Goal: Task Accomplishment & Management: Use online tool/utility

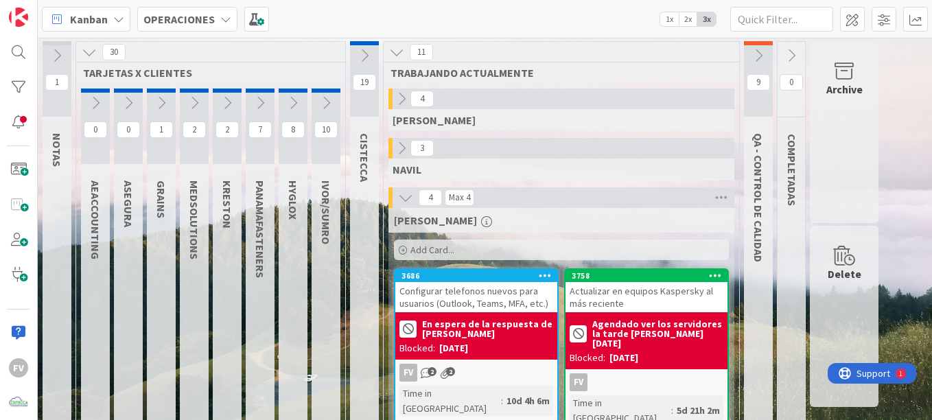
click at [86, 57] on icon at bounding box center [89, 52] width 15 height 15
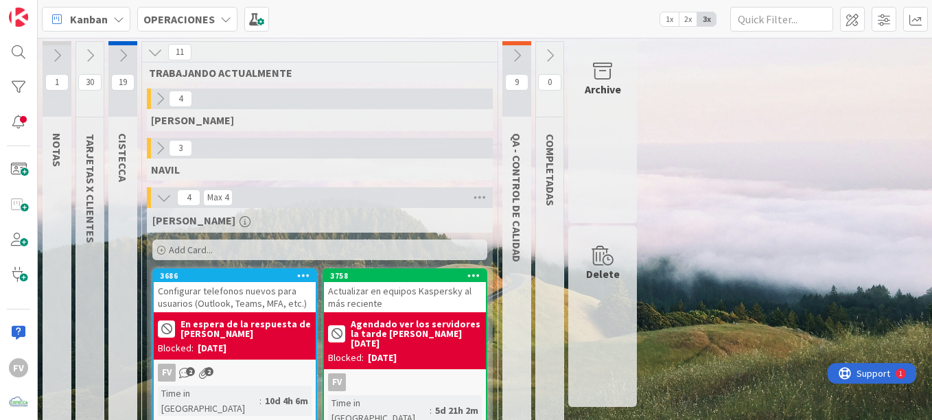
click at [519, 57] on icon at bounding box center [516, 55] width 15 height 15
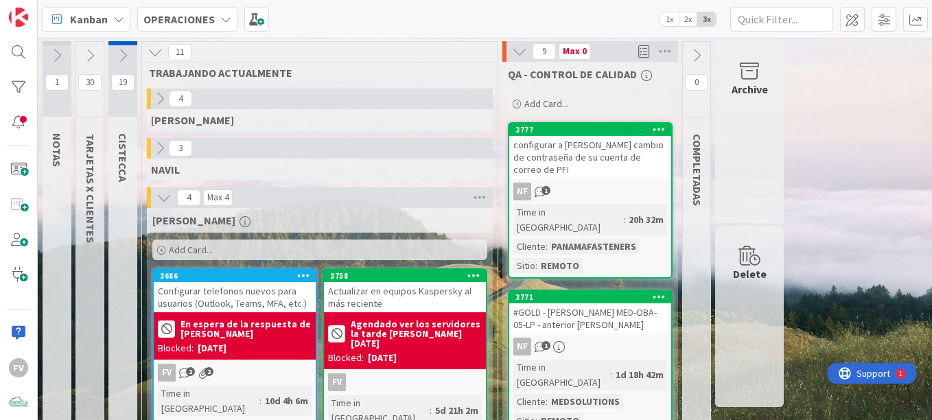
drag, startPoint x: 519, startPoint y: 57, endPoint x: 463, endPoint y: 37, distance: 59.7
click at [463, 37] on div "Kanban OPERACIONES 1x 2x 3x" at bounding box center [485, 19] width 894 height 38
click at [514, 53] on icon at bounding box center [519, 51] width 15 height 15
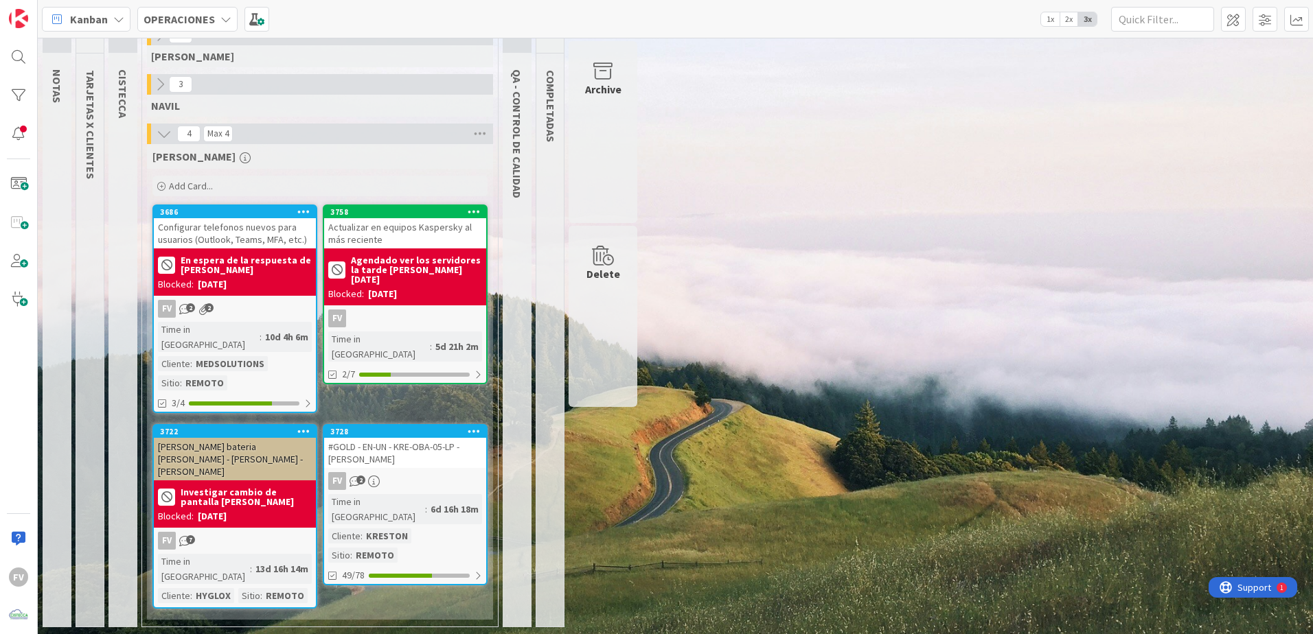
scroll to position [21, 0]
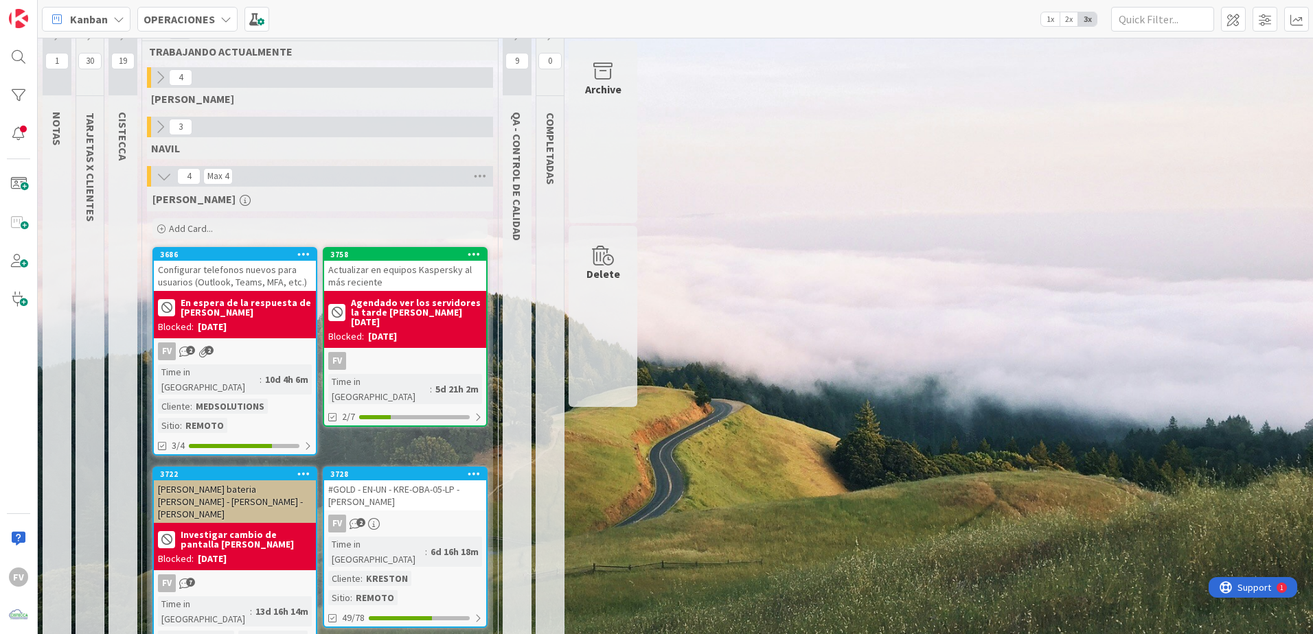
drag, startPoint x: 724, startPoint y: 581, endPoint x: 725, endPoint y: 570, distance: 11.7
drag, startPoint x: 725, startPoint y: 570, endPoint x: 1003, endPoint y: 116, distance: 532.2
click at [932, 116] on div "1 NOTAS 30 TARJETAS X CLIENTES 19 CISTECCA 11 TRABAJANDO ACTUALMENTE 4 [PERSON_…" at bounding box center [675, 348] width 1269 height 657
click at [397, 330] on div "[DATE]" at bounding box center [382, 337] width 29 height 14
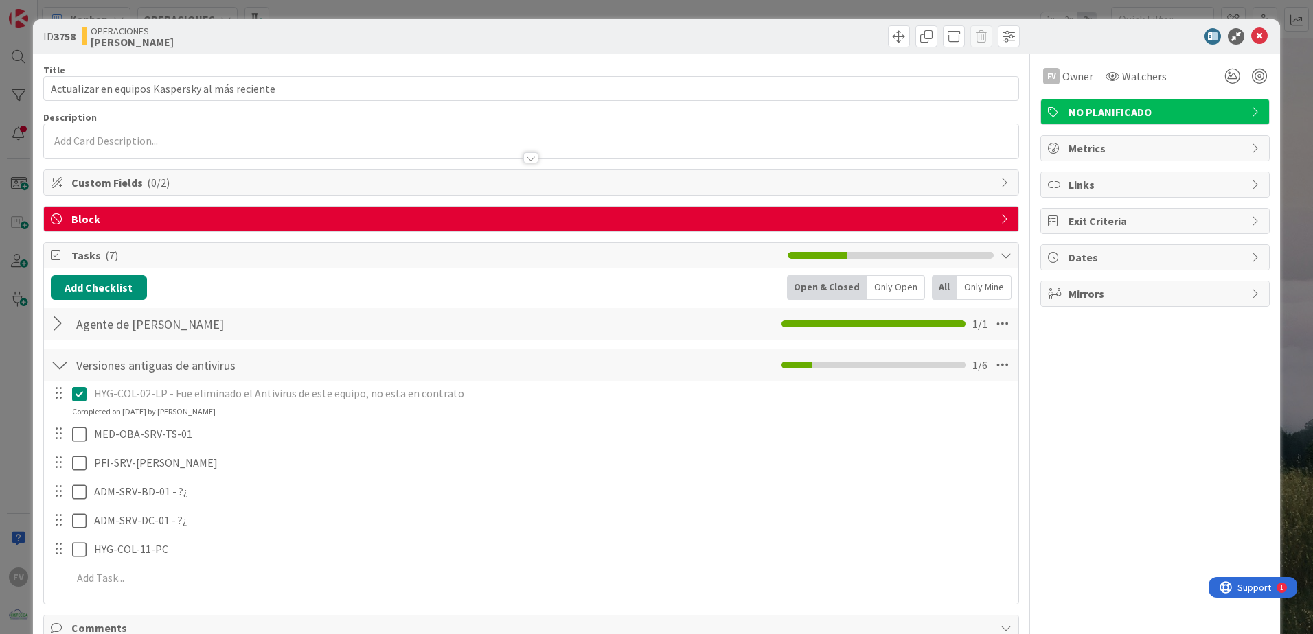
click at [241, 204] on div "Title 47 / 128 Actualizar en equipos Kaspersky al más reciente Description FV O…" at bounding box center [530, 404] width 975 height 700
click at [240, 213] on span "Block" at bounding box center [532, 219] width 922 height 16
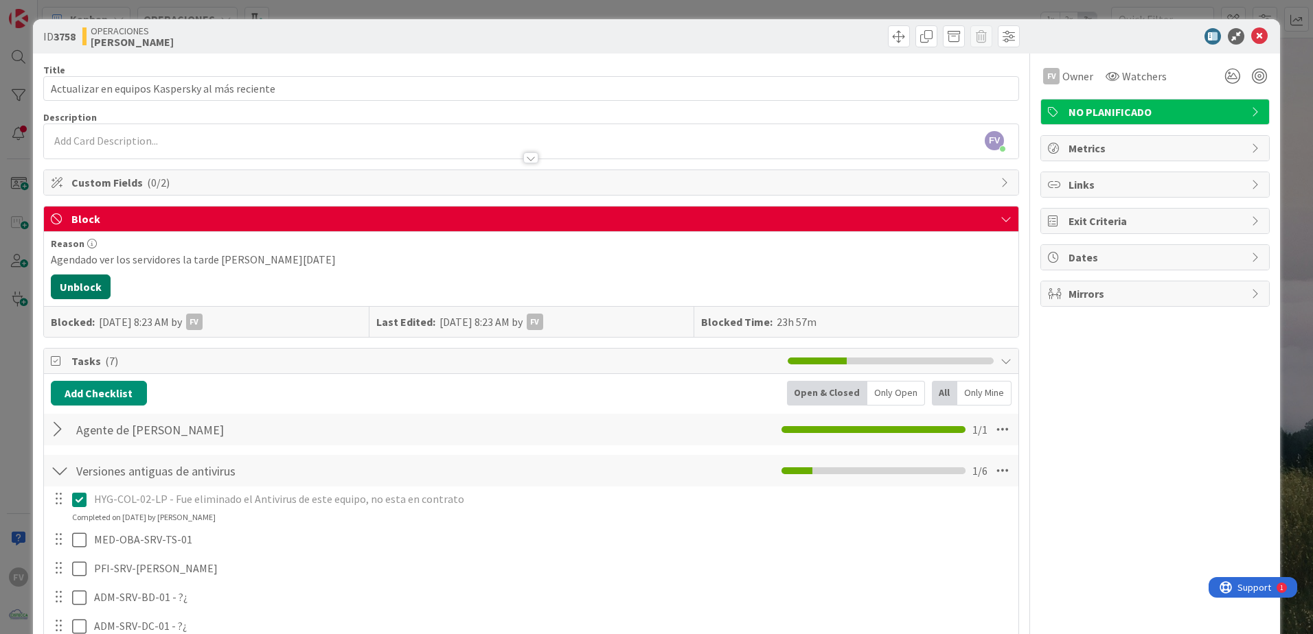
click at [92, 288] on button "Unblock" at bounding box center [81, 287] width 60 height 25
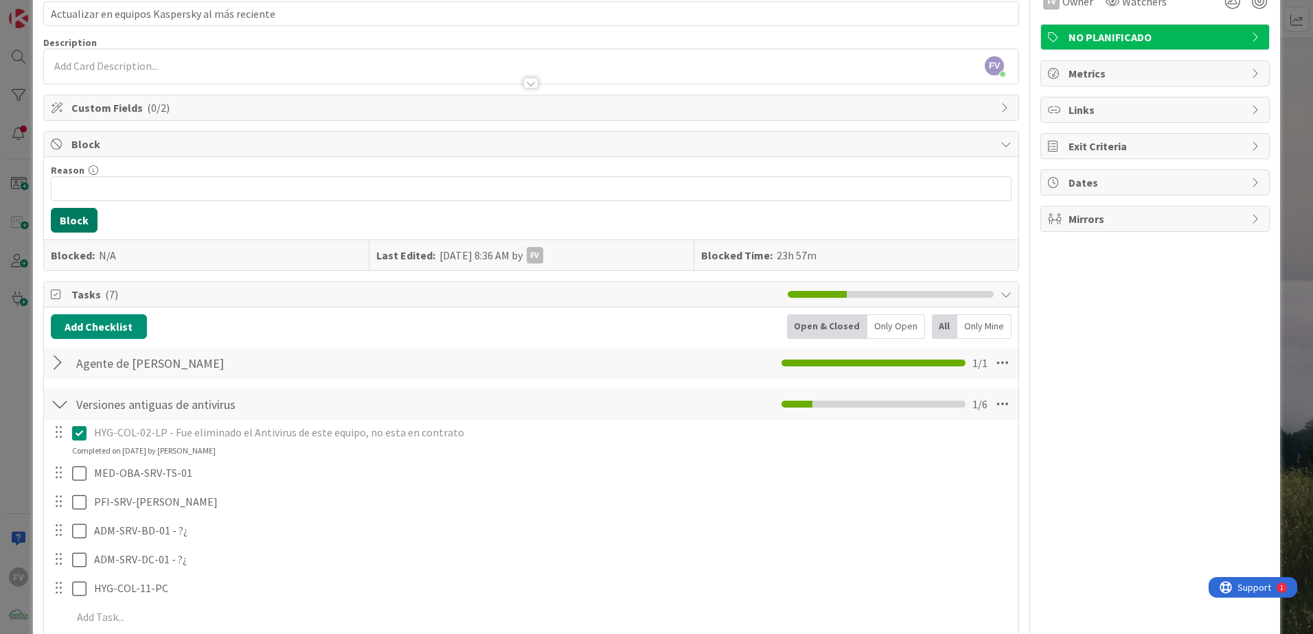
scroll to position [262, 0]
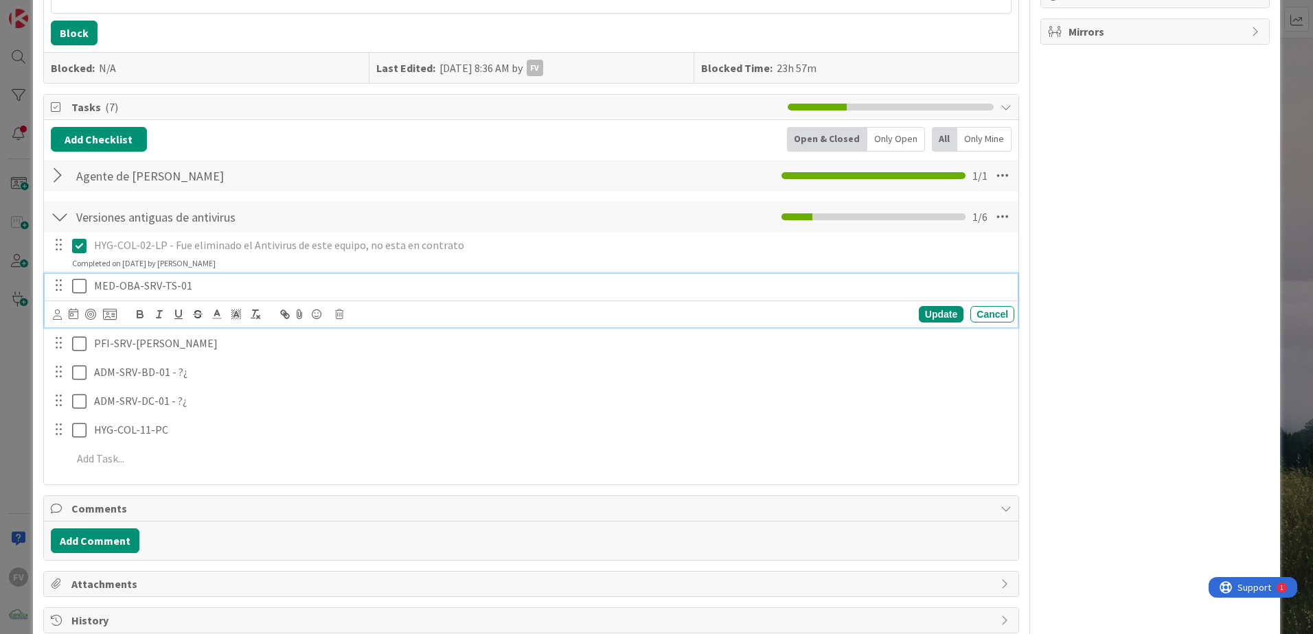
click at [77, 286] on icon at bounding box center [79, 286] width 14 height 16
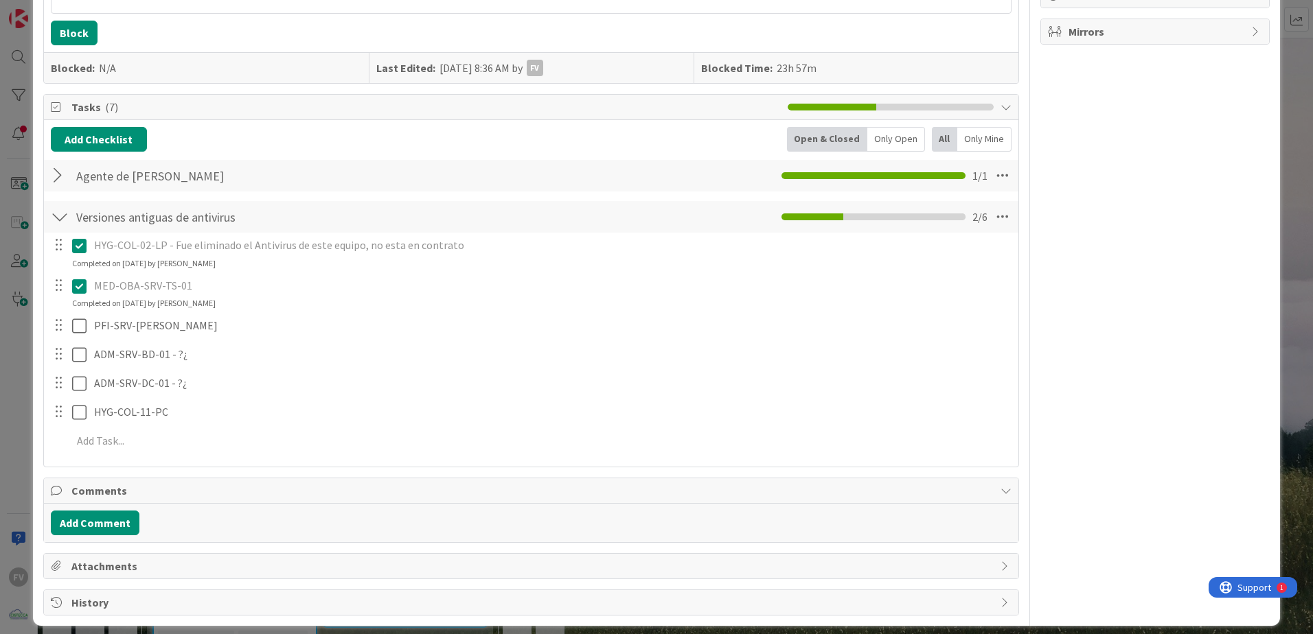
click at [242, 296] on div "MED-OBA-SRV-TS-01" at bounding box center [551, 286] width 925 height 24
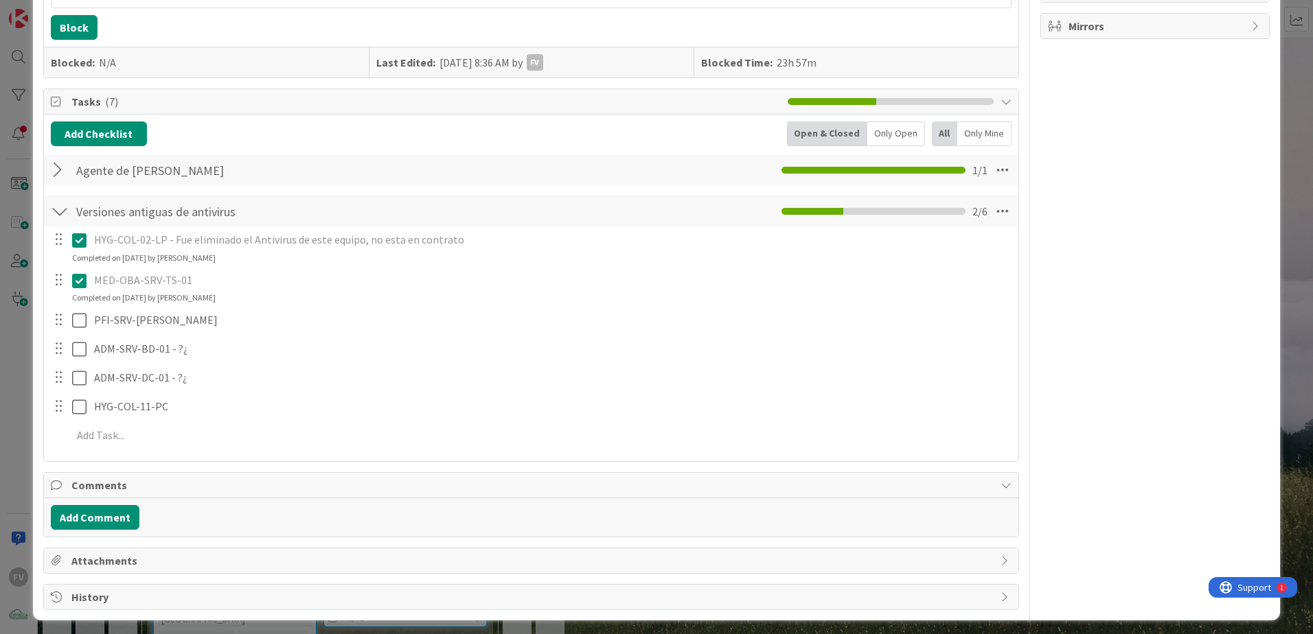
scroll to position [273, 0]
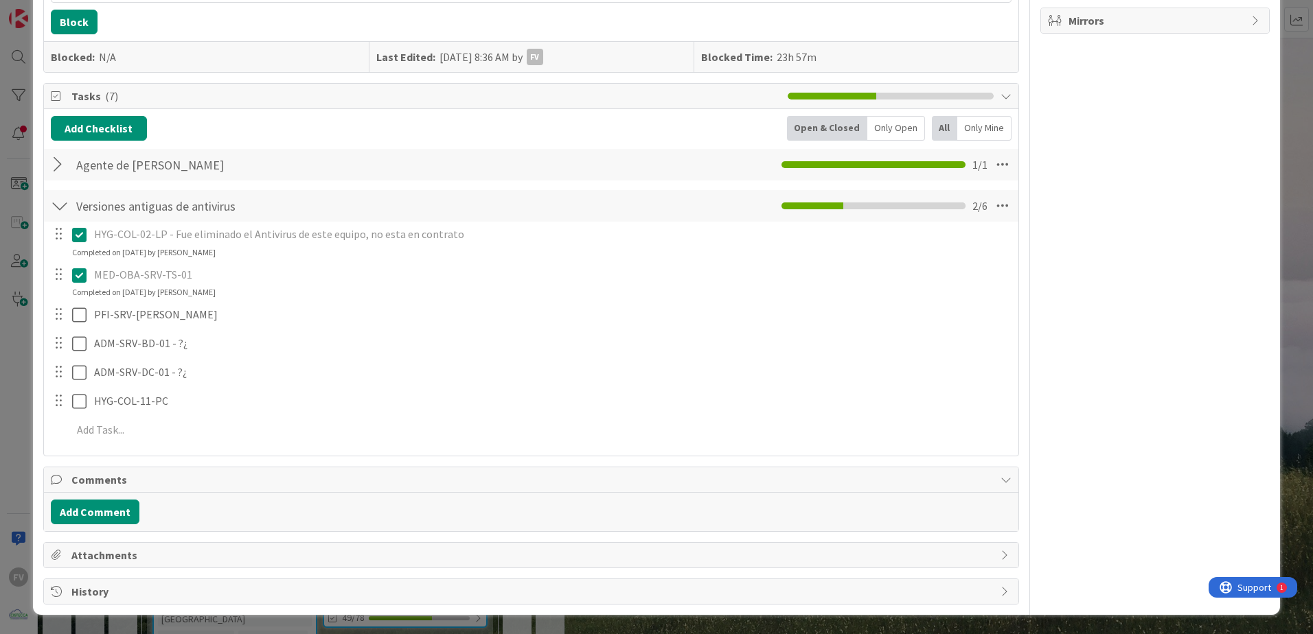
click at [98, 419] on span "Attachments" at bounding box center [532, 555] width 922 height 16
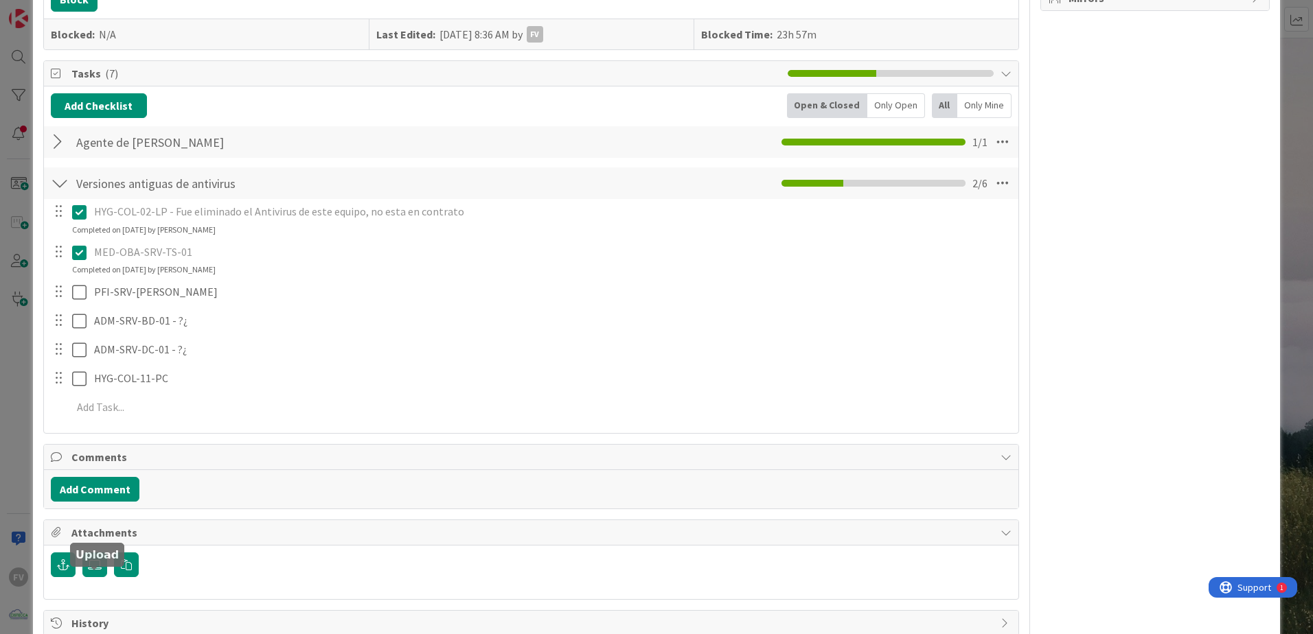
scroll to position [327, 0]
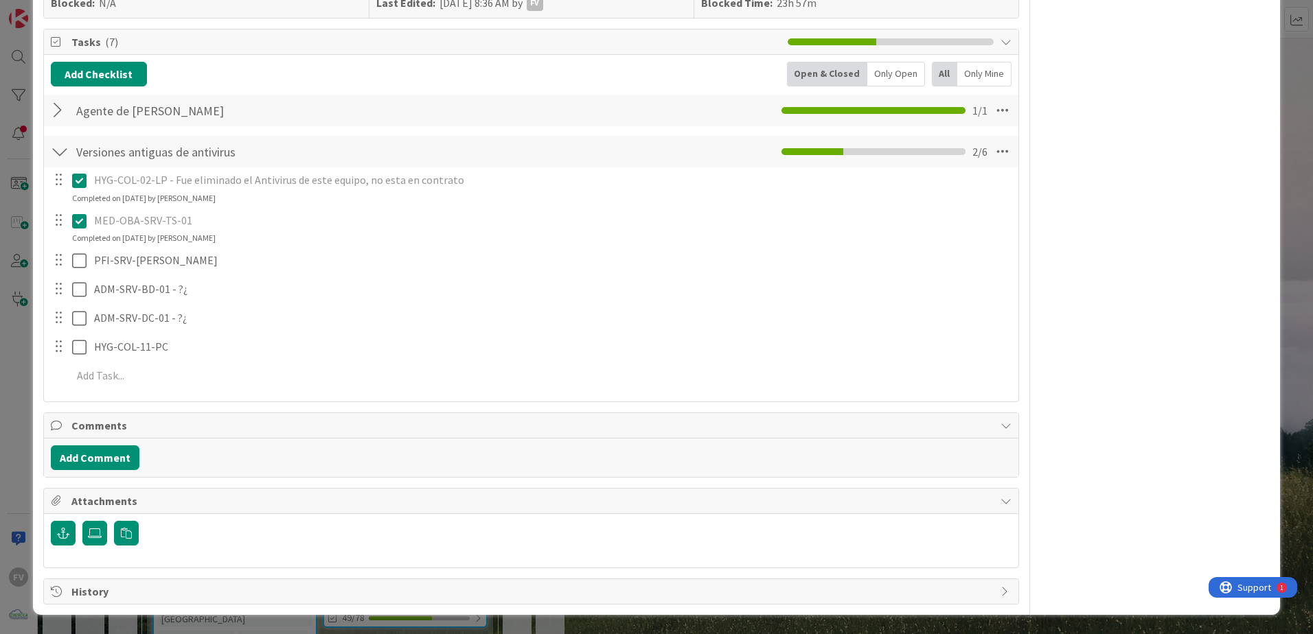
click at [140, 419] on span "Attachments" at bounding box center [532, 501] width 922 height 16
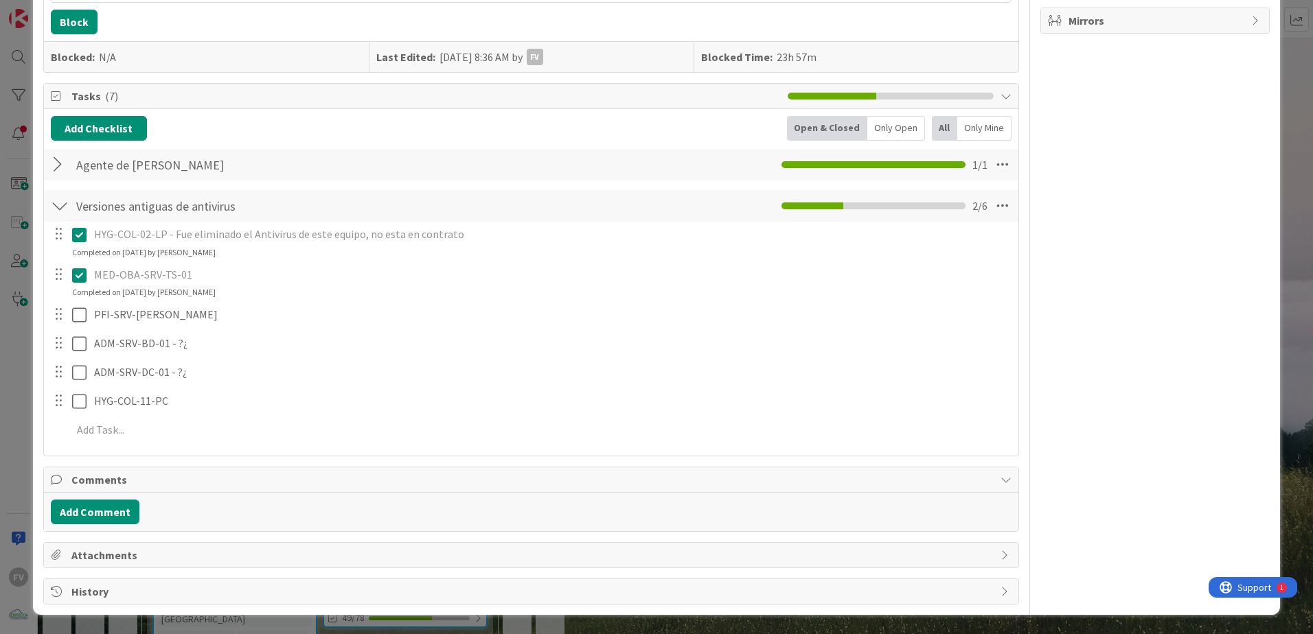
click at [133, 419] on span "Comments" at bounding box center [532, 480] width 922 height 16
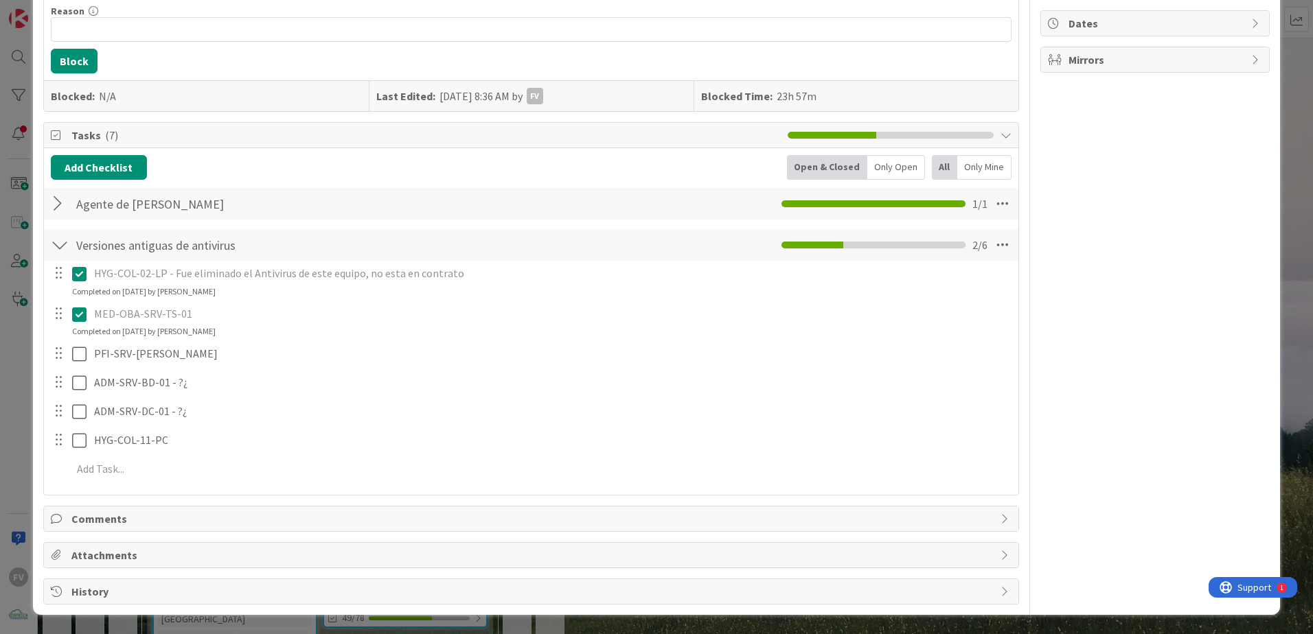
scroll to position [234, 0]
click at [23, 277] on div "ID 3758 OPERACIONES [PERSON_NAME] Title 47 / 128 Actualizar en equipos Kaspersk…" at bounding box center [656, 317] width 1313 height 634
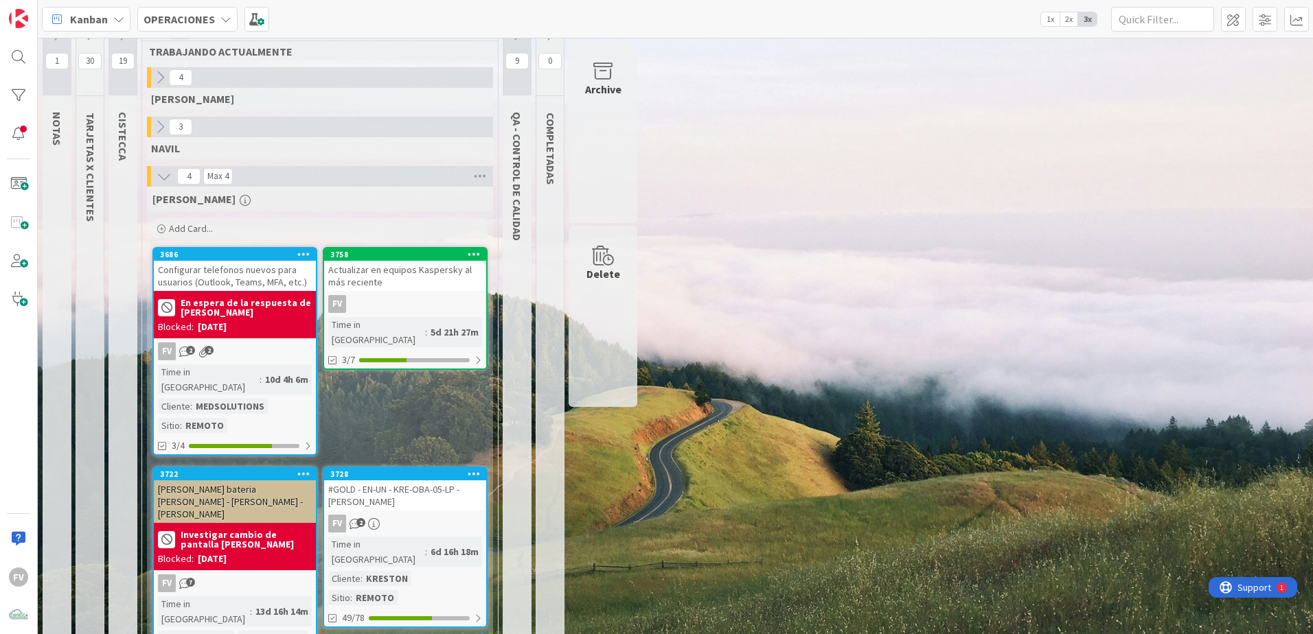
click at [218, 332] on div "[DATE]" at bounding box center [212, 327] width 29 height 14
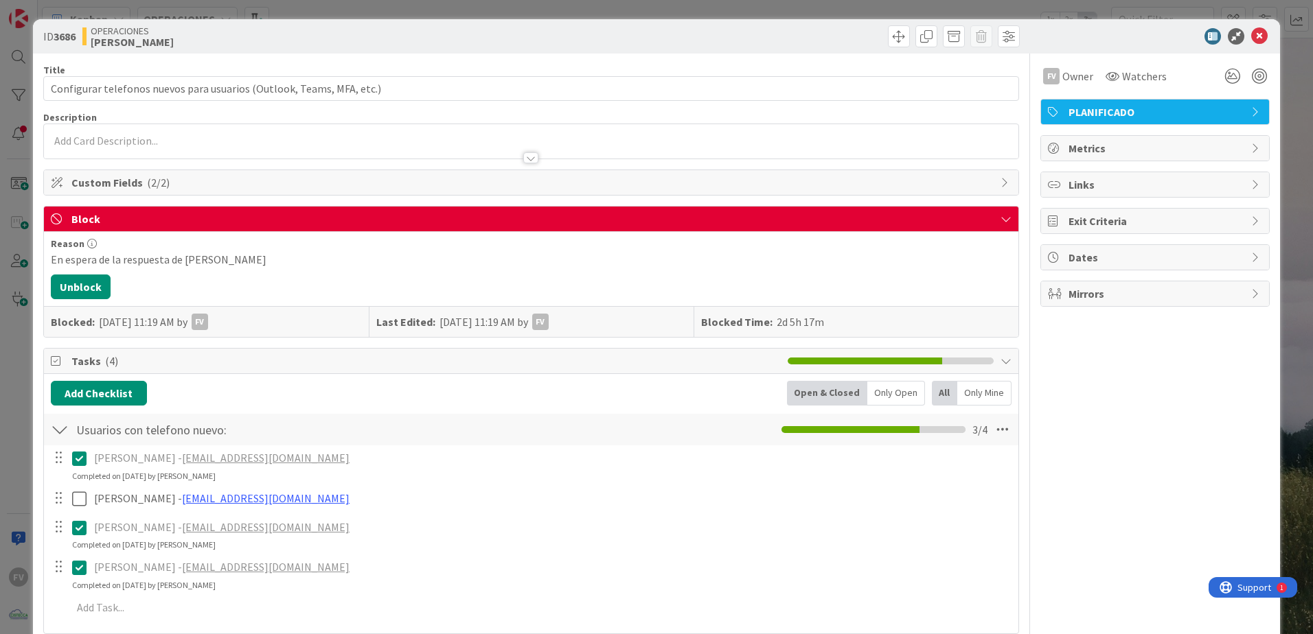
click at [69, 419] on div at bounding box center [69, 499] width 38 height 24
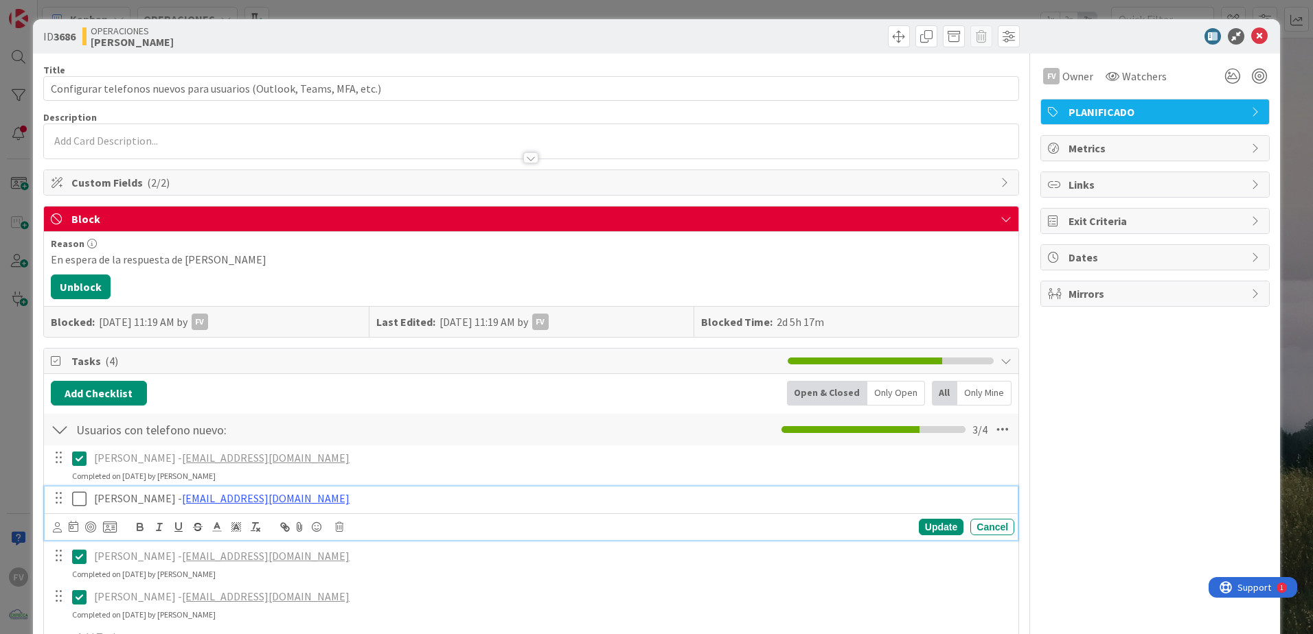
click at [73, 419] on button at bounding box center [80, 499] width 16 height 22
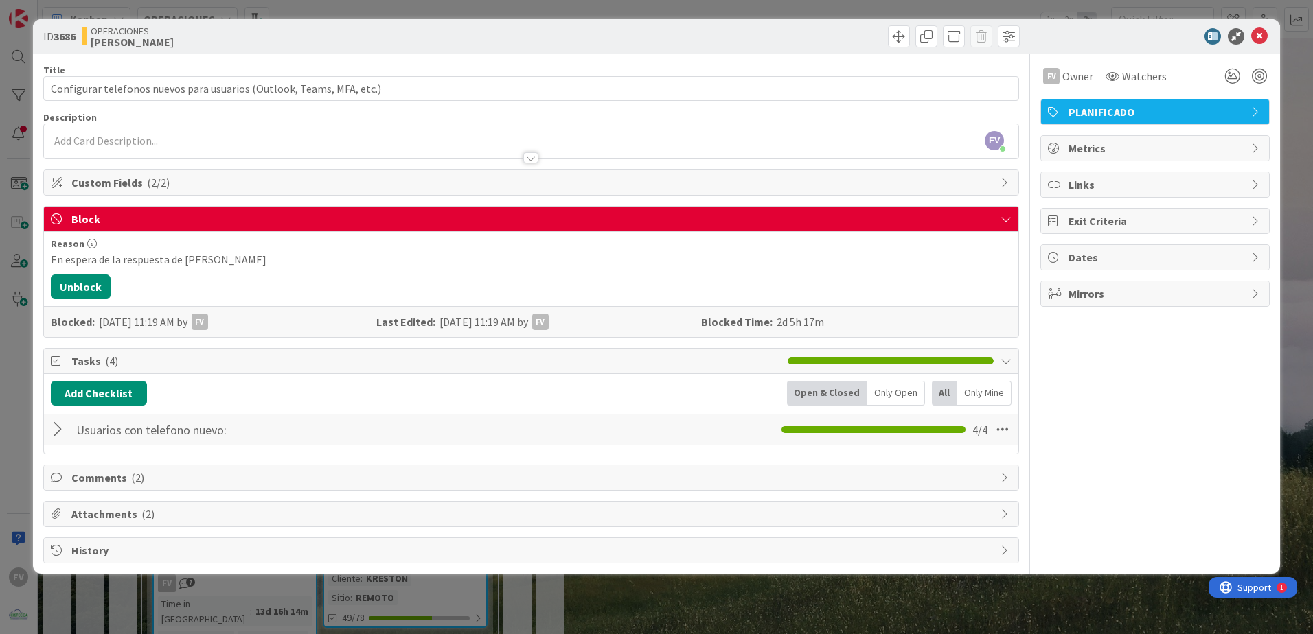
click at [170, 220] on span "Block" at bounding box center [532, 219] width 922 height 16
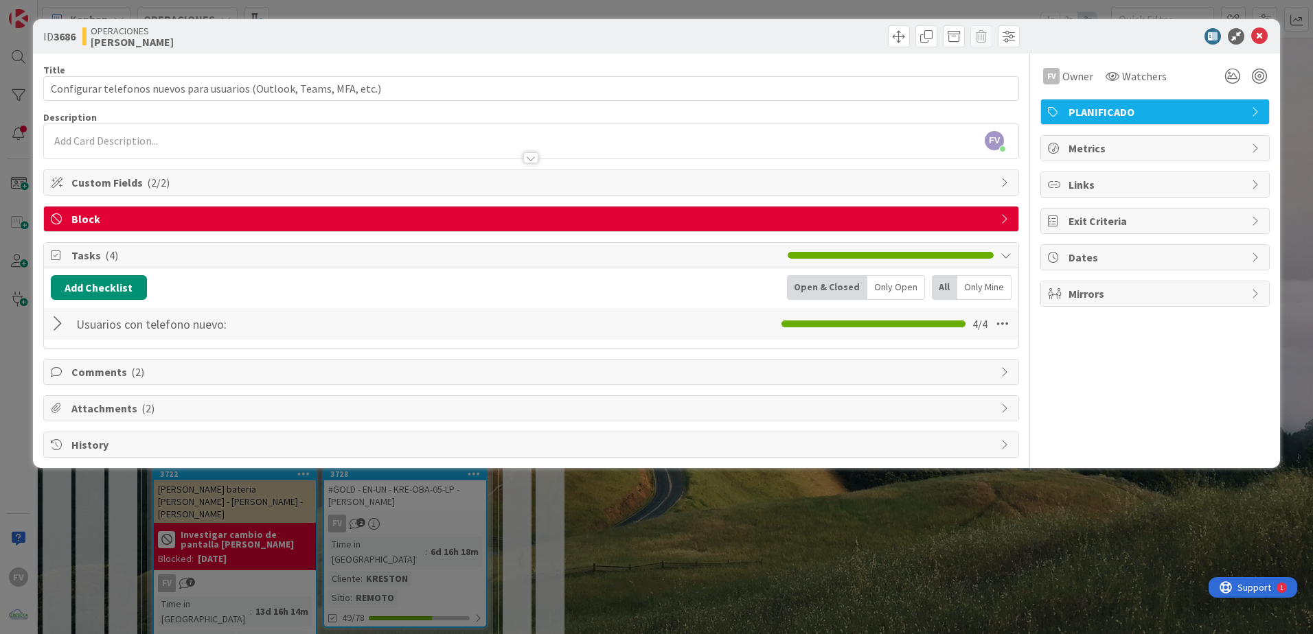
click at [150, 213] on span "Block" at bounding box center [532, 219] width 922 height 16
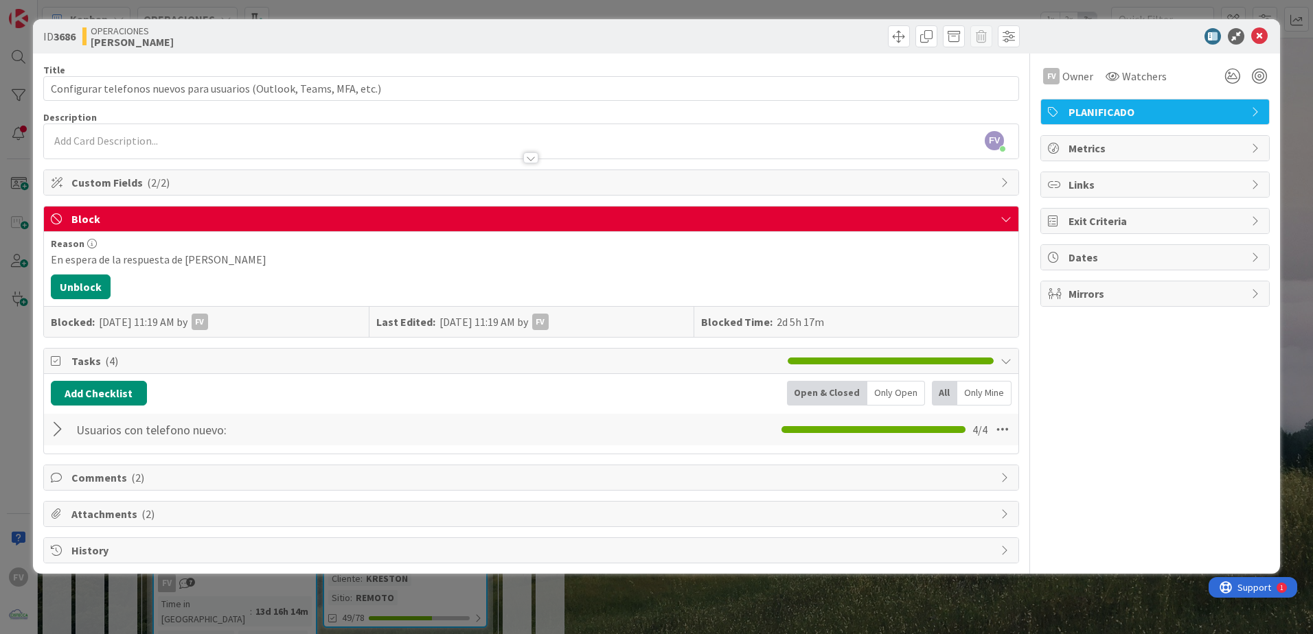
click at [83, 273] on div "Reason En espera de la respuesta de [PERSON_NAME] Unblock Blocked: [DATE] 11:19…" at bounding box center [531, 284] width 974 height 105
click at [79, 284] on button "Unblock" at bounding box center [81, 287] width 60 height 25
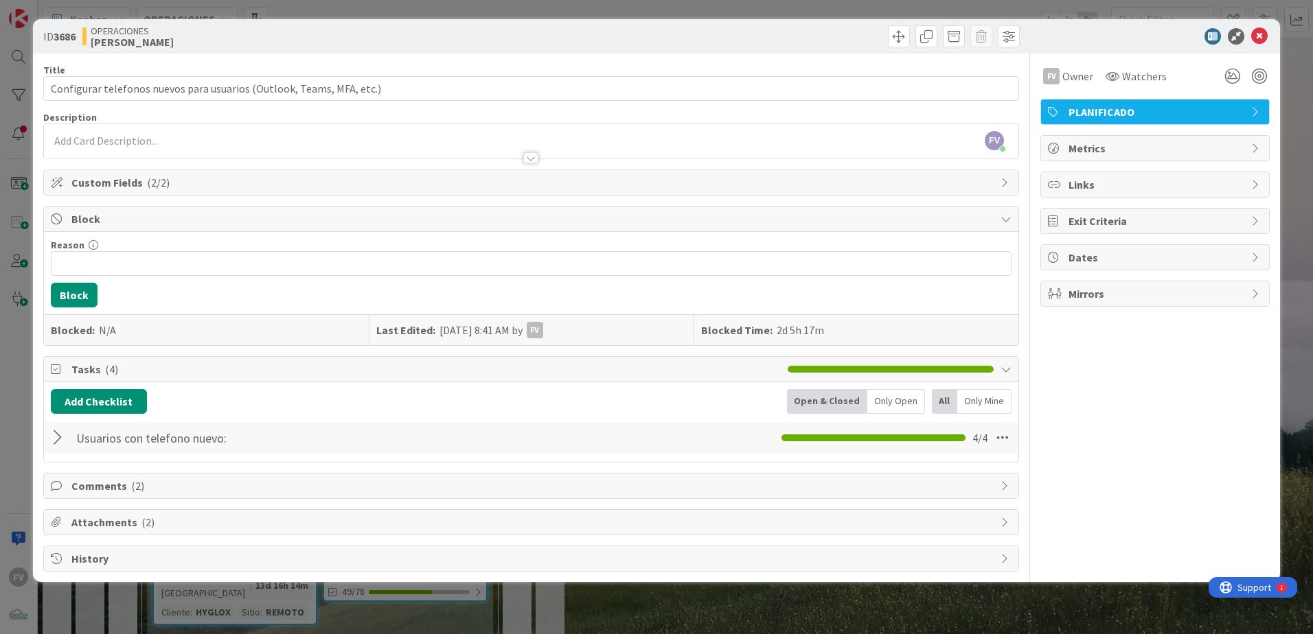
click at [16, 284] on div "ID 3686 OPERACIONES [PERSON_NAME] Title 69 / 128 Configurar telefonos nuevos pa…" at bounding box center [656, 317] width 1313 height 634
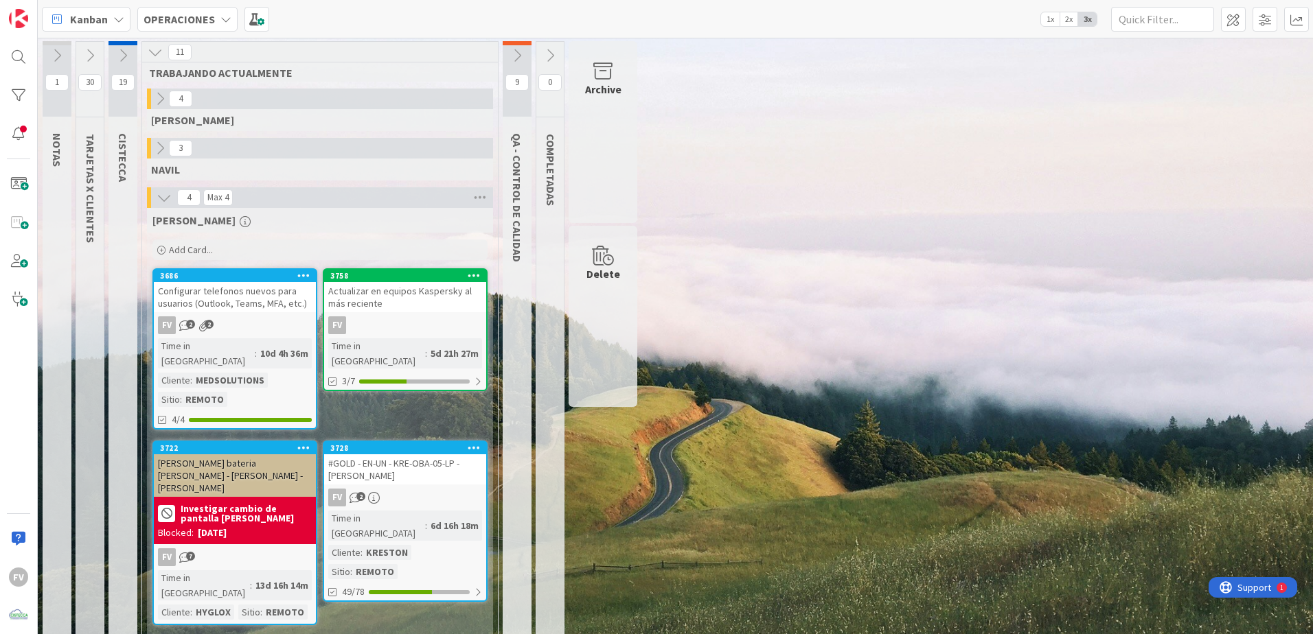
click at [527, 54] on button at bounding box center [516, 55] width 29 height 21
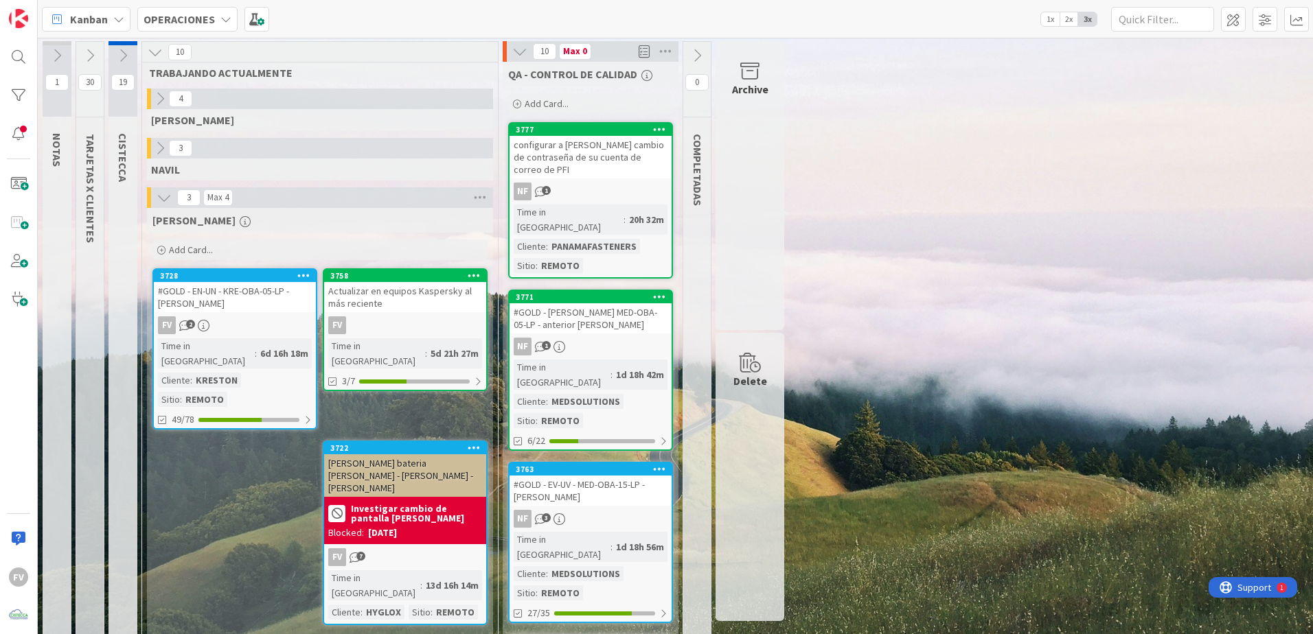
click at [525, 54] on icon at bounding box center [519, 51] width 15 height 15
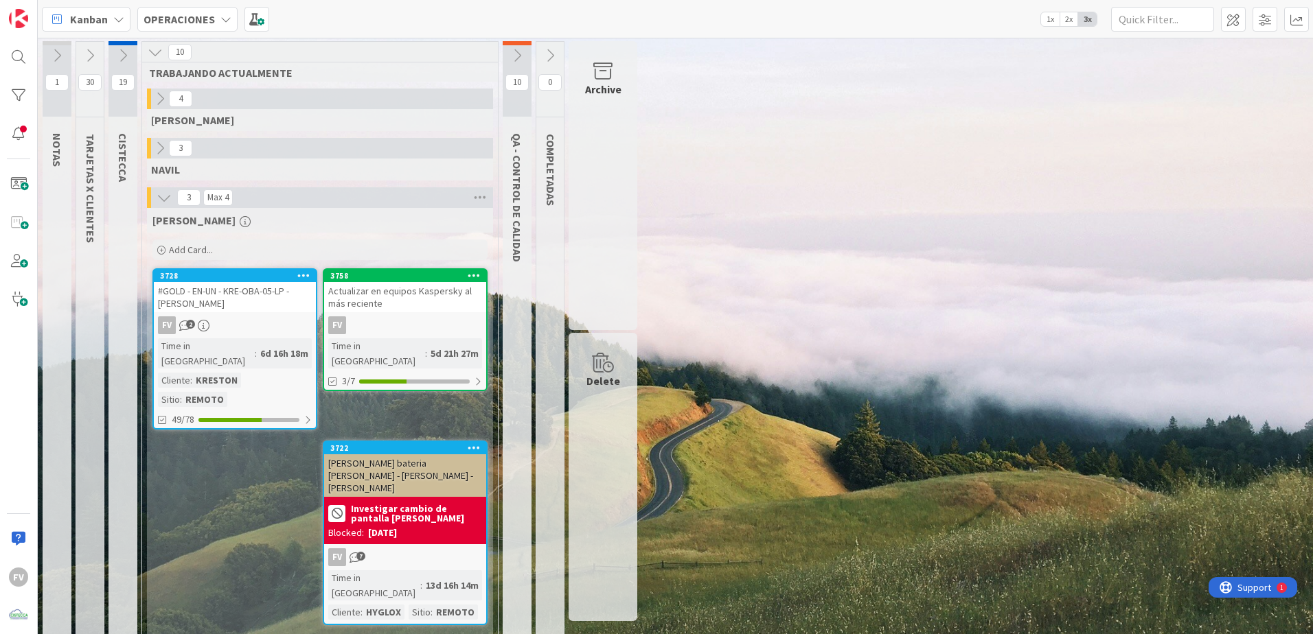
click at [372, 299] on div "Actualizar en equipos Kaspersky al más reciente" at bounding box center [405, 297] width 162 height 30
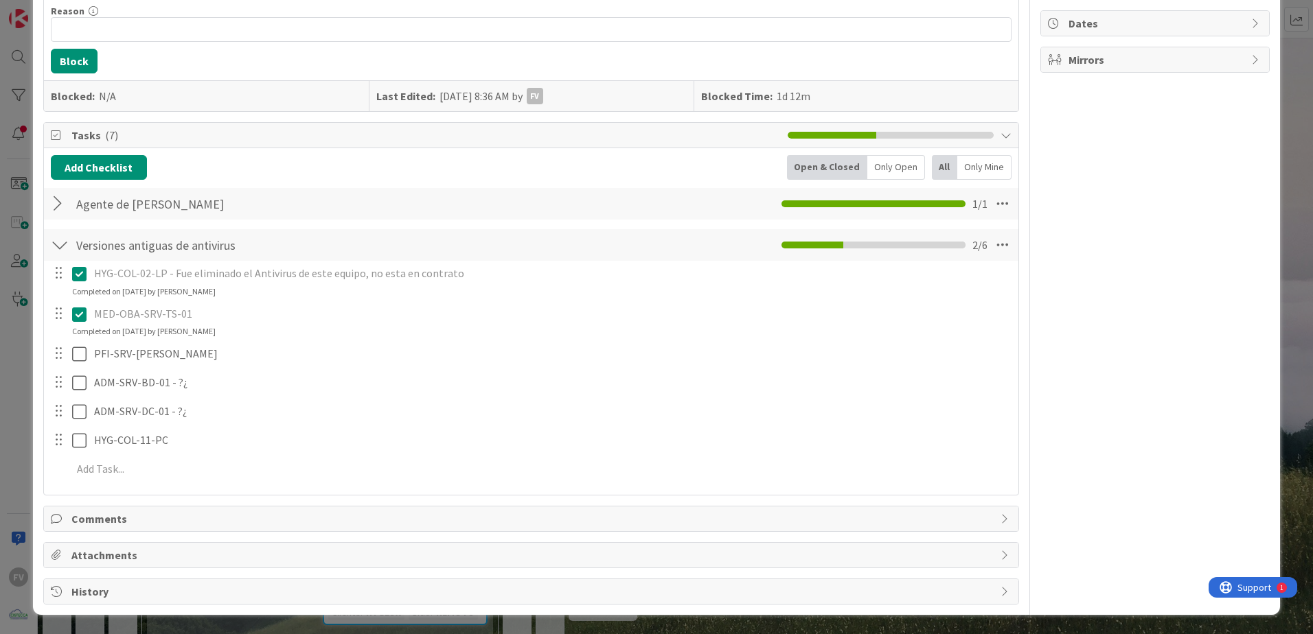
click at [16, 406] on div "ID 3758 OPERACIONES [PERSON_NAME] Title 47 / 128 Actualizar en equipos Kaspersk…" at bounding box center [656, 317] width 1313 height 634
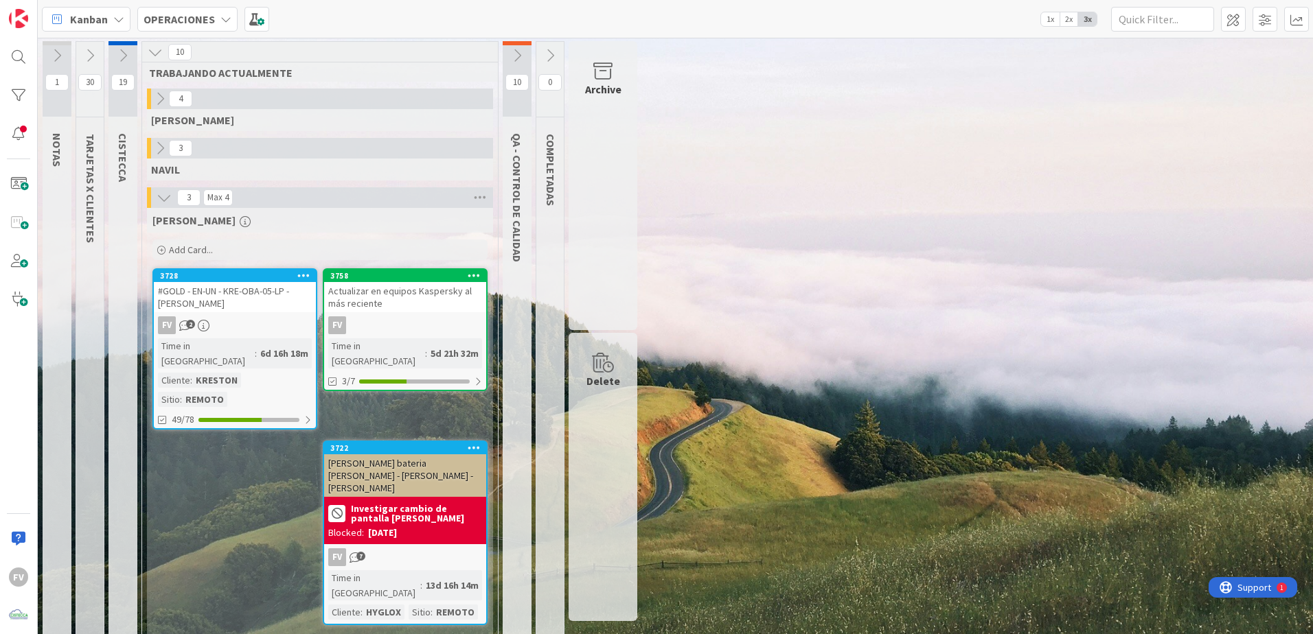
drag, startPoint x: 42, startPoint y: 1, endPoint x: 1252, endPoint y: 573, distance: 1338.8
click at [932, 419] on div "1 NOTAS 30 TARJETAS X CLIENTES 19 CISTECCA 10 TRABAJANDO ACTUALMENTE 4 [PERSON_…" at bounding box center [675, 346] width 1269 height 610
click at [932, 419] on span "Support" at bounding box center [1253, 586] width 34 height 16
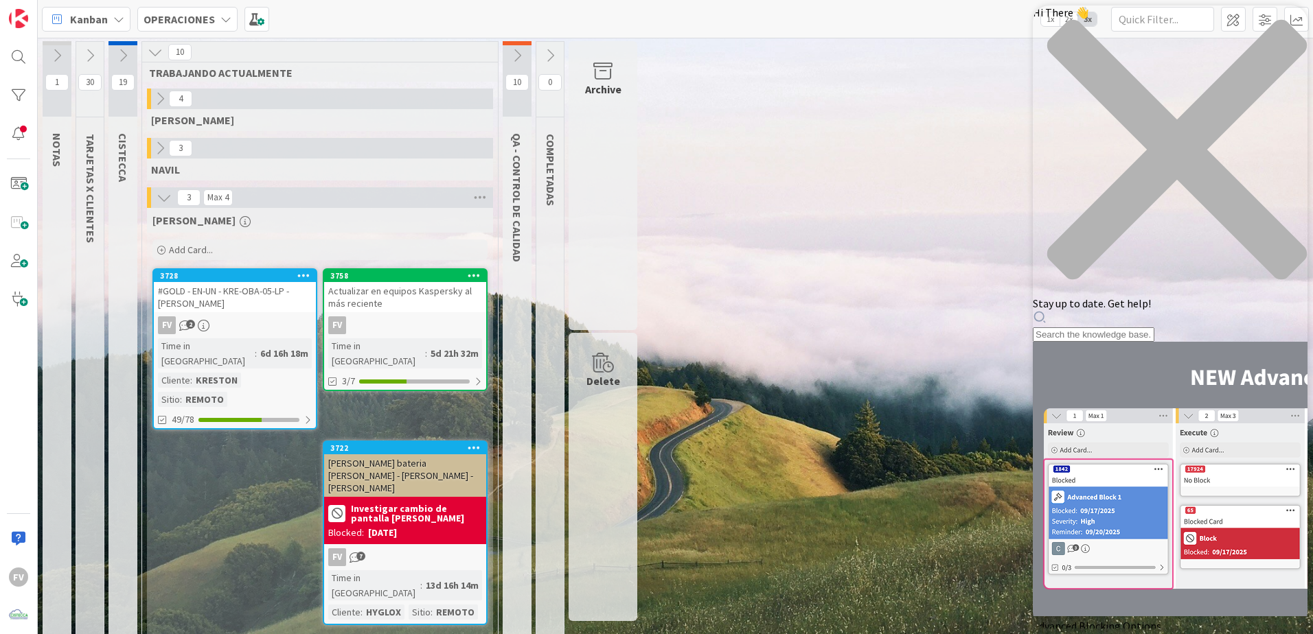
scroll to position [92, 0]
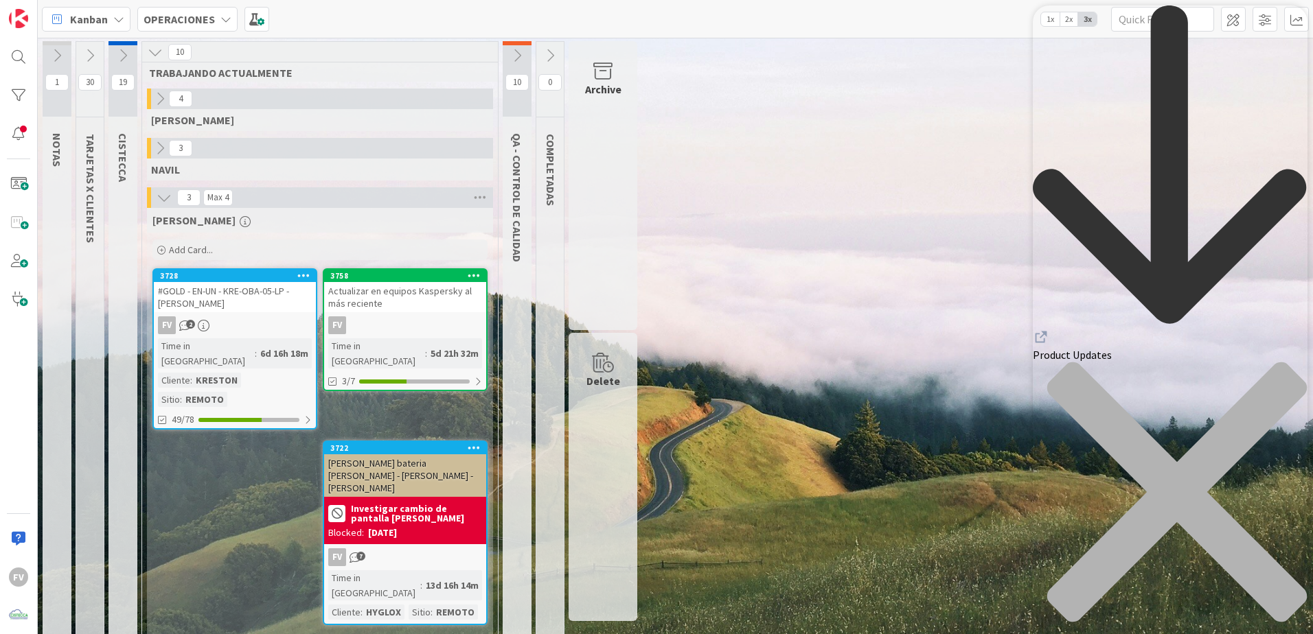
scroll to position [0, 0]
click at [932, 25] on icon "back to header" at bounding box center [1169, 165] width 275 height 321
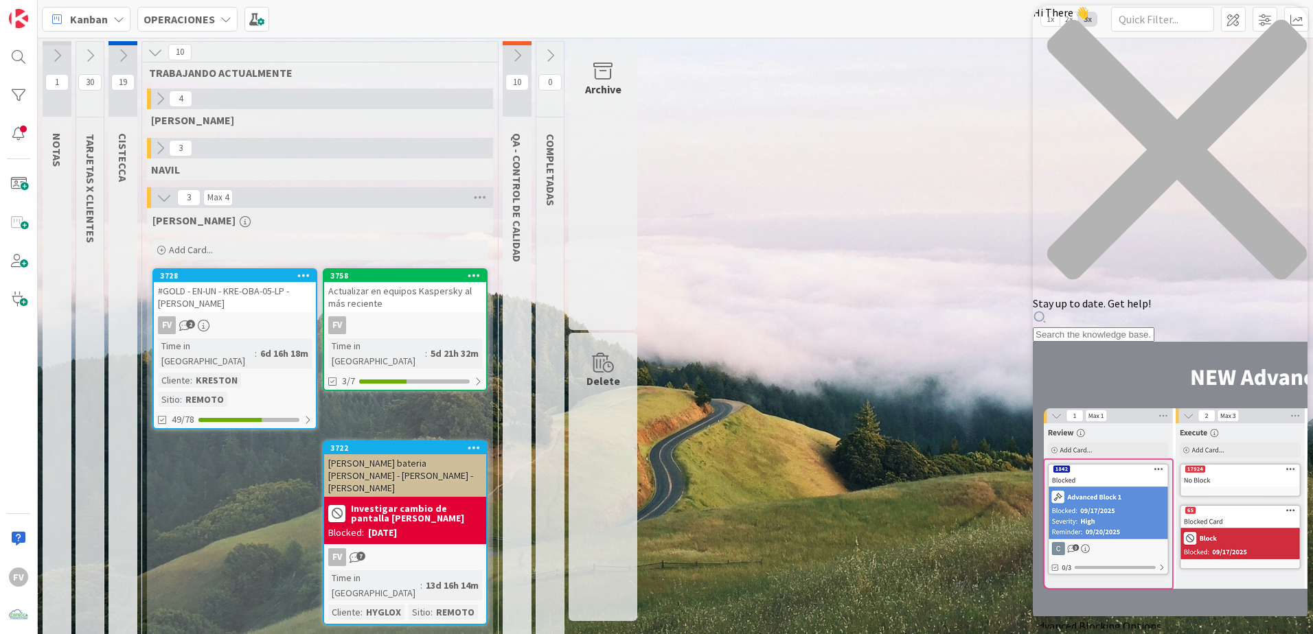
click at [932, 24] on div "close resource center" at bounding box center [1169, 157] width 275 height 277
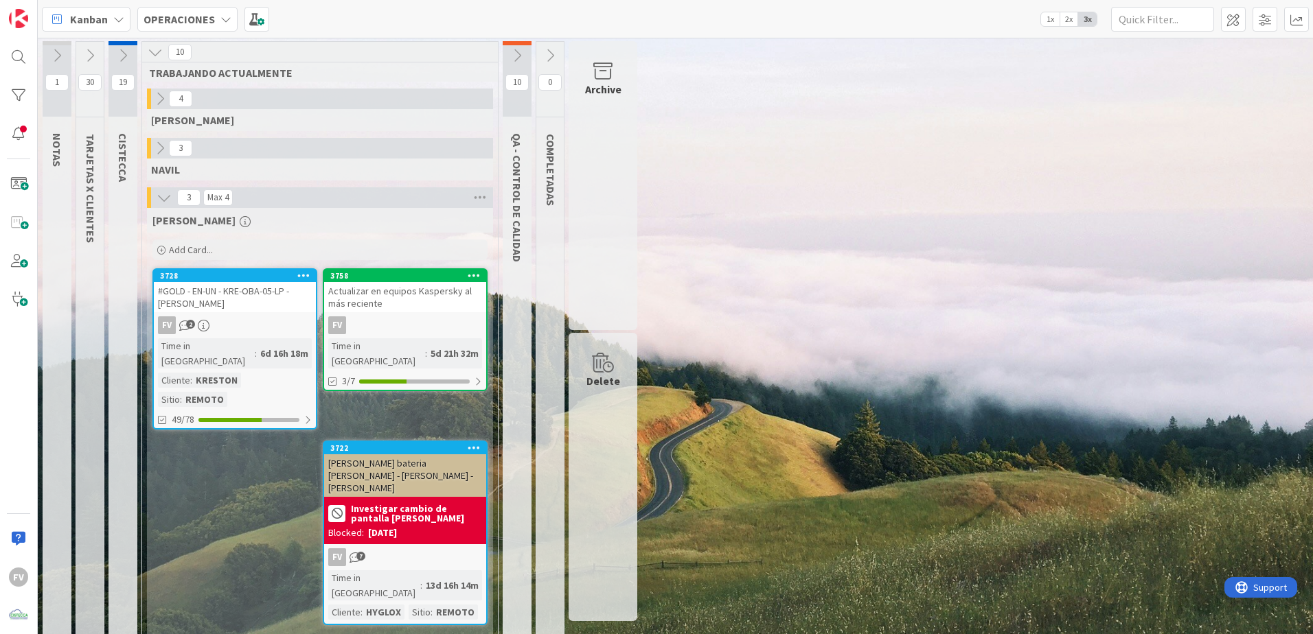
click at [932, 183] on div "1 NOTAS 30 TARJETAS X CLIENTES 19 CISTECCA 10 TRABAJANDO ACTUALMENTE 4 [PERSON_…" at bounding box center [675, 346] width 1269 height 610
click at [21, 100] on div at bounding box center [18, 95] width 27 height 27
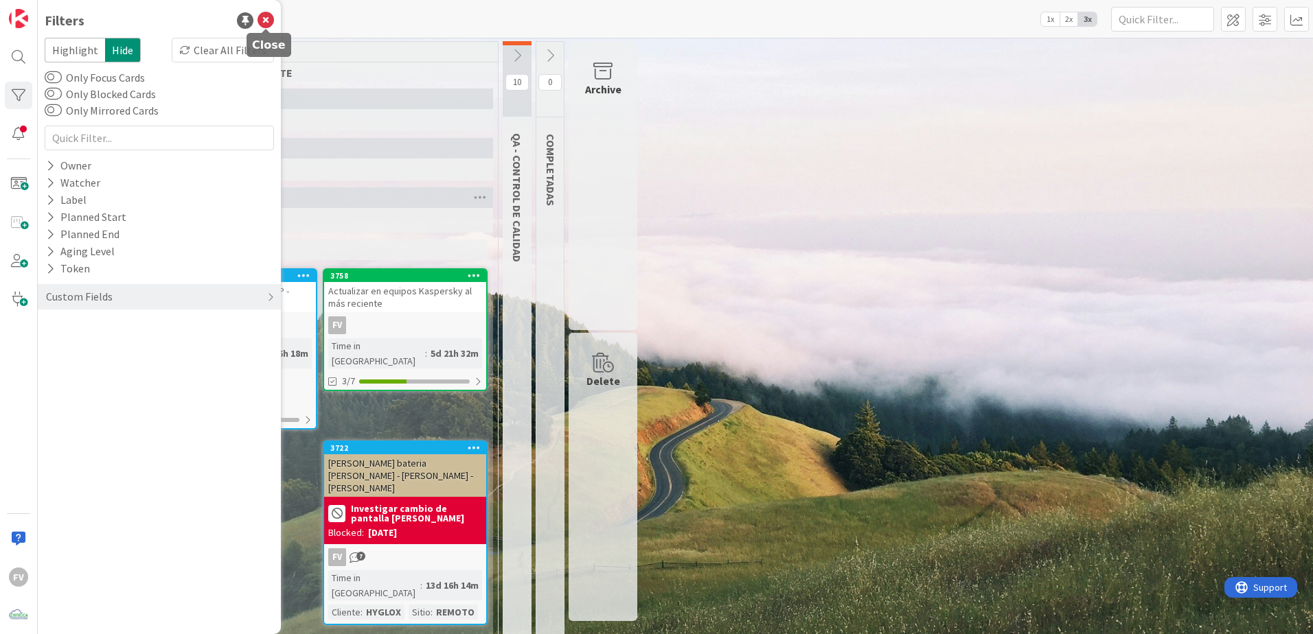
click at [266, 22] on icon at bounding box center [265, 20] width 16 height 16
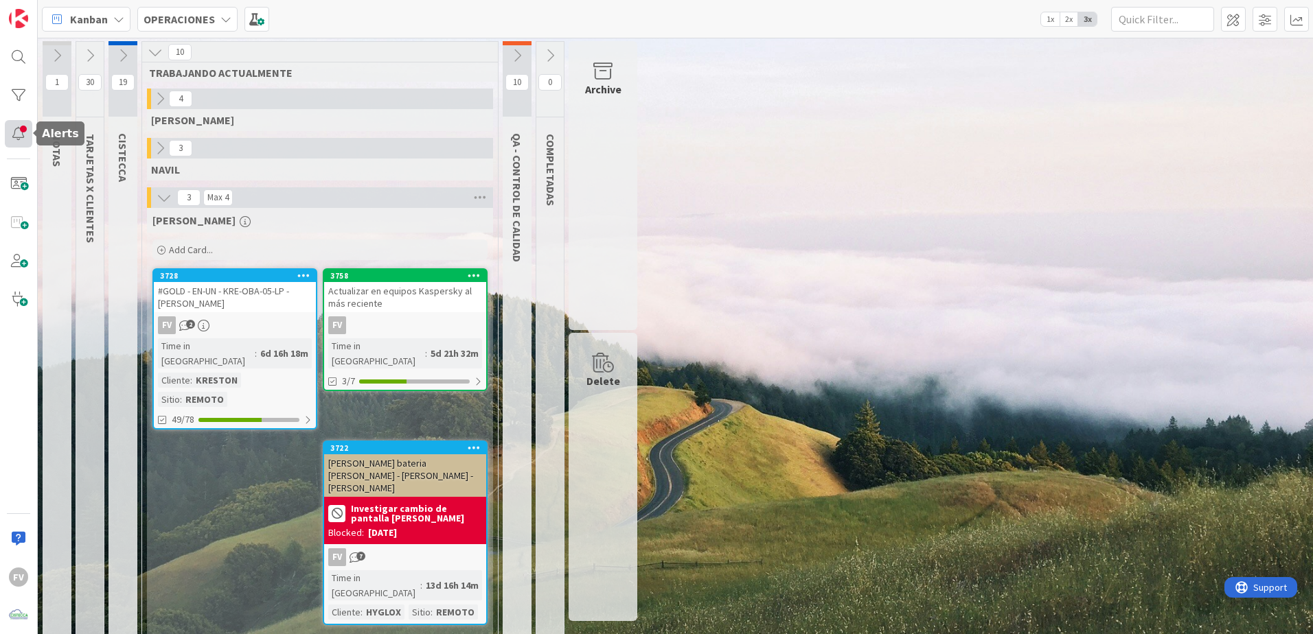
click at [24, 125] on div at bounding box center [18, 133] width 27 height 27
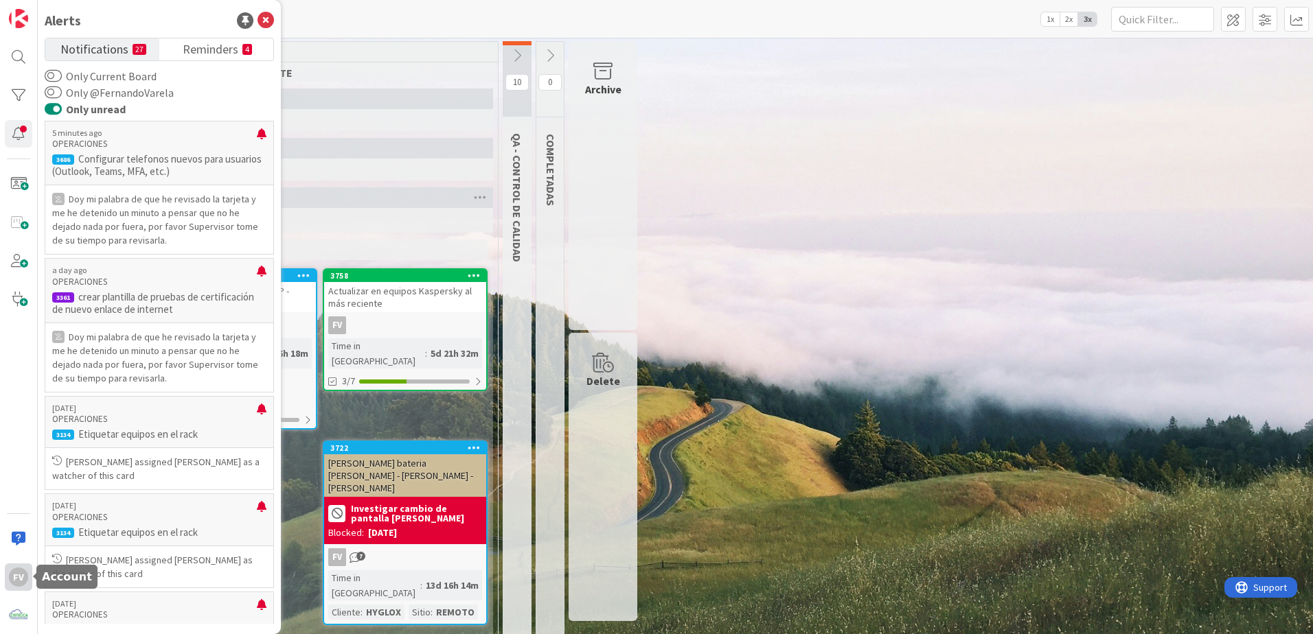
click at [16, 419] on div "FV" at bounding box center [18, 577] width 19 height 19
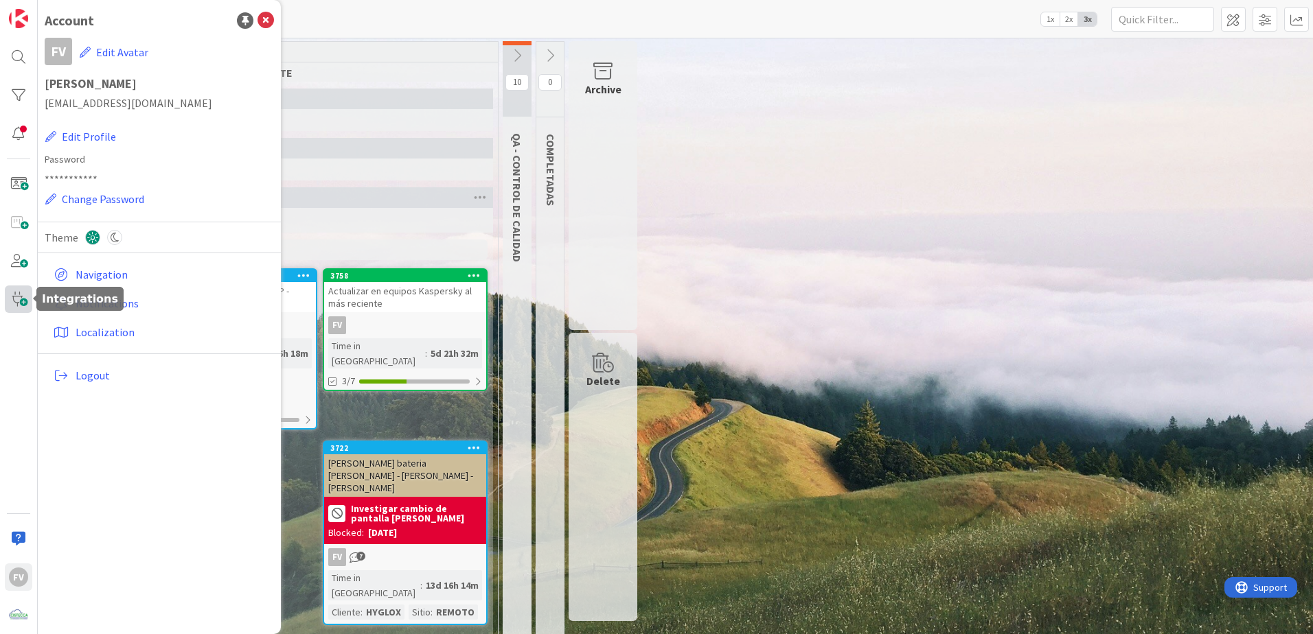
click at [11, 299] on span at bounding box center [18, 299] width 27 height 27
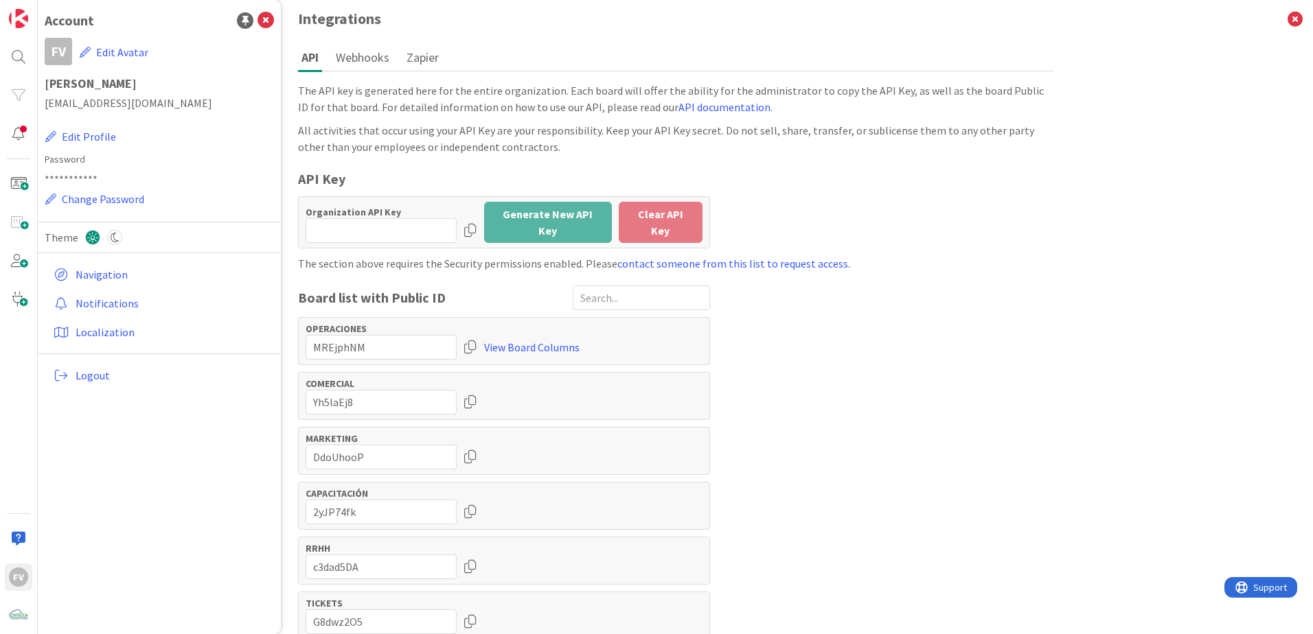
click at [272, 20] on icon at bounding box center [265, 20] width 16 height 16
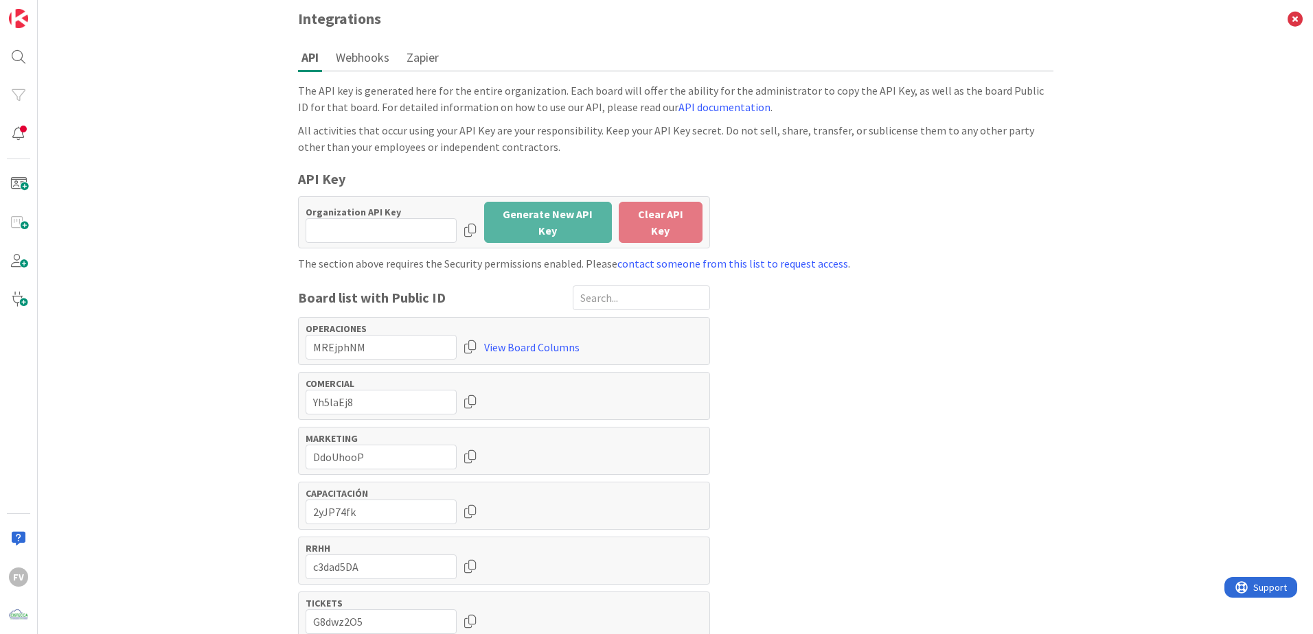
click at [932, 244] on div "The API key is generated here for the entire organization. Each board will offe…" at bounding box center [675, 498] width 755 height 832
click at [932, 19] on icon at bounding box center [1295, 19] width 36 height 38
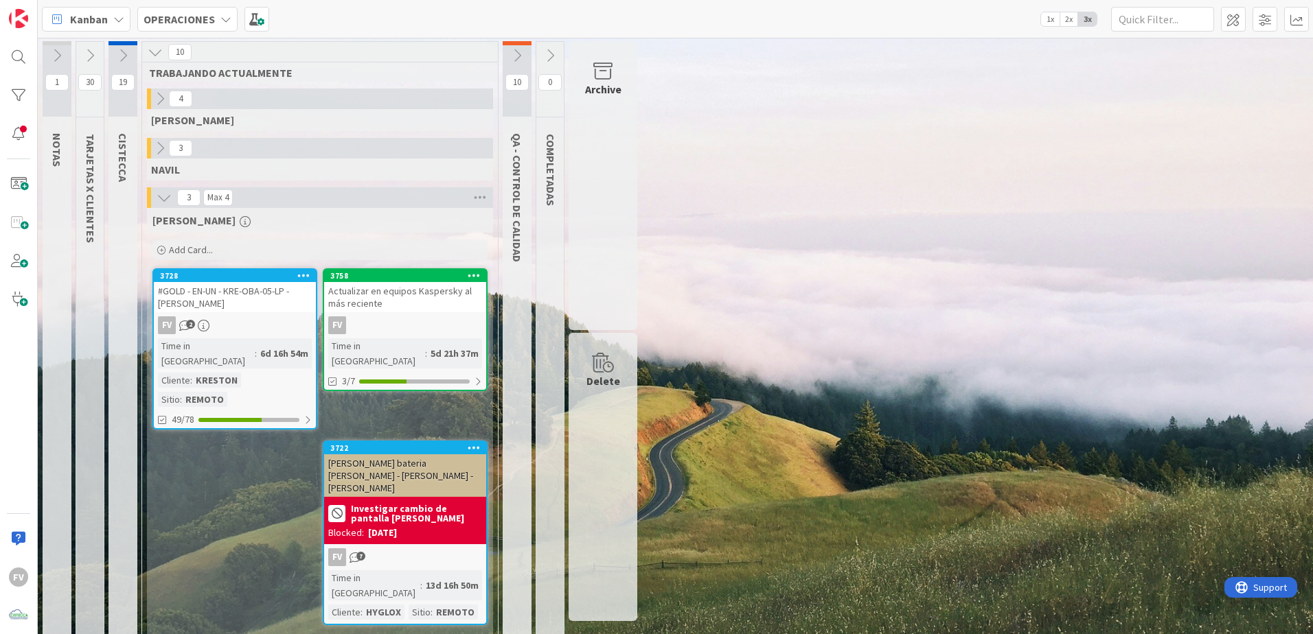
click at [883, 233] on div "1 NOTAS 30 TARJETAS X CLIENTES 19 CISTECCA 10 TRABAJANDO ACTUALMENTE 4 [PERSON_…" at bounding box center [675, 346] width 1269 height 610
click at [386, 419] on div "Time in Column : 13d 16h 50m Cliente : HYGLOX Sitio : REMOTO" at bounding box center [405, 594] width 154 height 49
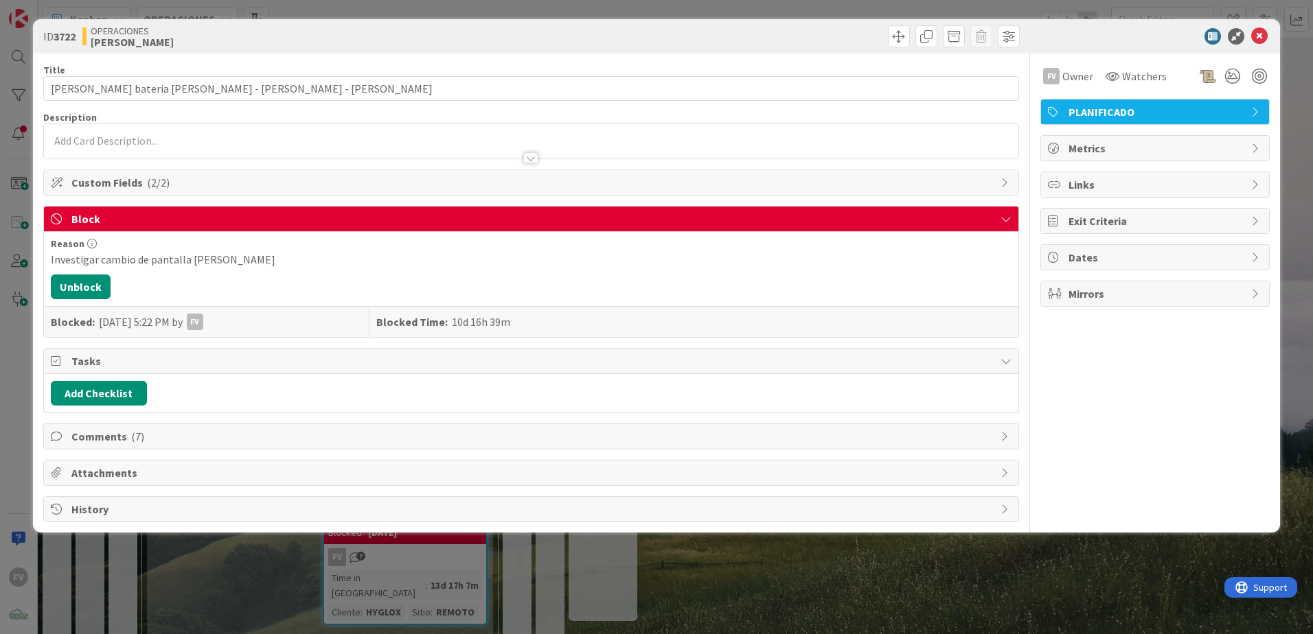
click at [170, 366] on span "Tasks" at bounding box center [532, 361] width 922 height 16
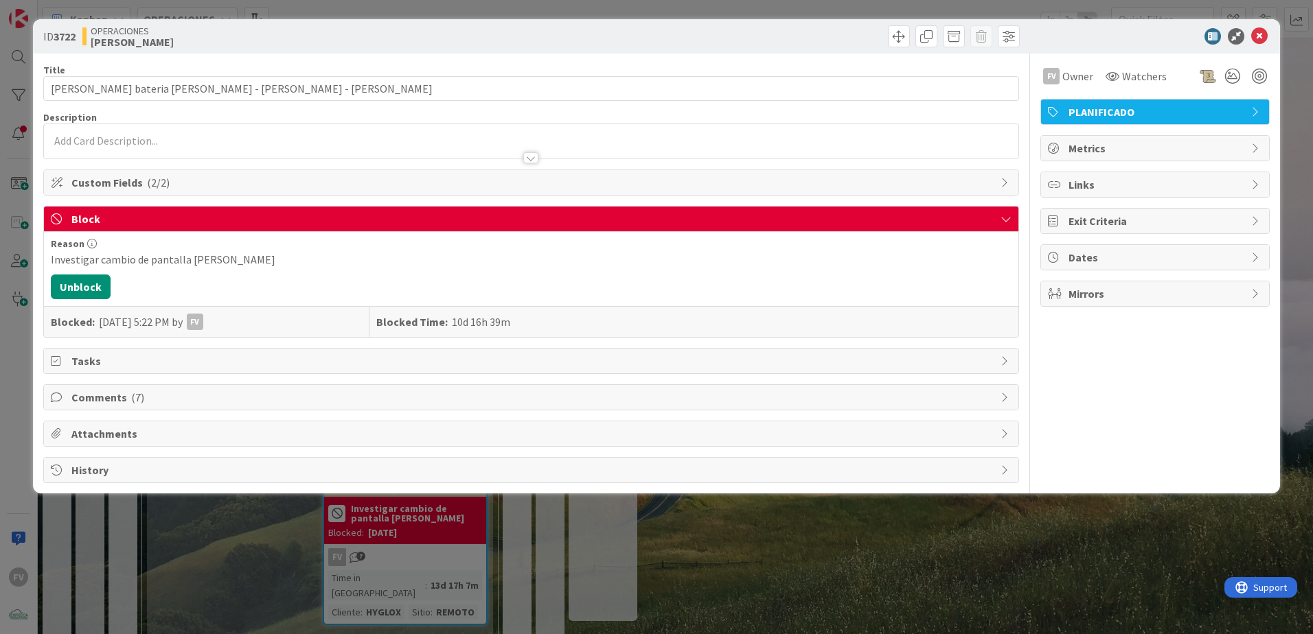
click at [157, 389] on div "Comments ( 7 )" at bounding box center [531, 397] width 974 height 25
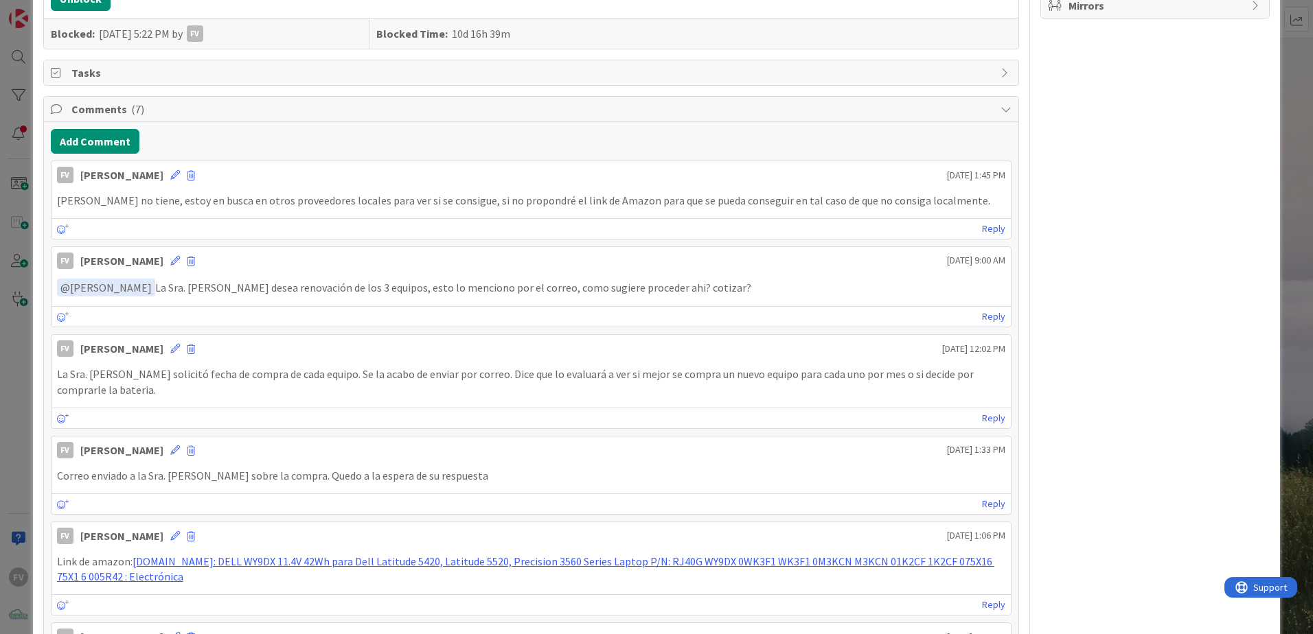
scroll to position [299, 0]
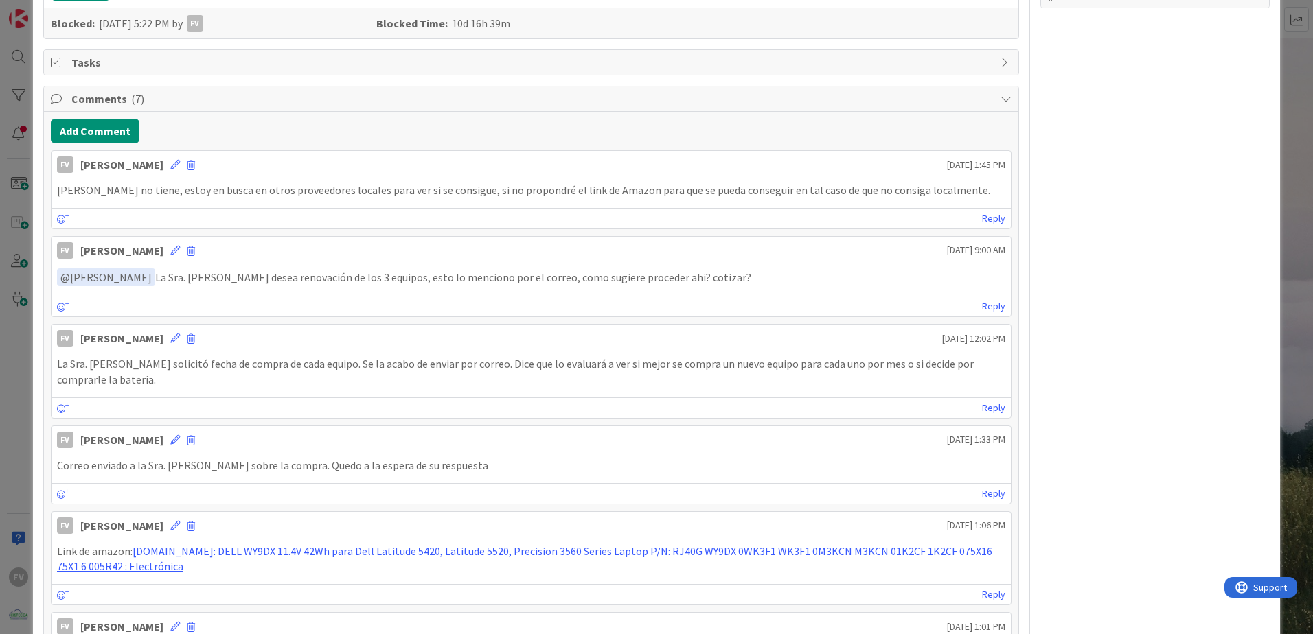
click at [18, 285] on div "ID 3722 OPERACIONES [PERSON_NAME] Title 45 / 128 Cotizacion bateria [PERSON_NAM…" at bounding box center [656, 317] width 1313 height 634
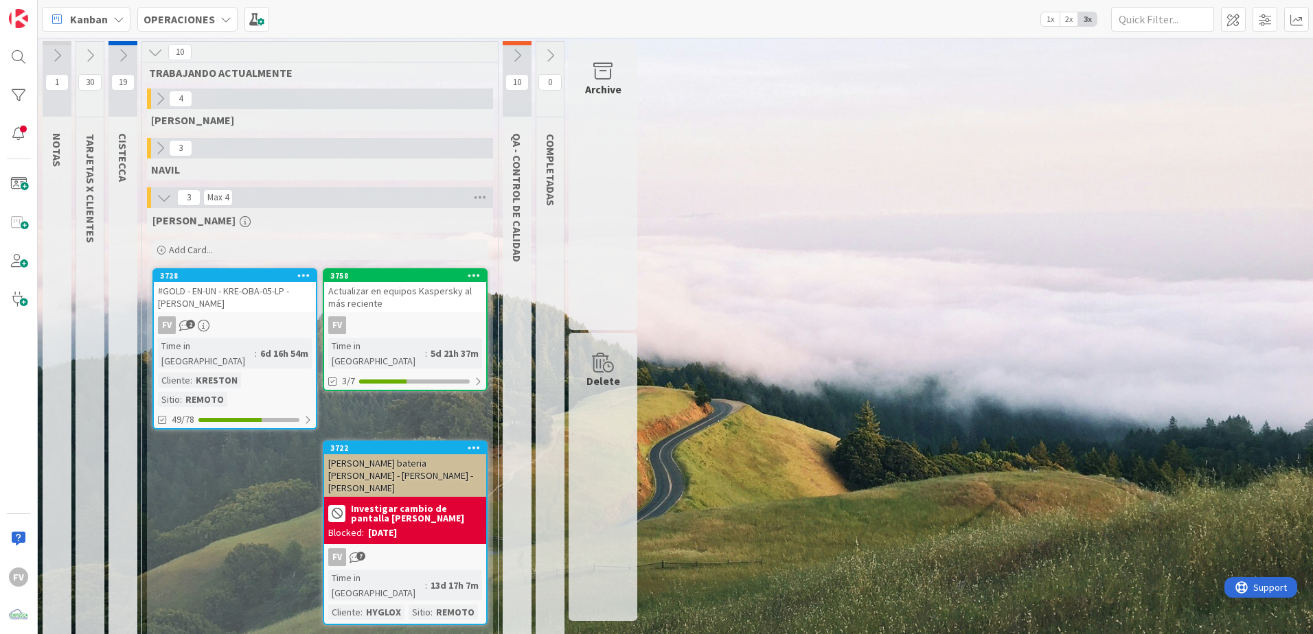
click at [932, 338] on div "1 NOTAS 30 TARJETAS X CLIENTES 19 CISTECCA 10 TRABAJANDO ACTUALMENTE 4 [PERSON_…" at bounding box center [675, 346] width 1269 height 610
click at [374, 320] on div "FV" at bounding box center [405, 325] width 162 height 18
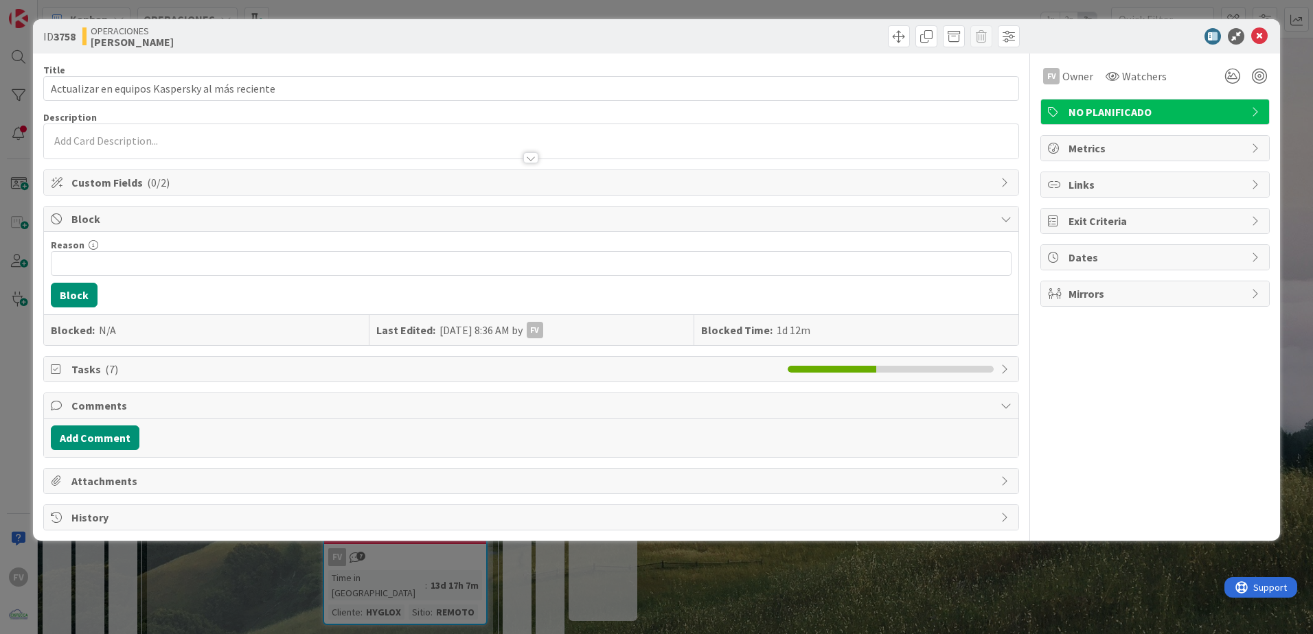
click at [297, 379] on div "Tasks ( 7 )" at bounding box center [531, 369] width 974 height 25
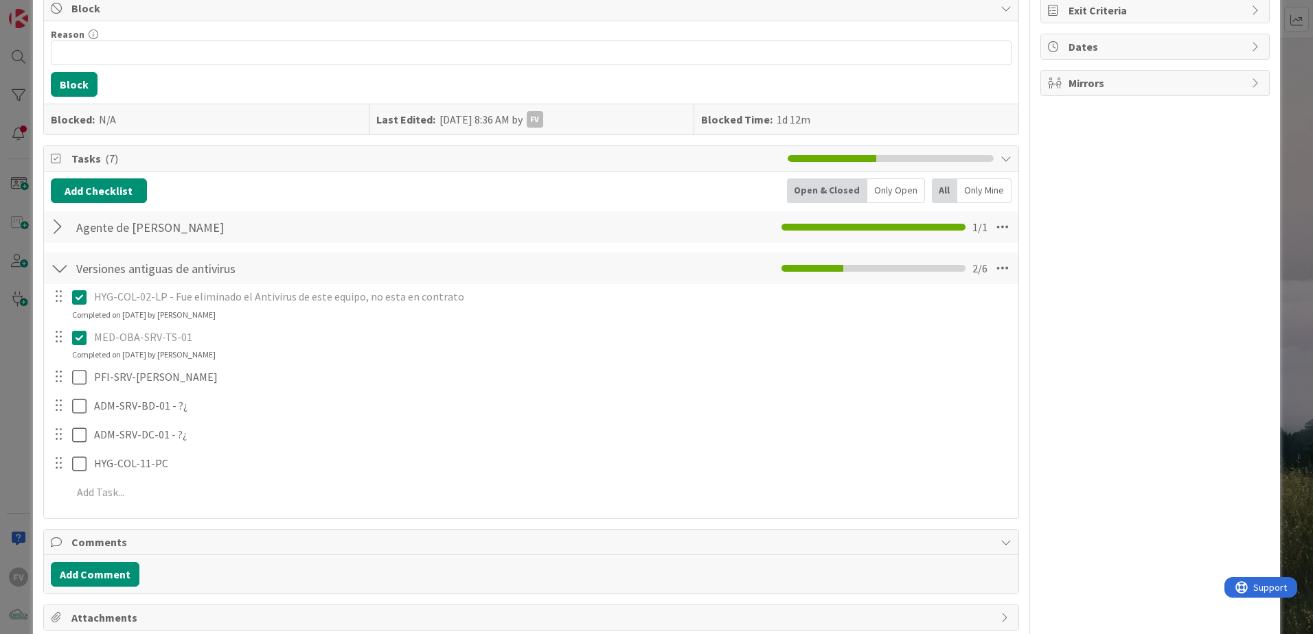
scroll to position [273, 0]
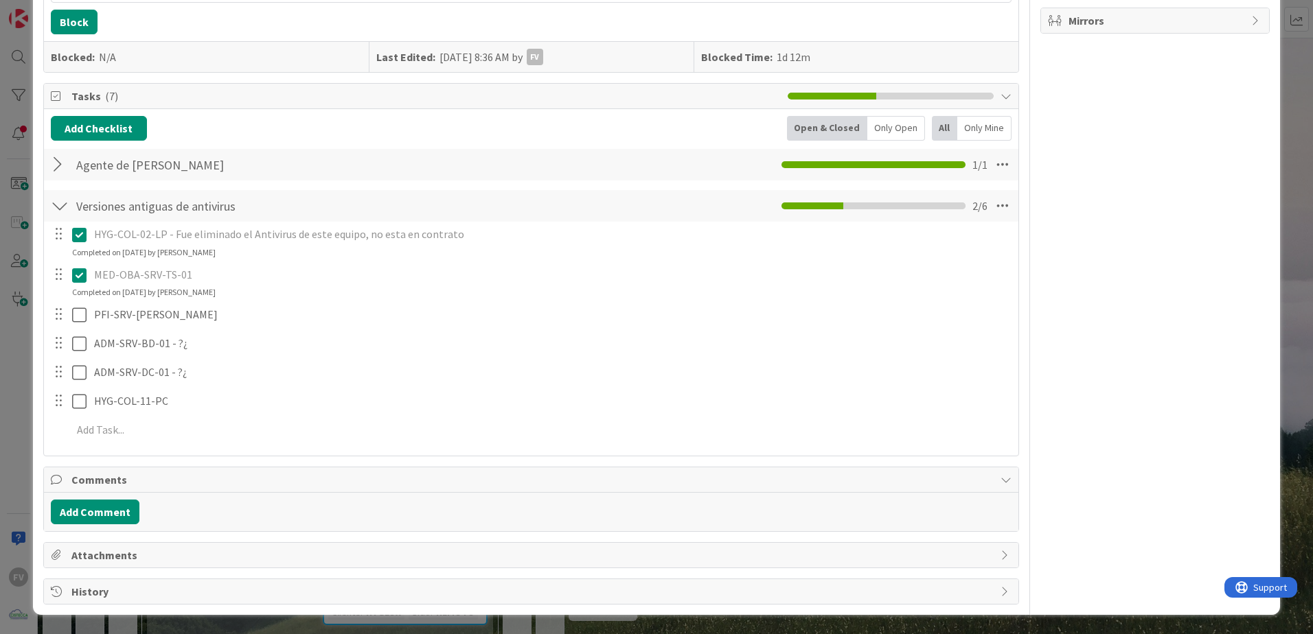
click at [5, 294] on div "ID 3758 OPERACIONES [PERSON_NAME] Title 47 / 128 Actualizar en equipos Kaspersk…" at bounding box center [656, 317] width 1313 height 634
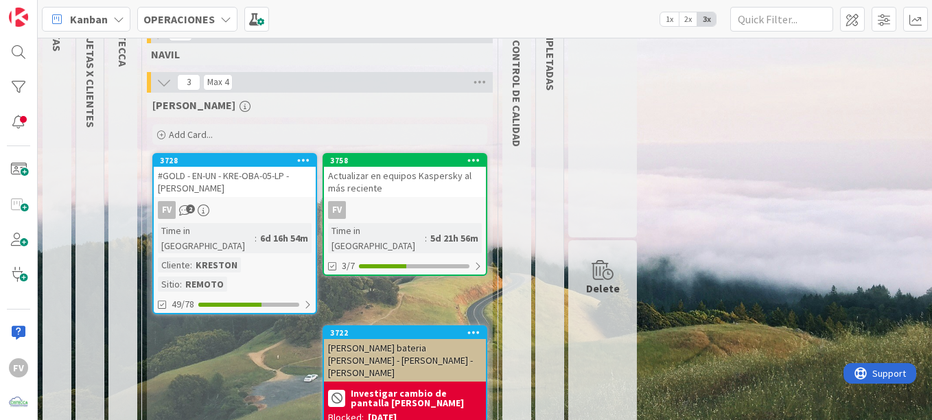
scroll to position [137, 0]
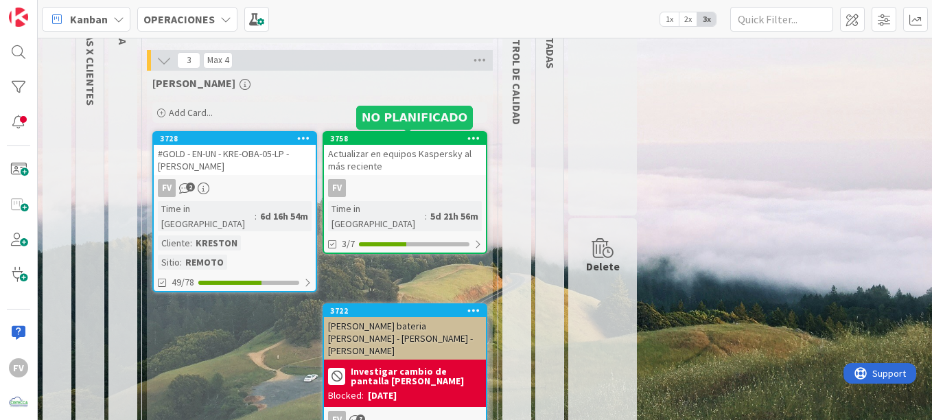
click at [246, 173] on div "#GOLD - EN-UN - KRE-OBA-05-LP - [PERSON_NAME]" at bounding box center [235, 160] width 162 height 30
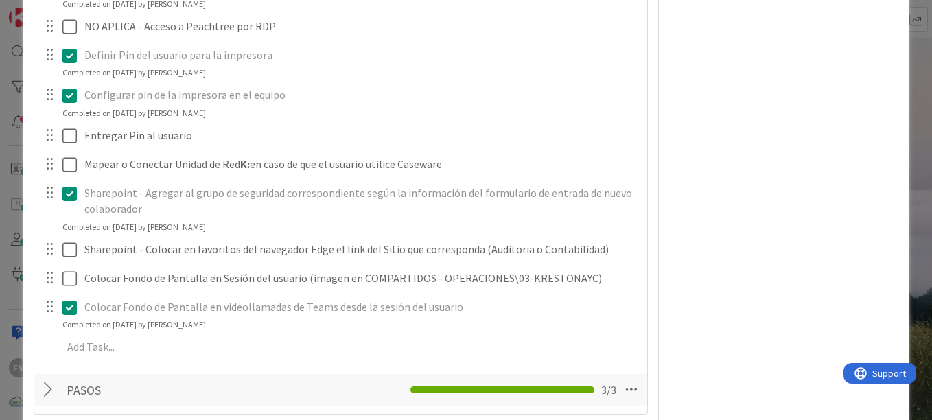
scroll to position [2609, 0]
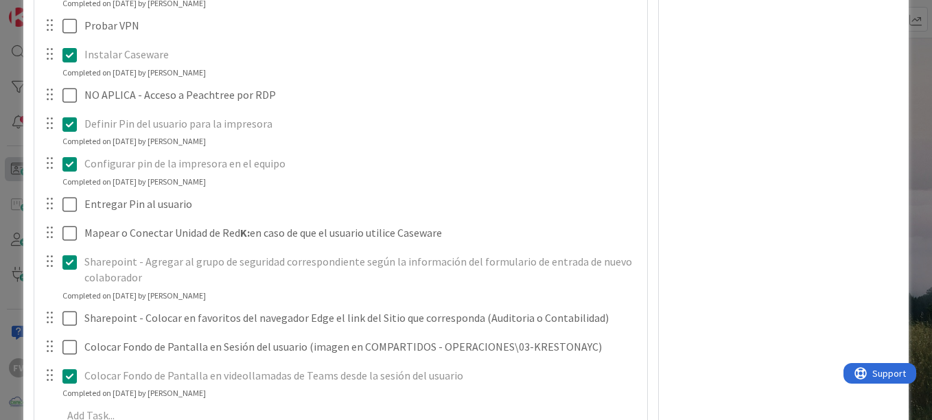
click at [14, 155] on div "**********" at bounding box center [466, 210] width 932 height 420
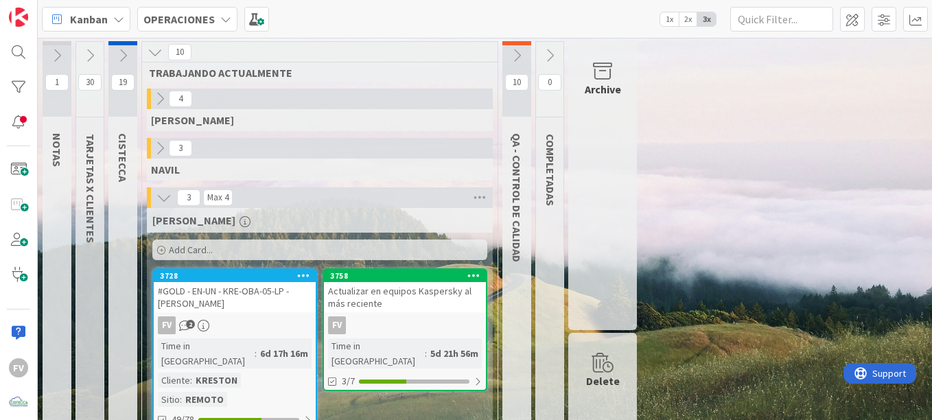
click at [92, 49] on icon at bounding box center [89, 55] width 15 height 15
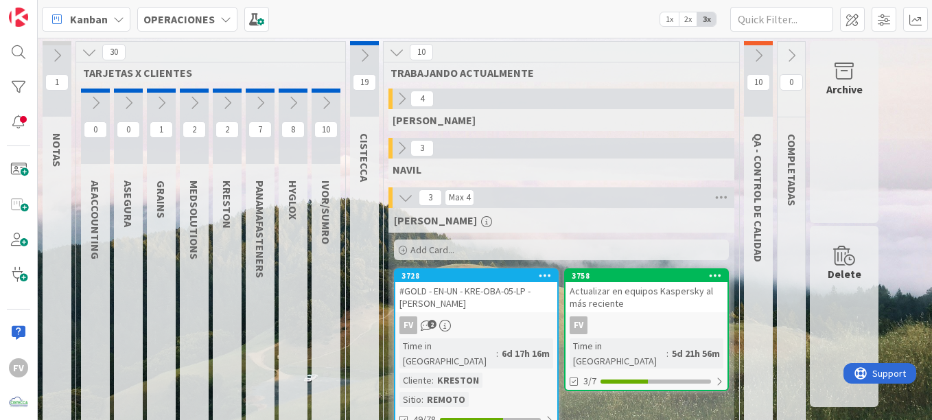
click at [231, 100] on icon at bounding box center [227, 102] width 15 height 15
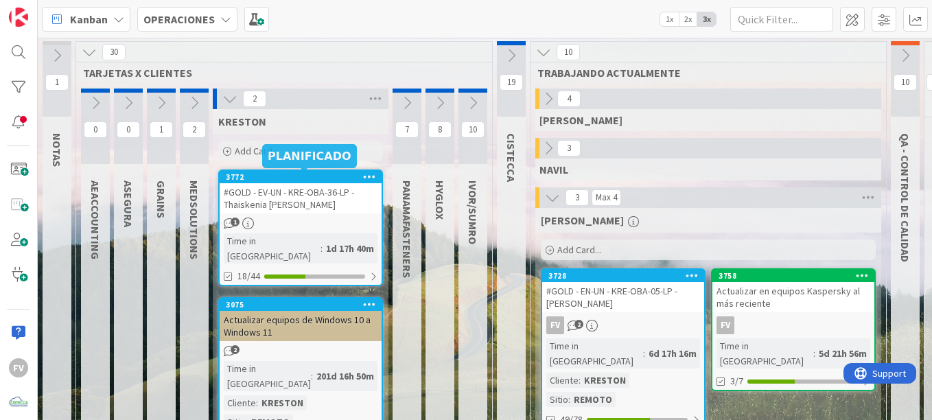
click at [259, 194] on div "#GOLD - EV-UN - KRE-OBA-36-LP - Thaiskenia [PERSON_NAME]" at bounding box center [301, 198] width 162 height 30
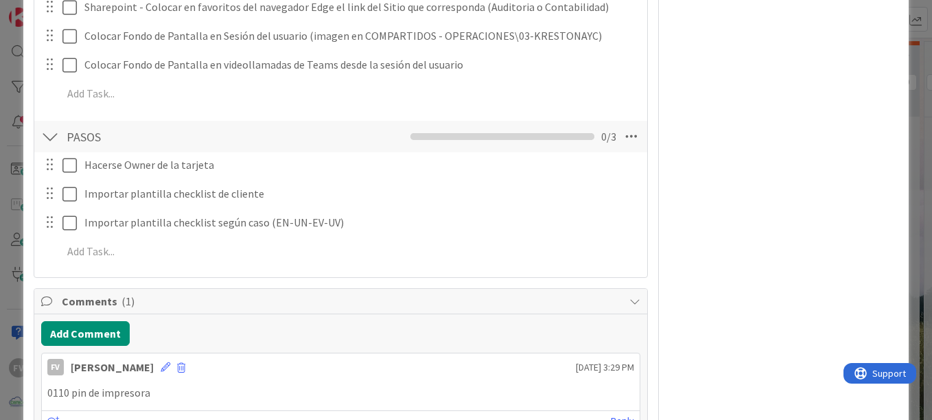
scroll to position [2059, 0]
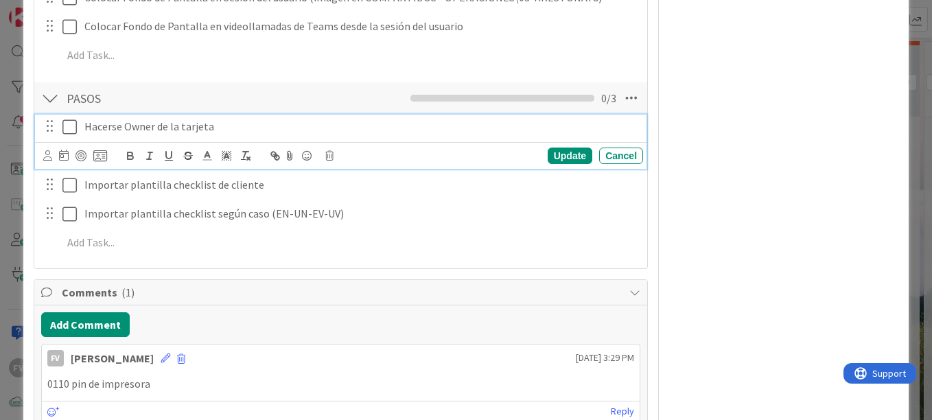
click at [67, 131] on icon at bounding box center [69, 127] width 14 height 16
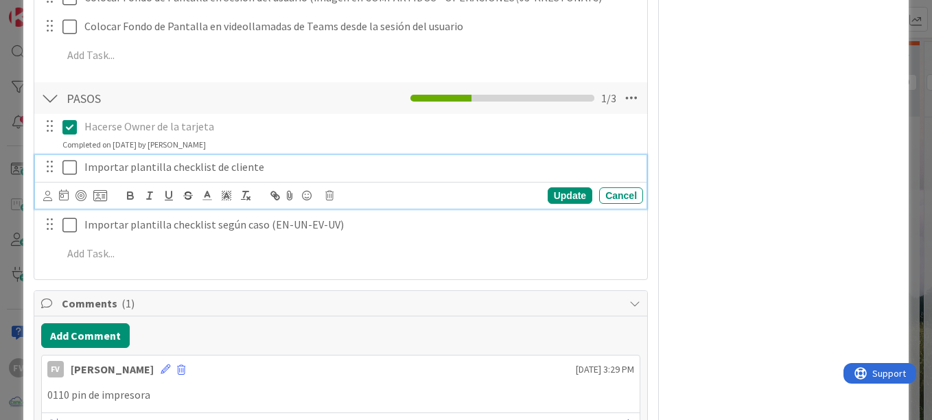
click at [67, 172] on icon at bounding box center [69, 167] width 14 height 16
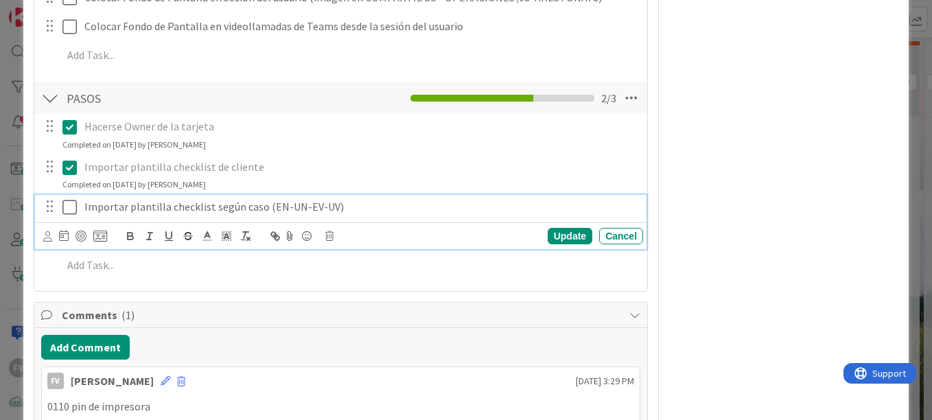
click at [69, 199] on icon at bounding box center [69, 207] width 14 height 16
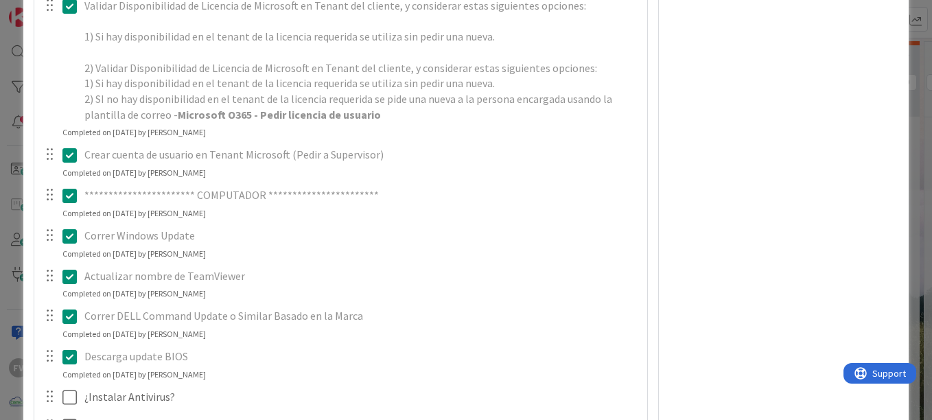
scroll to position [0, 0]
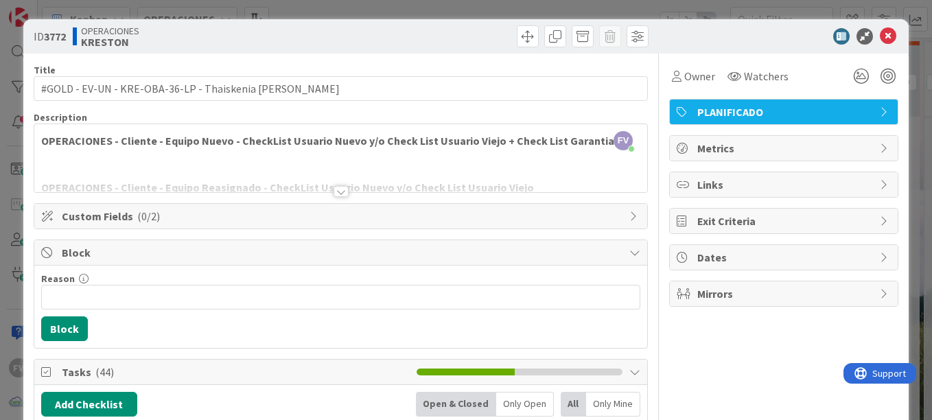
click at [905, 41] on div "**********" at bounding box center [466, 210] width 932 height 420
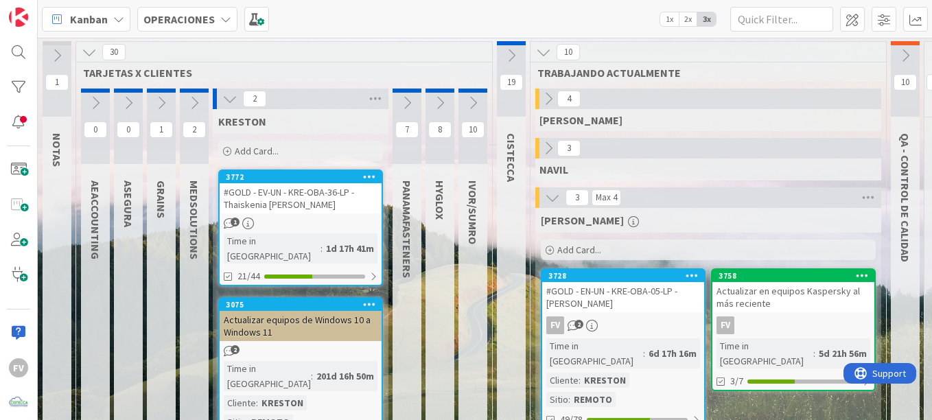
click at [664, 326] on div "FV 2" at bounding box center [623, 325] width 162 height 18
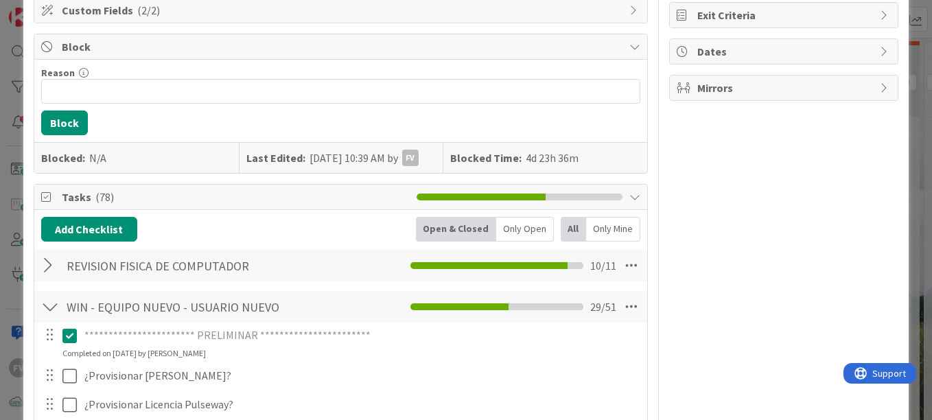
click at [50, 268] on div at bounding box center [50, 265] width 18 height 25
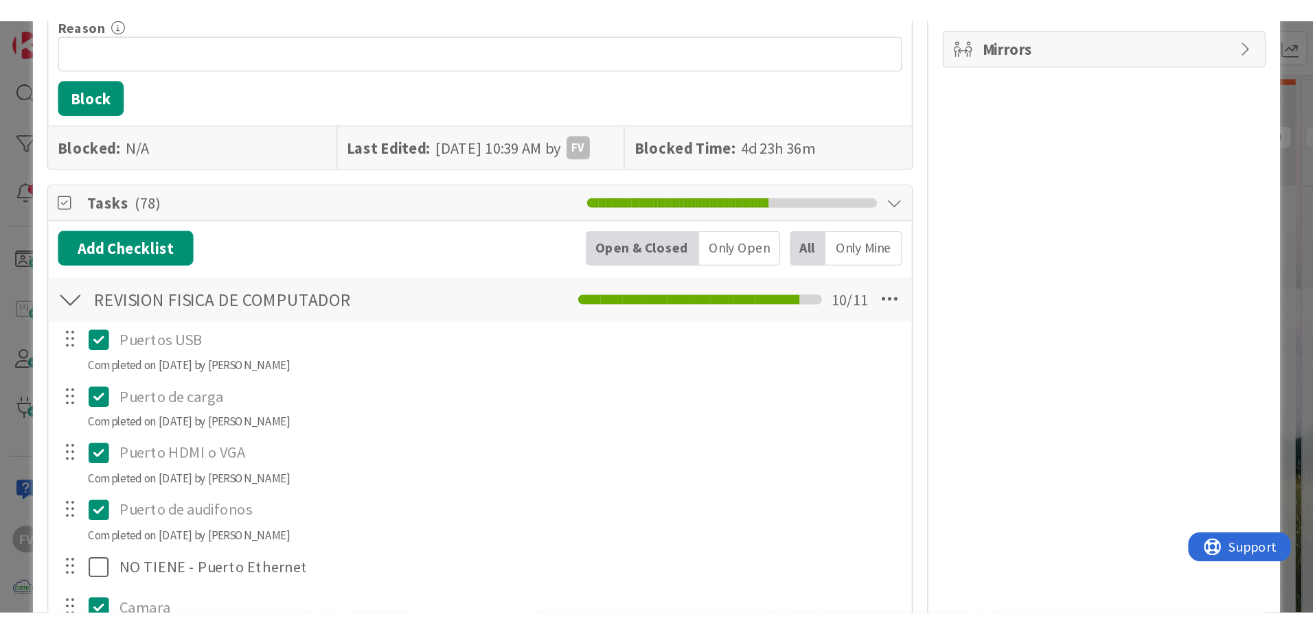
scroll to position [275, 0]
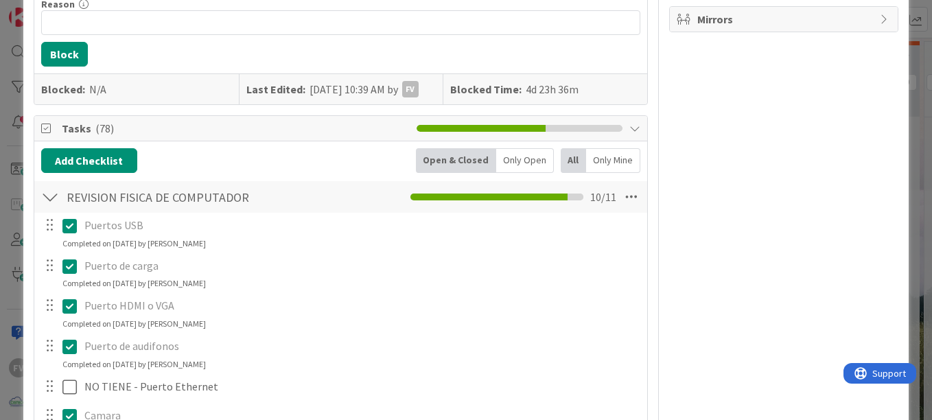
click at [54, 207] on div at bounding box center [50, 197] width 18 height 25
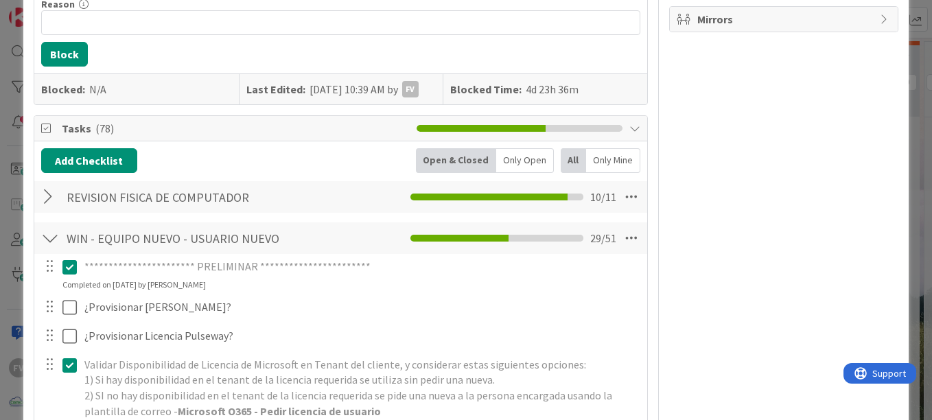
click at [904, 167] on div "**********" at bounding box center [466, 210] width 932 height 420
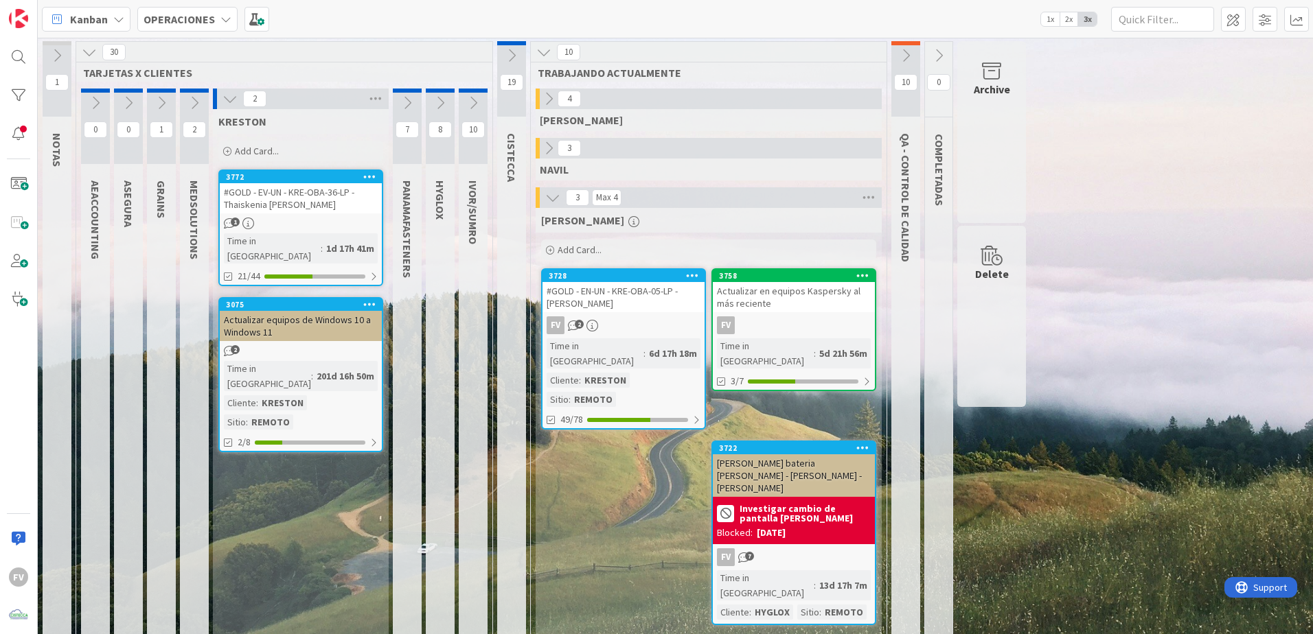
click at [227, 107] on button at bounding box center [230, 99] width 18 height 18
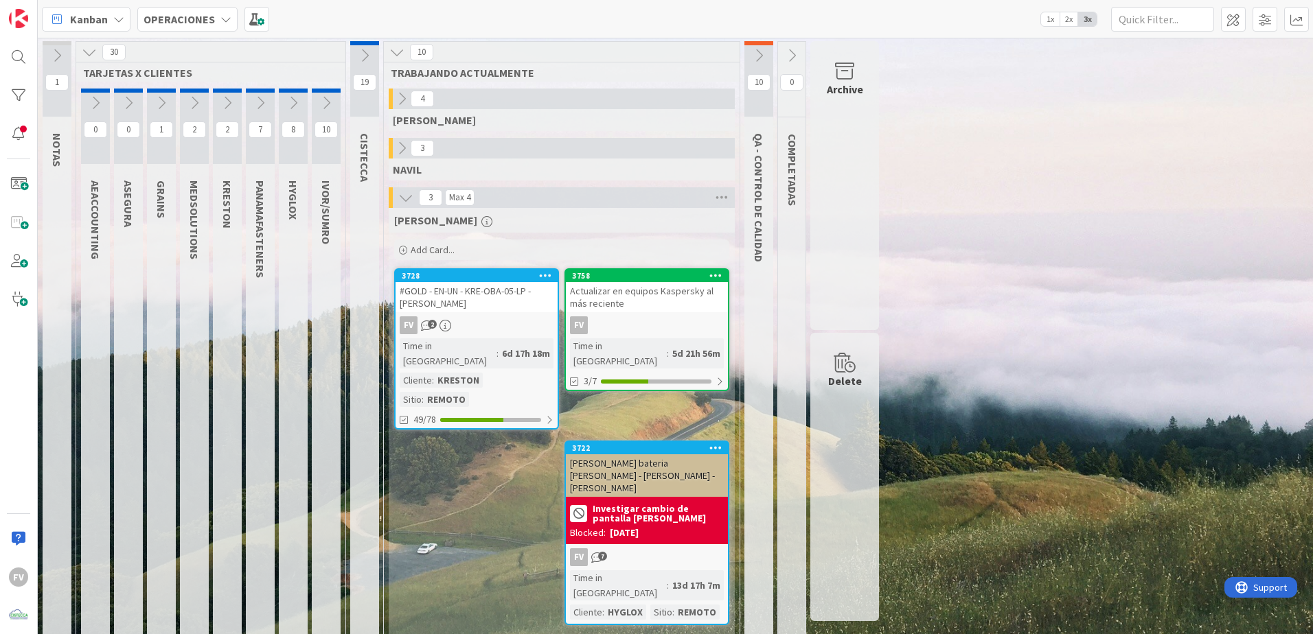
drag, startPoint x: 264, startPoint y: 0, endPoint x: 977, endPoint y: 173, distance: 733.2
click at [932, 173] on div "1 NOTAS 30 TARJETAS X CLIENTES 0 AEACCOUNTING 0 ASEGURA 1 GRAINS 2 MEDSOLUTIONS…" at bounding box center [675, 346] width 1269 height 610
click at [645, 313] on link "3758 Actualizar en equipos Kaspersky al más reciente FV Time in [GEOGRAPHIC_DAT…" at bounding box center [646, 329] width 165 height 123
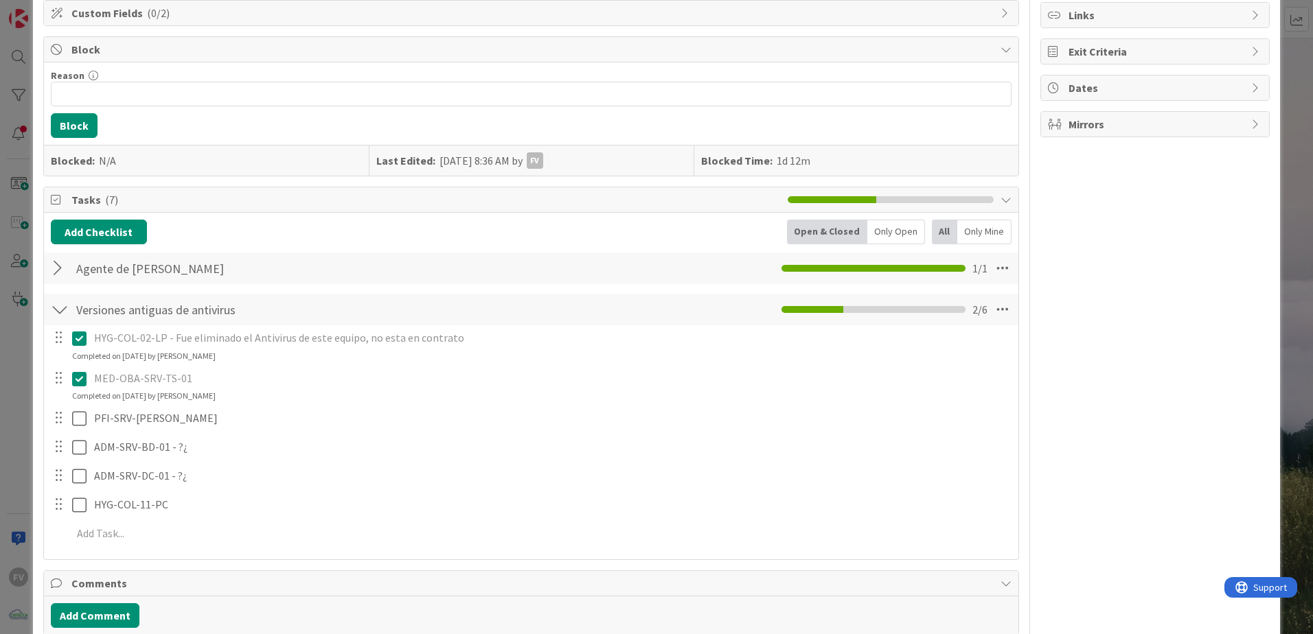
scroll to position [136, 0]
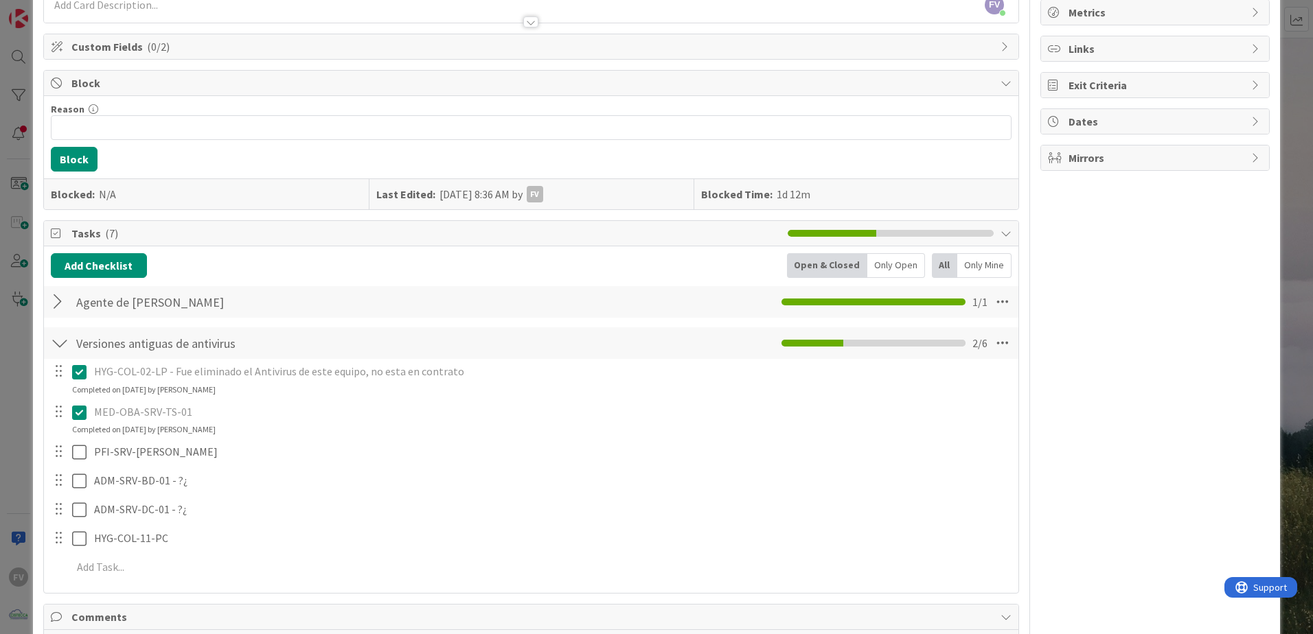
click at [68, 307] on div at bounding box center [60, 302] width 18 height 25
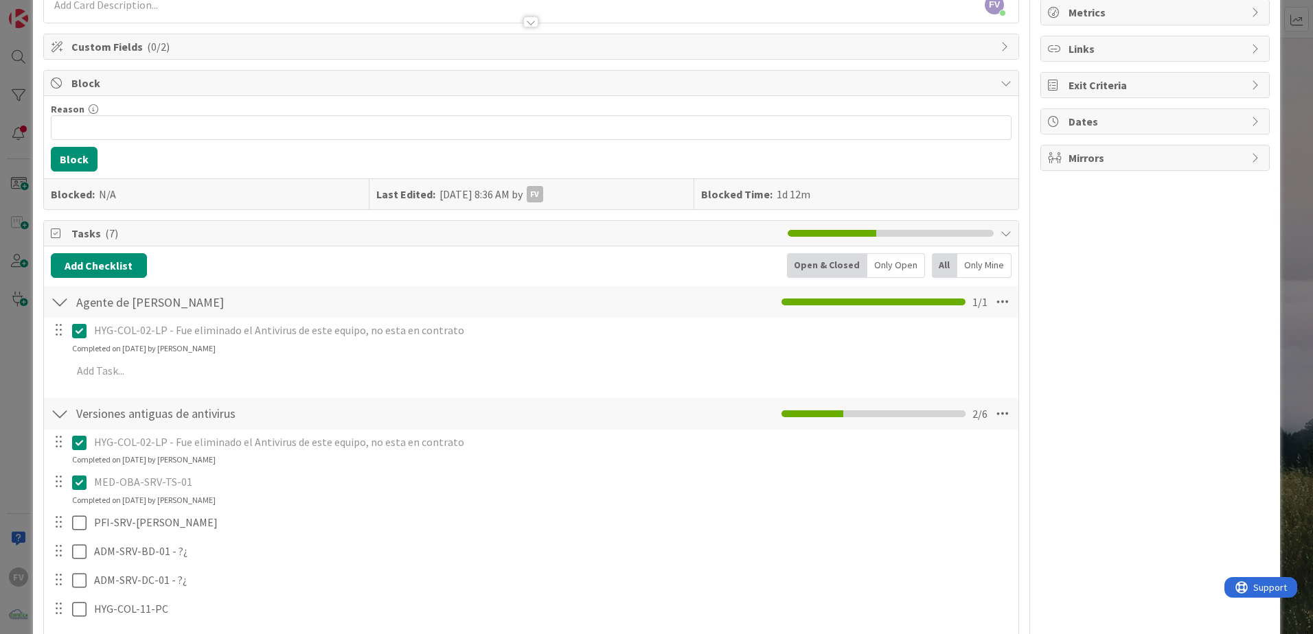
click at [68, 303] on div at bounding box center [60, 302] width 18 height 25
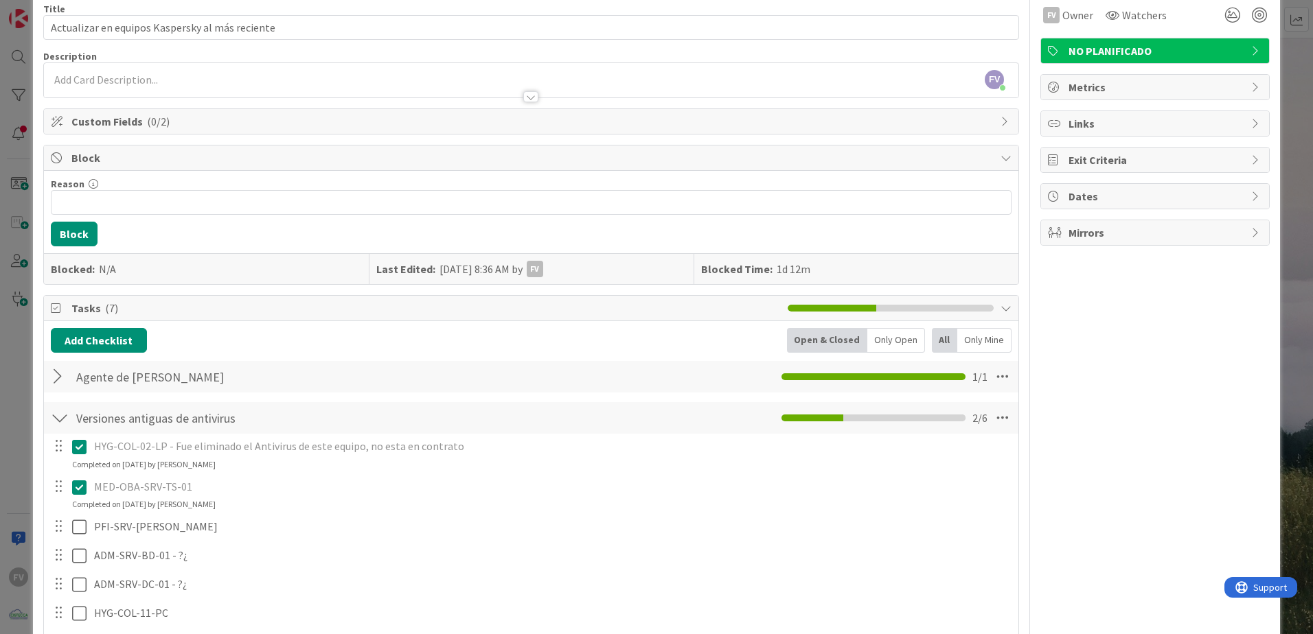
scroll to position [0, 0]
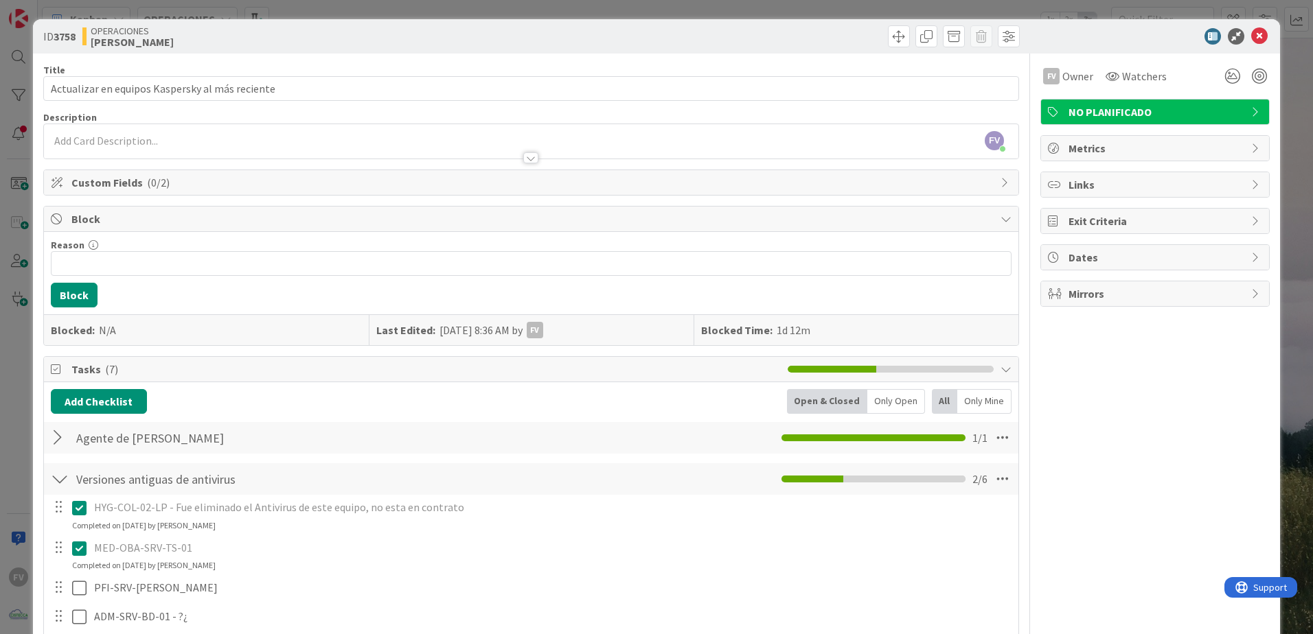
click at [84, 224] on span "Block" at bounding box center [532, 219] width 922 height 16
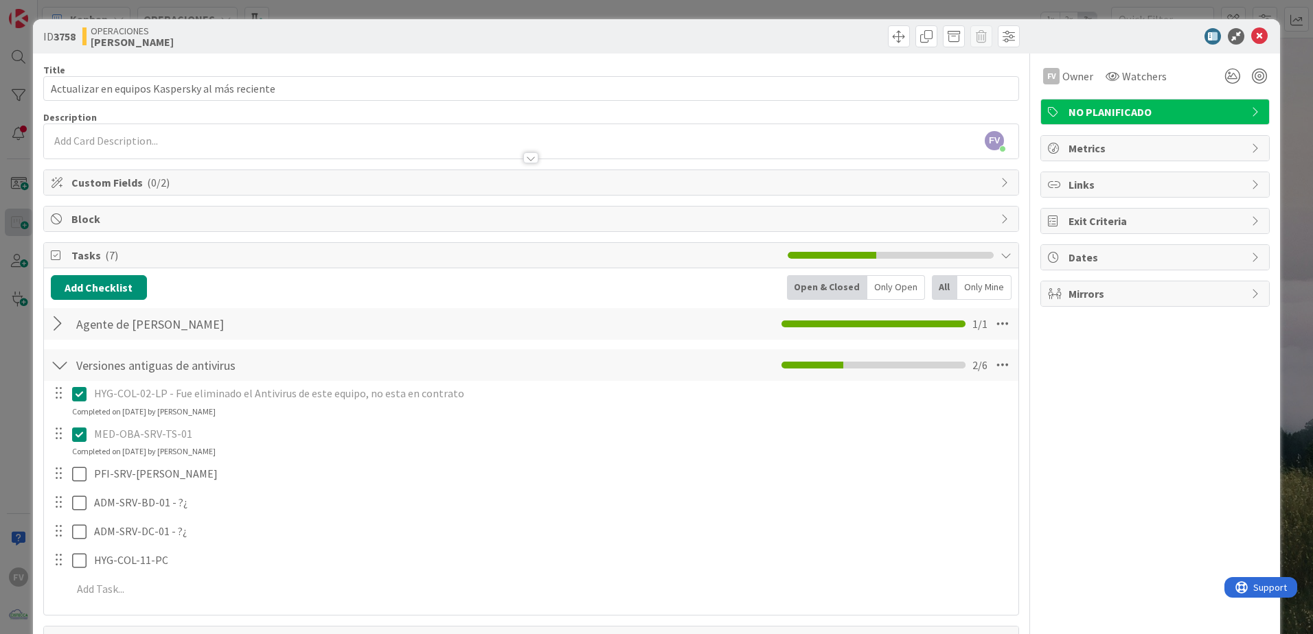
drag, startPoint x: 13, startPoint y: 209, endPoint x: 21, endPoint y: 210, distance: 8.4
click at [14, 209] on div "ID 3758 OPERACIONES [PERSON_NAME] Title 47 / 128 Actualizar en equipos Kaspersk…" at bounding box center [656, 317] width 1313 height 634
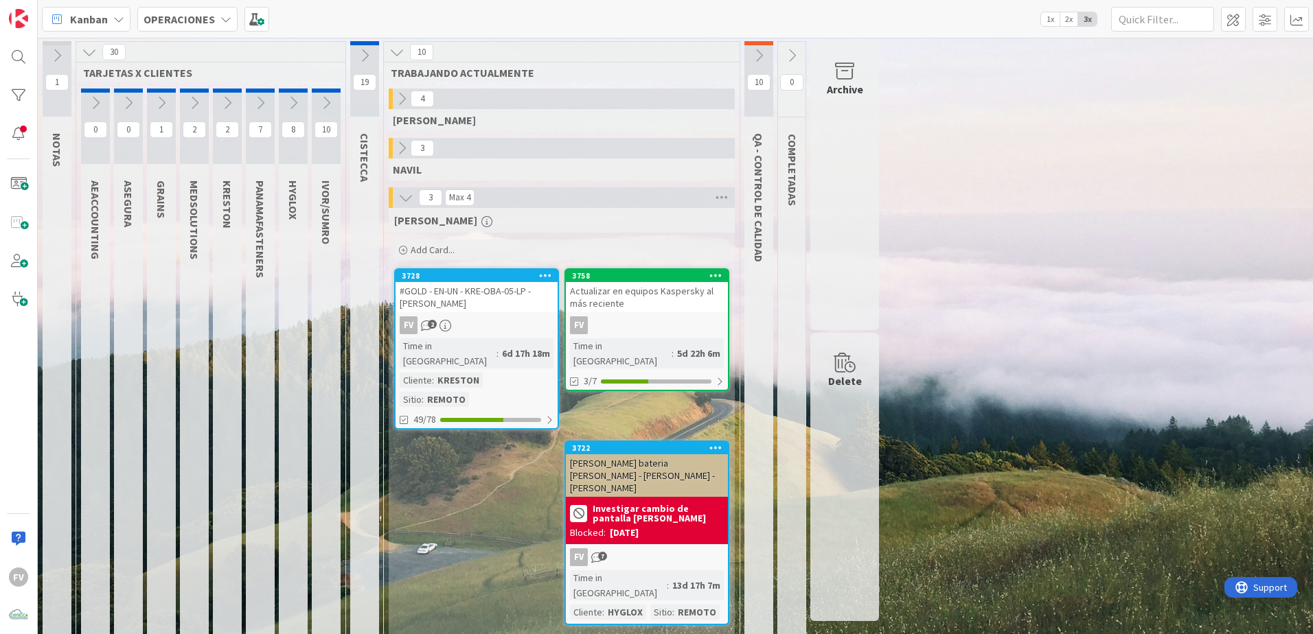
click at [362, 63] on button at bounding box center [364, 55] width 29 height 21
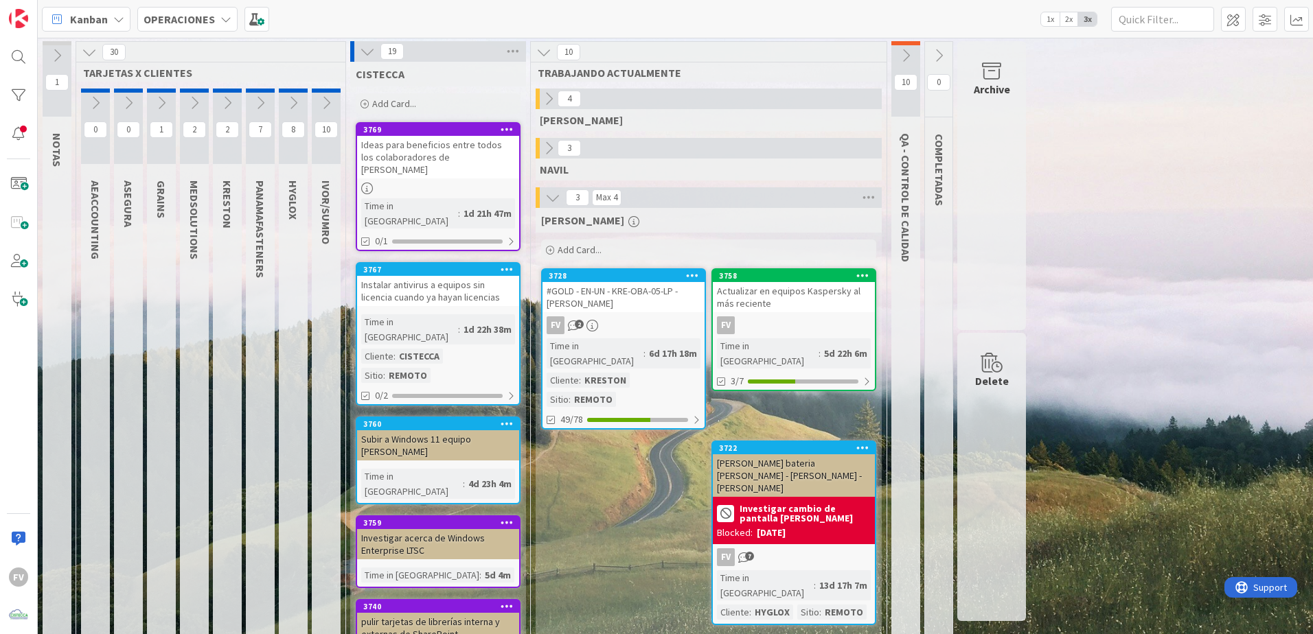
click at [476, 276] on div "Instalar antivirus a equipos sin licencia cuando ya hayan licencias" at bounding box center [438, 291] width 162 height 30
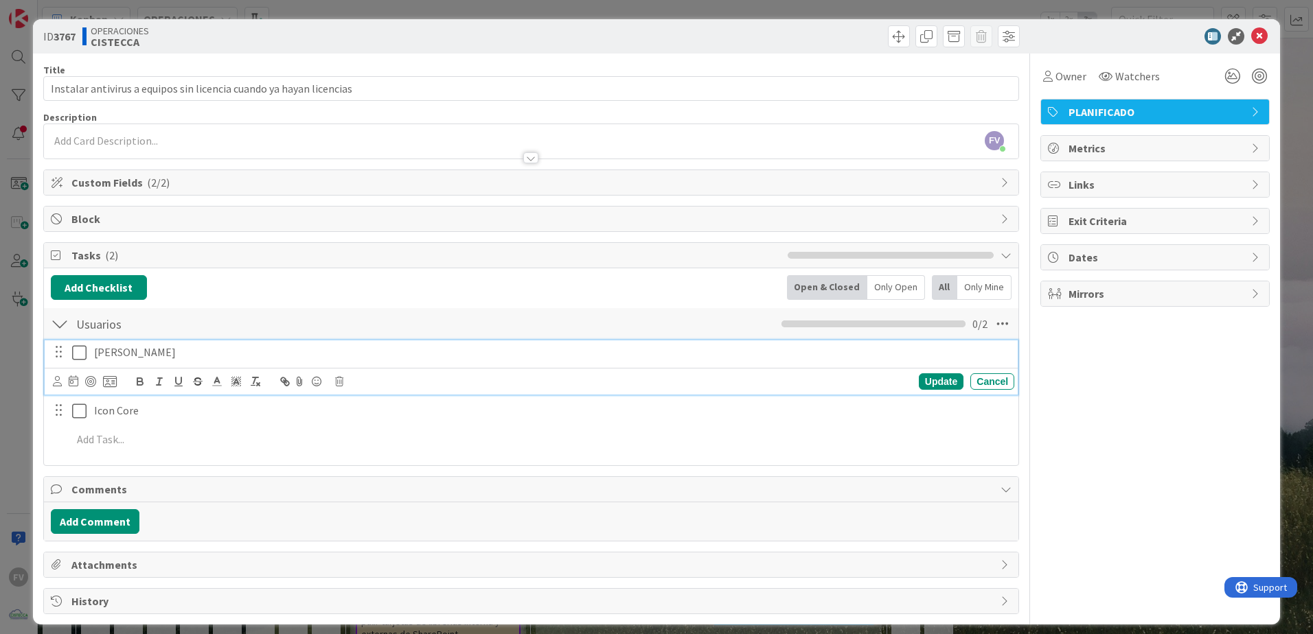
click at [95, 351] on p "[PERSON_NAME]" at bounding box center [551, 353] width 914 height 16
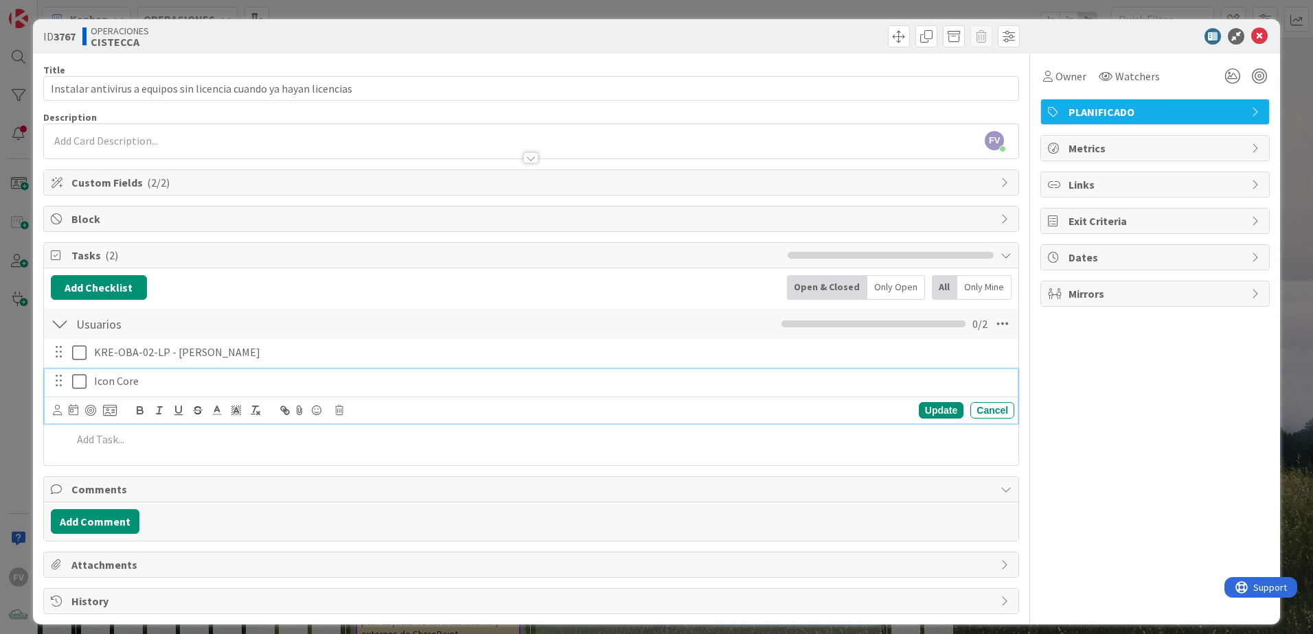
click at [93, 371] on div "Icon Core" at bounding box center [551, 381] width 925 height 24
drag, startPoint x: 116, startPoint y: 377, endPoint x: 124, endPoint y: 401, distance: 25.2
click at [116, 378] on p "MED-Icon Core" at bounding box center [551, 381] width 914 height 16
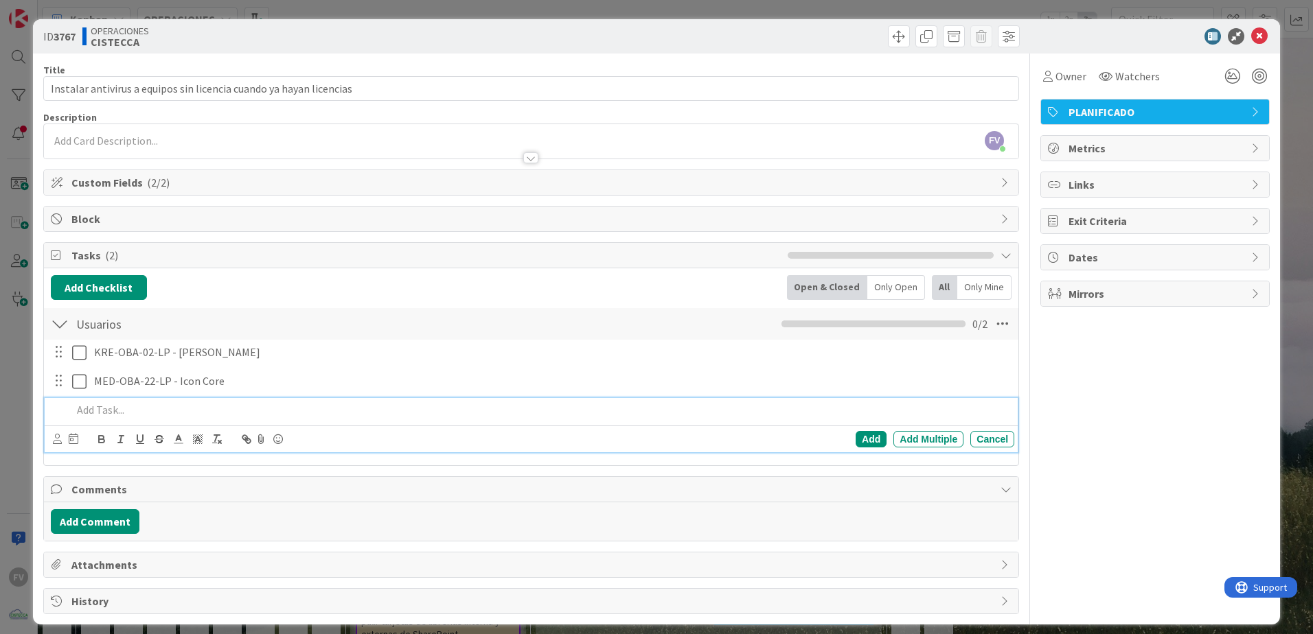
click at [119, 414] on p at bounding box center [540, 410] width 936 height 16
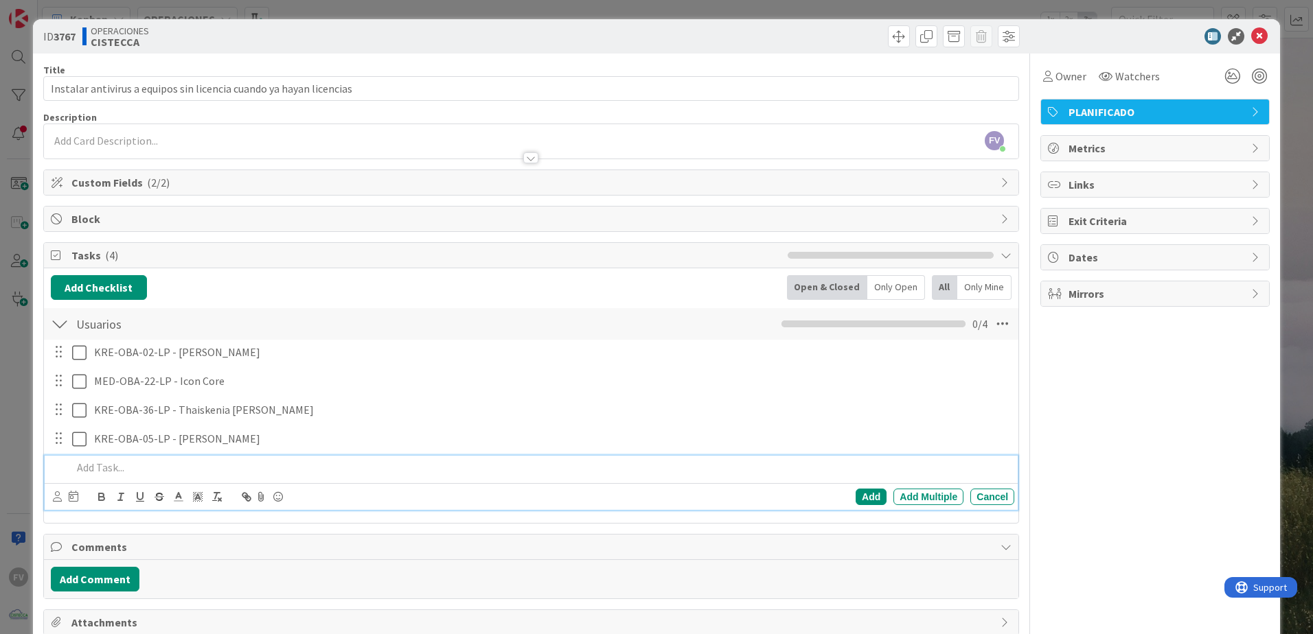
click at [22, 340] on div "ID 3767 OPERACIONES CISTECCA Title 67 / 128 Instalar antivirus a equipos sin li…" at bounding box center [656, 317] width 1313 height 634
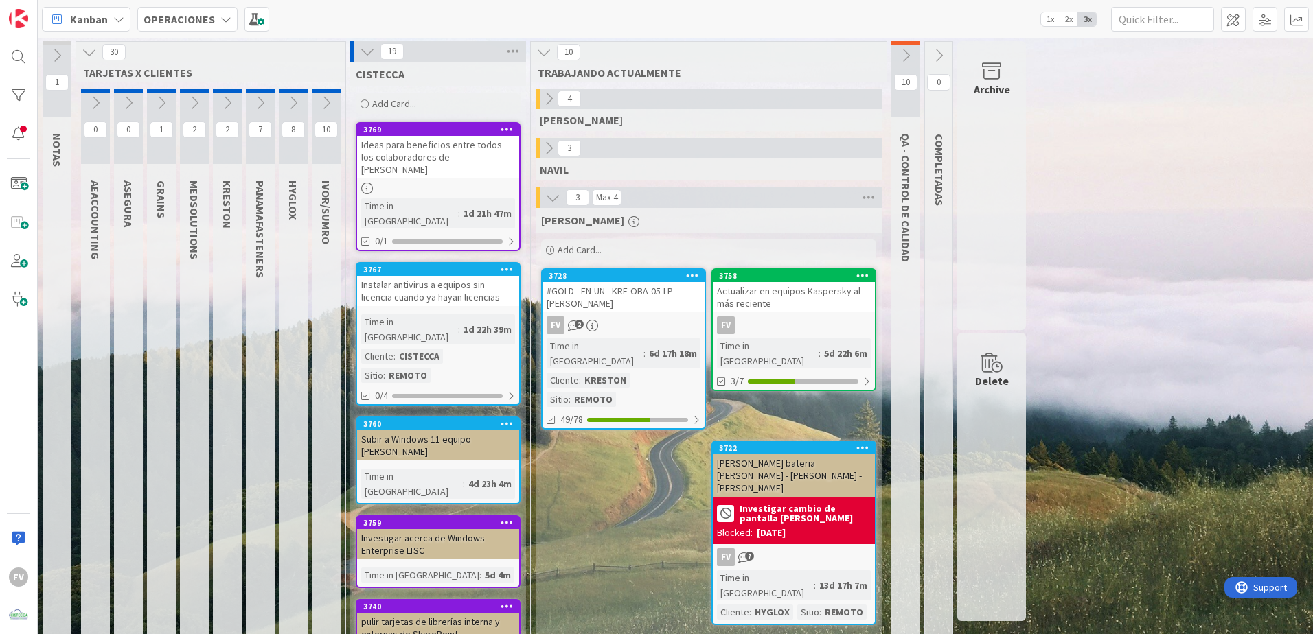
click at [796, 419] on div "3722" at bounding box center [794, 448] width 162 height 12
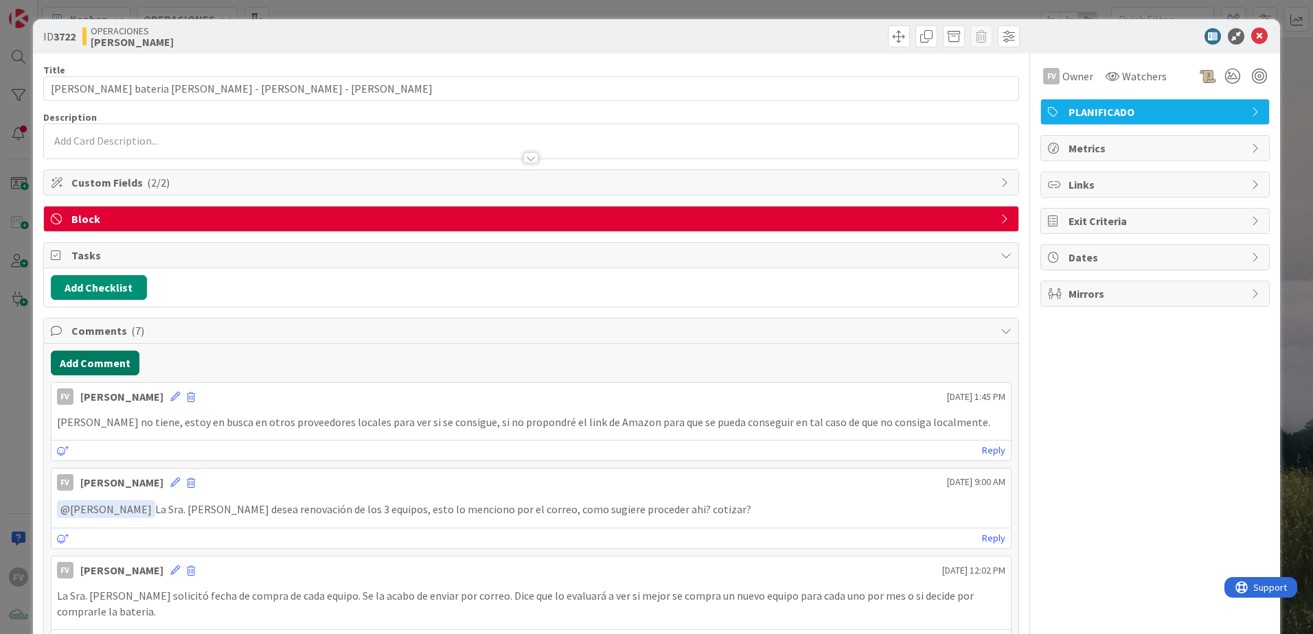
click at [79, 373] on button "Add Comment" at bounding box center [95, 363] width 89 height 25
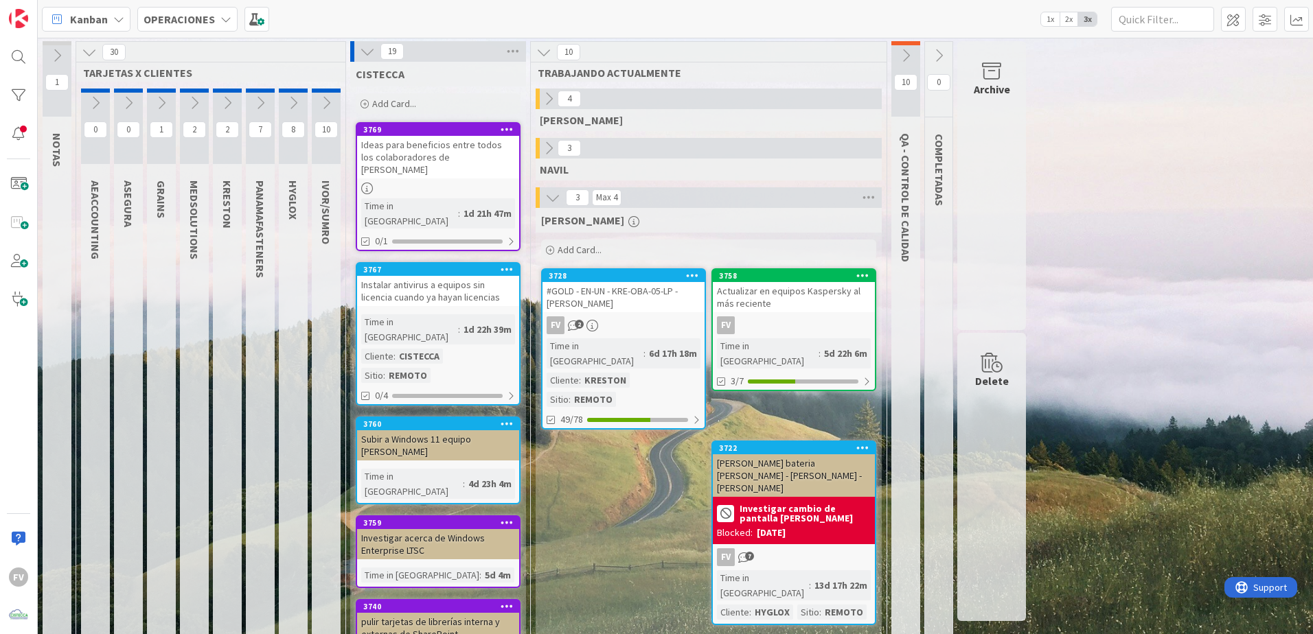
click at [544, 138] on div "3" at bounding box center [708, 148] width 346 height 21
click at [544, 144] on icon at bounding box center [548, 148] width 15 height 15
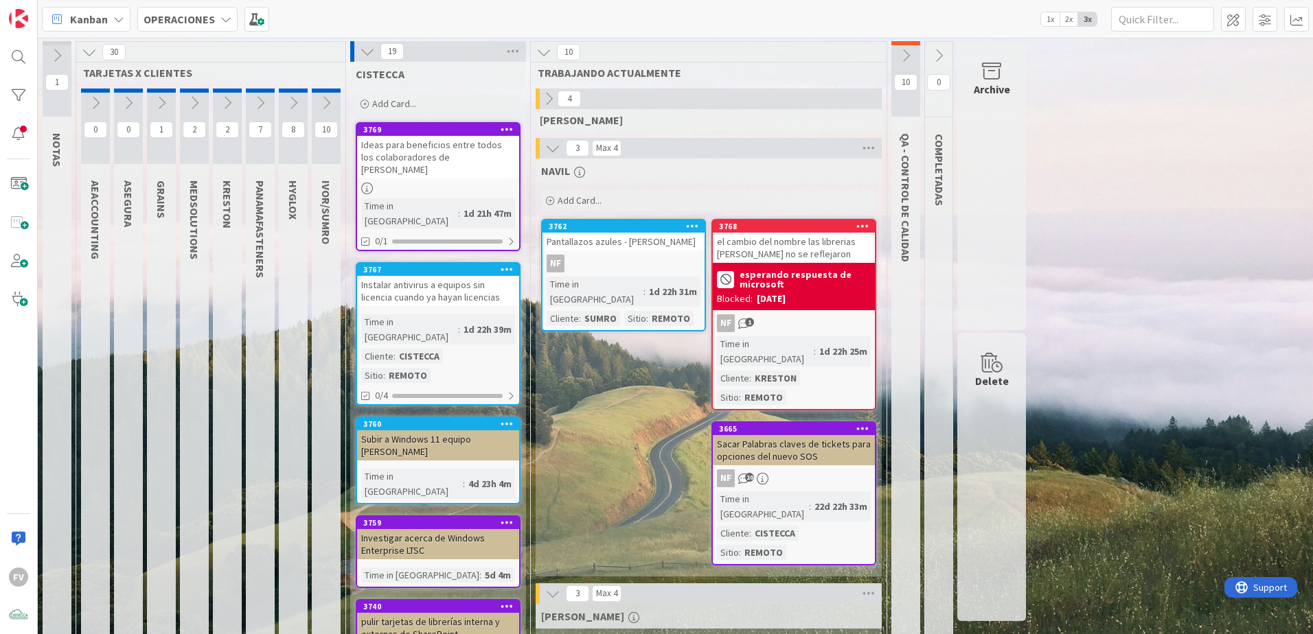
click at [544, 144] on button at bounding box center [553, 148] width 18 height 18
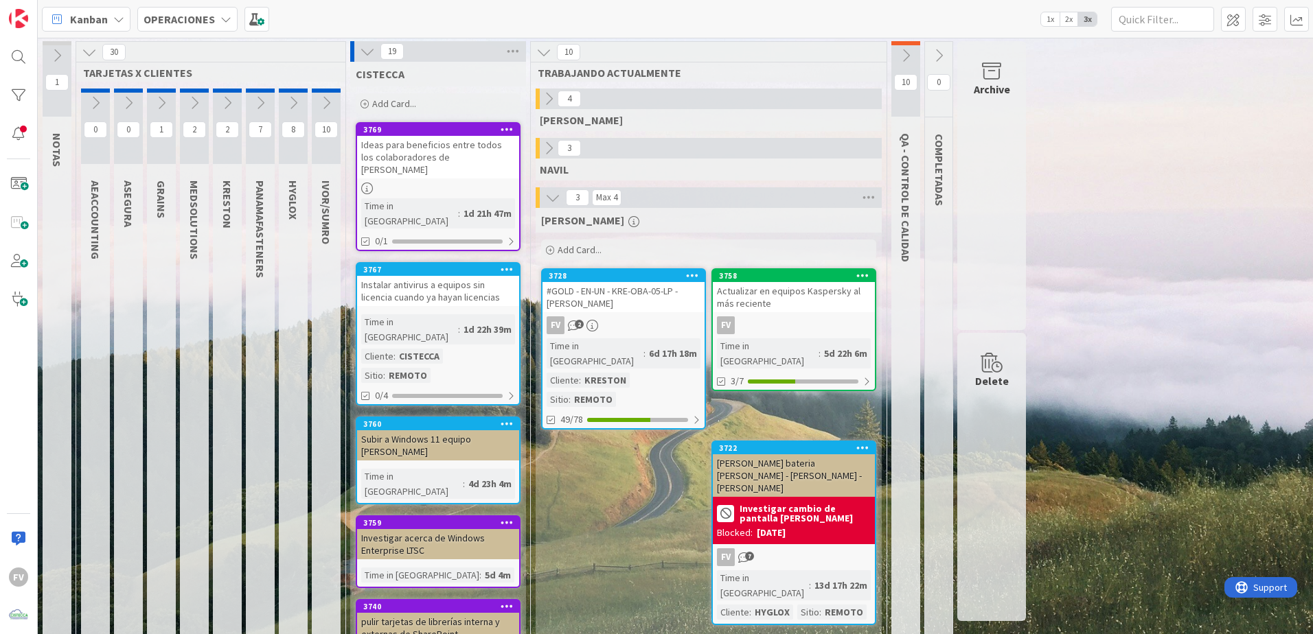
click at [552, 106] on icon at bounding box center [548, 98] width 15 height 15
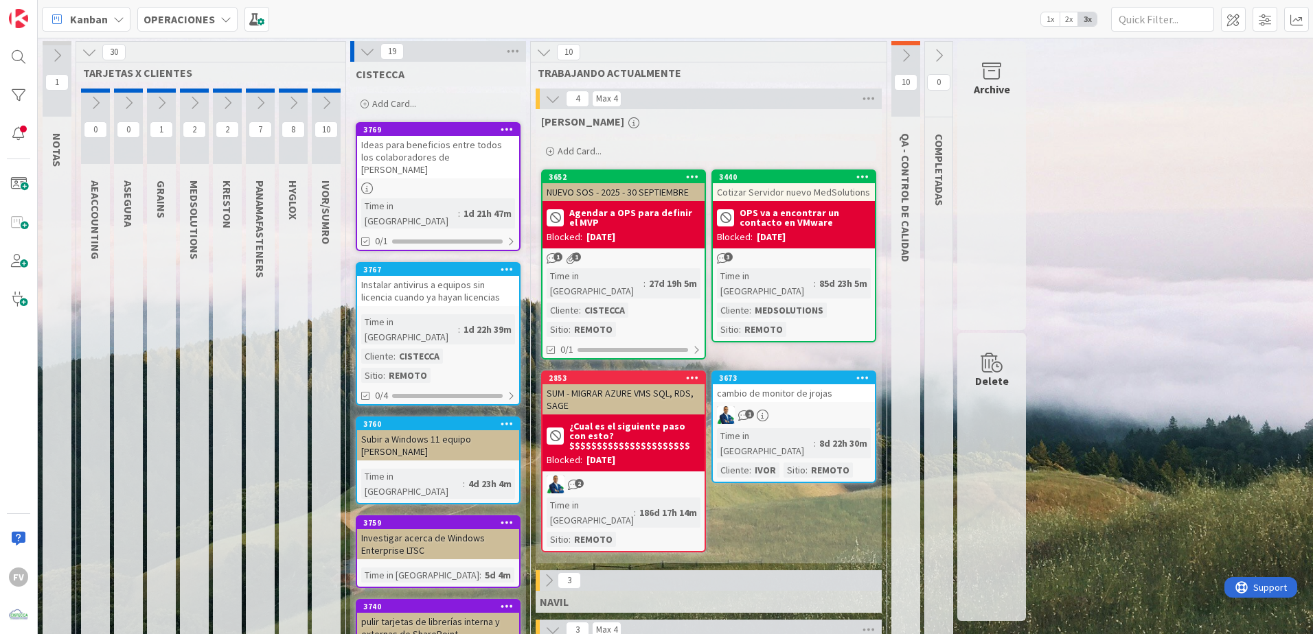
click at [552, 106] on icon at bounding box center [552, 98] width 15 height 15
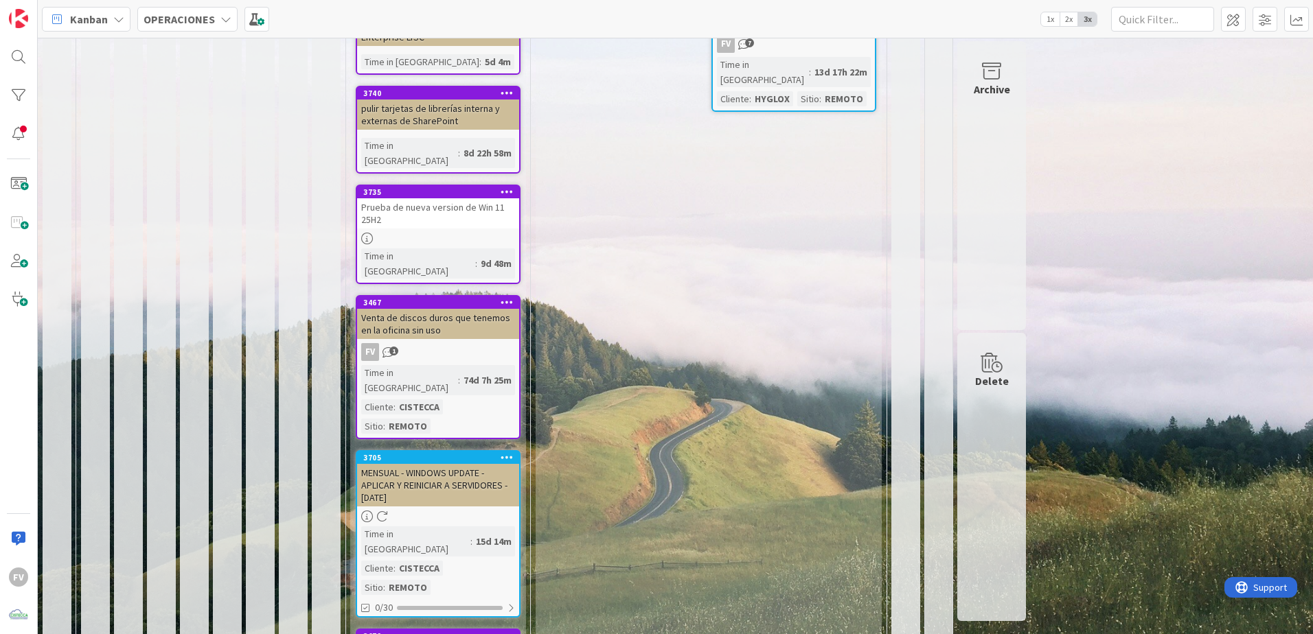
scroll to position [571, 0]
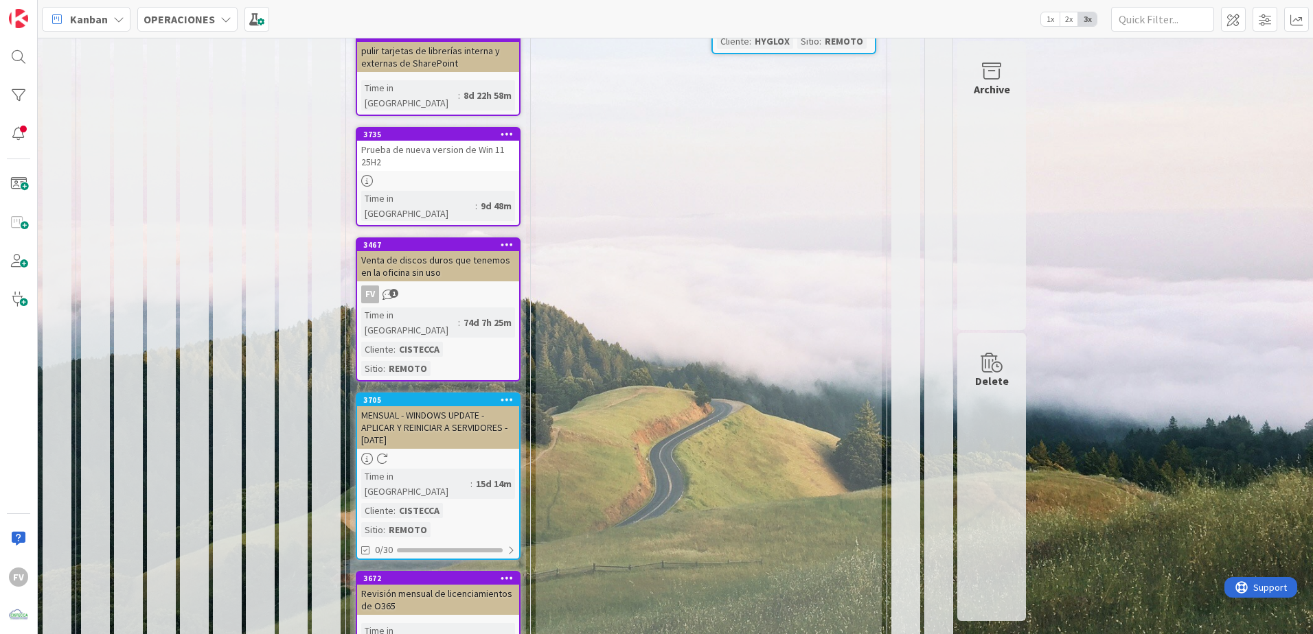
click at [505, 286] on div "FV 1" at bounding box center [438, 295] width 162 height 18
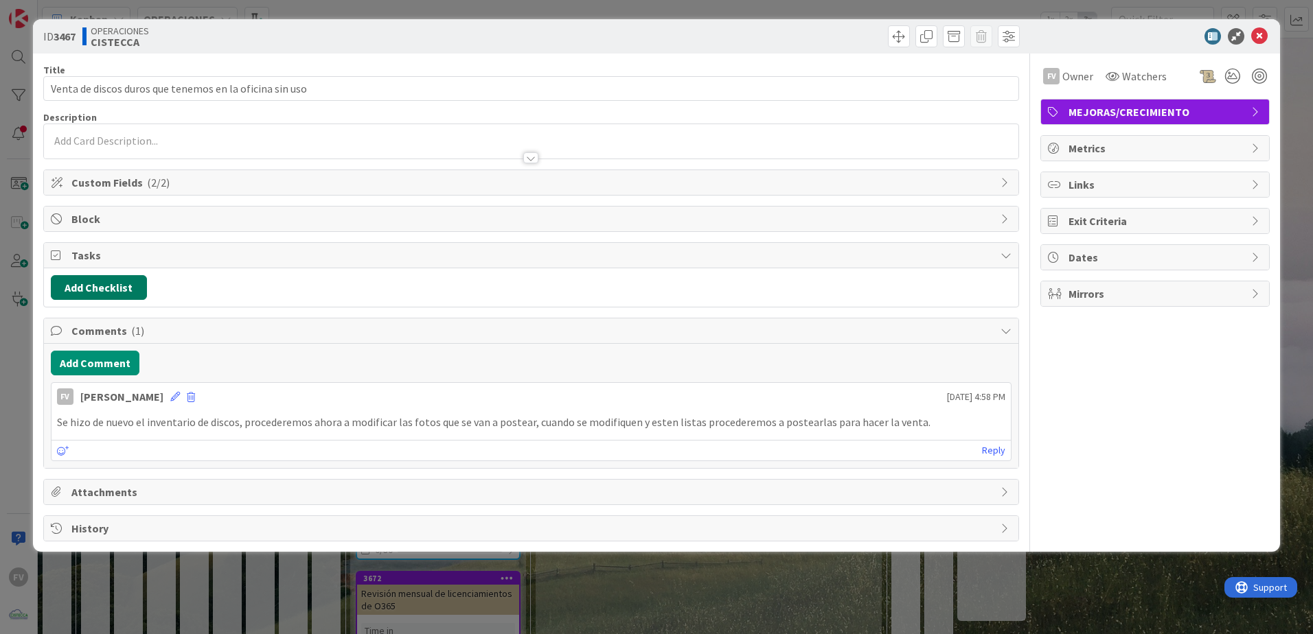
click at [115, 290] on button "Add Checklist" at bounding box center [99, 287] width 96 height 25
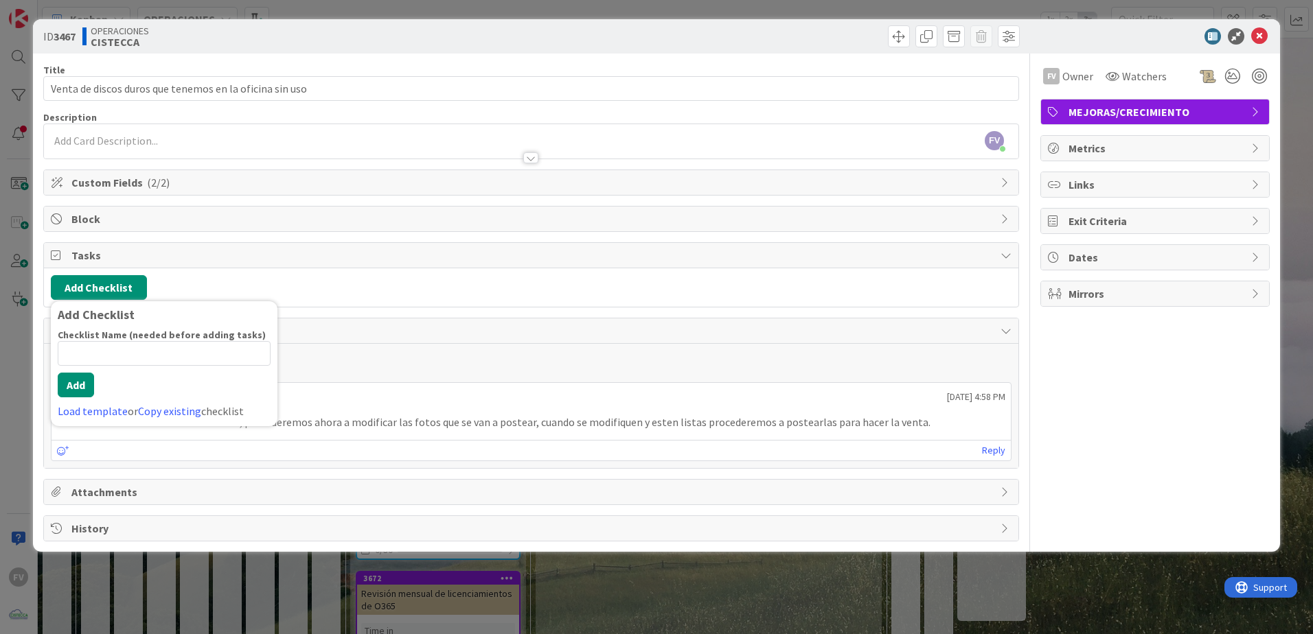
click at [315, 351] on div "Add Comment" at bounding box center [531, 363] width 960 height 25
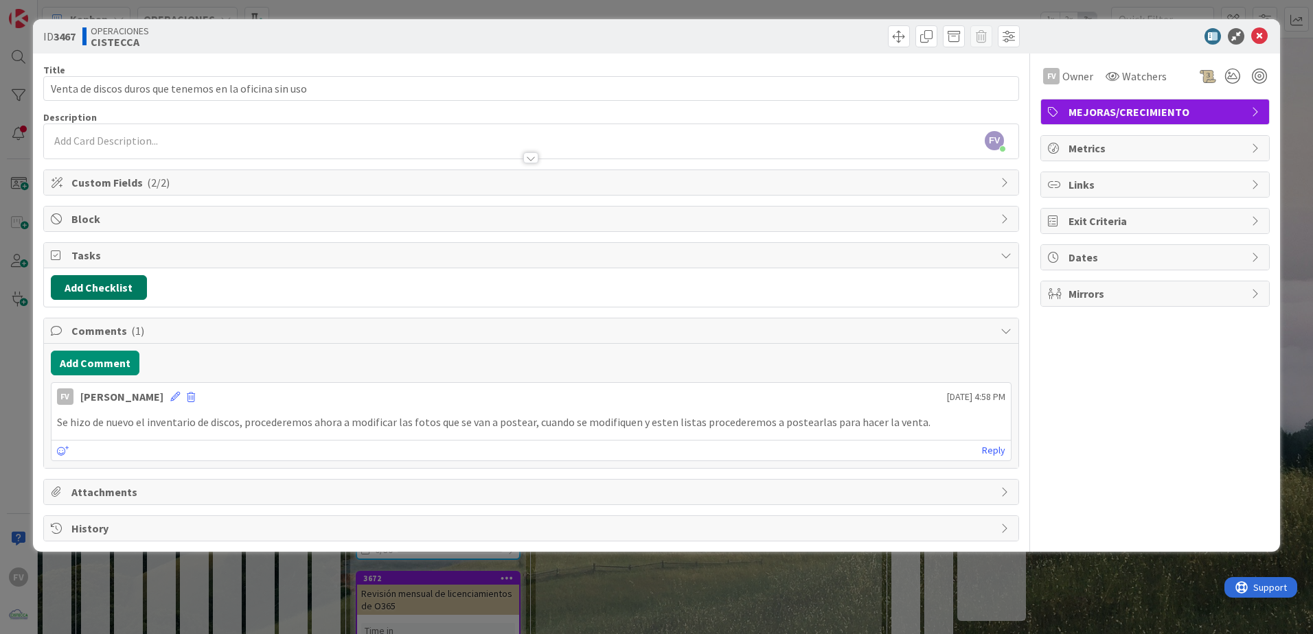
click at [129, 282] on button "Add Checklist" at bounding box center [99, 287] width 96 height 25
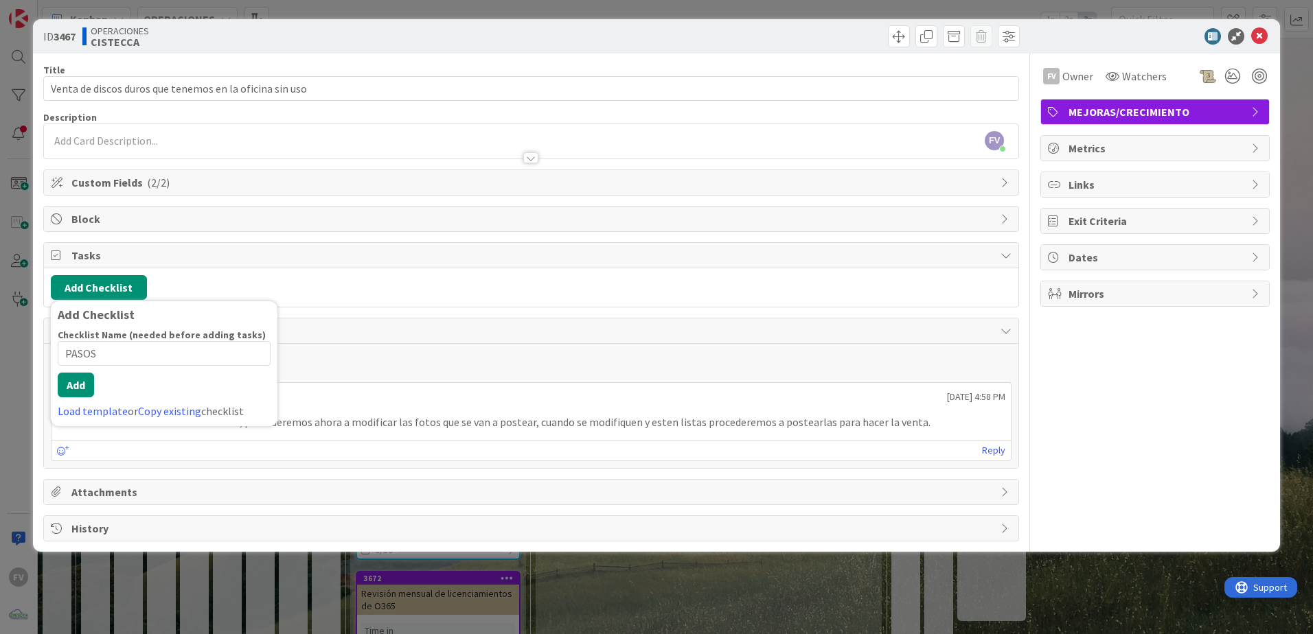
type input "PASOS"
click at [78, 389] on button "Add" at bounding box center [76, 385] width 36 height 25
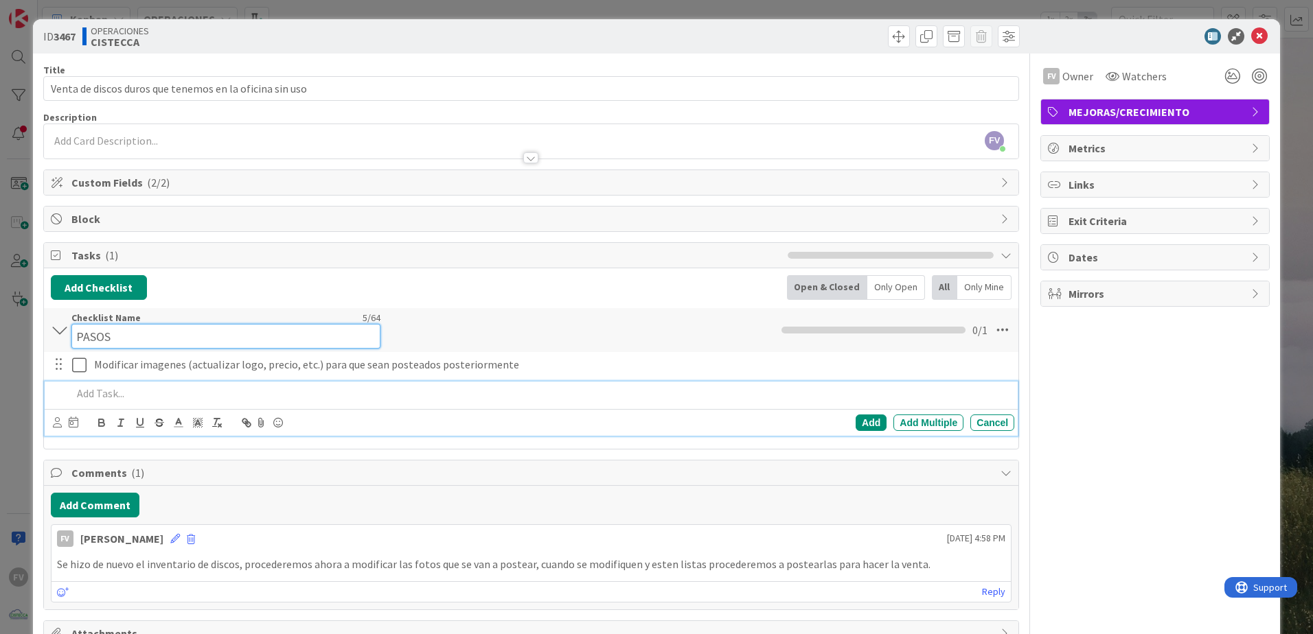
click at [133, 321] on div "Checklist Name 5 / 64 PASOS" at bounding box center [225, 330] width 309 height 37
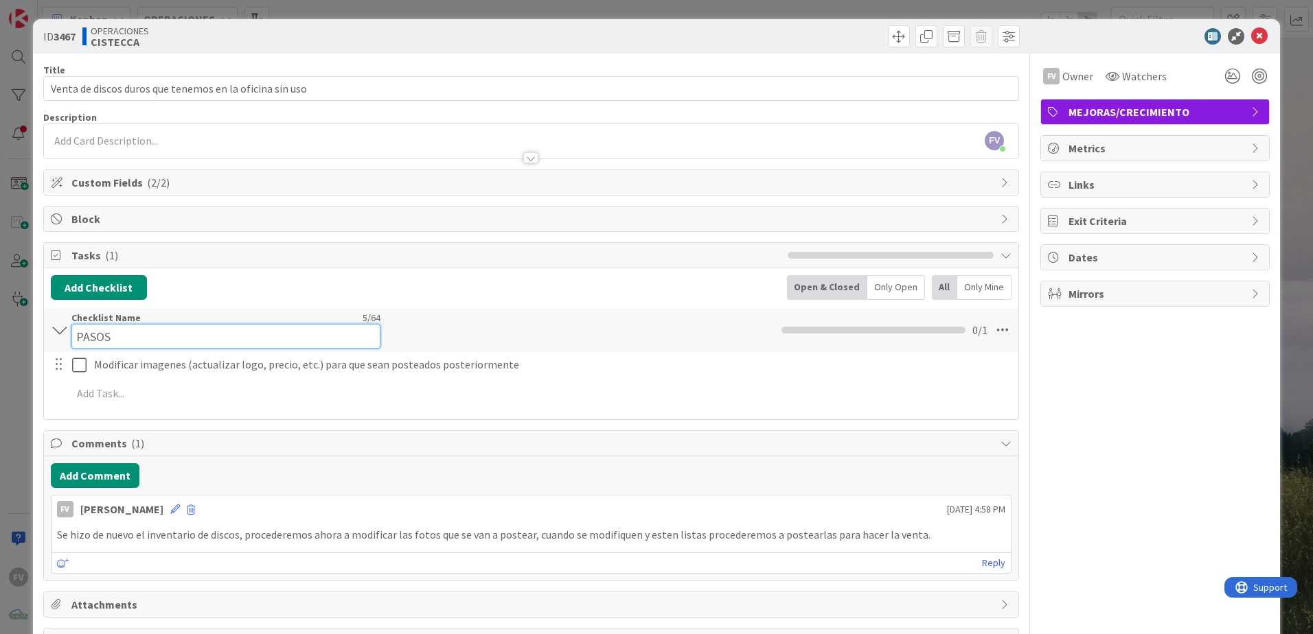
drag, startPoint x: 137, startPoint y: 327, endPoint x: -47, endPoint y: 319, distance: 184.2
click at [0, 319] on html "FV Kanban OPERACIONES 1x 2x 3x 1 NOTAS 30 TARJETAS X CLIENTES 0 AEACCOUNTING 0 …" at bounding box center [656, 317] width 1313 height 634
type input "Primeros pasos"
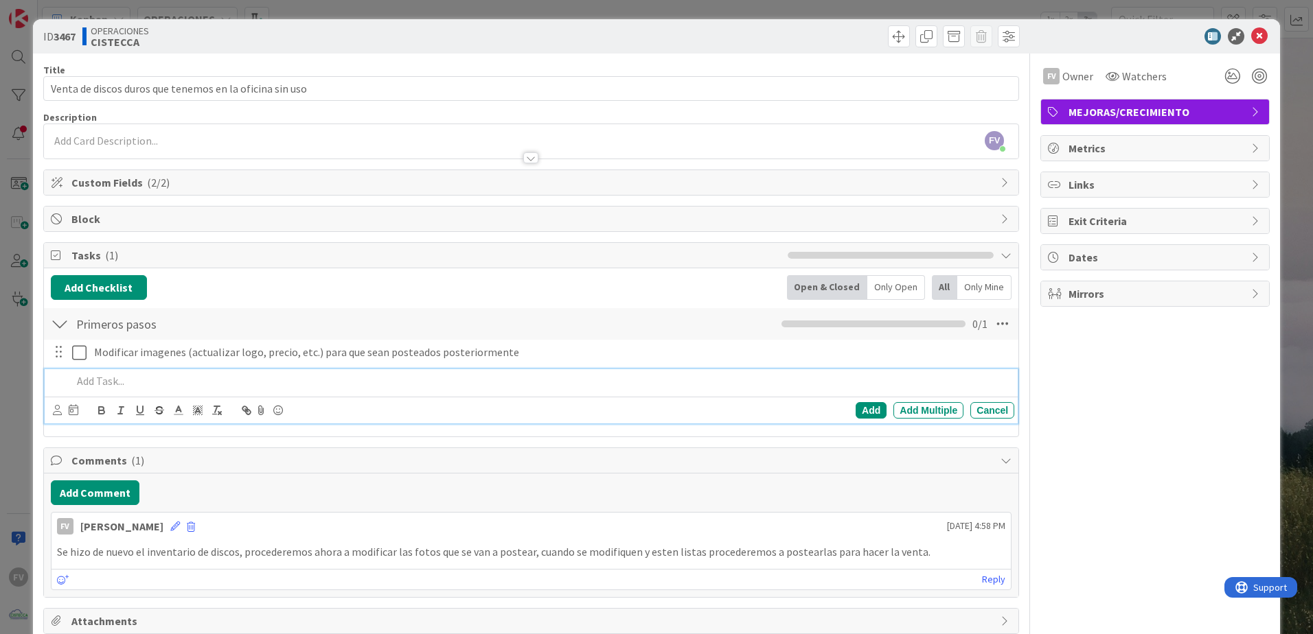
click at [162, 386] on p at bounding box center [540, 381] width 936 height 16
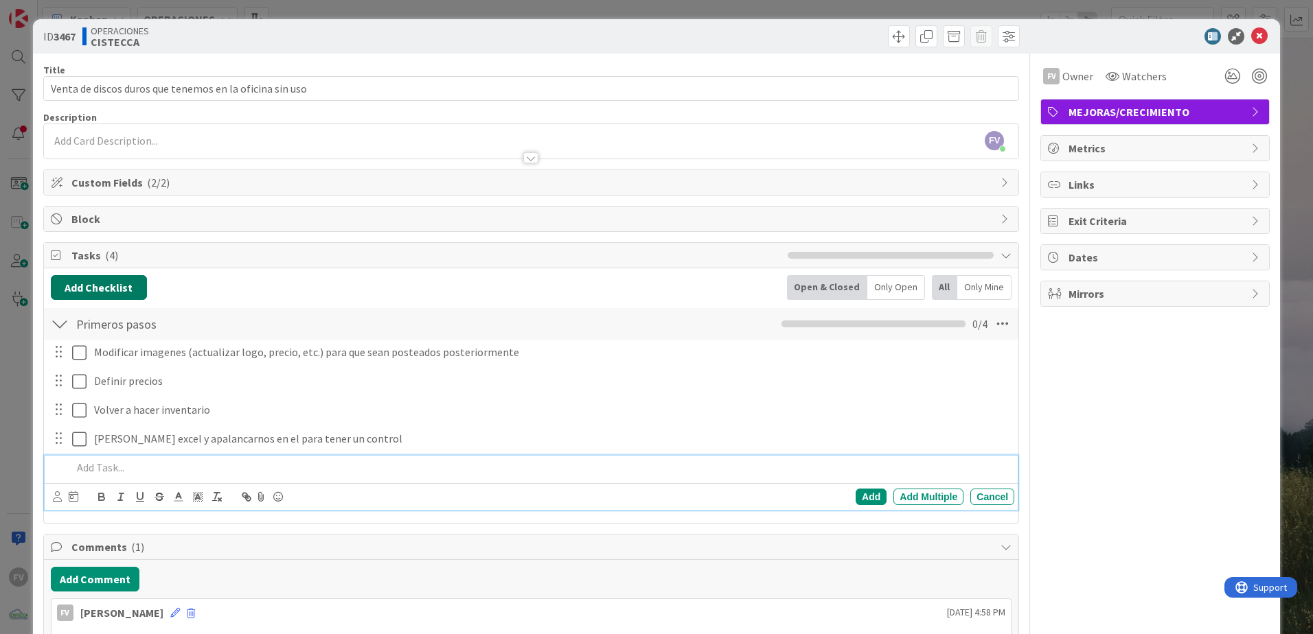
click at [108, 279] on button "Add Checklist" at bounding box center [99, 287] width 96 height 25
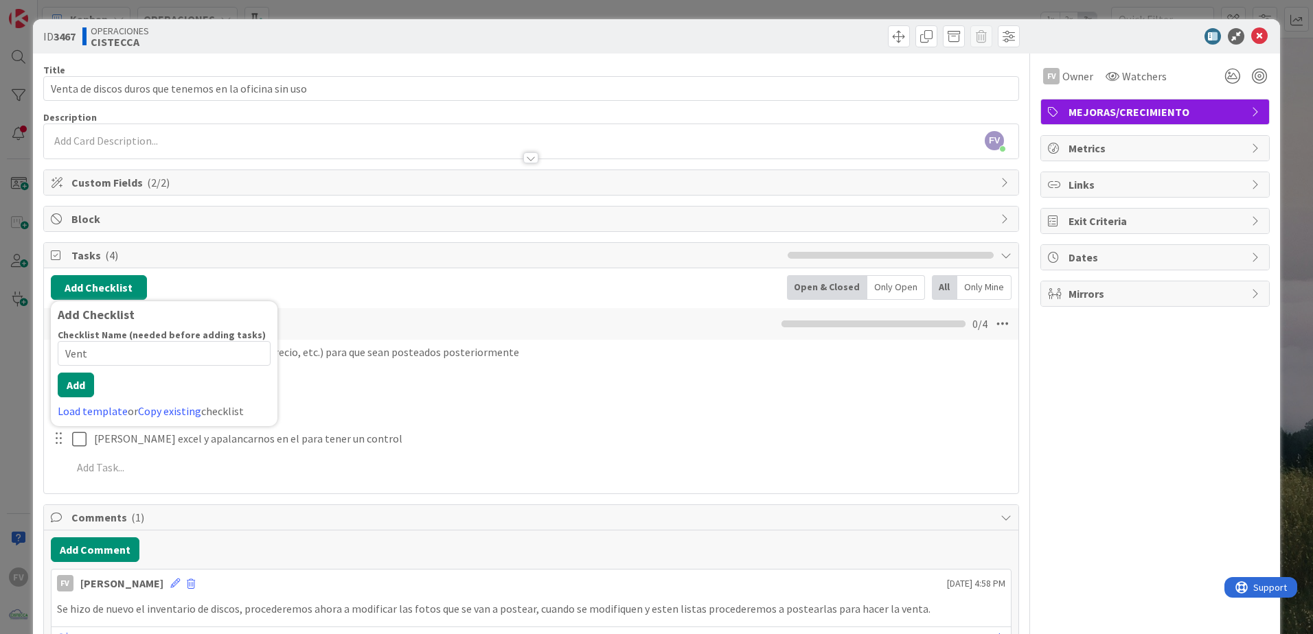
type input "Venta"
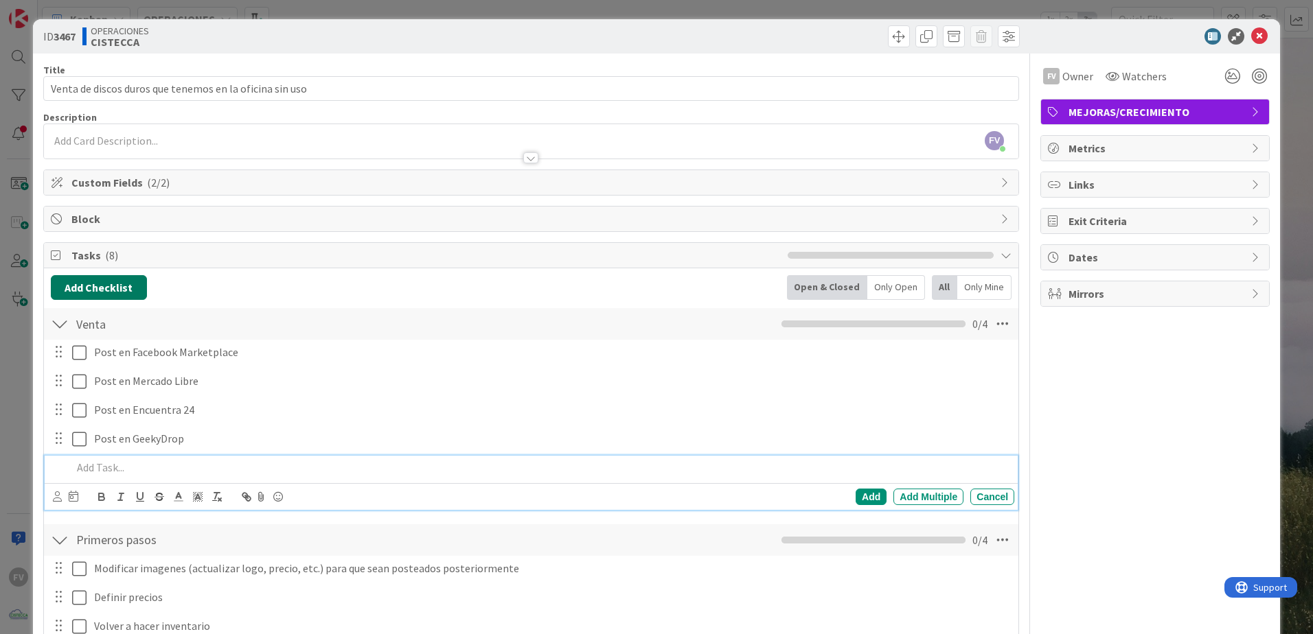
click at [129, 297] on button "Add Checklist" at bounding box center [99, 287] width 96 height 25
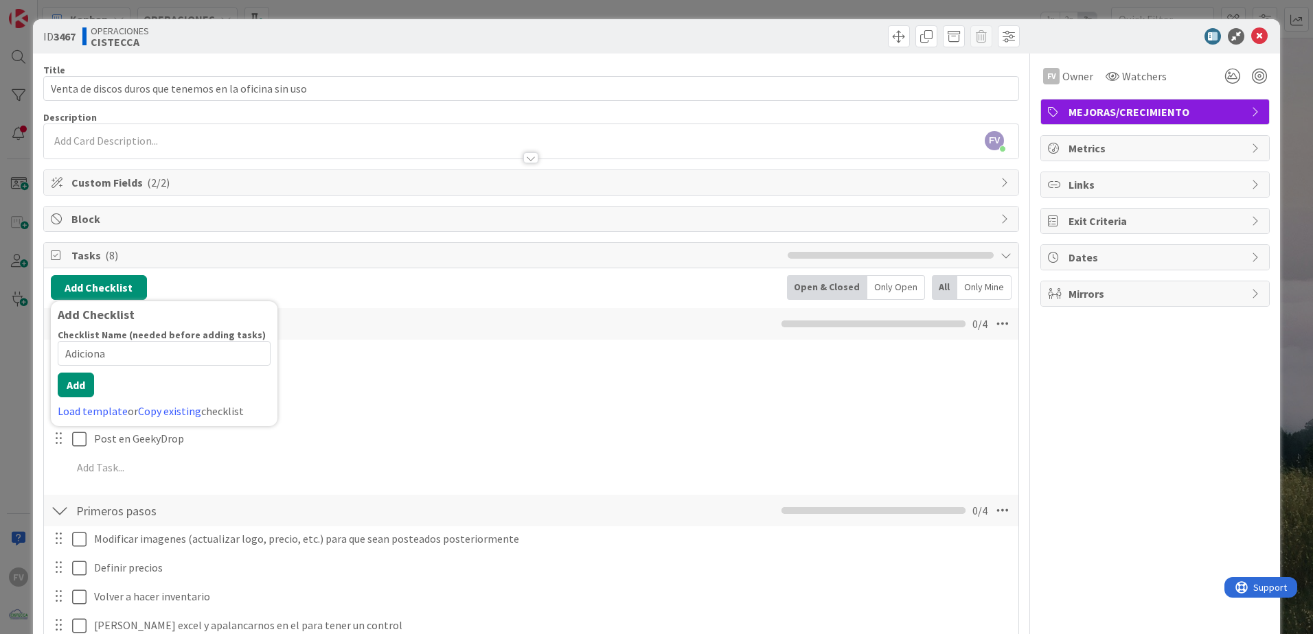
type input "Adicional"
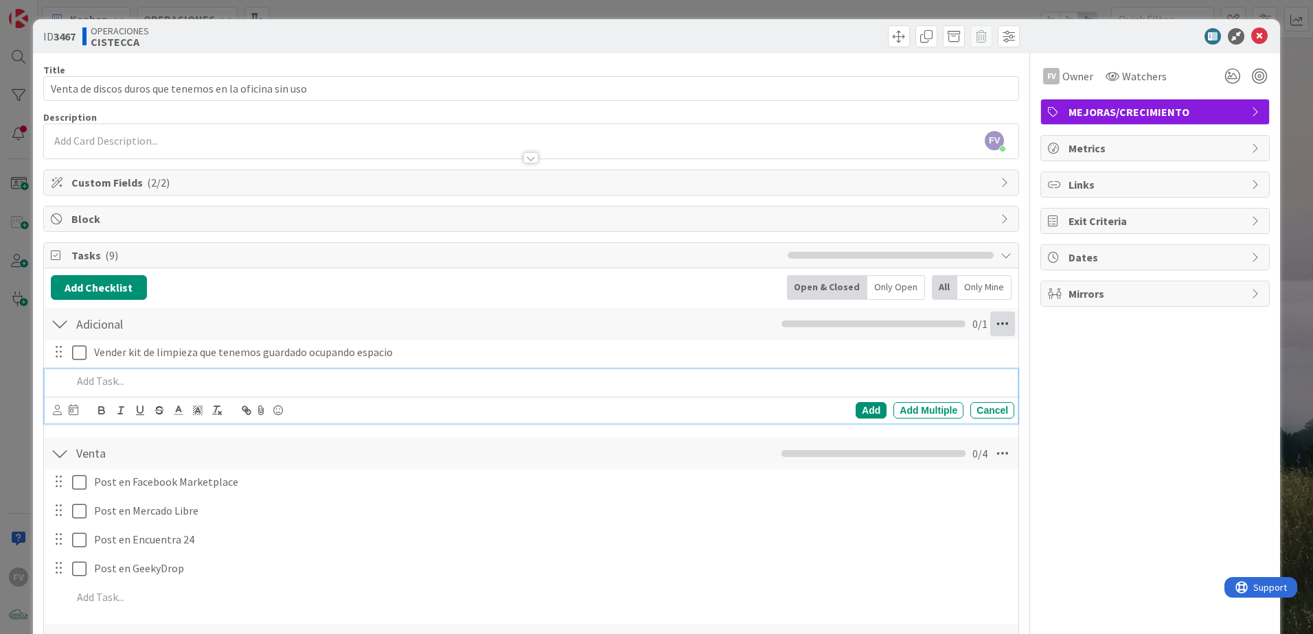
click at [932, 325] on icon at bounding box center [1002, 324] width 25 height 25
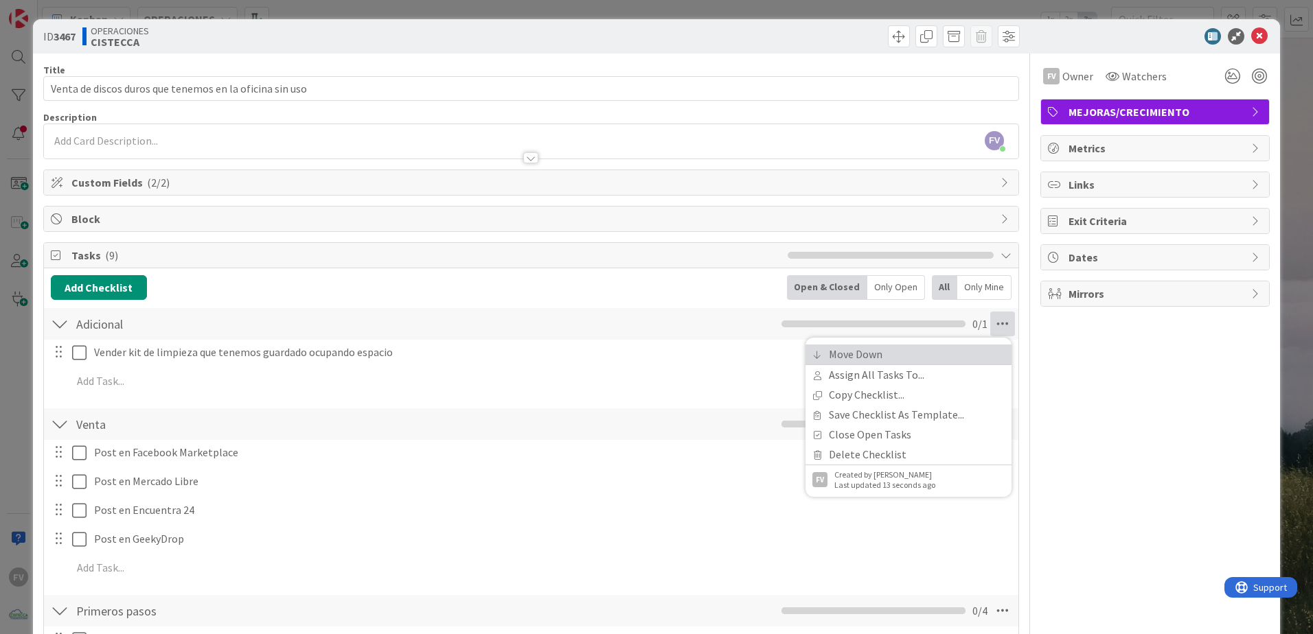
click at [916, 356] on link "Move Down" at bounding box center [908, 355] width 206 height 20
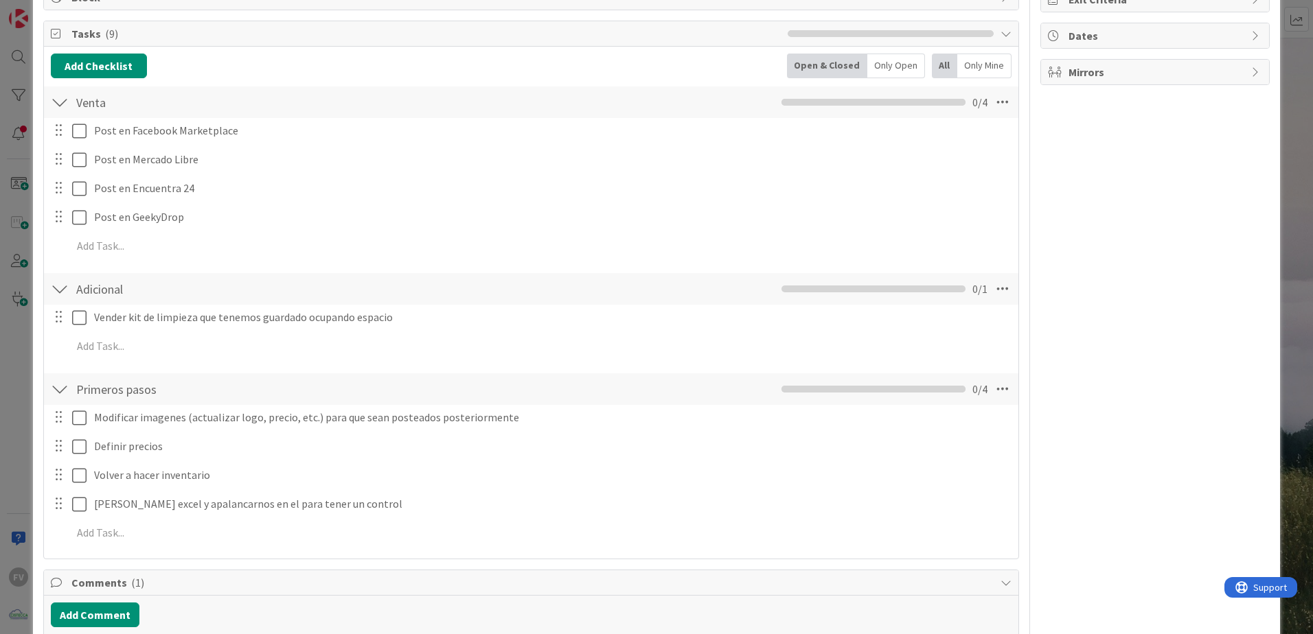
scroll to position [205, 0]
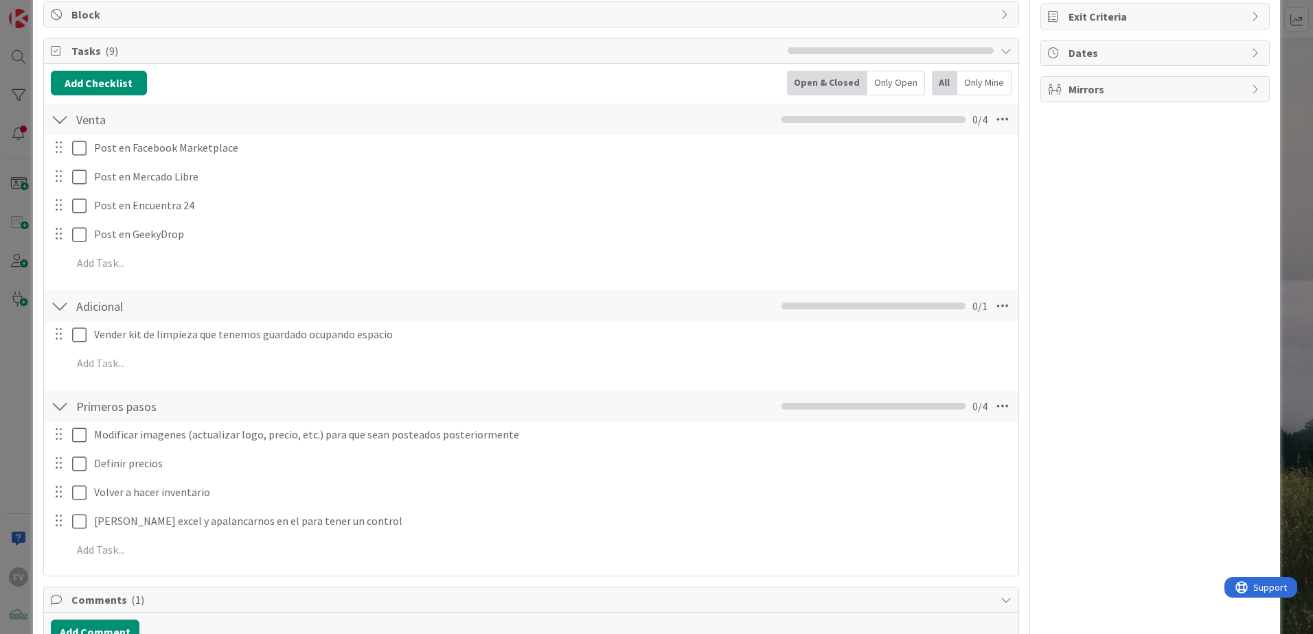
click at [932, 314] on div "Adicional Checklist Name 9 / 64 Adicional Move Up Move Down Assign All Tasks To…" at bounding box center [531, 306] width 974 height 32
click at [932, 310] on icon at bounding box center [1002, 306] width 25 height 25
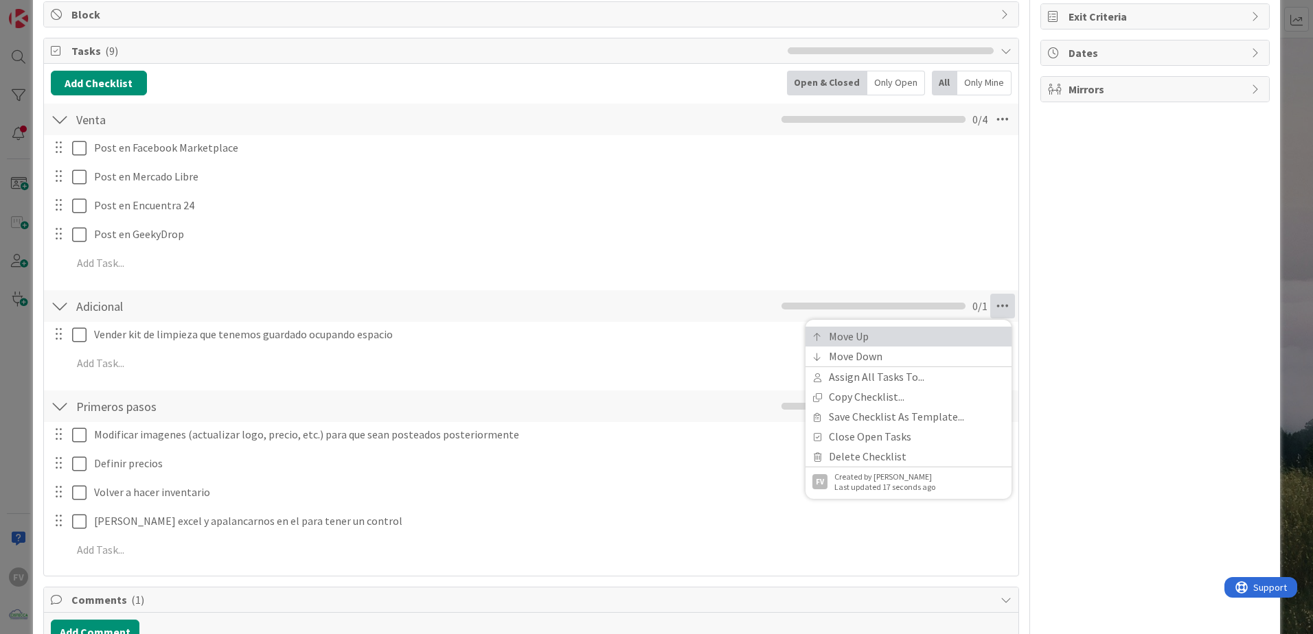
click at [932, 330] on link "Move Up" at bounding box center [908, 337] width 206 height 20
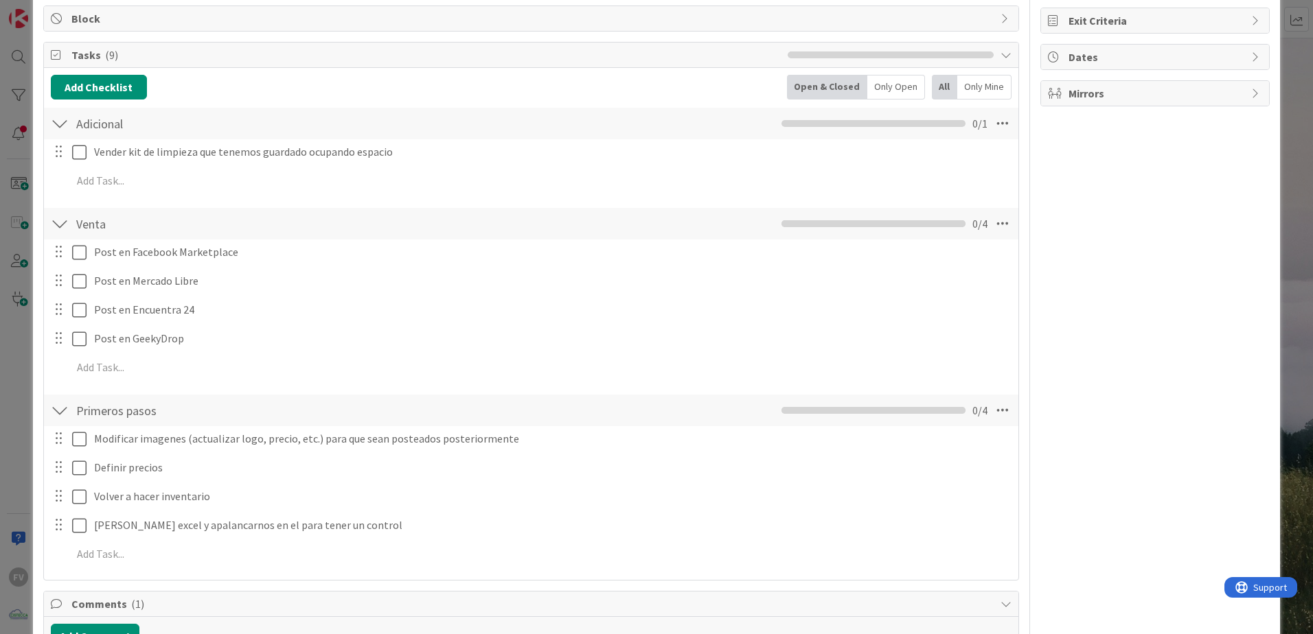
scroll to position [170, 0]
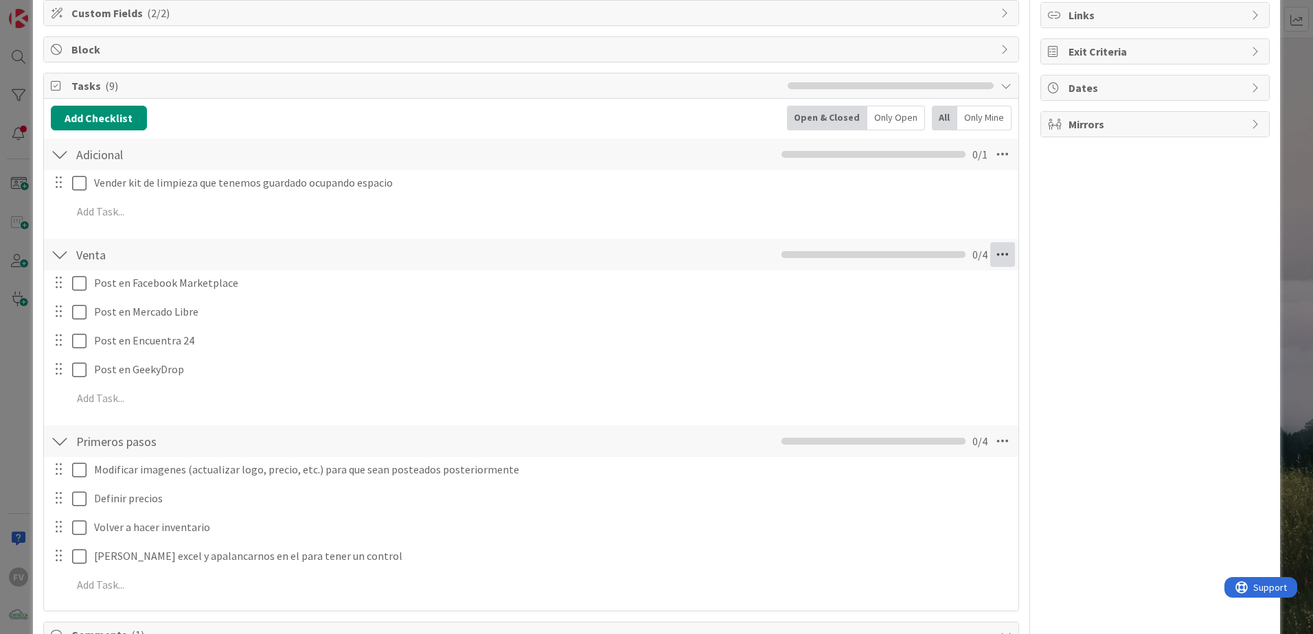
click at [932, 262] on icon at bounding box center [1002, 254] width 25 height 25
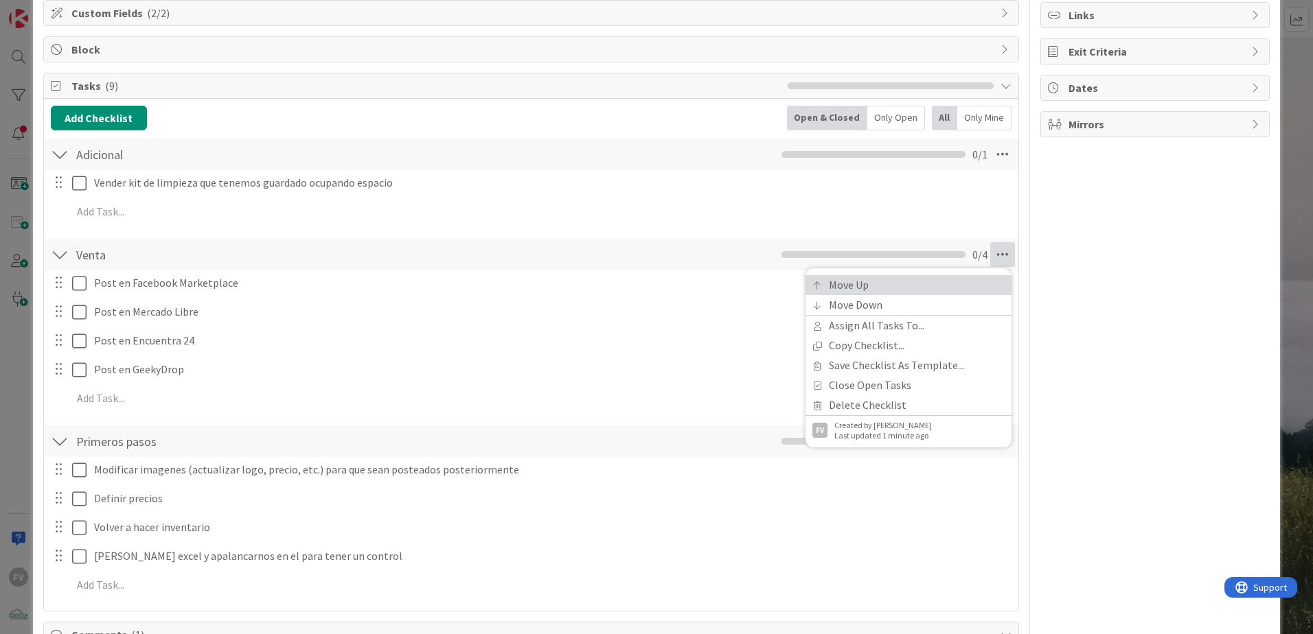
click at [918, 284] on link "Move Up" at bounding box center [908, 285] width 206 height 20
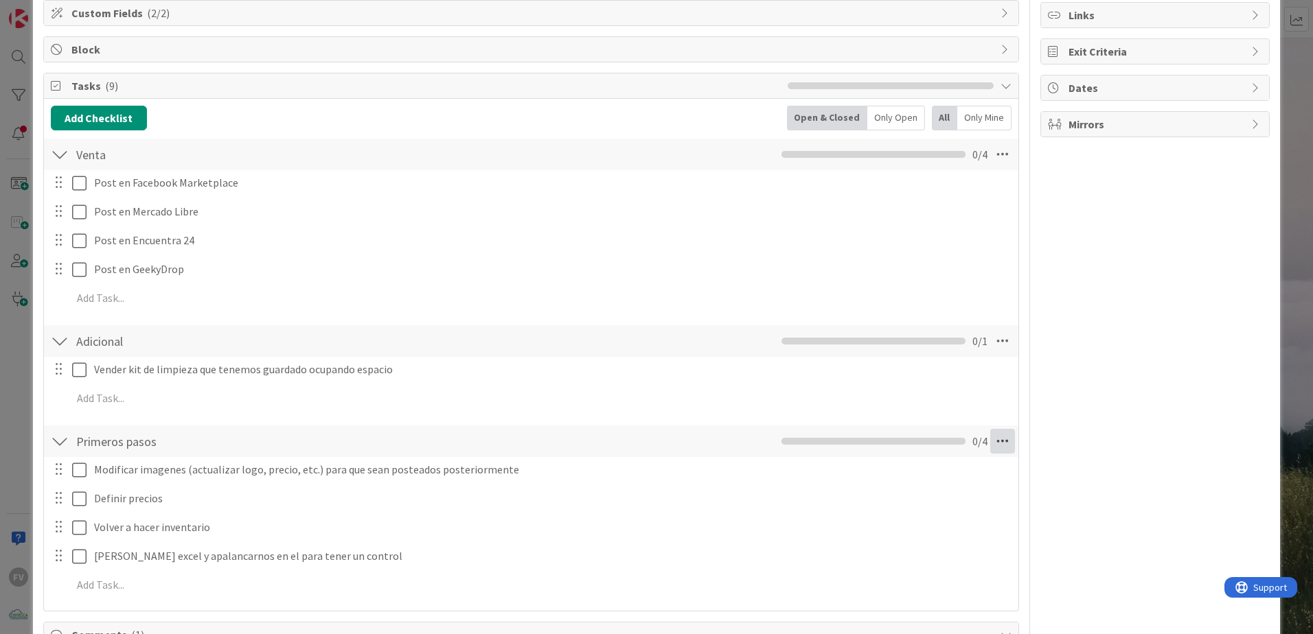
click at [932, 419] on icon at bounding box center [1002, 441] width 25 height 25
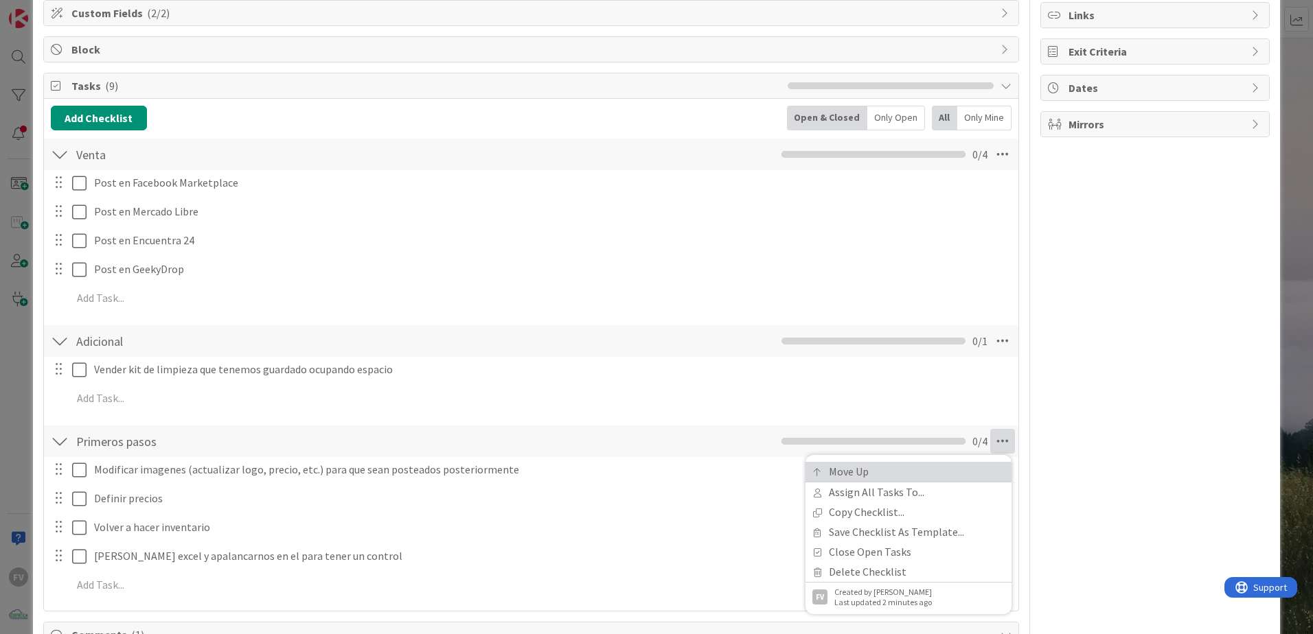
click at [932, 419] on link "Move Up" at bounding box center [908, 472] width 206 height 20
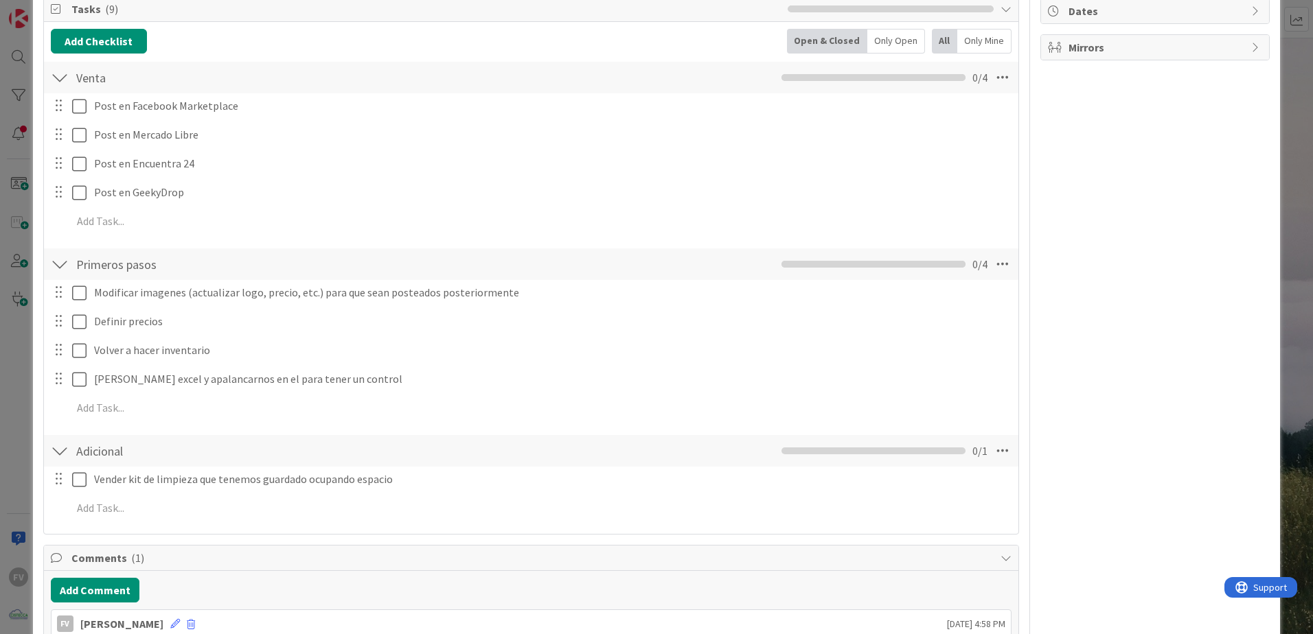
scroll to position [205, 0]
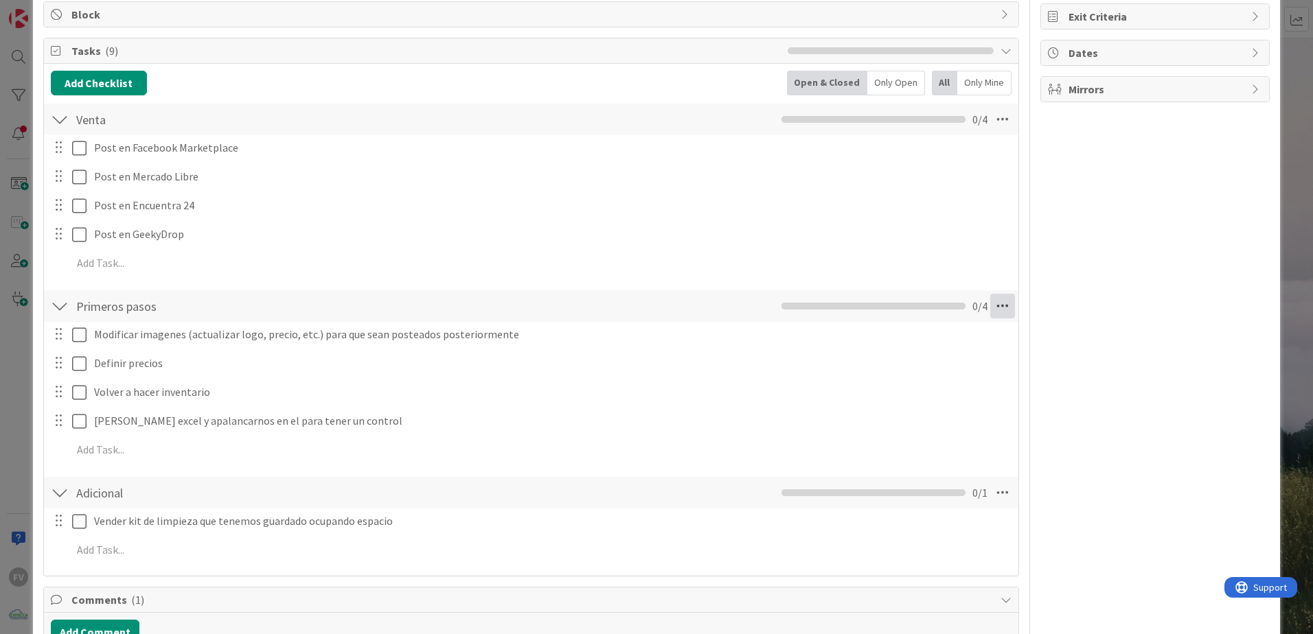
click at [932, 311] on icon at bounding box center [1002, 306] width 25 height 25
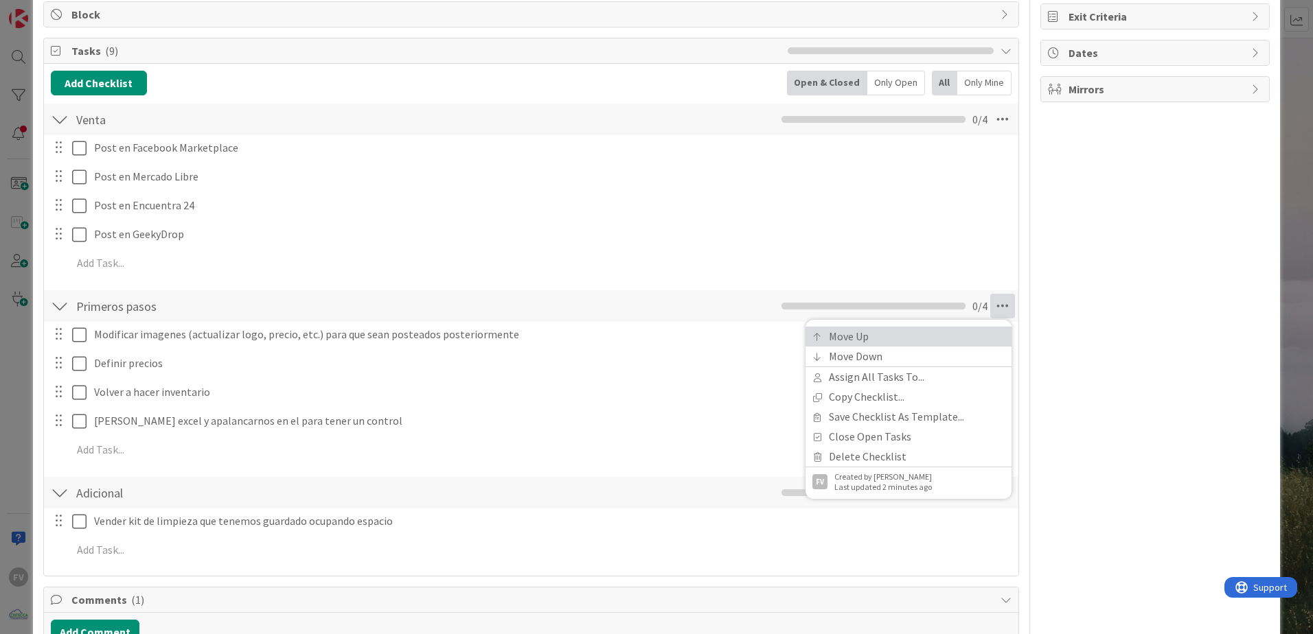
click at [932, 329] on link "Move Up" at bounding box center [908, 337] width 206 height 20
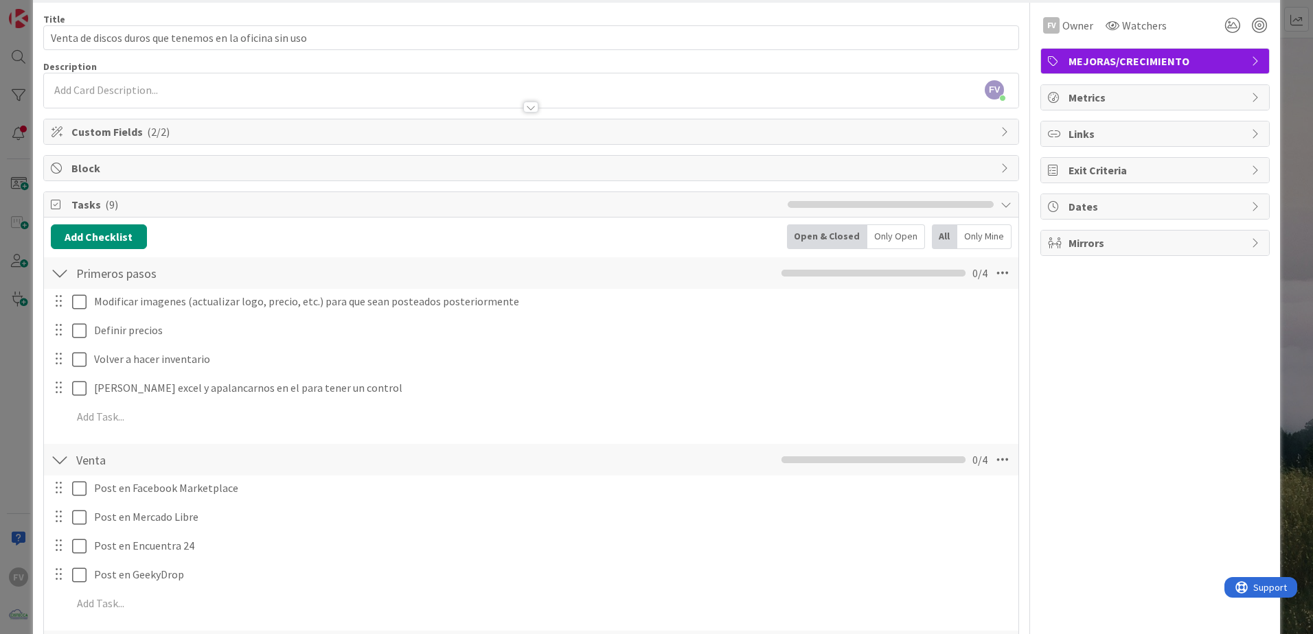
scroll to position [32, 0]
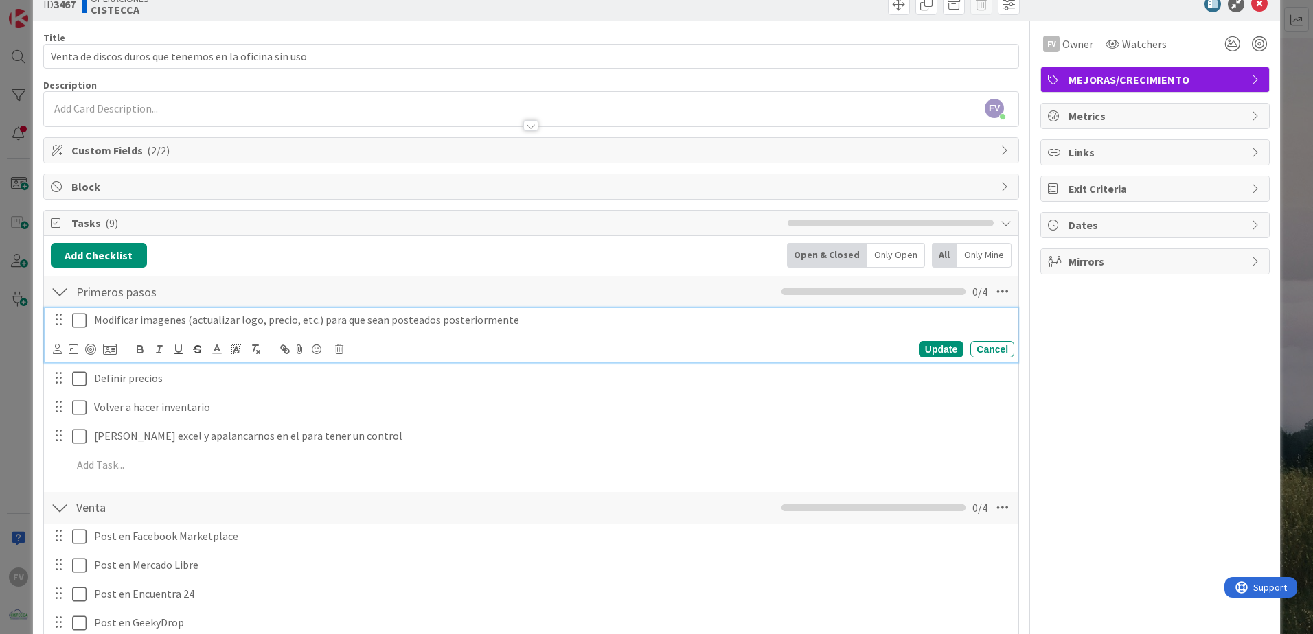
click at [77, 326] on icon at bounding box center [79, 320] width 14 height 16
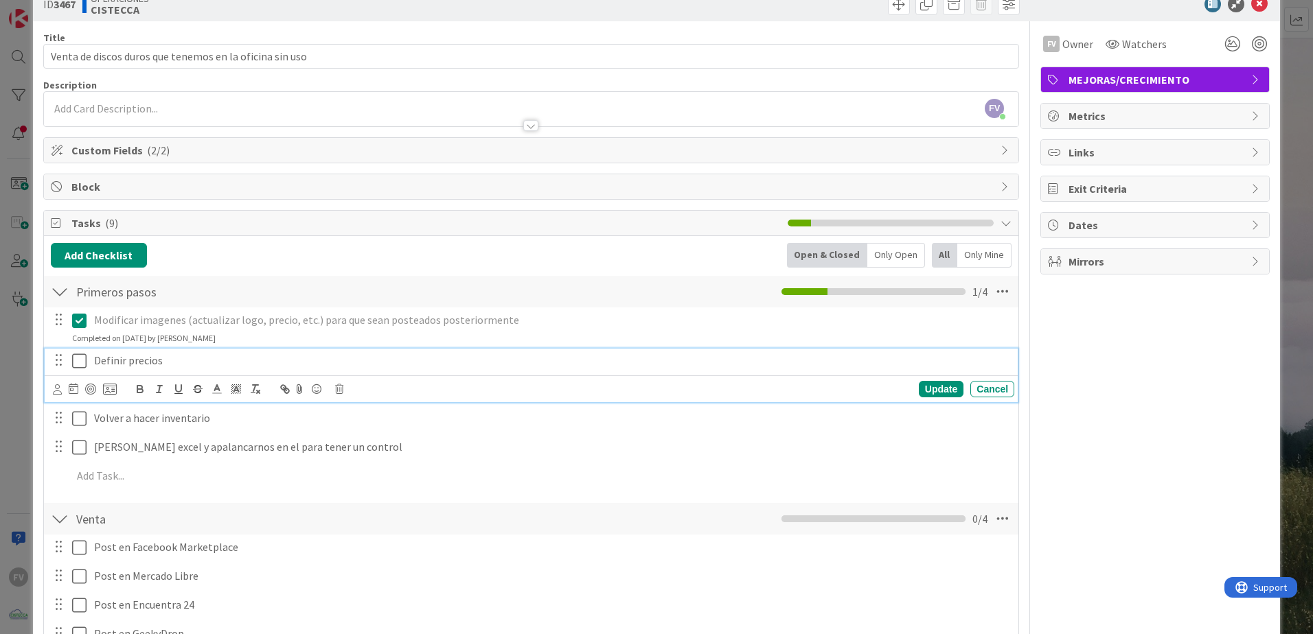
click at [81, 360] on icon at bounding box center [79, 361] width 14 height 16
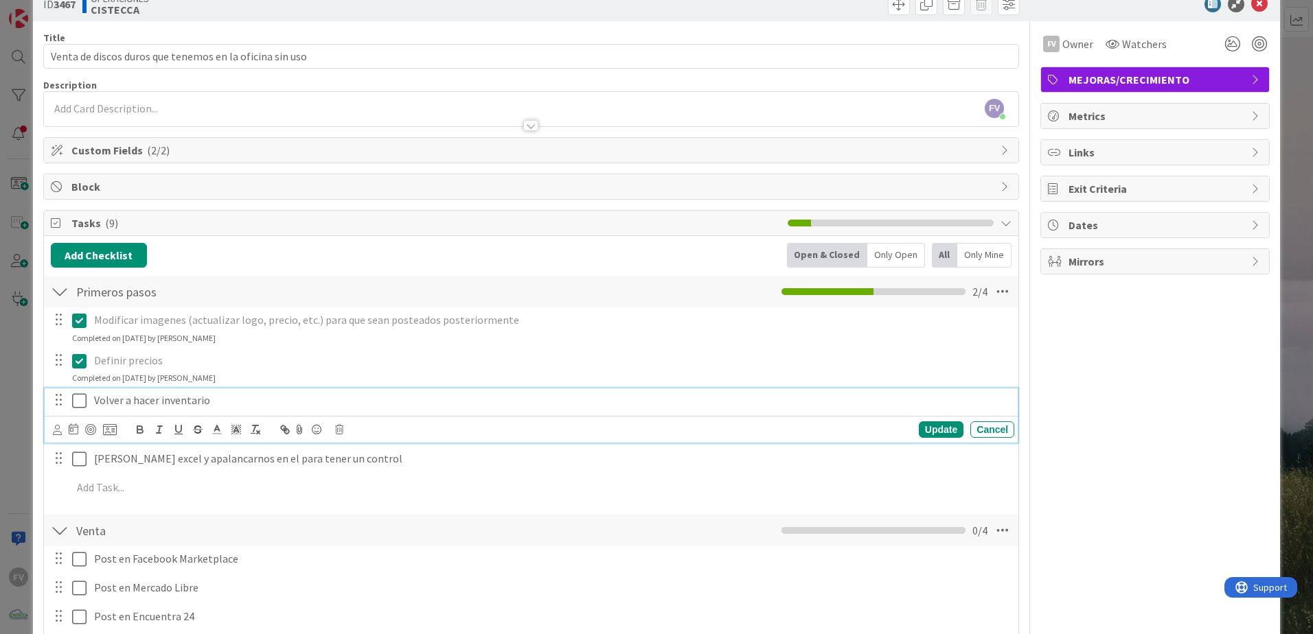
click at [80, 404] on icon at bounding box center [79, 401] width 14 height 16
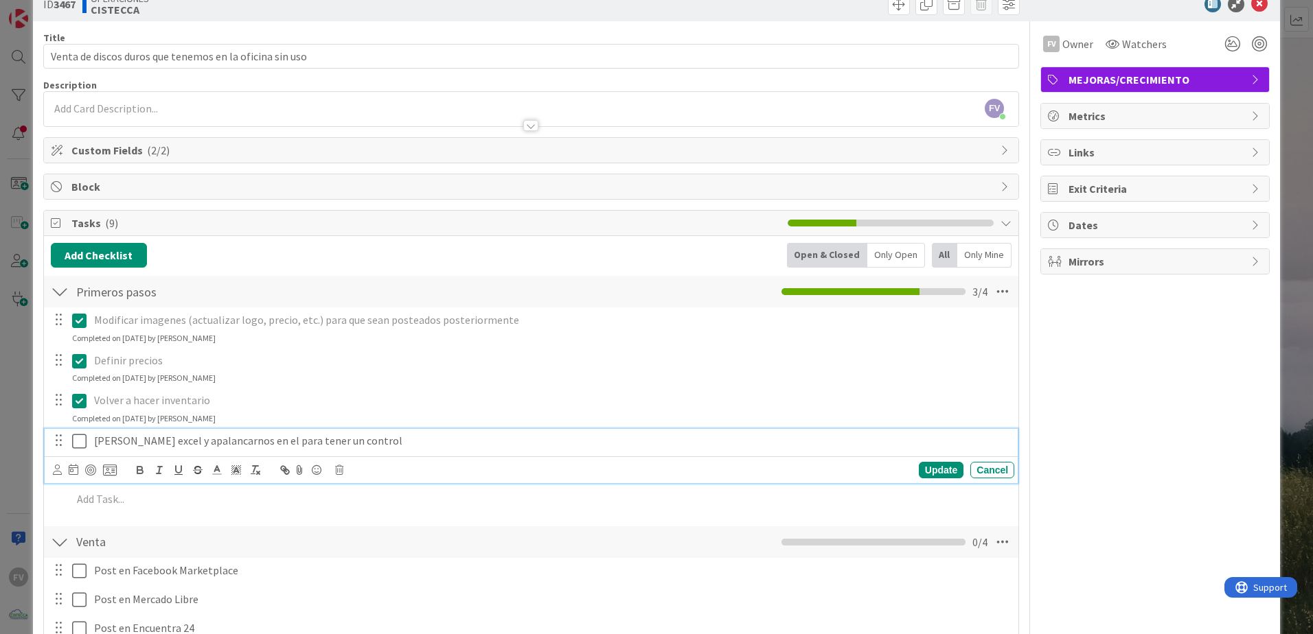
click at [80, 419] on icon at bounding box center [79, 441] width 14 height 16
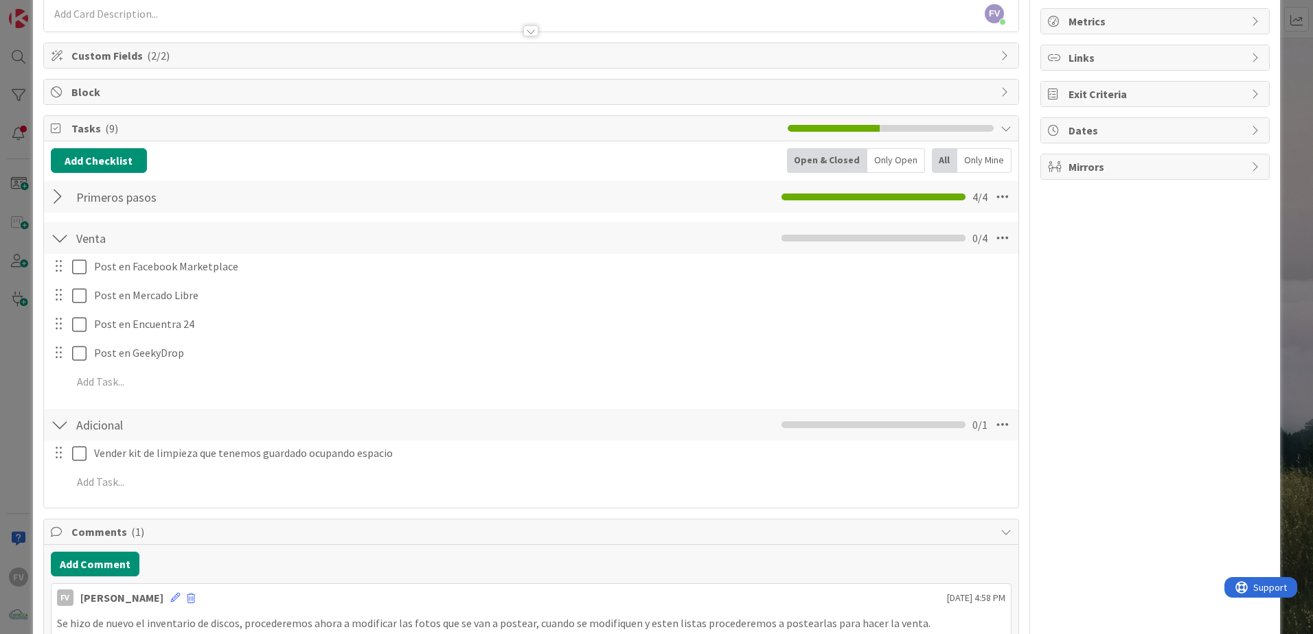
scroll to position [265, 0]
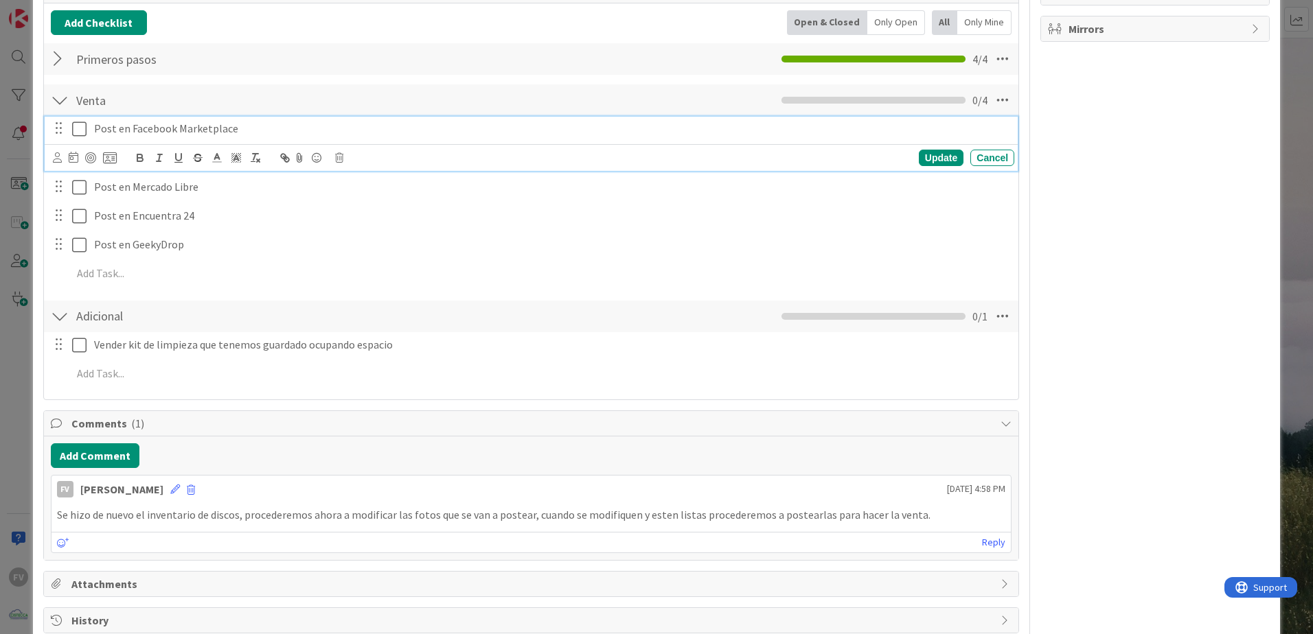
click at [84, 126] on icon at bounding box center [79, 129] width 14 height 16
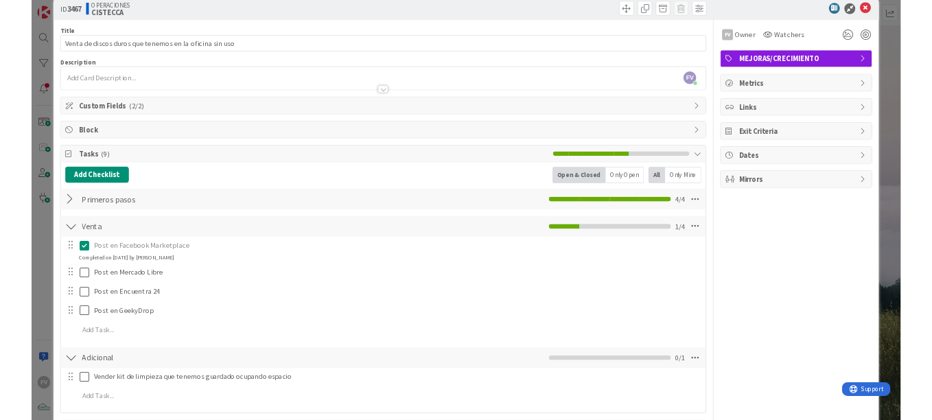
scroll to position [0, 0]
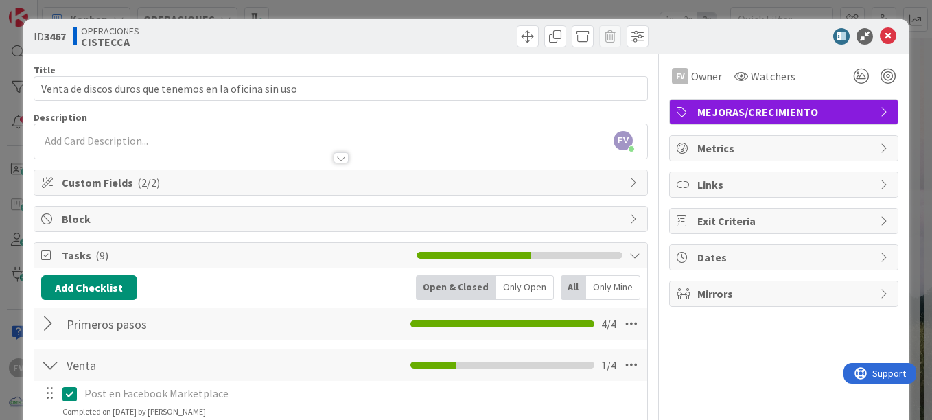
click at [321, 23] on div "ID 3467 OPERACIONES CISTECCA" at bounding box center [466, 36] width 886 height 34
click at [325, 18] on div "ID 3467 OPERACIONES CISTECCA Title 55 / 128 Venta de discos duros que tenemos e…" at bounding box center [466, 210] width 932 height 420
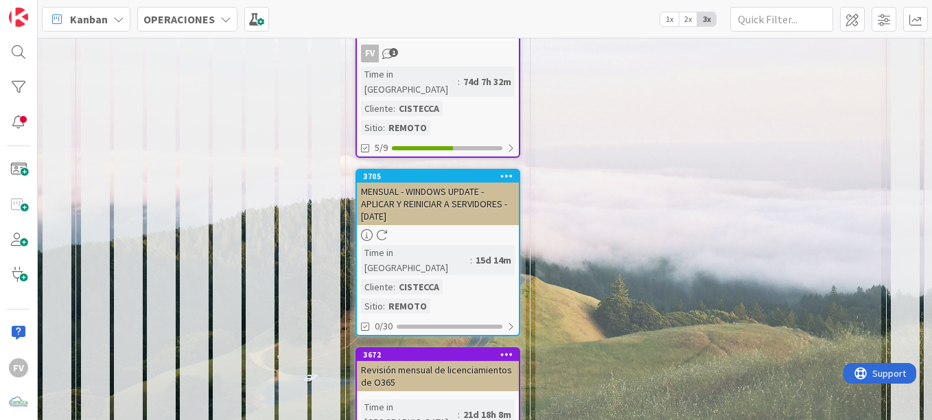
scroll to position [813, 0]
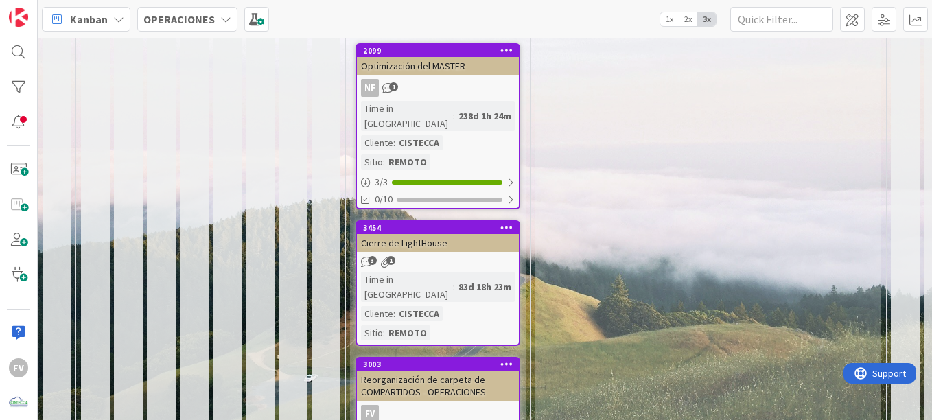
scroll to position [1774, 0]
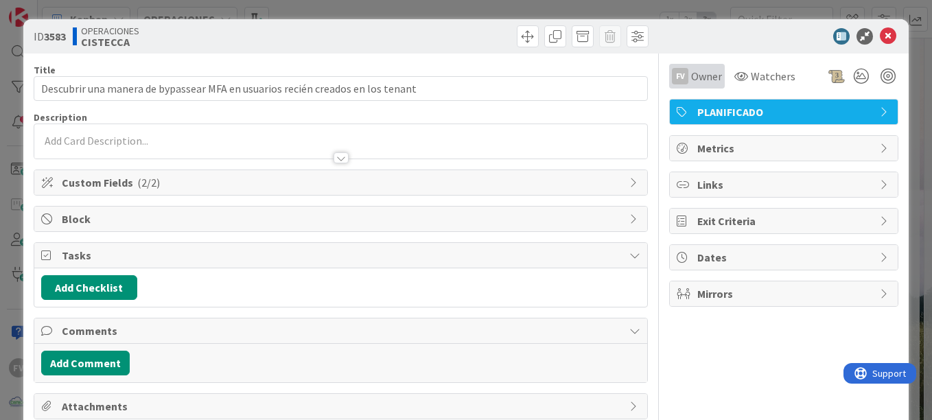
click at [693, 71] on span "Owner" at bounding box center [706, 76] width 31 height 16
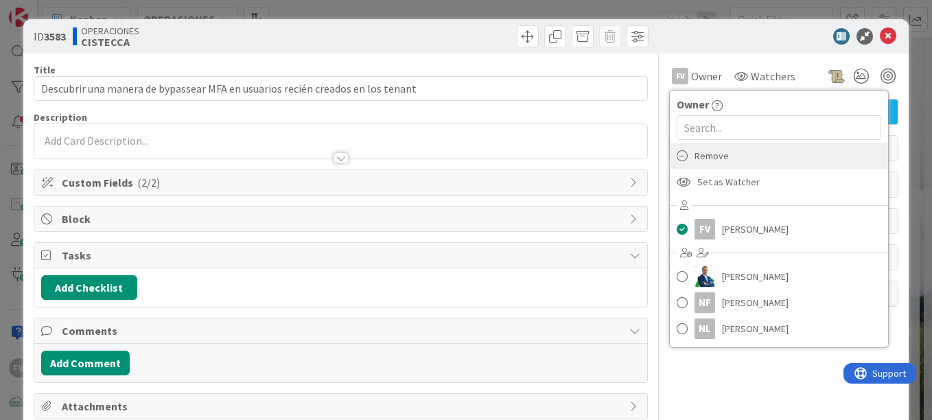
click at [704, 157] on span "Remove" at bounding box center [712, 156] width 34 height 21
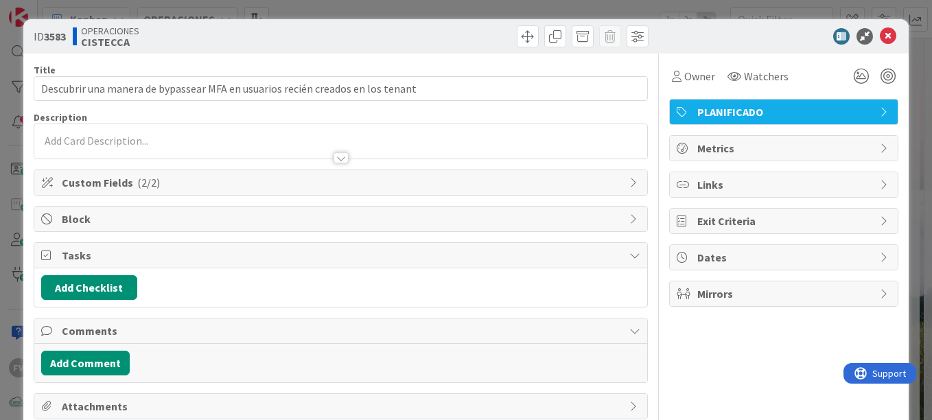
click at [862, 4] on div "ID 3583 OPERACIONES CISTECCA Title 78 / 128 Descubrir una manera de bypassear M…" at bounding box center [466, 210] width 932 height 420
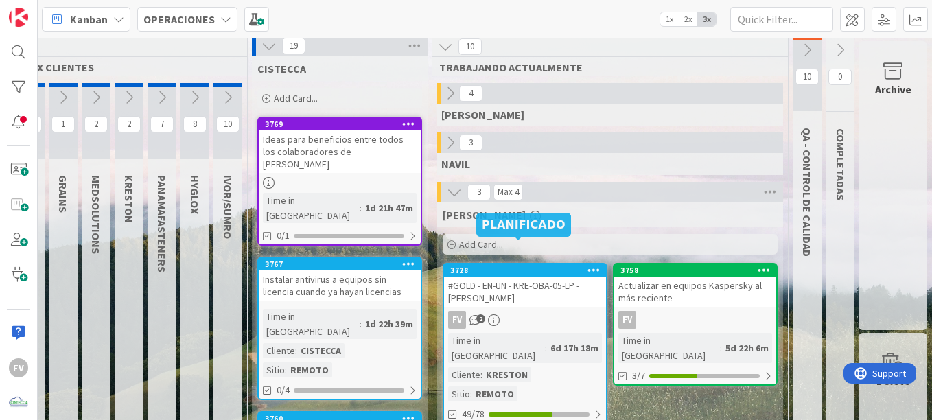
scroll to position [0, 108]
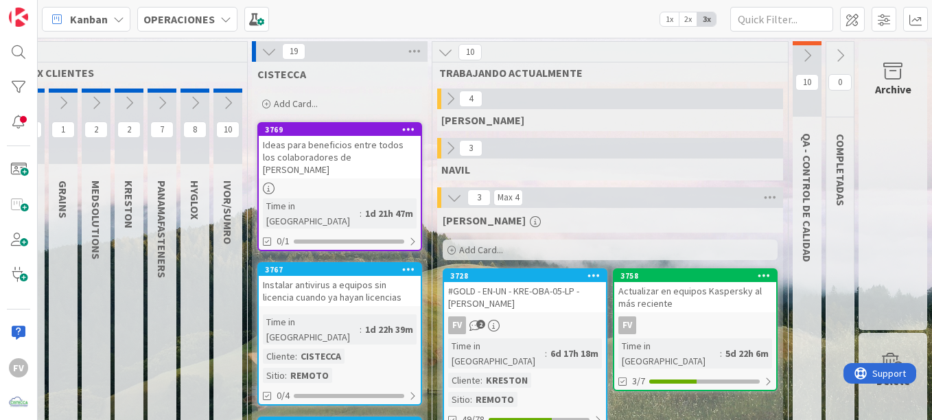
click at [262, 45] on icon at bounding box center [269, 51] width 15 height 15
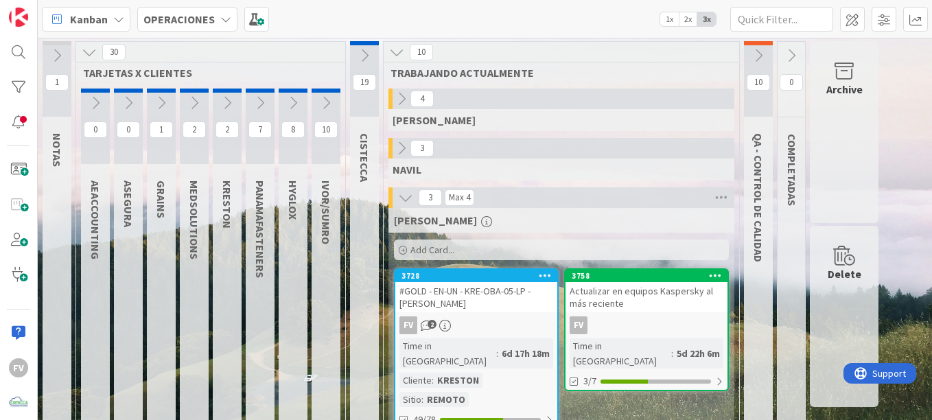
scroll to position [0, 0]
click at [220, 106] on icon at bounding box center [227, 102] width 15 height 15
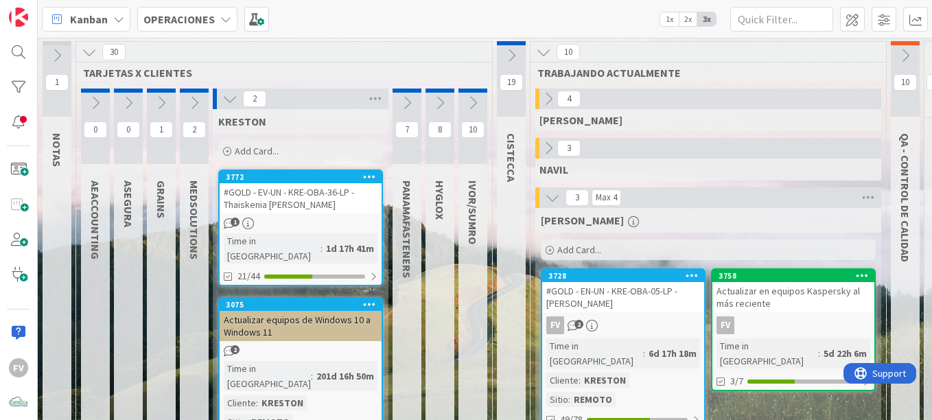
click at [275, 205] on div "#GOLD - EV-UN - KRE-OBA-36-LP - Thaiskenia [PERSON_NAME]" at bounding box center [301, 198] width 162 height 30
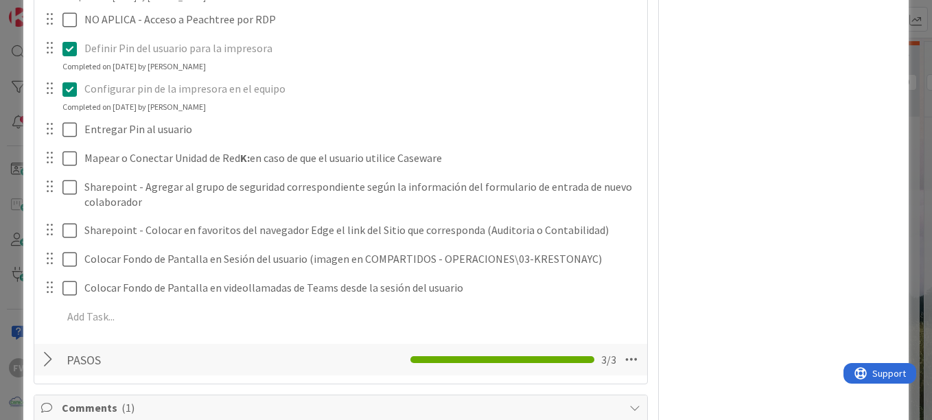
scroll to position [1716, 0]
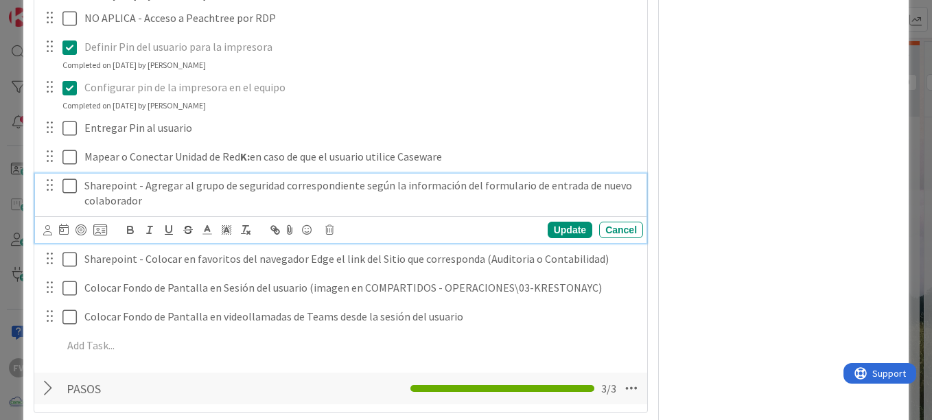
click at [180, 199] on p "Sharepoint - Agregar al grupo de seguridad correspondiente según la información…" at bounding box center [360, 193] width 553 height 31
click at [65, 187] on icon at bounding box center [69, 186] width 14 height 16
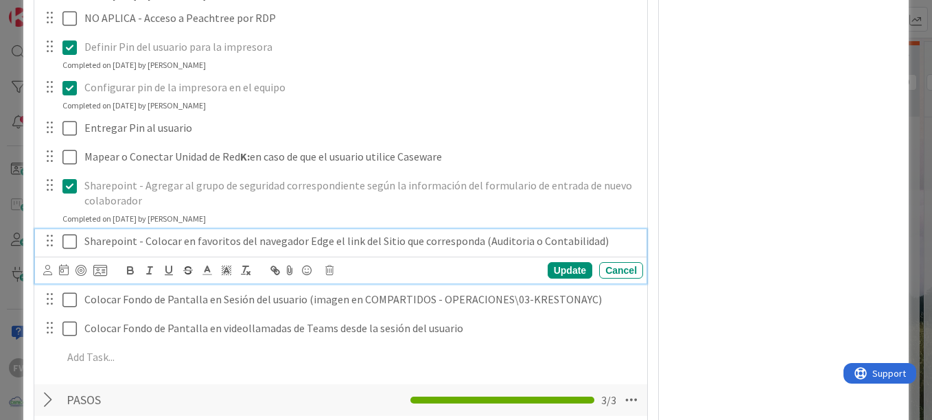
click at [68, 242] on icon at bounding box center [69, 241] width 14 height 16
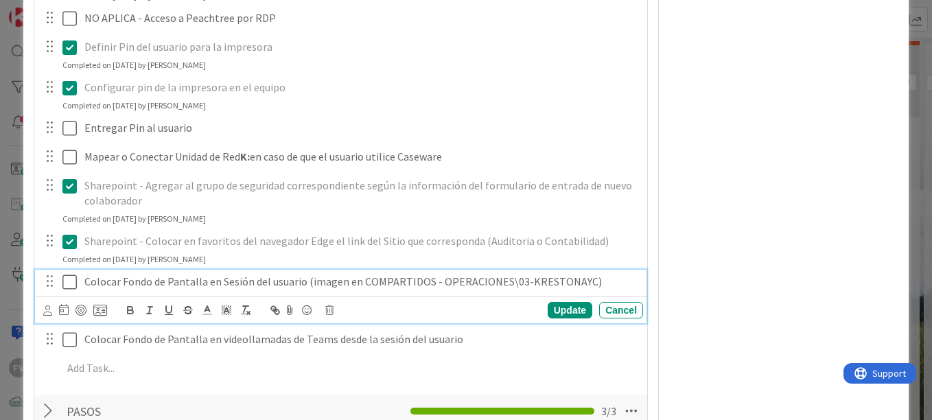
click at [70, 280] on icon at bounding box center [69, 282] width 14 height 16
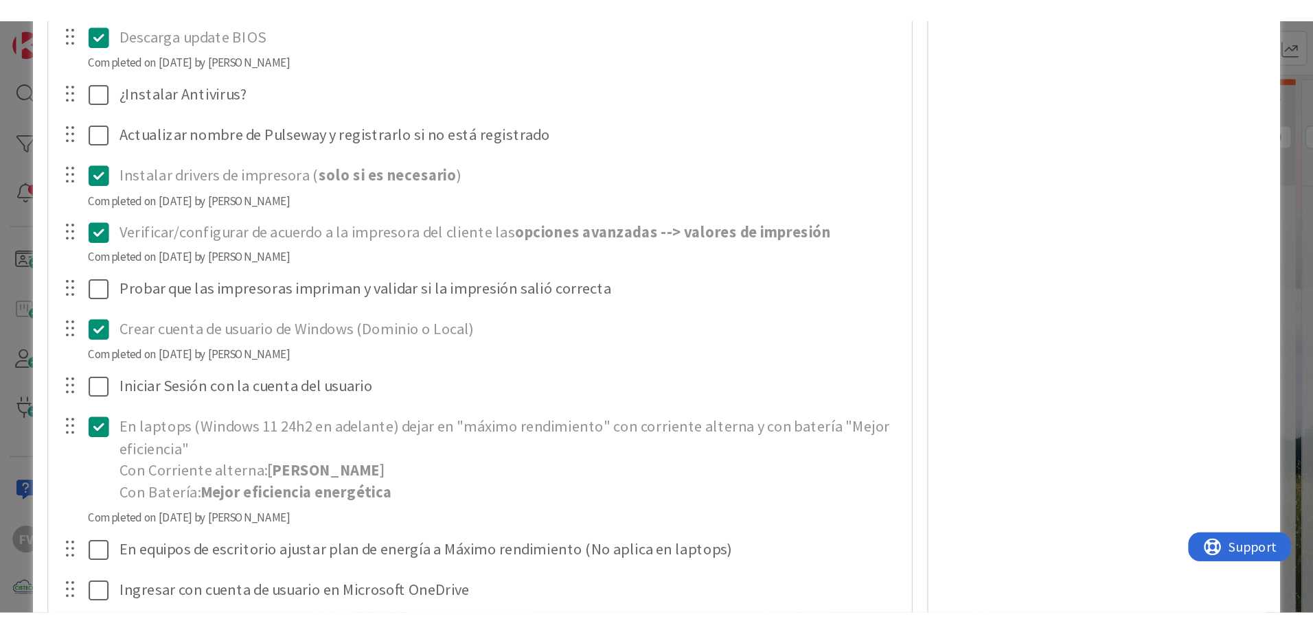
scroll to position [755, 0]
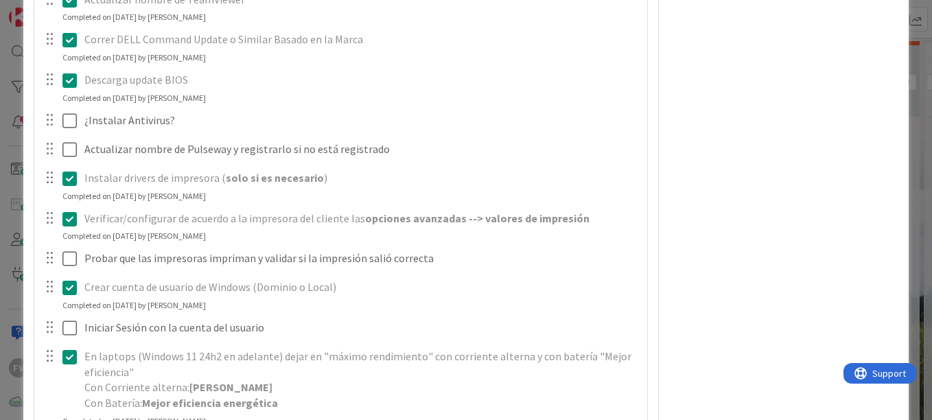
click at [3, 175] on div "**********" at bounding box center [466, 210] width 932 height 420
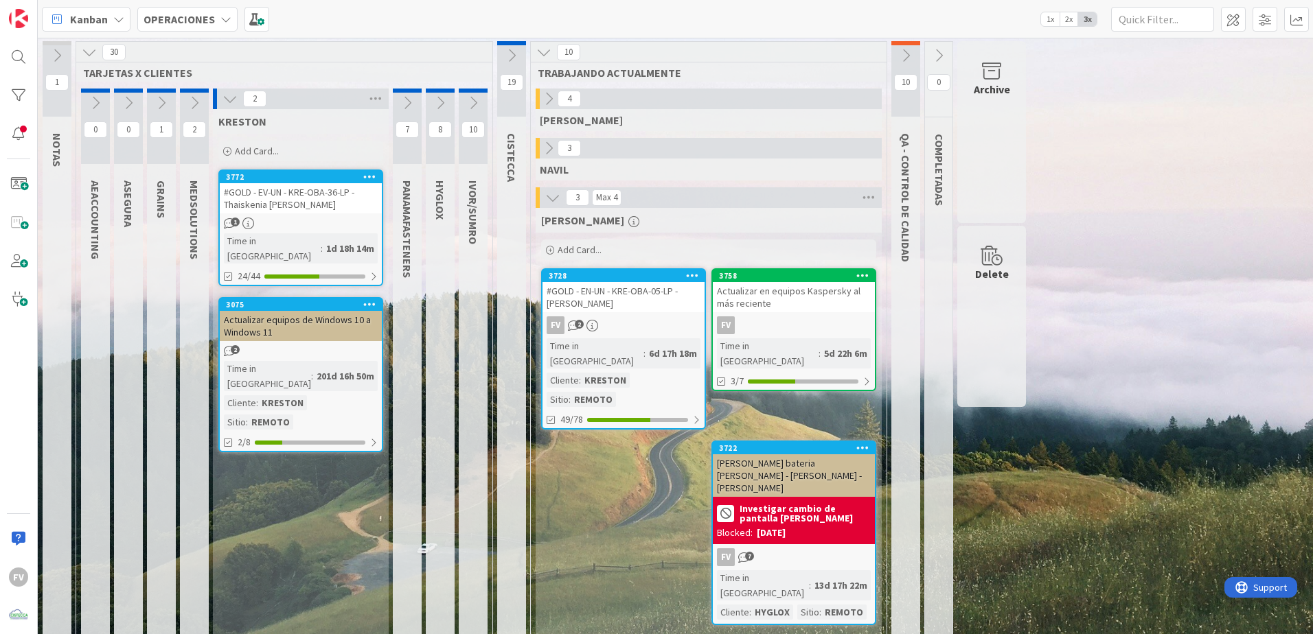
click at [817, 419] on div "[PERSON_NAME] bateria [PERSON_NAME] - [PERSON_NAME] - [PERSON_NAME]" at bounding box center [794, 475] width 162 height 43
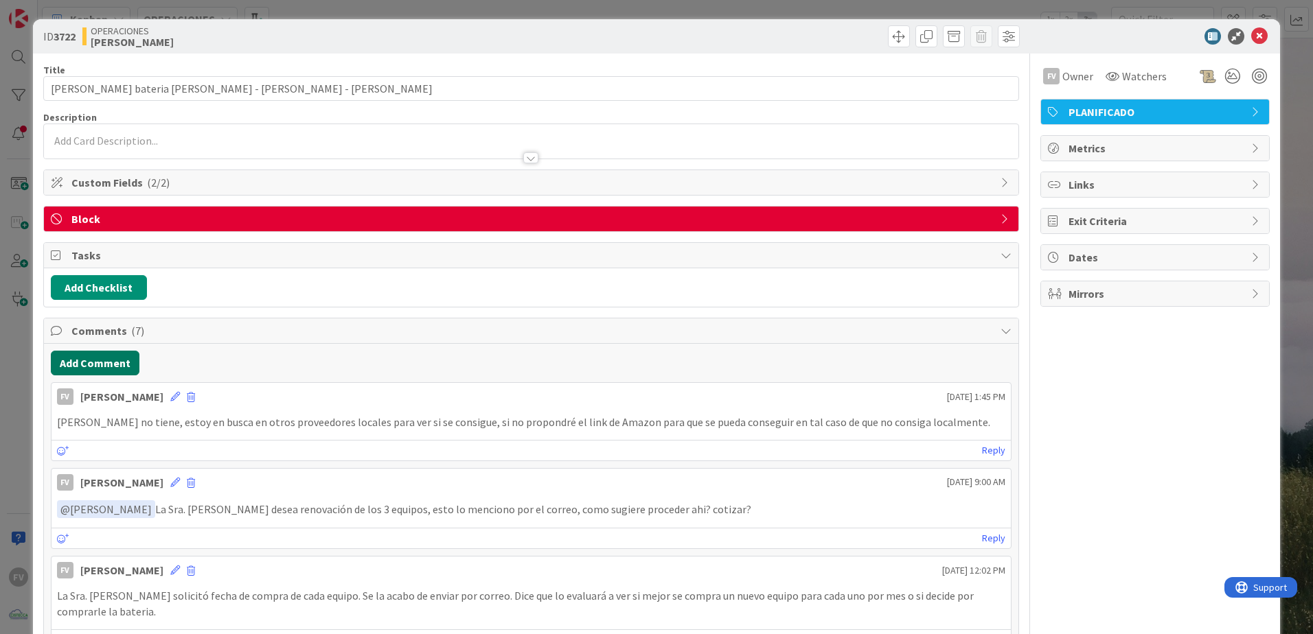
click at [104, 365] on button "Add Comment" at bounding box center [95, 363] width 89 height 25
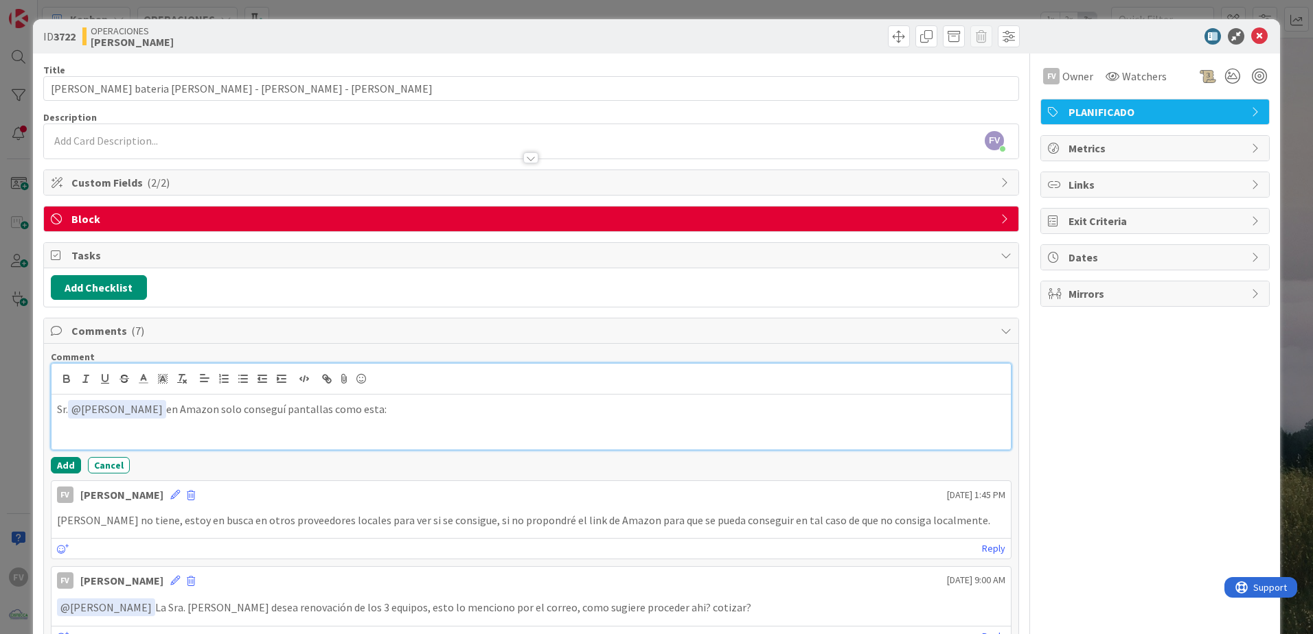
click at [439, 397] on div "Sr. ﻿ @ [PERSON_NAME] ﻿ en Amazon solo conseguí pantallas como esta:" at bounding box center [530, 422] width 959 height 55
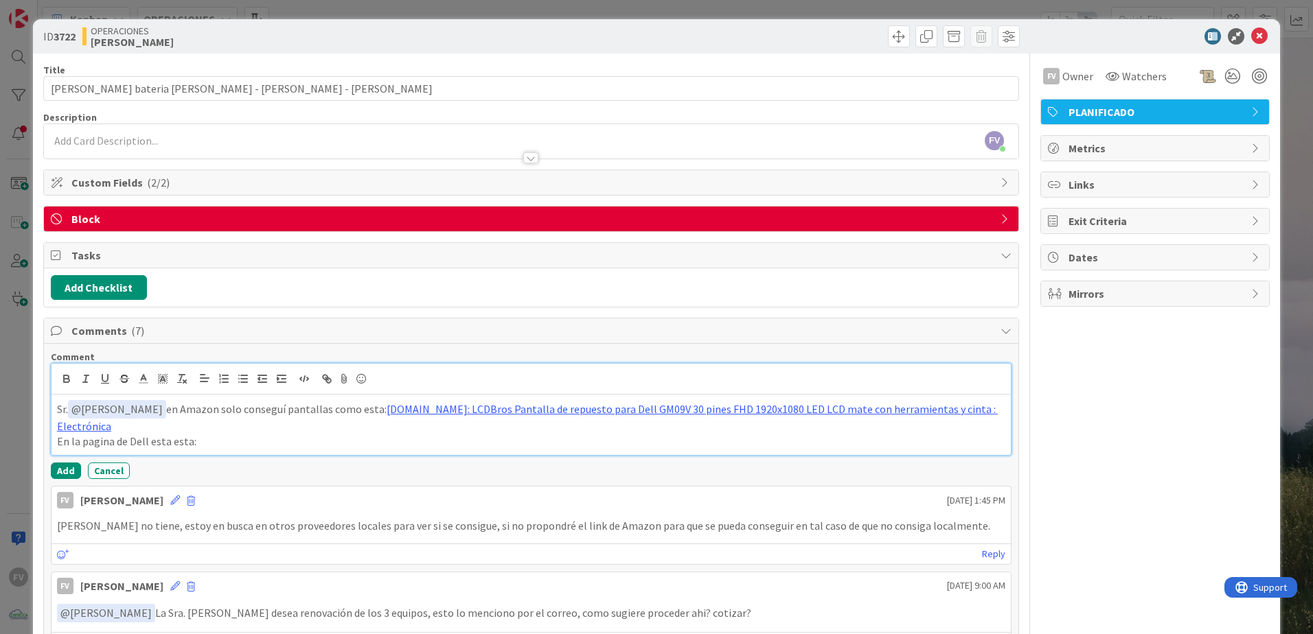
click at [284, 419] on p "En la pagina de Dell esta esta:" at bounding box center [531, 442] width 948 height 16
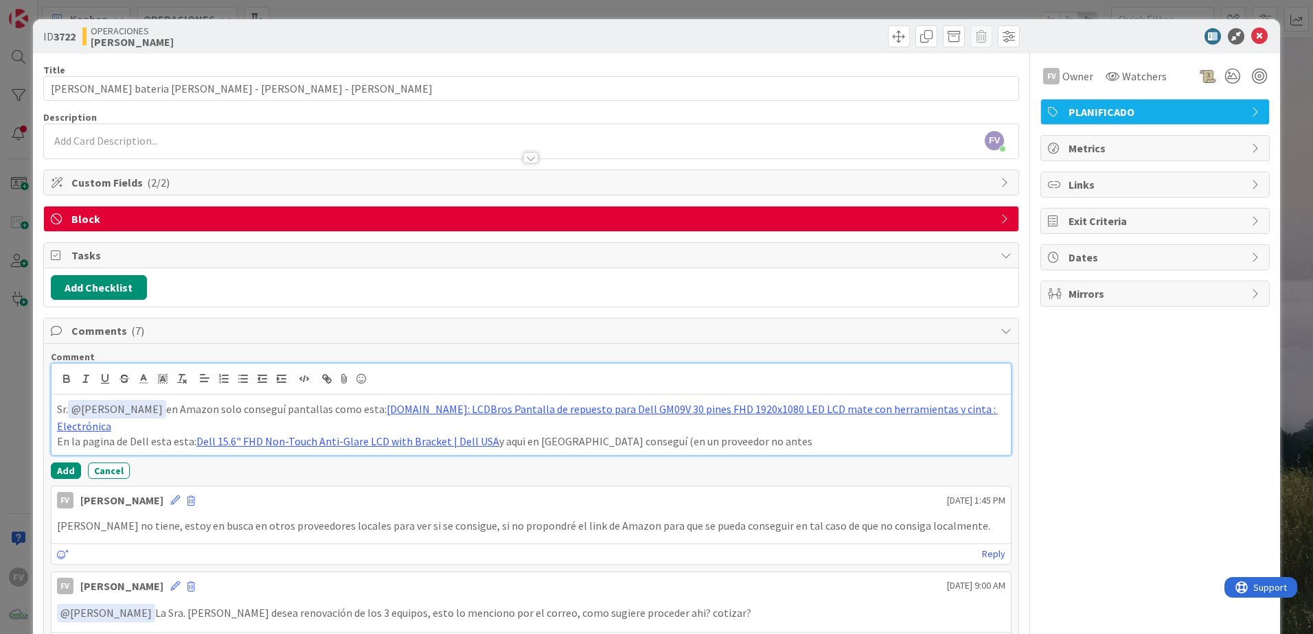
click at [794, 419] on p "En la pagina de Dell esta esta: Dell 15.6" FHD Non-Touch Anti-Glare LCD with Br…" at bounding box center [531, 442] width 948 height 16
click at [846, 419] on p "En la pagina de Dell esta esta: Dell 15.6" FHD Non-Touch Anti-Glare LCD with Br…" at bounding box center [531, 442] width 948 height 16
click at [862, 419] on p "En la pagina de Dell esta esta: Dell 15.6" FHD Non-Touch Anti-Glare LCD with Br…" at bounding box center [531, 442] width 948 height 16
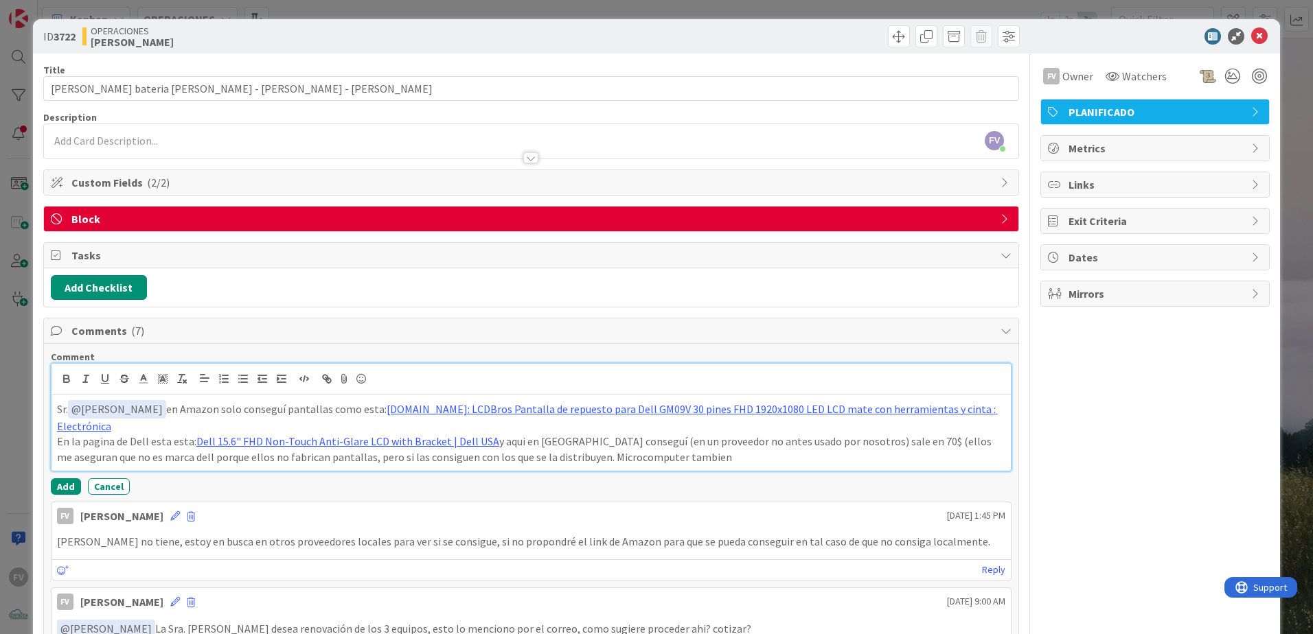
click at [696, 419] on p "En la pagina de Dell esta esta: Dell 15.6" FHD Non-Touch Anti-Glare LCD with Br…" at bounding box center [531, 449] width 948 height 31
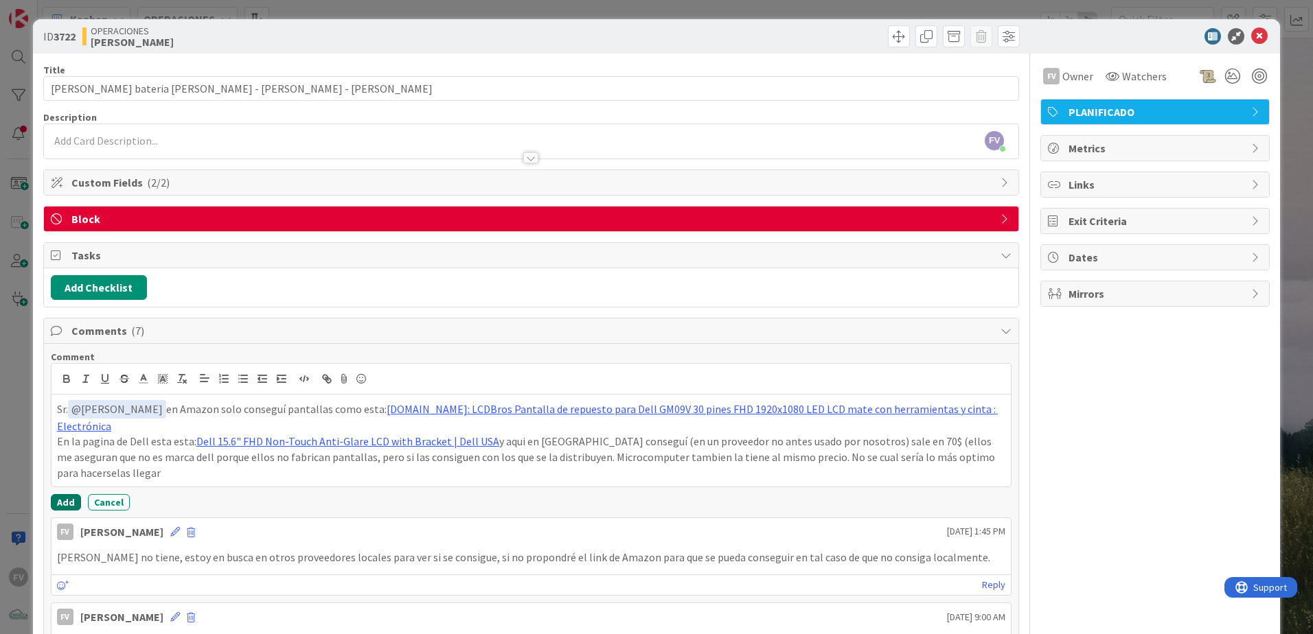
click at [73, 419] on button "Add" at bounding box center [66, 502] width 30 height 16
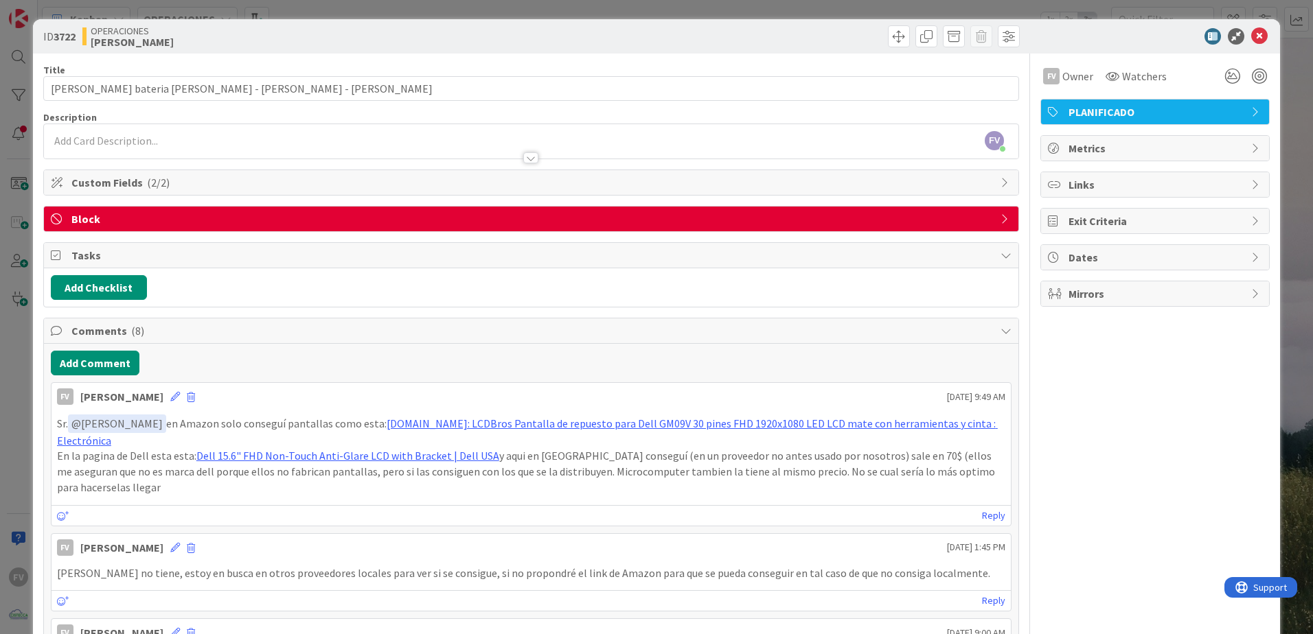
click at [266, 339] on div "Comments ( 8 )" at bounding box center [531, 331] width 974 height 25
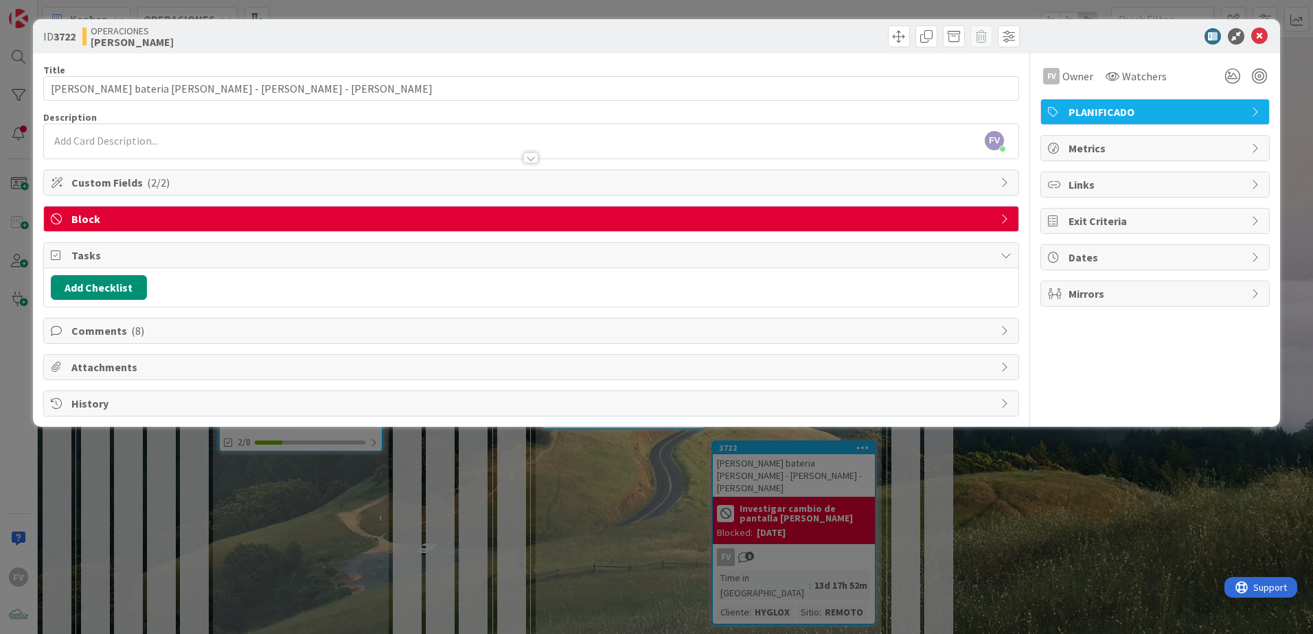
click at [251, 260] on span "Tasks" at bounding box center [532, 255] width 922 height 16
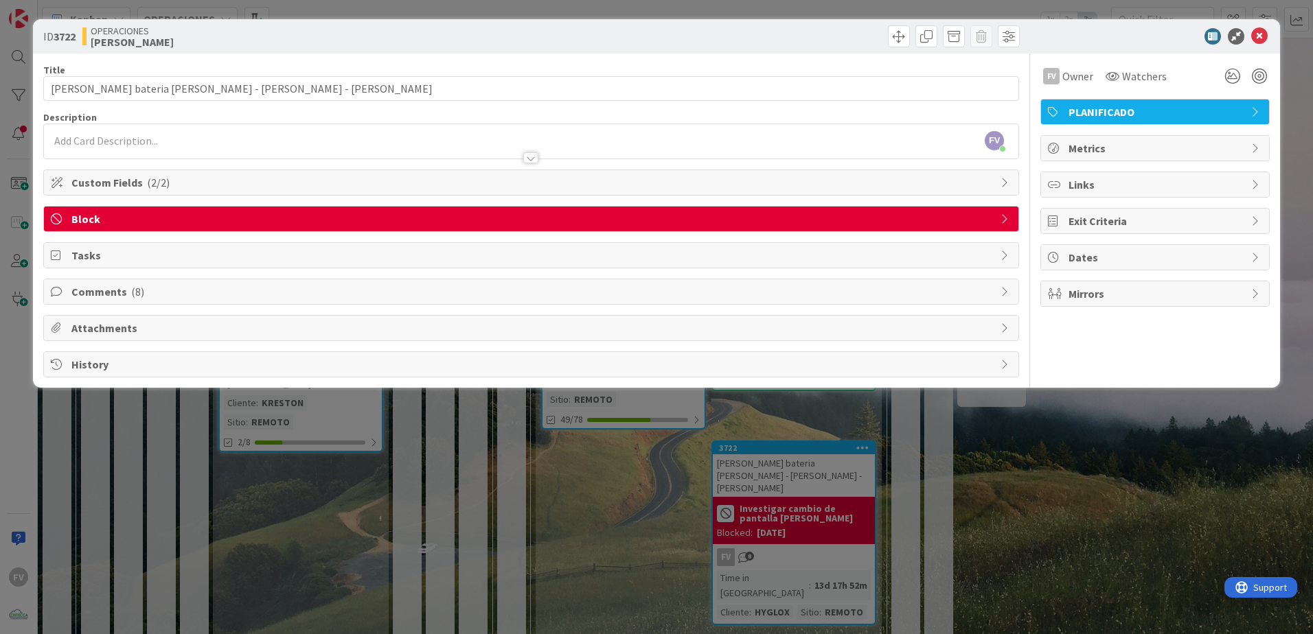
click at [283, 224] on span "Block" at bounding box center [532, 219] width 922 height 16
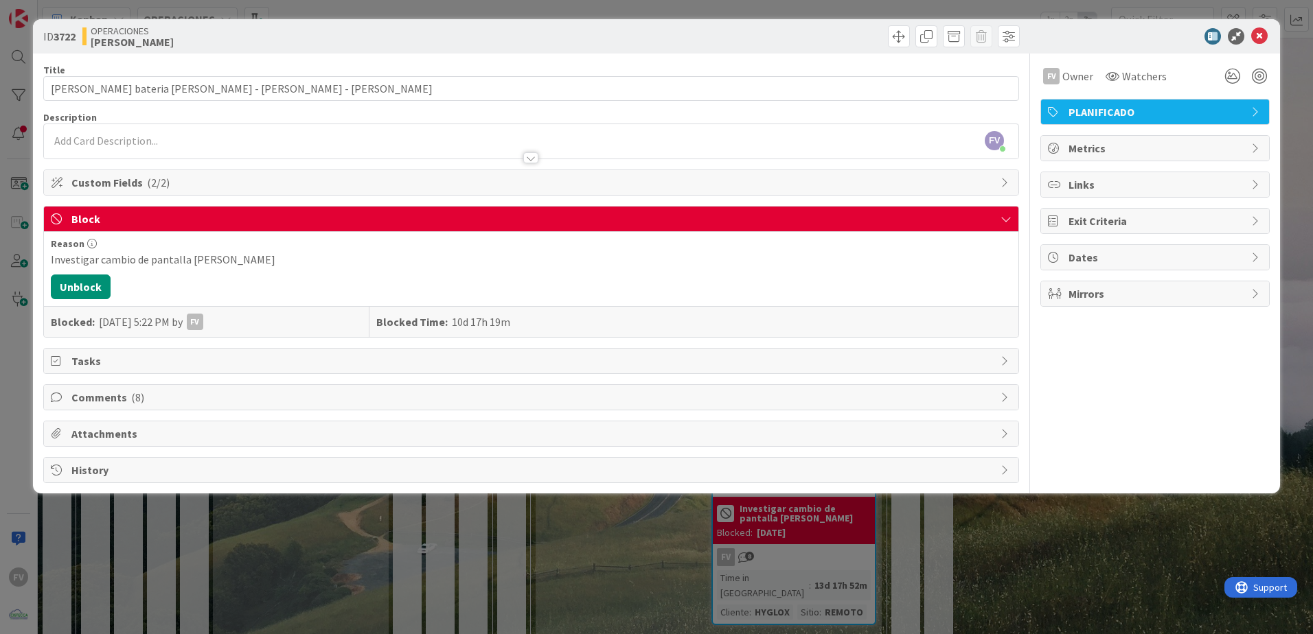
click at [283, 224] on span "Block" at bounding box center [532, 219] width 922 height 16
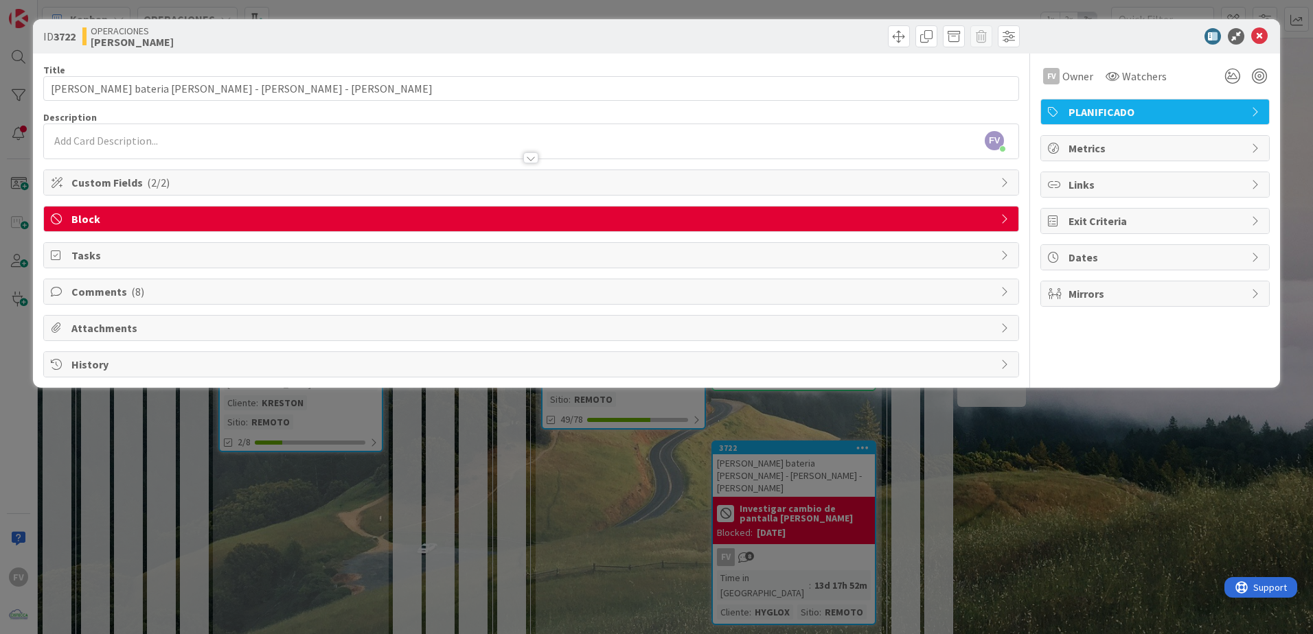
click at [664, 419] on div "ID 3722 OPERACIONES [PERSON_NAME] Title 45 / 128 Cotizacion bateria [PERSON_NAM…" at bounding box center [656, 317] width 1313 height 634
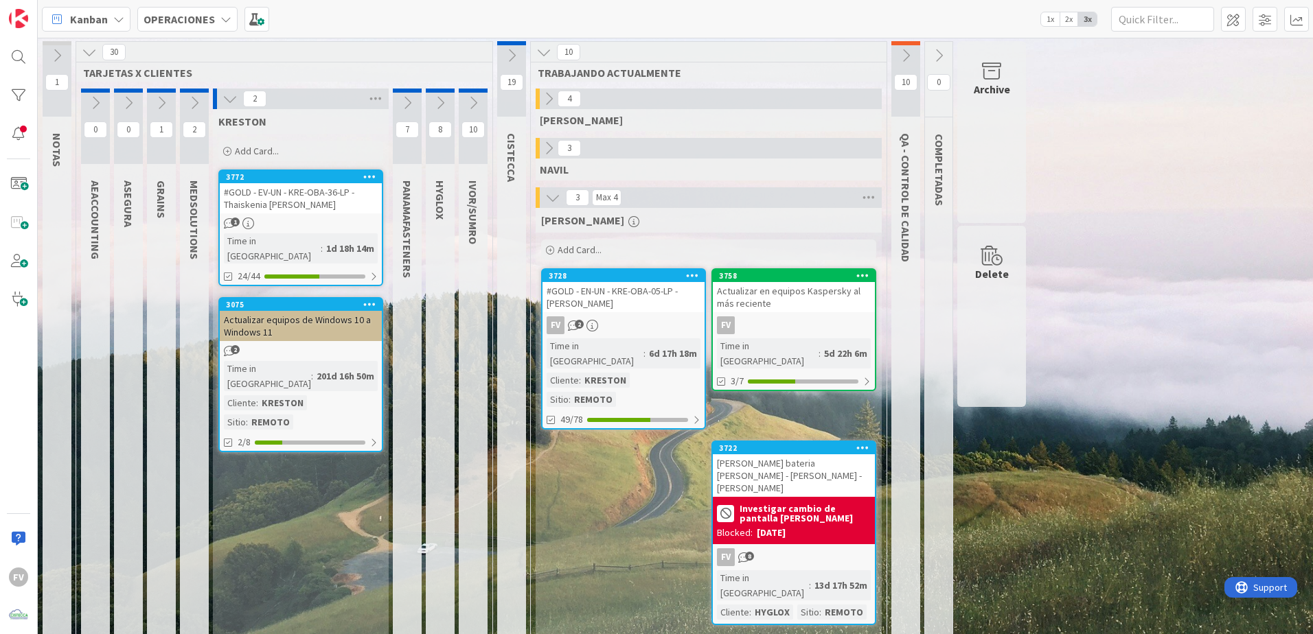
click at [222, 102] on icon at bounding box center [229, 98] width 15 height 15
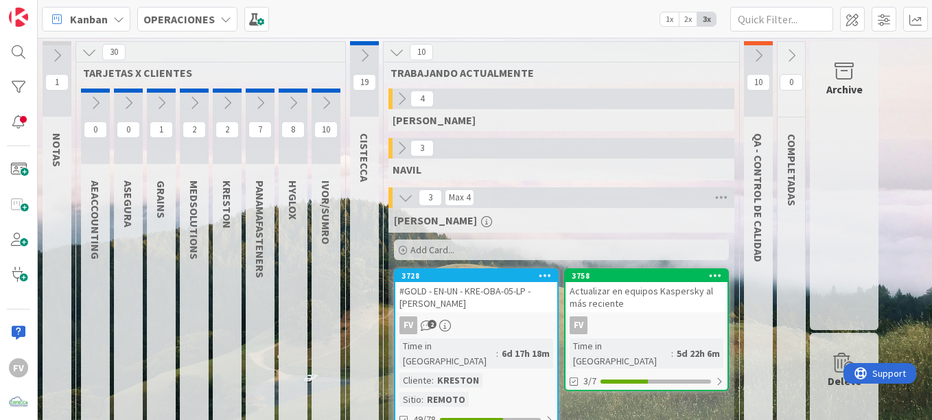
drag, startPoint x: 386, startPoint y: 248, endPoint x: 641, endPoint y: 386, distance: 289.3
click at [648, 386] on div "[PERSON_NAME] Add Card... 3758 Actualizar en equipos Kaspersky al más reciente …" at bounding box center [562, 422] width 346 height 428
click at [227, 99] on icon at bounding box center [227, 102] width 15 height 15
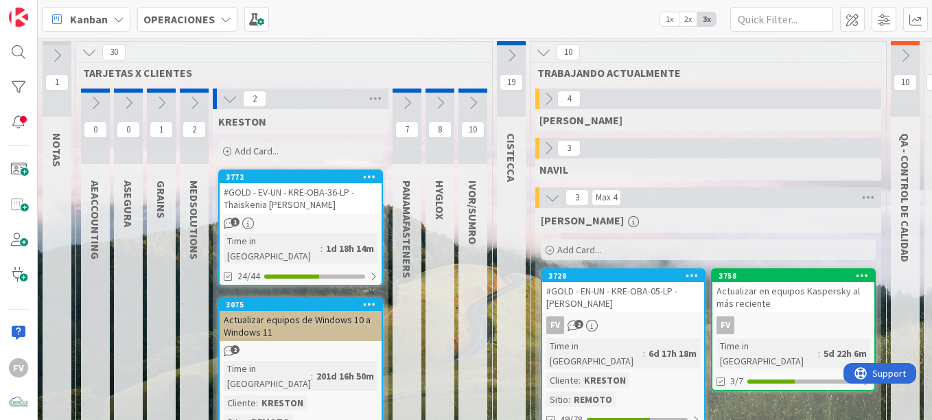
click at [251, 204] on div "#GOLD - EV-UN - KRE-OBA-36-LP - Thaiskenia [PERSON_NAME]" at bounding box center [301, 198] width 162 height 30
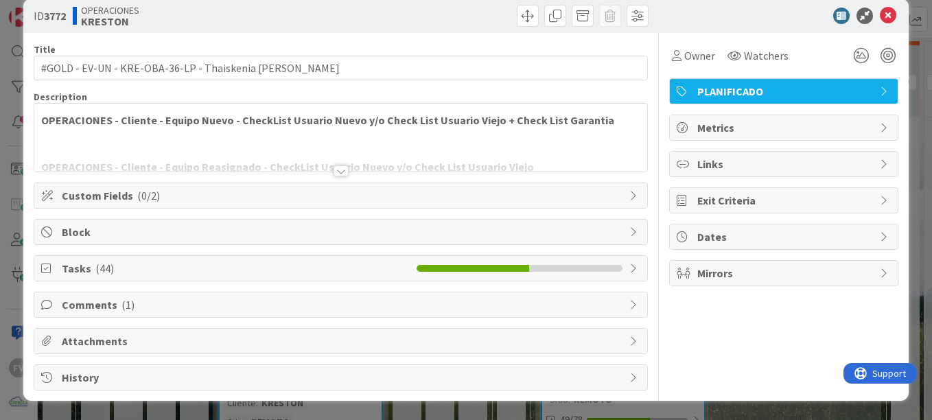
click at [248, 266] on span "Tasks ( 44 )" at bounding box center [236, 268] width 348 height 16
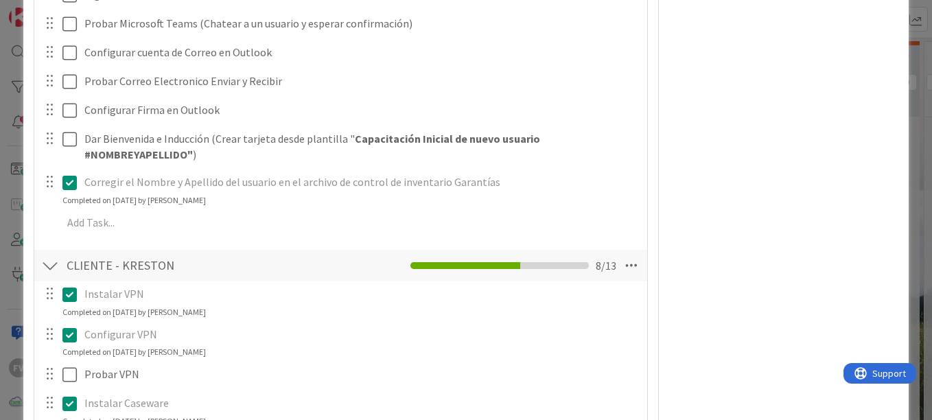
scroll to position [1216, 0]
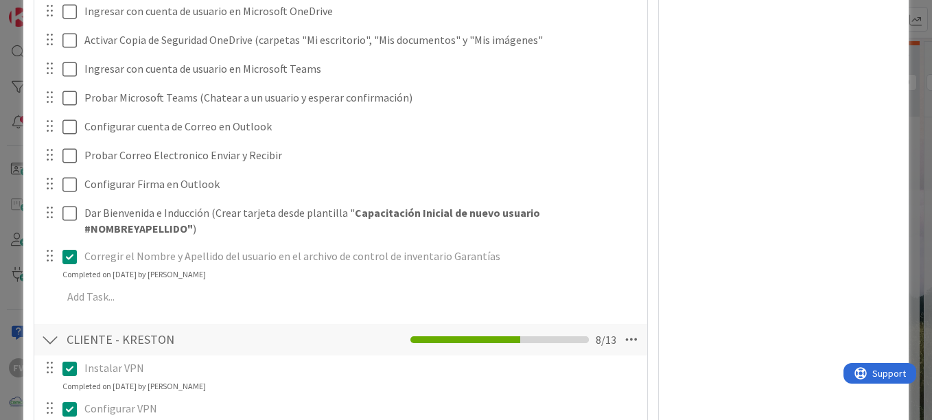
click at [17, 131] on div "**********" at bounding box center [466, 210] width 932 height 420
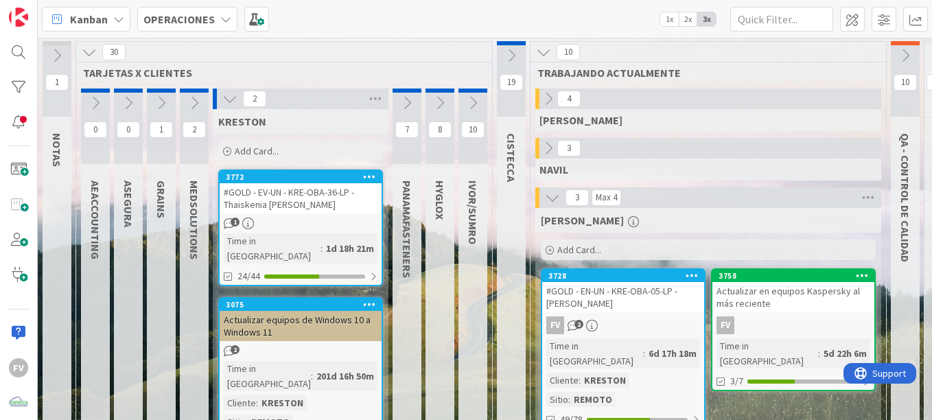
click at [820, 320] on div "FV" at bounding box center [794, 325] width 162 height 18
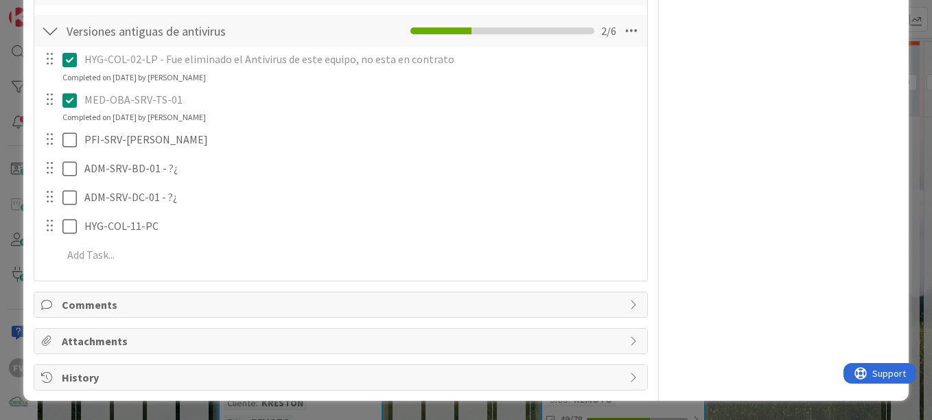
click at [71, 239] on div "HYG-COL-11-PC Update Cancel" at bounding box center [341, 226] width 612 height 25
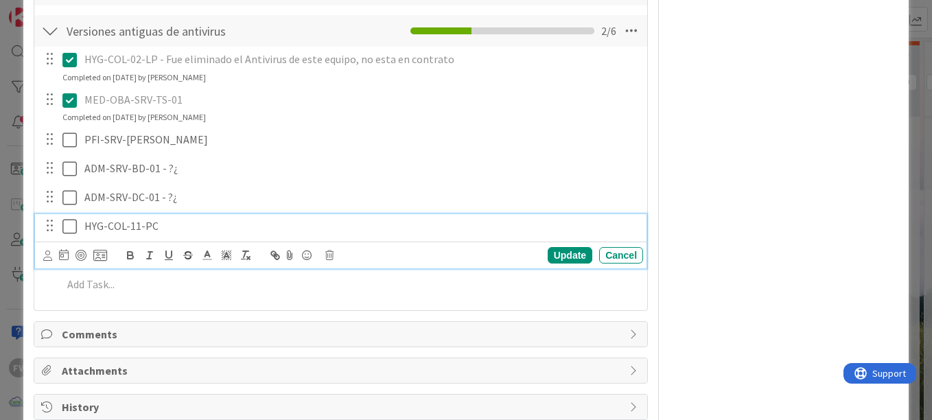
click at [68, 223] on icon at bounding box center [69, 226] width 14 height 16
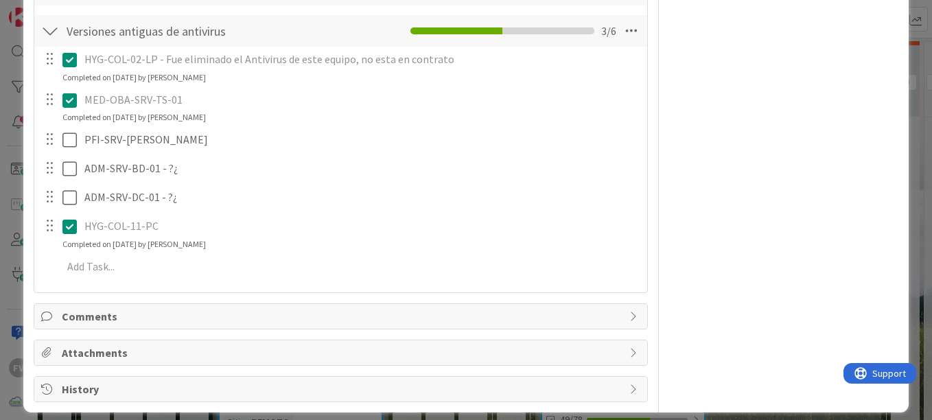
scroll to position [266, 0]
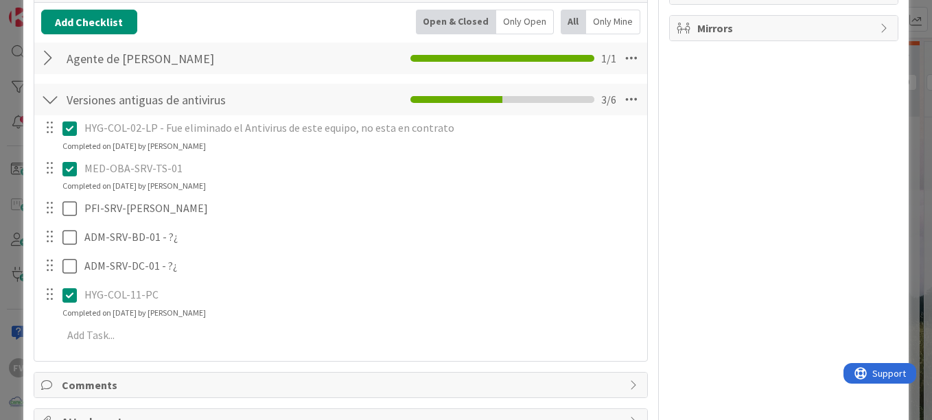
click at [0, 218] on html "FV Kanban OPERACIONES 1x 2x 3x 1 NOTAS 30 TARJETAS X CLIENTES 0 AEACCOUNTING 0 …" at bounding box center [466, 210] width 932 height 420
click at [10, 229] on div "ID 3758 OPERACIONES [PERSON_NAME] Title 47 / 128 Actualizar en equipos Kaspersk…" at bounding box center [466, 210] width 932 height 420
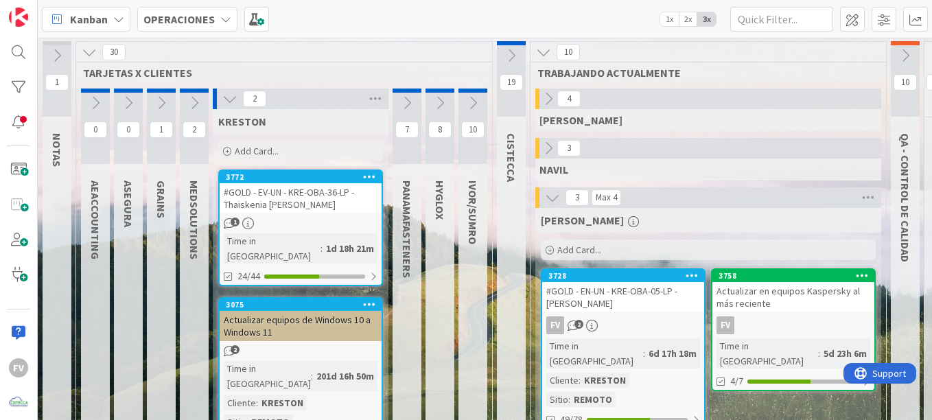
click at [293, 183] on div "#GOLD - EV-UN - KRE-OBA-36-LP - Thaiskenia [PERSON_NAME]" at bounding box center [301, 198] width 162 height 30
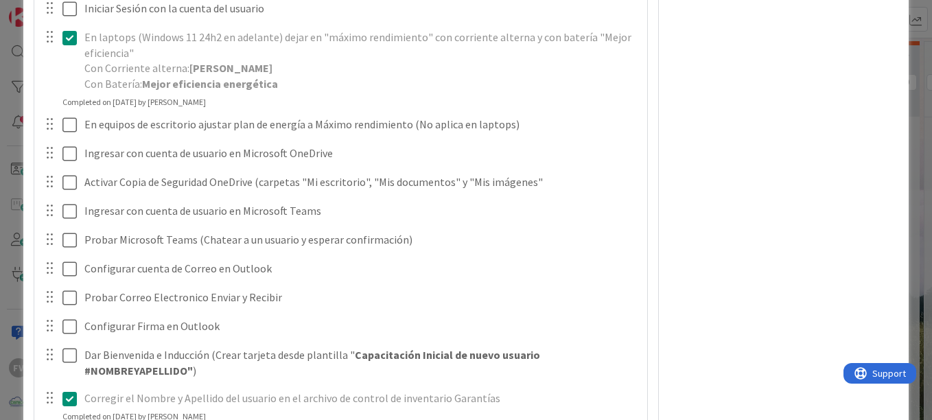
scroll to position [1079, 0]
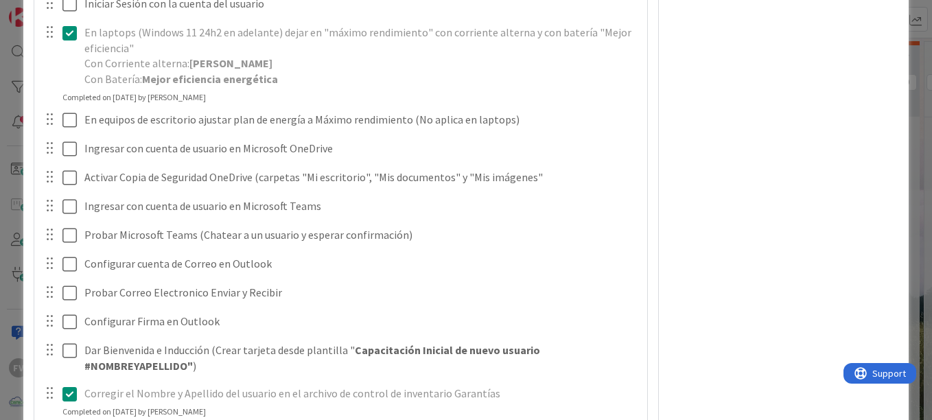
click at [687, 268] on div "Owner Watchers PLANIFICADO Metrics Links Exit Criteria Dates Mirrors" at bounding box center [783, 69] width 229 height 2190
drag, startPoint x: 687, startPoint y: 268, endPoint x: 700, endPoint y: 360, distance: 92.9
click at [700, 360] on div "Owner Watchers PLANIFICADO Metrics Links Exit Criteria Dates Mirrors" at bounding box center [783, 69] width 229 height 2190
drag, startPoint x: 389, startPoint y: 0, endPoint x: 10, endPoint y: 162, distance: 412.1
click at [10, 161] on div "**********" at bounding box center [466, 210] width 932 height 420
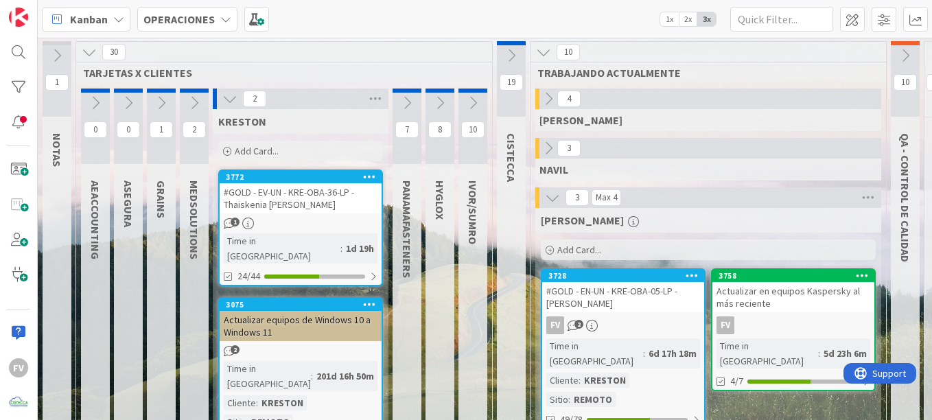
click at [346, 216] on link "3772 #GOLD - EV-UN - KRE-OBA-36-LP - Thaiskenia [PERSON_NAME] 1 Time in Column …" at bounding box center [300, 228] width 165 height 117
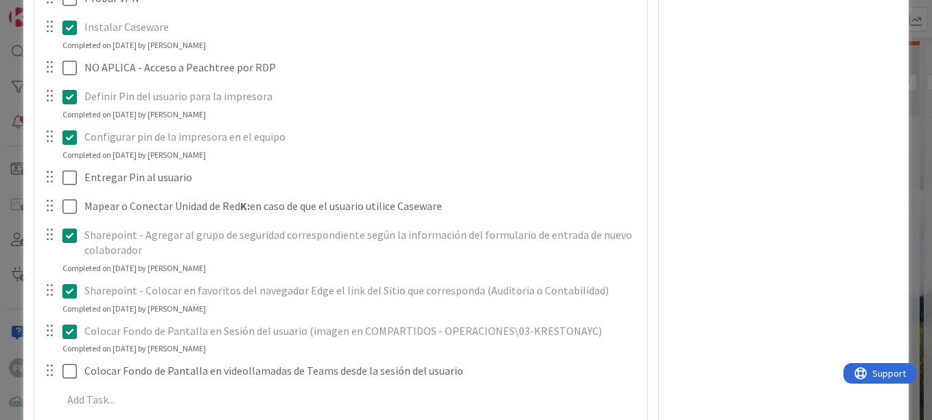
scroll to position [1781, 0]
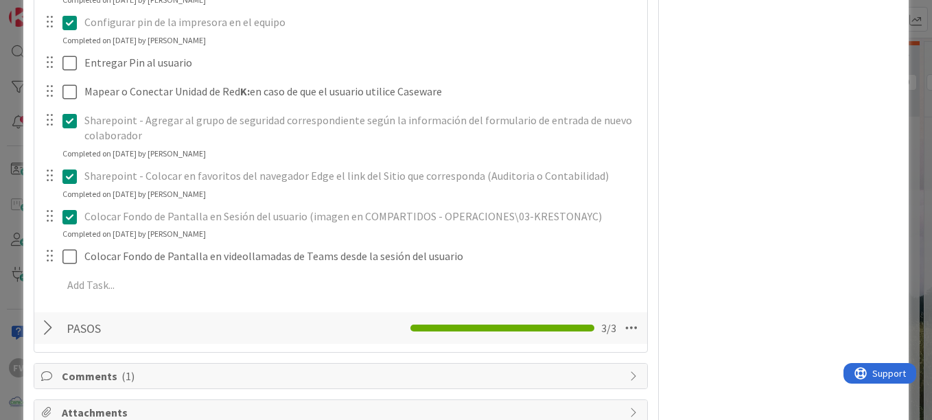
click at [6, 157] on div "**********" at bounding box center [466, 210] width 932 height 420
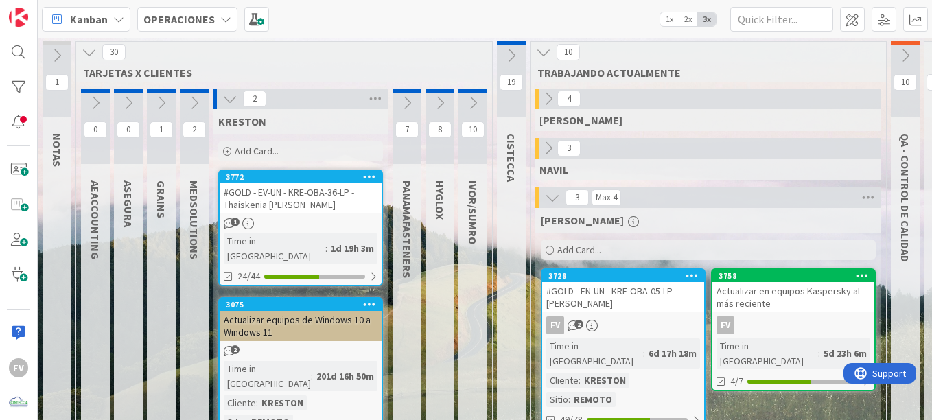
click at [225, 94] on icon at bounding box center [229, 98] width 15 height 15
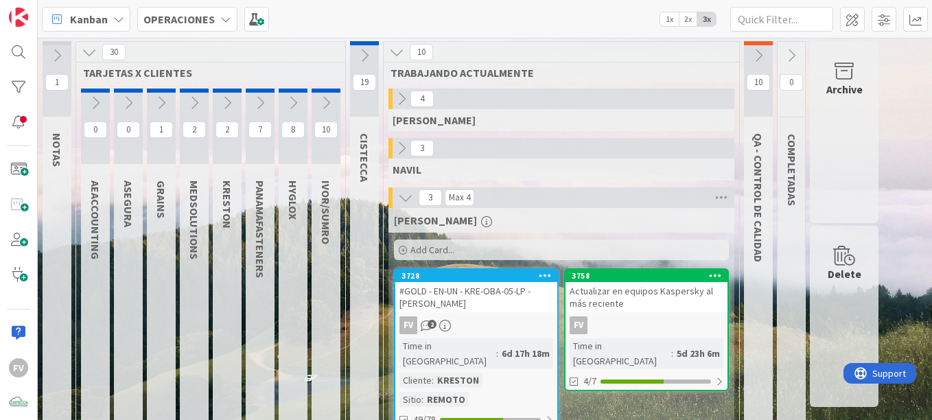
click at [178, 95] on div "2 MEDSOLUTIONS" at bounding box center [194, 366] width 33 height 555
click at [187, 100] on icon at bounding box center [194, 102] width 15 height 15
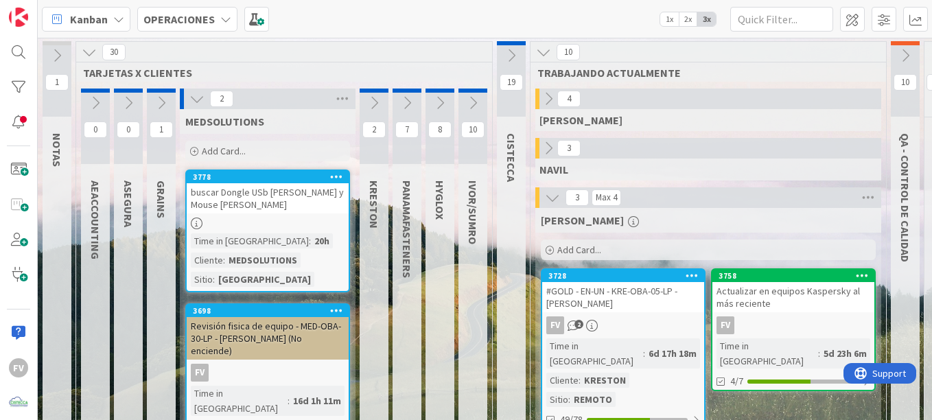
click at [192, 101] on icon at bounding box center [196, 98] width 15 height 15
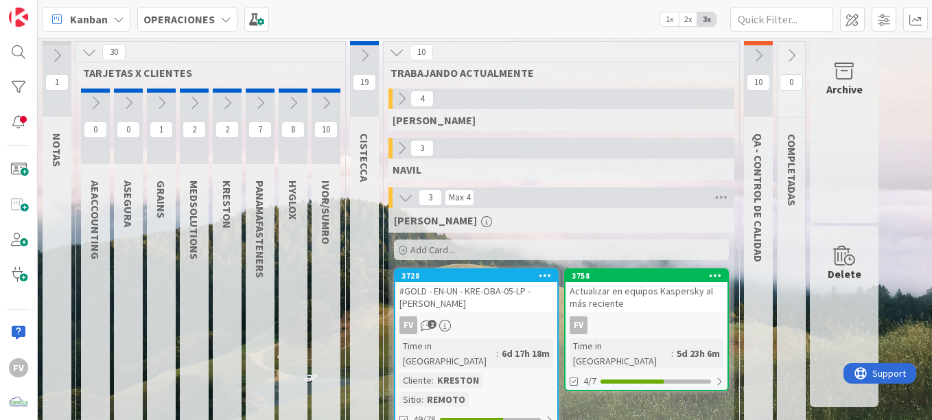
click at [160, 98] on icon at bounding box center [161, 102] width 15 height 15
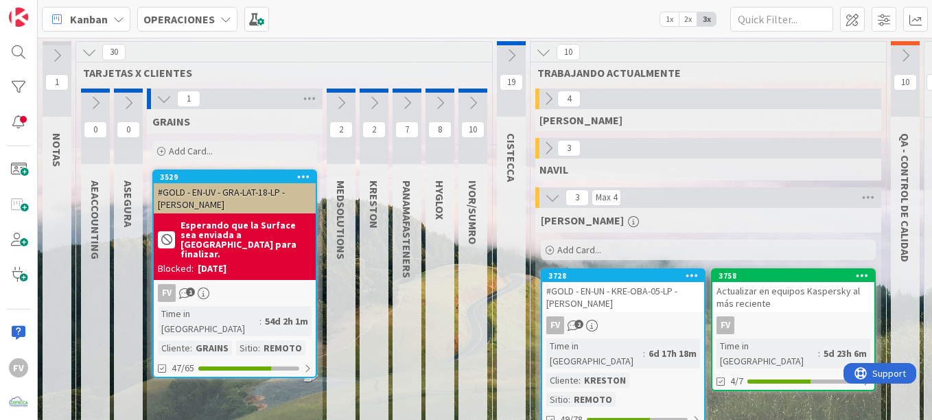
click at [160, 98] on icon at bounding box center [164, 98] width 15 height 15
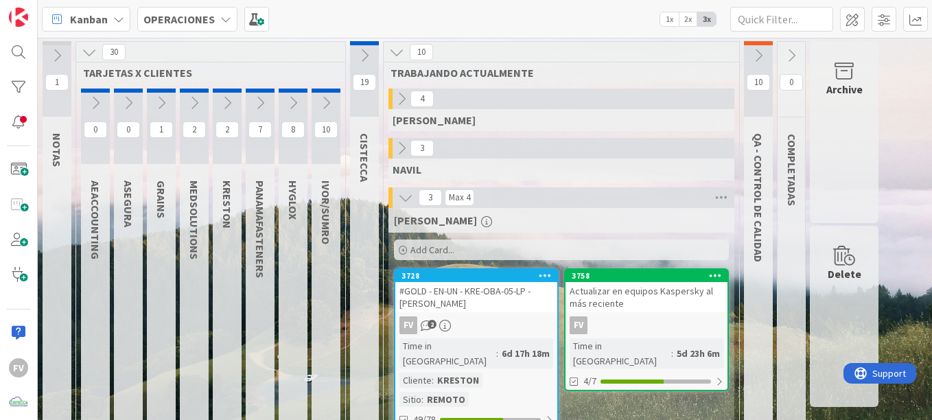
click at [97, 99] on icon at bounding box center [95, 102] width 15 height 15
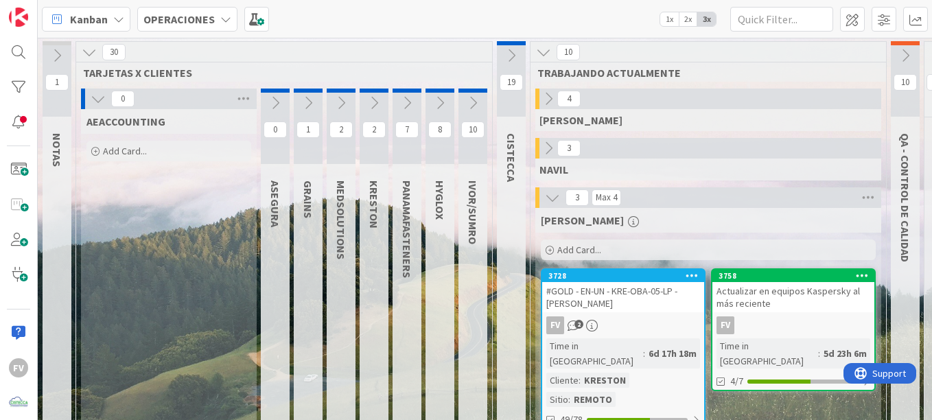
click at [97, 99] on icon at bounding box center [98, 98] width 15 height 15
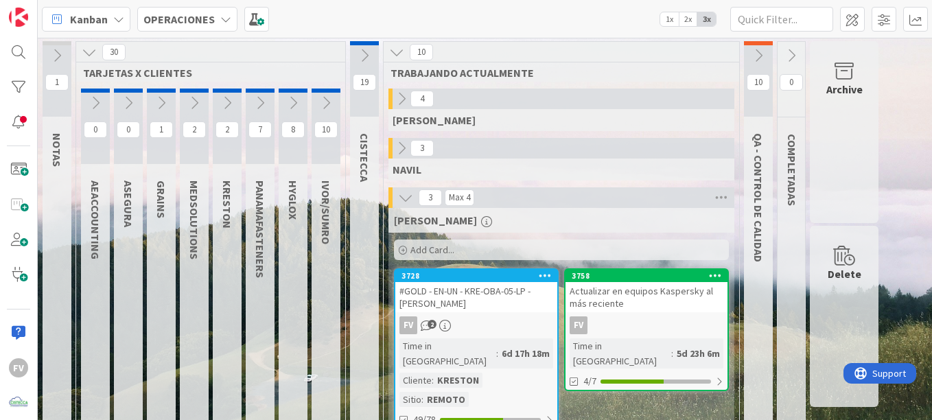
click at [121, 102] on icon at bounding box center [128, 102] width 15 height 15
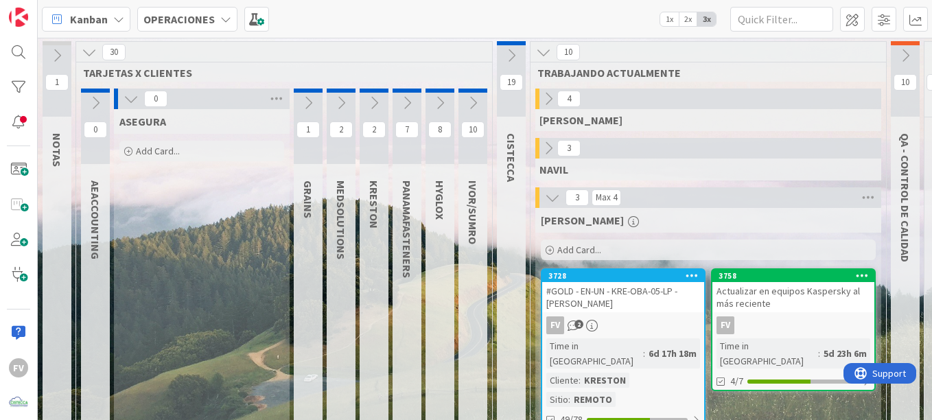
click at [122, 103] on button at bounding box center [131, 99] width 18 height 18
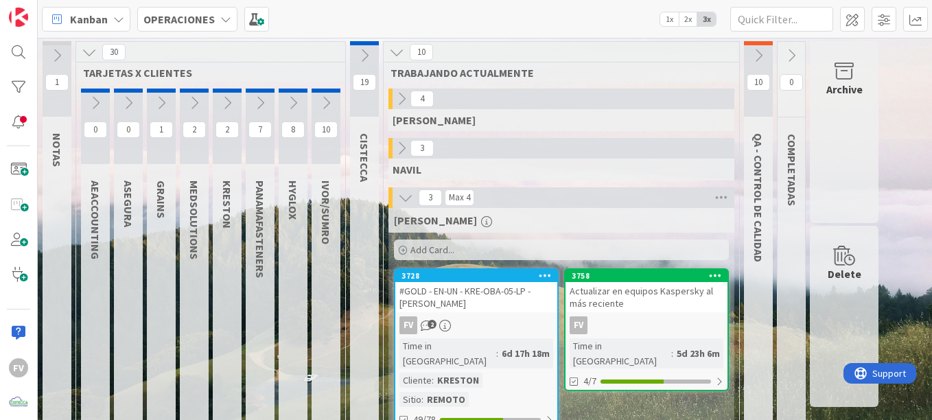
click at [264, 107] on icon at bounding box center [260, 102] width 15 height 15
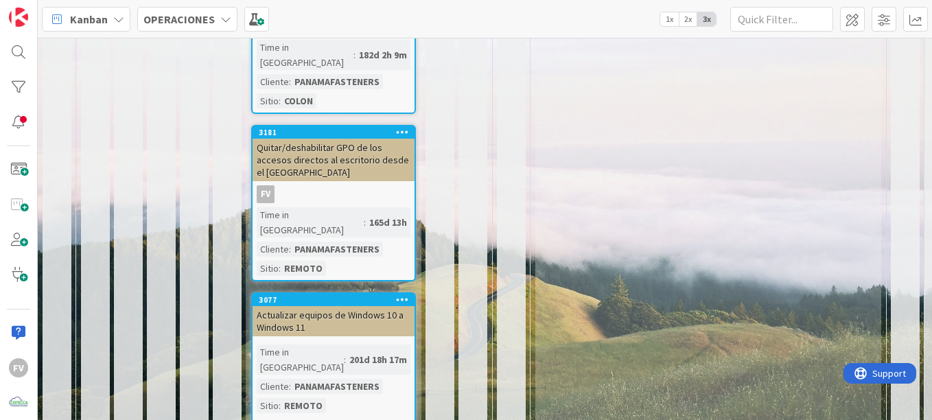
scroll to position [717, 0]
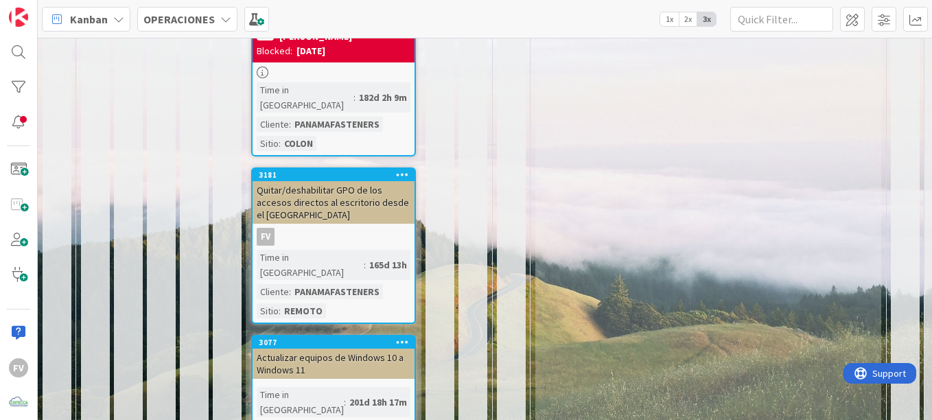
click at [380, 167] on link "3181 Quitar/deshabilitar GPO de los accesos directos al escritorio desde el DC …" at bounding box center [333, 245] width 165 height 157
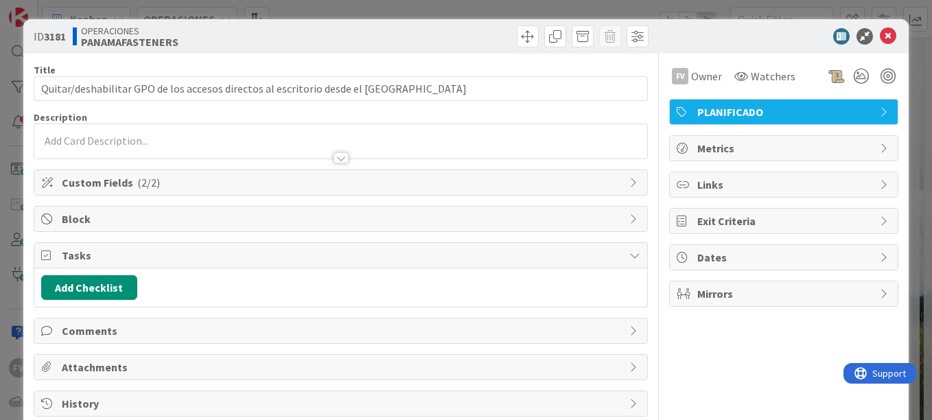
click at [697, 63] on div "FV Owner Watchers" at bounding box center [783, 71] width 229 height 35
click at [695, 73] on span "Owner" at bounding box center [706, 76] width 31 height 16
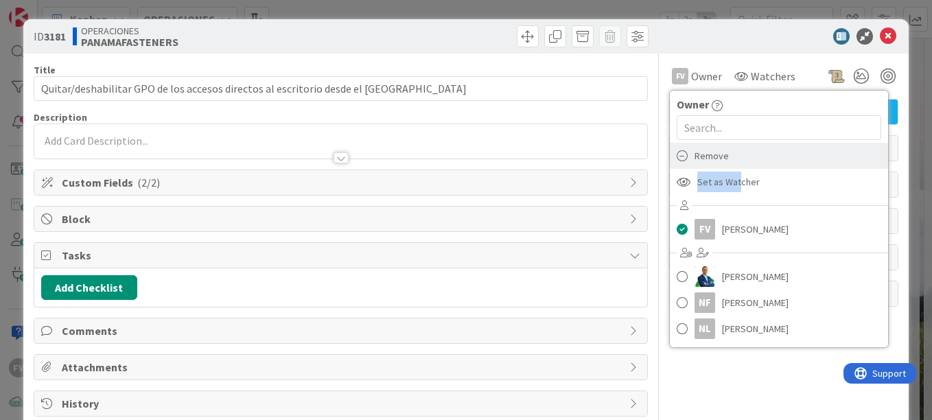
drag, startPoint x: 727, startPoint y: 178, endPoint x: 752, endPoint y: 157, distance: 33.6
click at [752, 157] on div "Owner Remove Set as Watcher FV [PERSON_NAME] [PERSON_NAME] NF [PERSON_NAME] NL …" at bounding box center [779, 219] width 220 height 258
click at [752, 157] on div "Remove" at bounding box center [779, 156] width 218 height 26
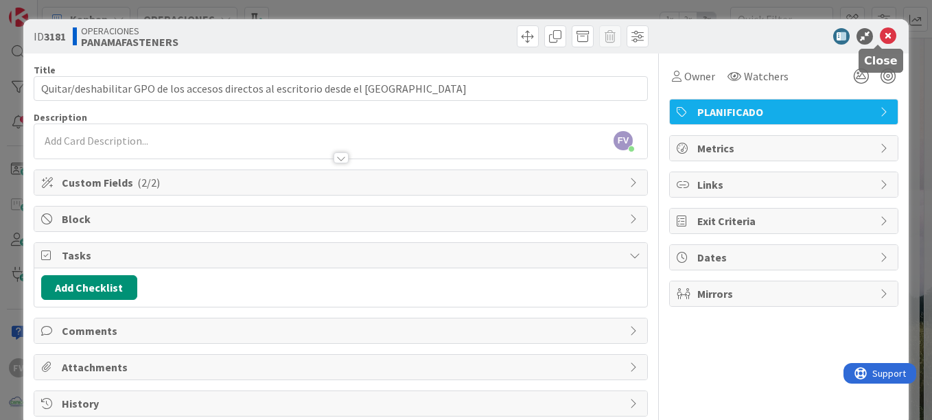
click at [880, 41] on icon at bounding box center [888, 36] width 16 height 16
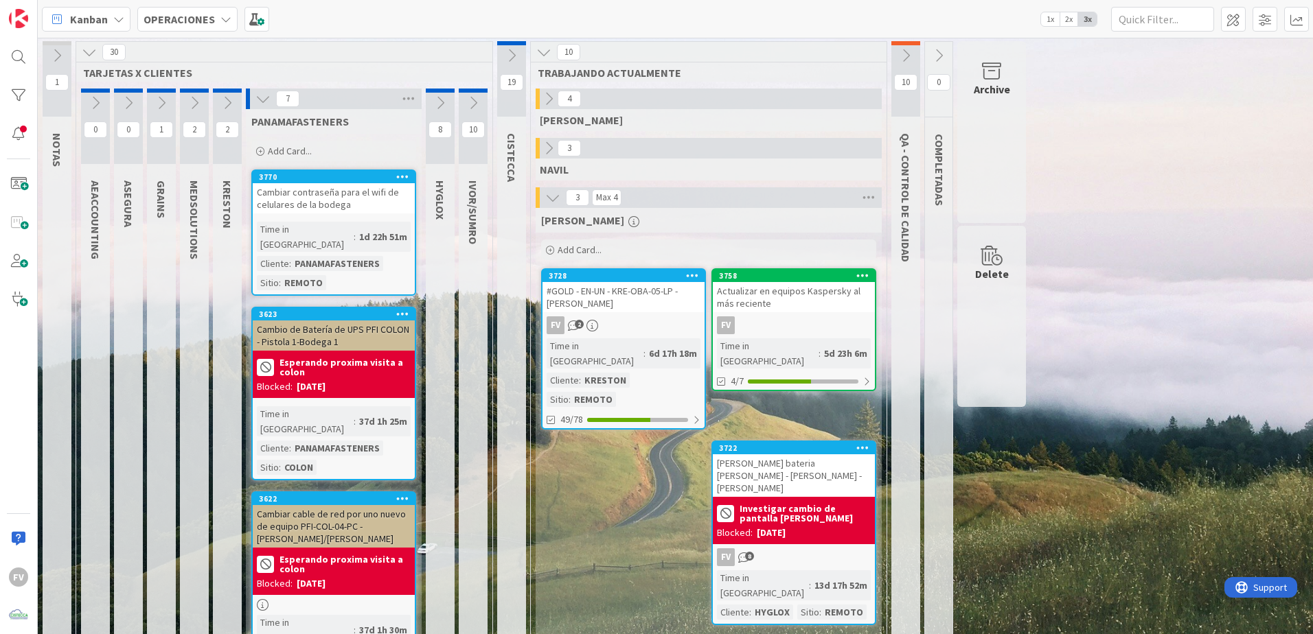
click at [265, 111] on div "PANAMAFASTENERS" at bounding box center [334, 121] width 176 height 25
click at [264, 104] on icon at bounding box center [262, 98] width 15 height 15
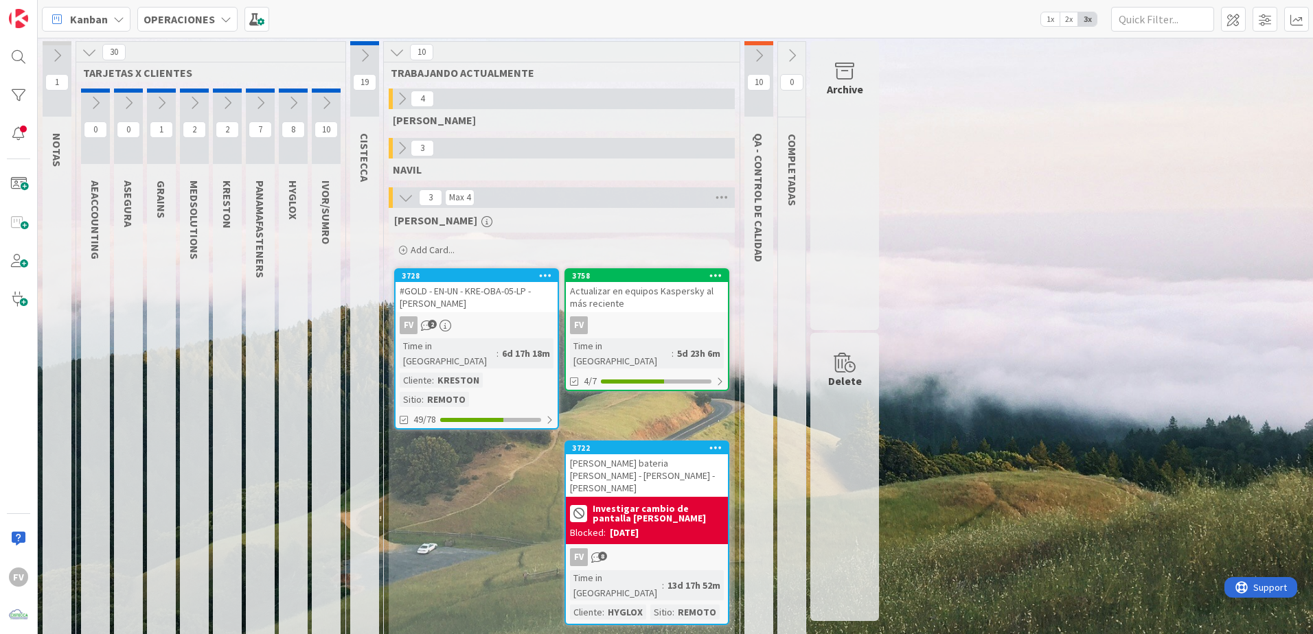
click at [238, 105] on button at bounding box center [227, 103] width 29 height 21
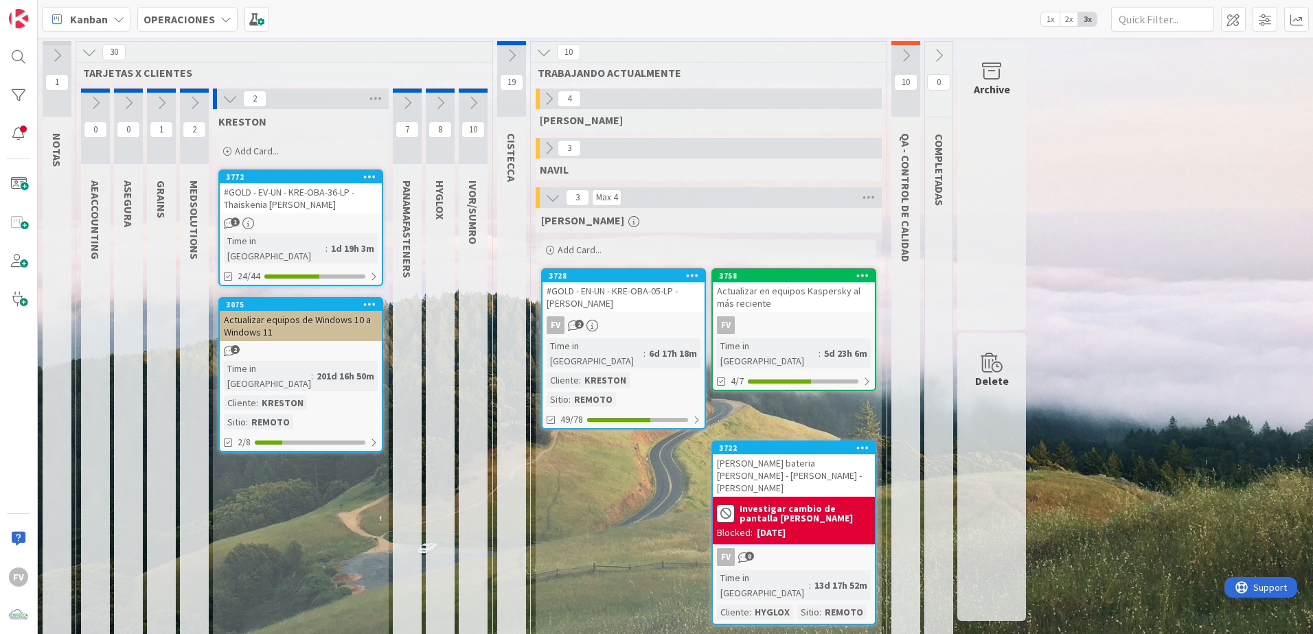
click at [235, 104] on icon at bounding box center [229, 98] width 15 height 15
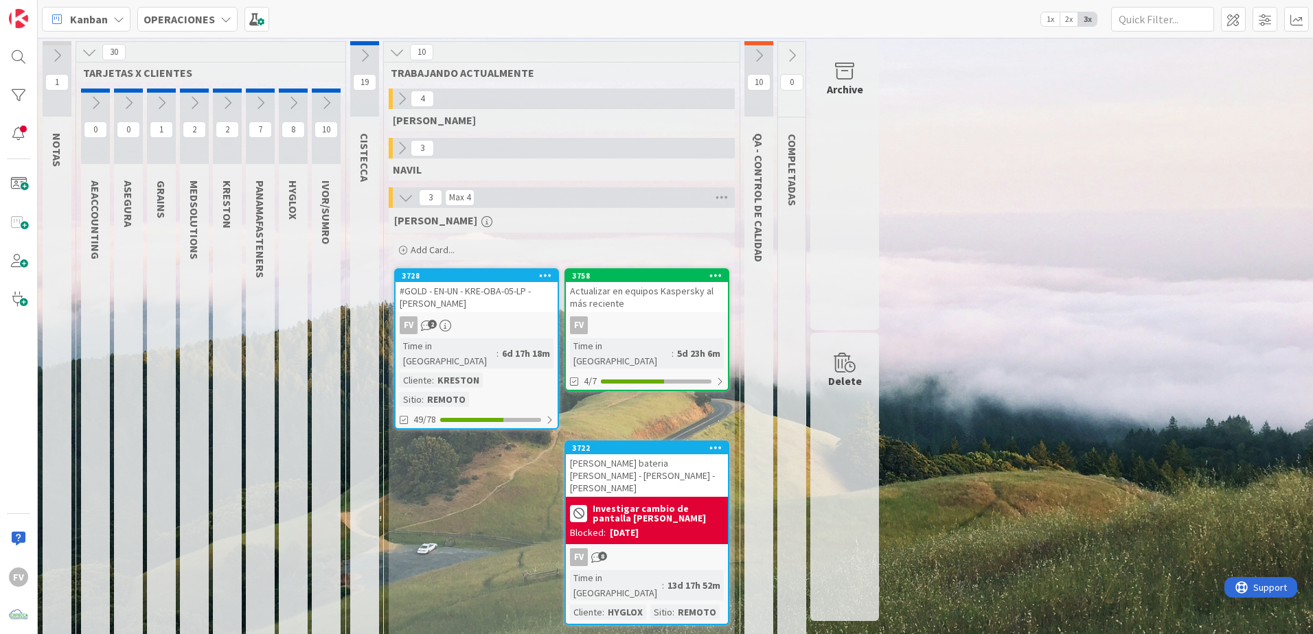
click at [231, 103] on icon at bounding box center [227, 102] width 15 height 15
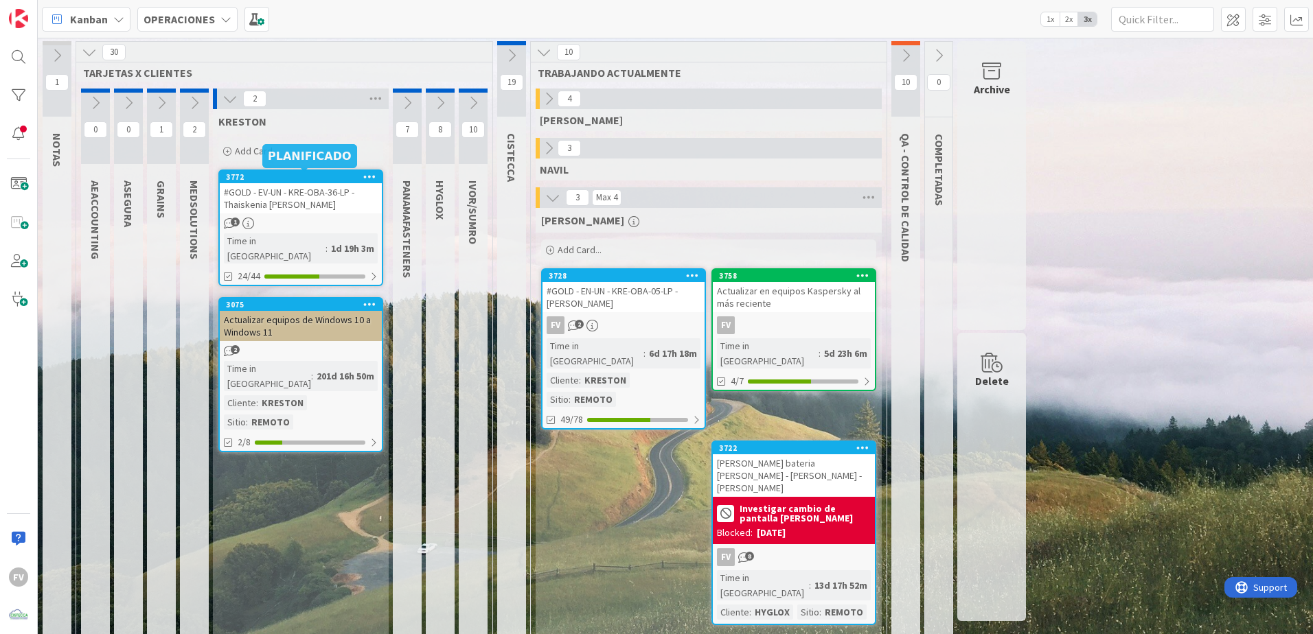
click at [281, 220] on div "1" at bounding box center [301, 224] width 162 height 12
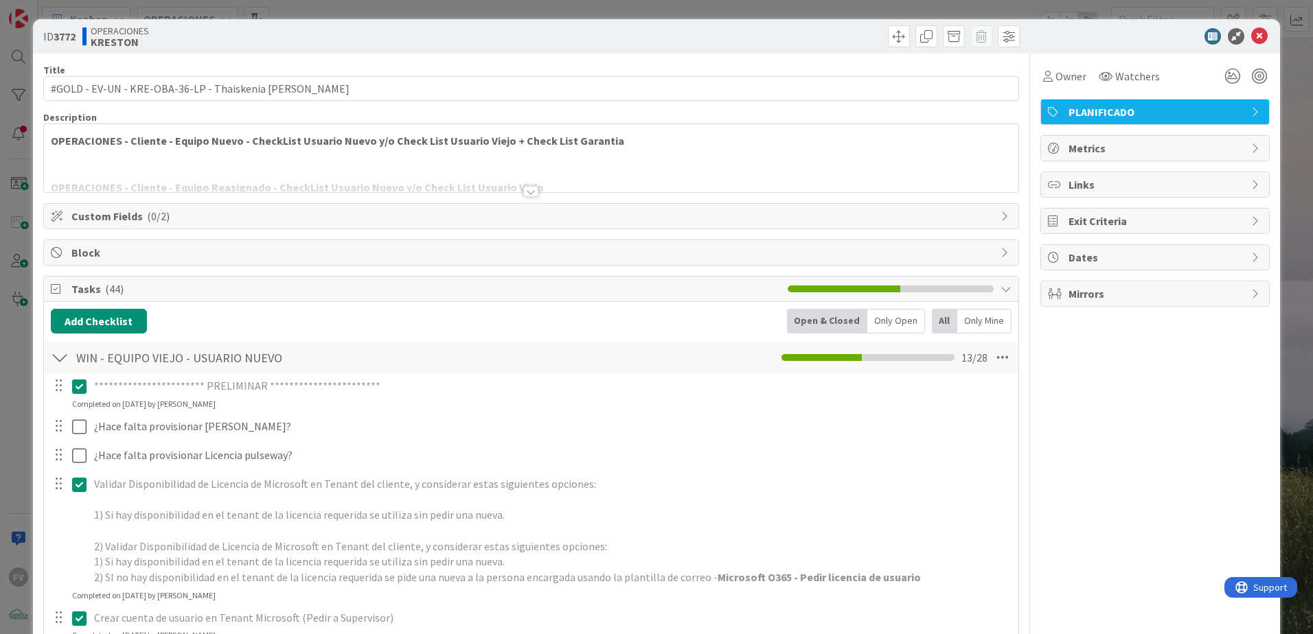
click at [13, 397] on div "**********" at bounding box center [656, 317] width 1313 height 634
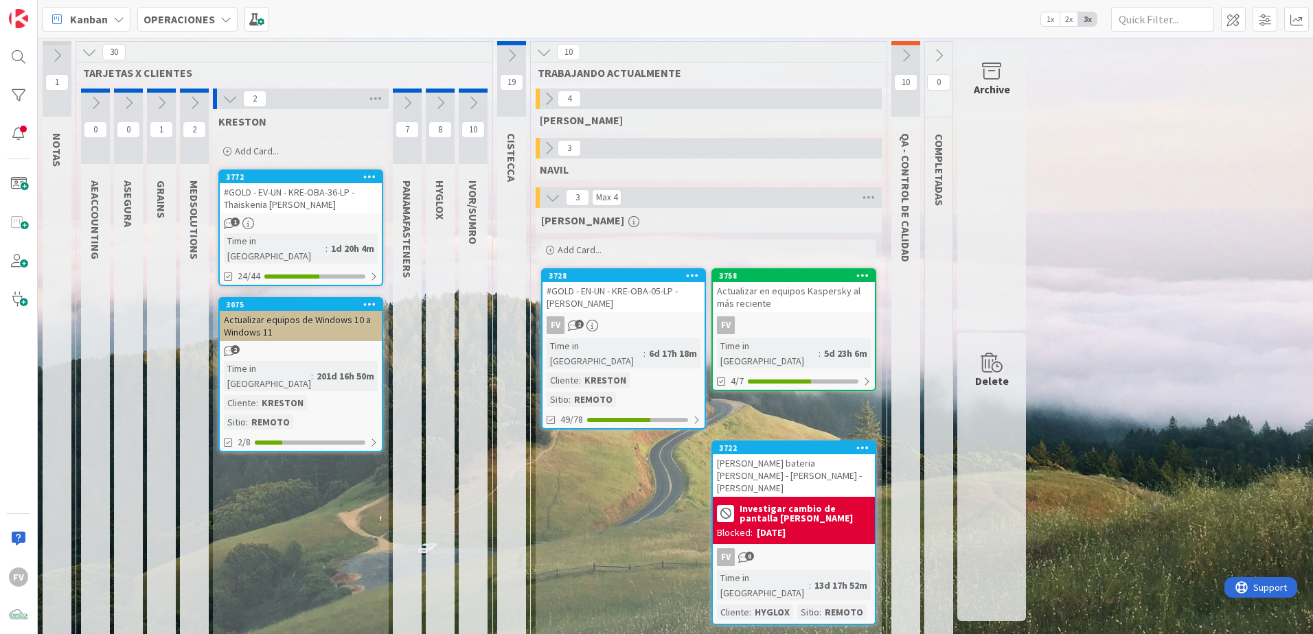
click at [172, 103] on button at bounding box center [161, 103] width 29 height 21
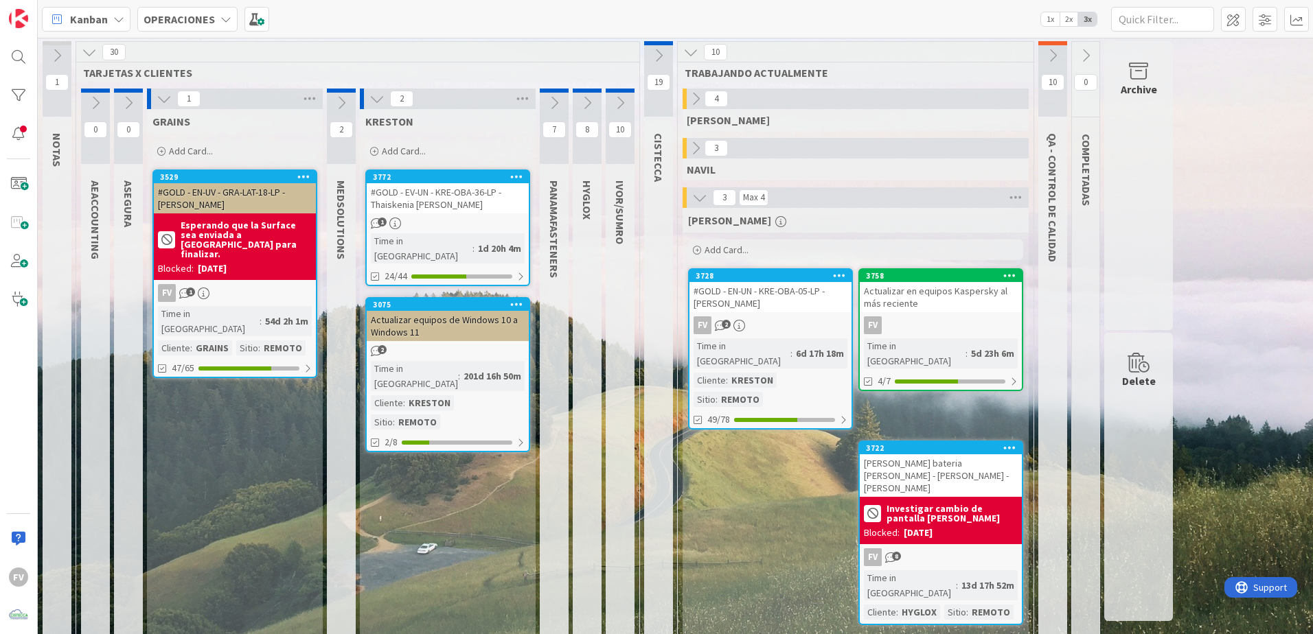
click at [166, 102] on icon at bounding box center [164, 98] width 15 height 15
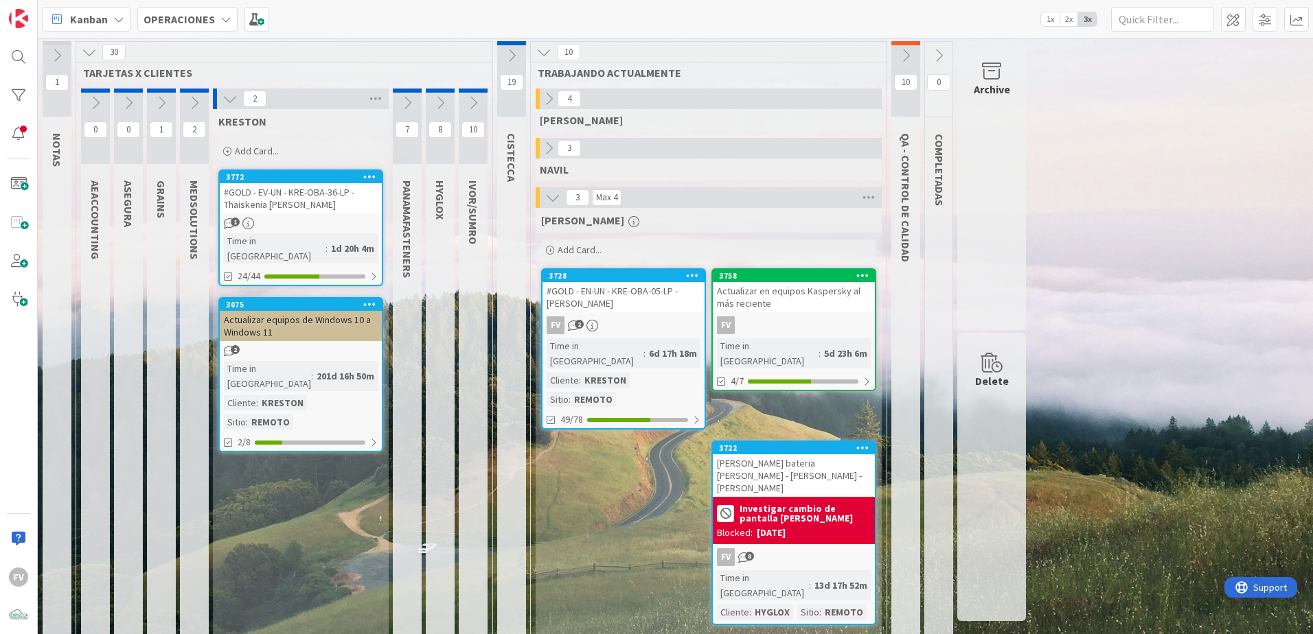
click at [185, 103] on button at bounding box center [194, 103] width 29 height 21
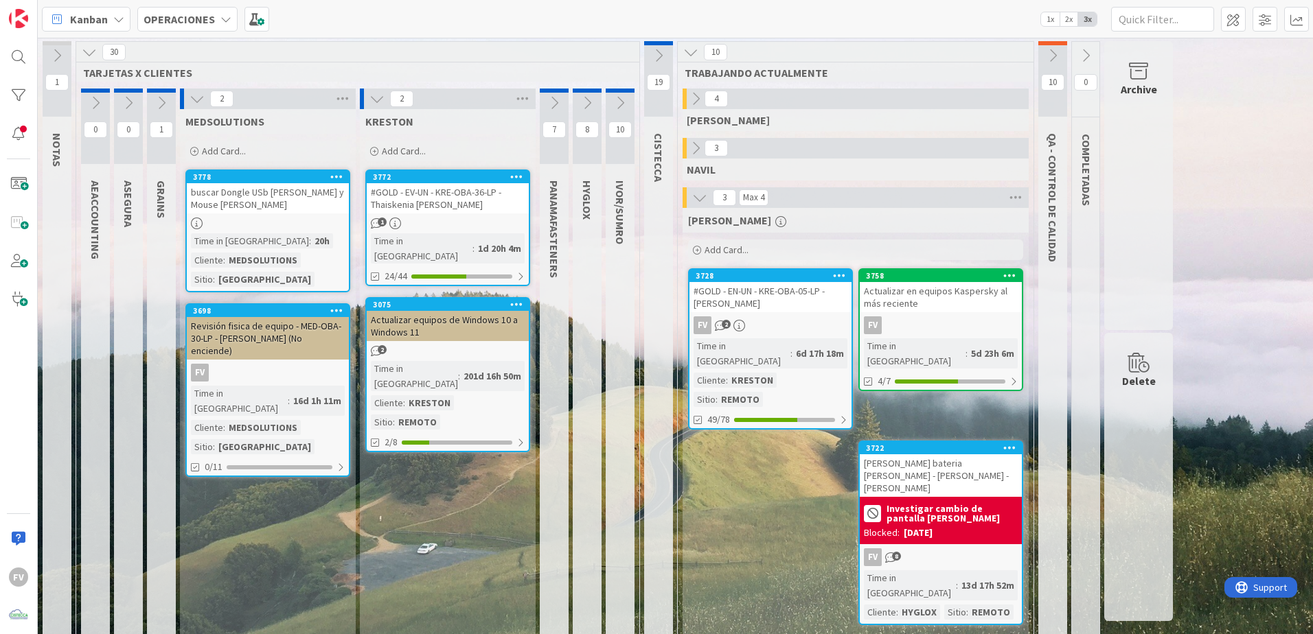
click at [189, 104] on icon at bounding box center [196, 98] width 15 height 15
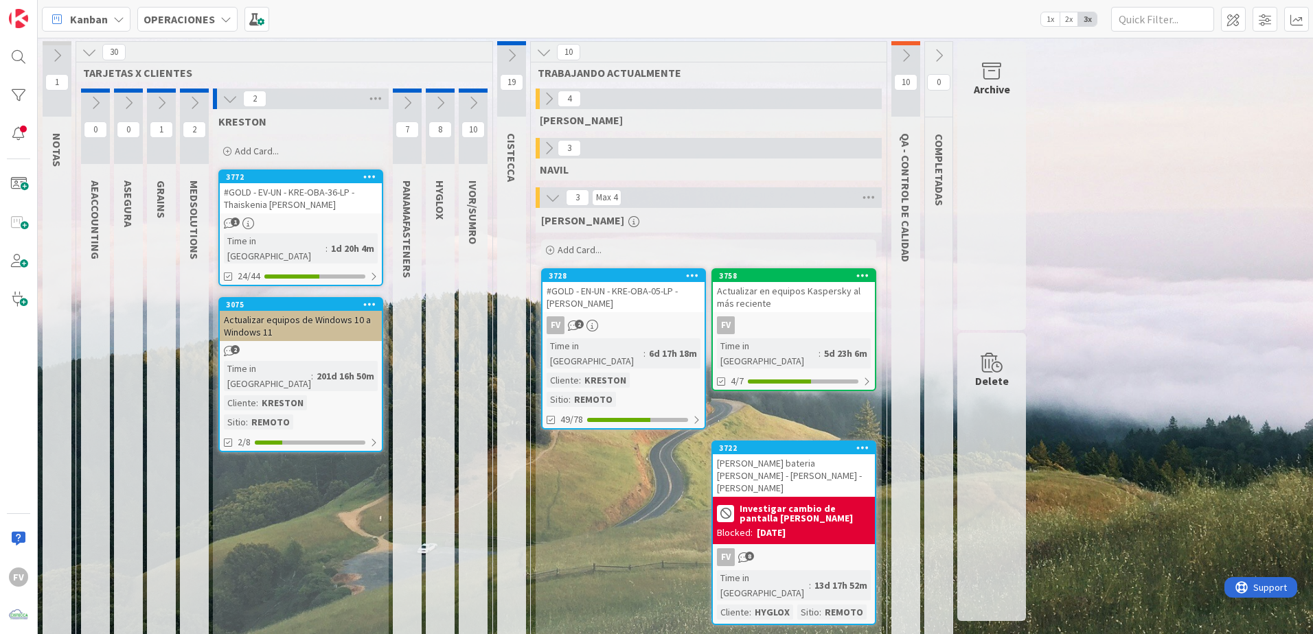
click at [231, 102] on icon at bounding box center [229, 98] width 15 height 15
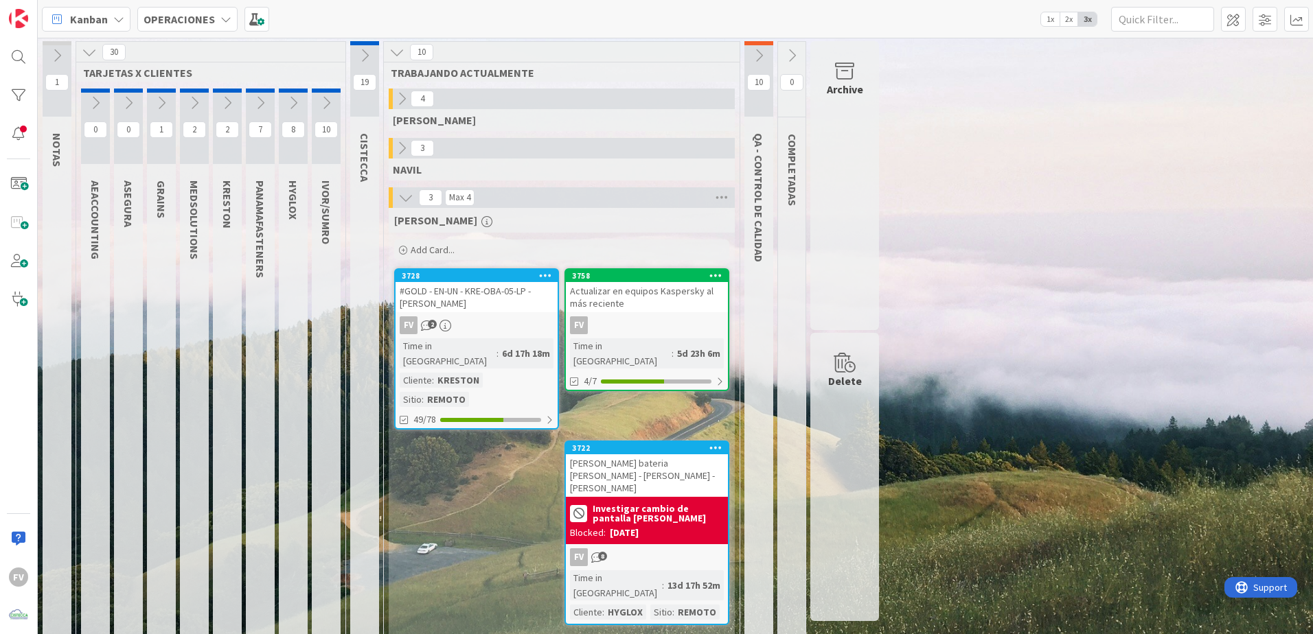
click at [259, 102] on icon at bounding box center [260, 102] width 15 height 15
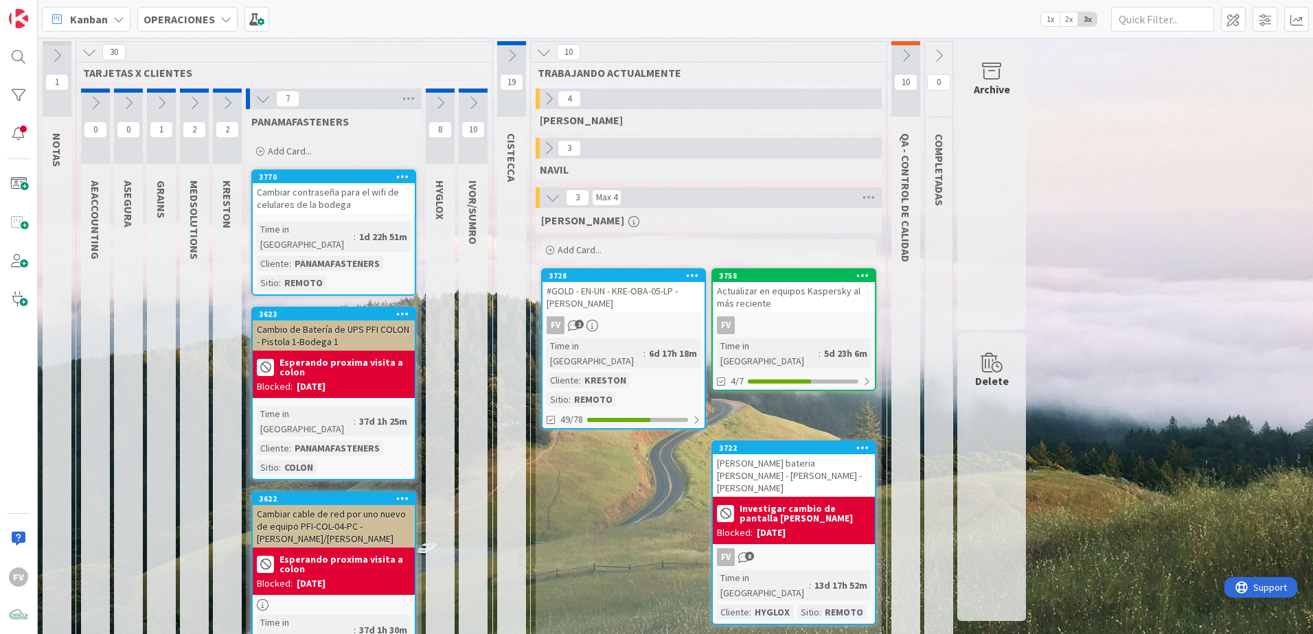
click at [264, 102] on icon at bounding box center [262, 98] width 15 height 15
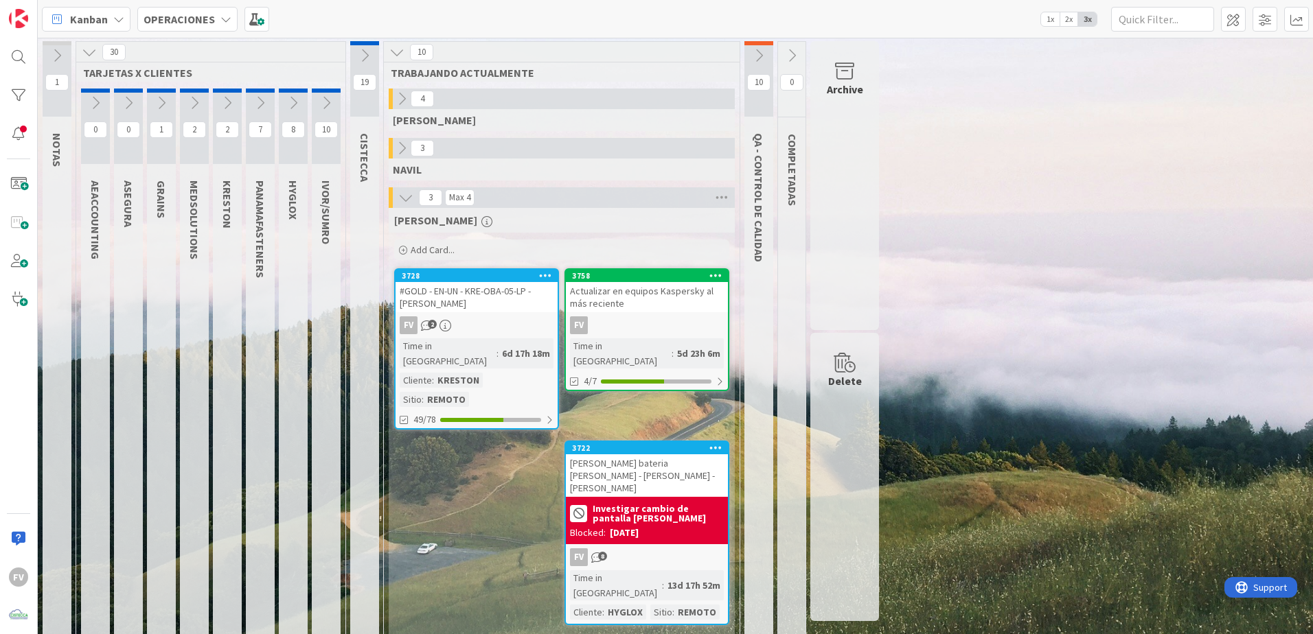
click at [281, 102] on button at bounding box center [293, 103] width 29 height 21
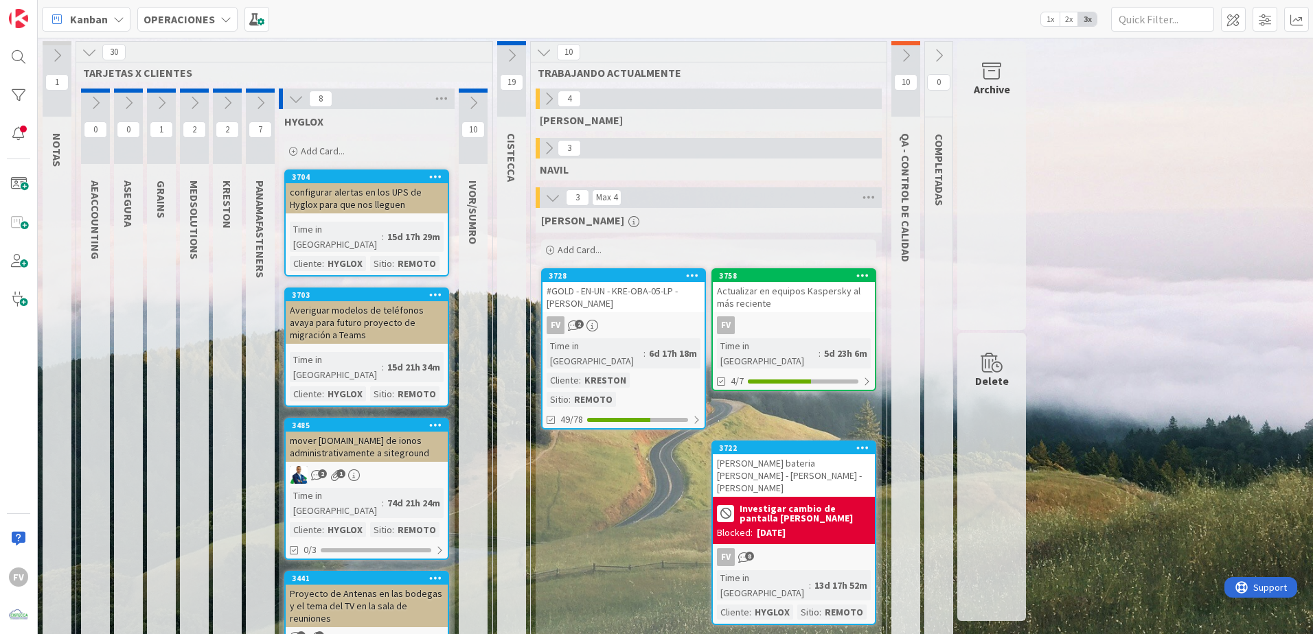
click at [288, 99] on icon at bounding box center [295, 98] width 15 height 15
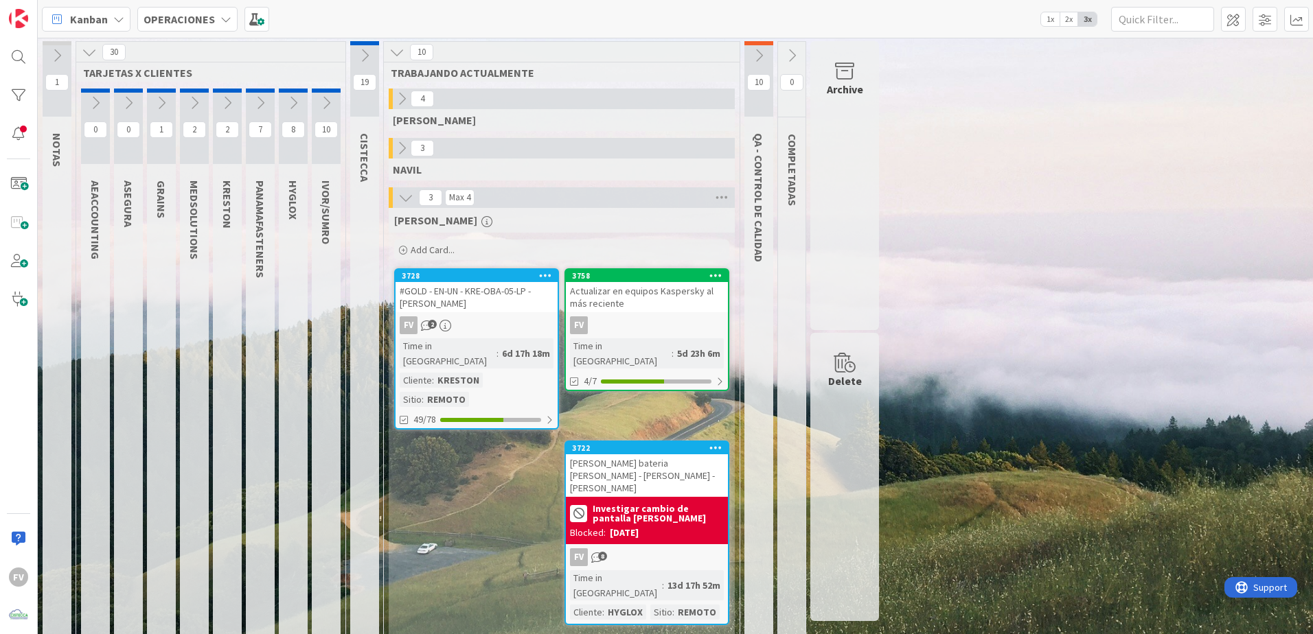
click at [325, 104] on icon at bounding box center [326, 102] width 15 height 15
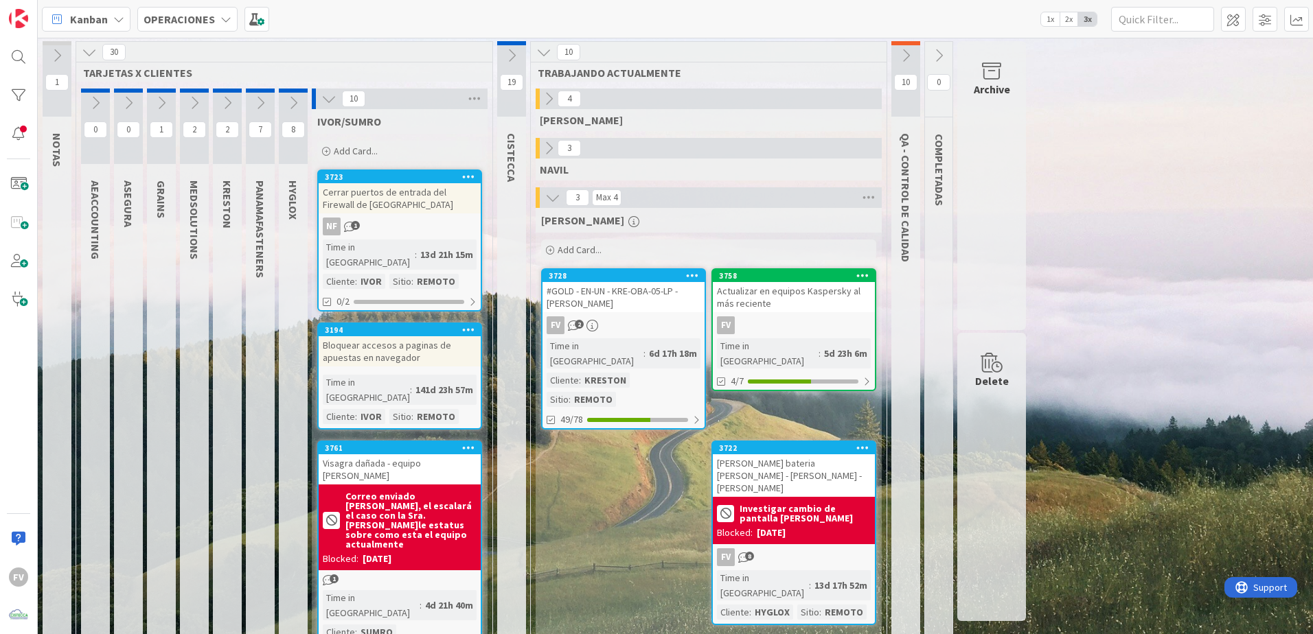
click at [327, 97] on icon at bounding box center [328, 98] width 15 height 15
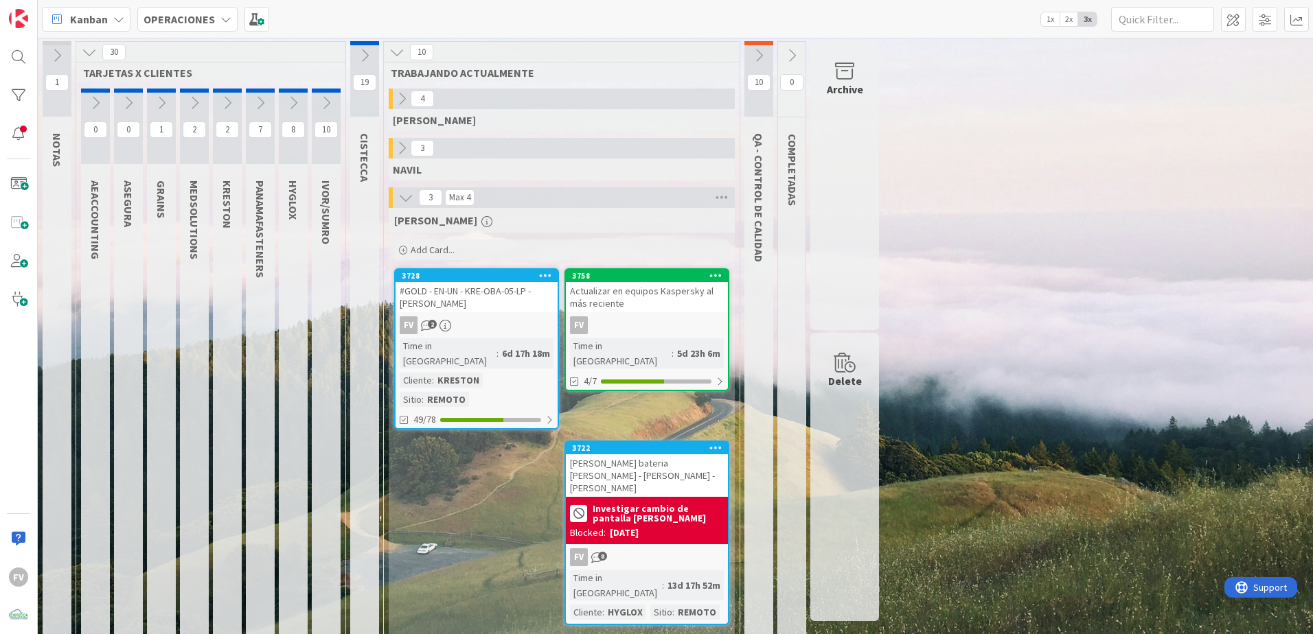
click at [648, 321] on div "FV" at bounding box center [647, 325] width 162 height 18
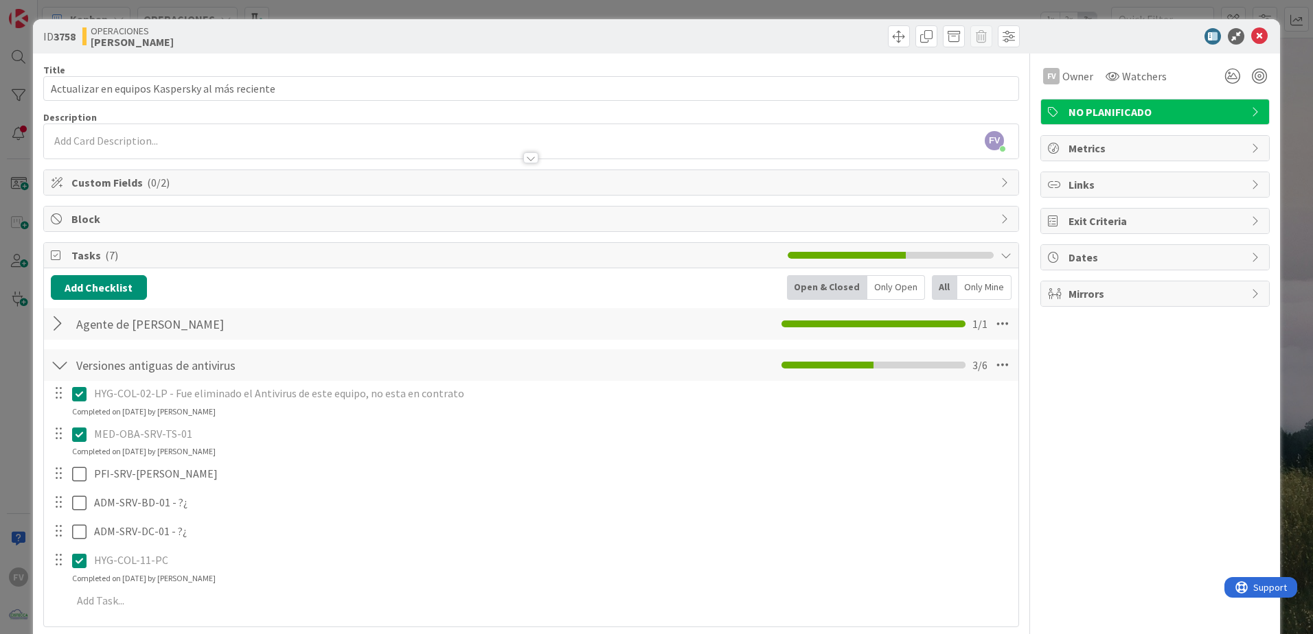
click at [227, 213] on span "Block" at bounding box center [532, 219] width 922 height 16
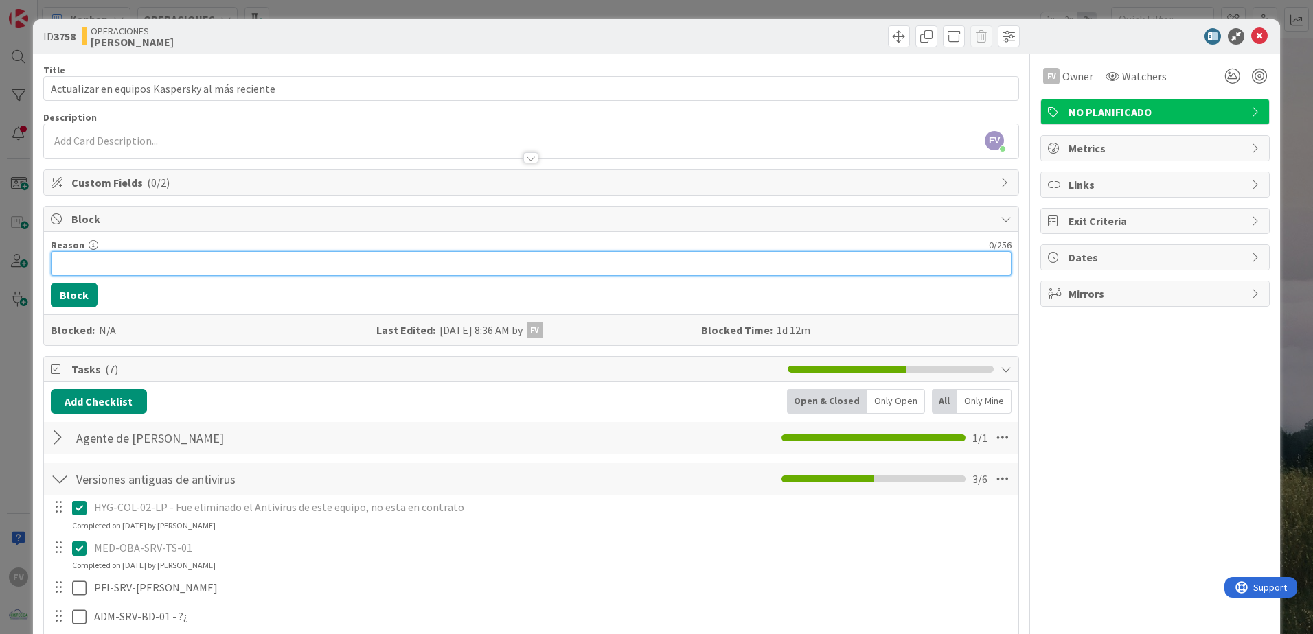
click at [225, 255] on input "Reason" at bounding box center [531, 263] width 960 height 25
type input "Agendado ver el [PERSON_NAME] [DATE] al final de la tarde"
click at [79, 289] on button "Block" at bounding box center [74, 295] width 47 height 25
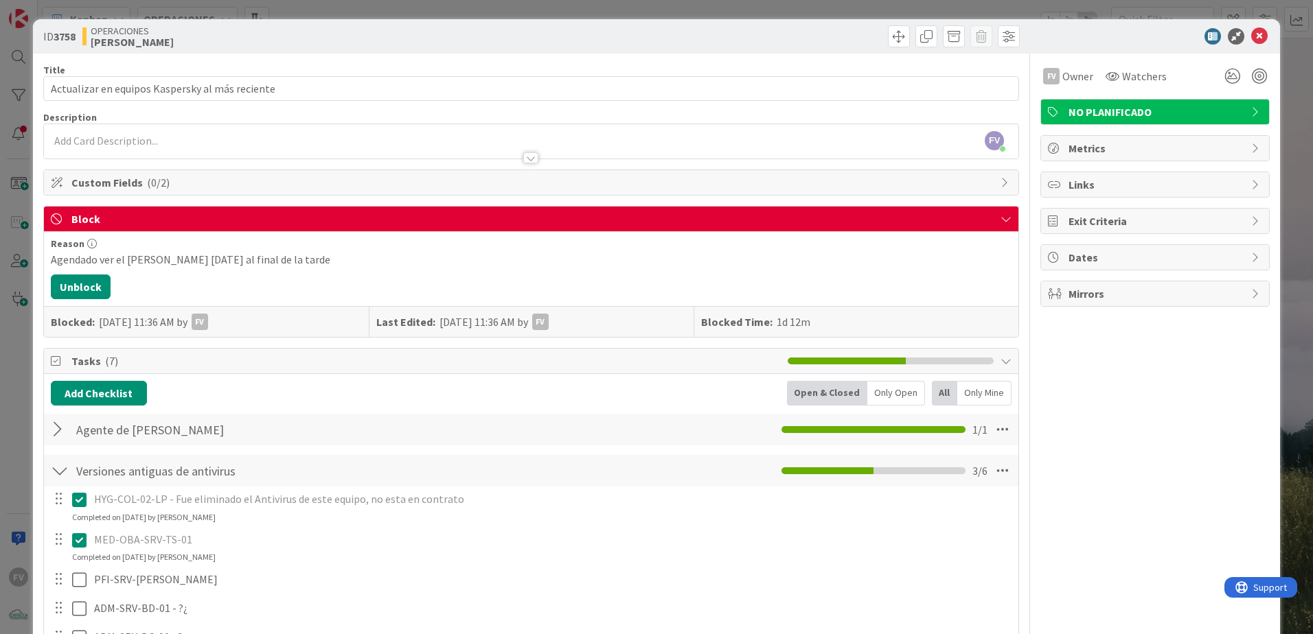
click at [9, 171] on div "ID 3758 OPERACIONES [PERSON_NAME] Title 47 / 128 Actualizar en equipos Kaspersk…" at bounding box center [656, 317] width 1313 height 634
